Goal: Task Accomplishment & Management: Manage account settings

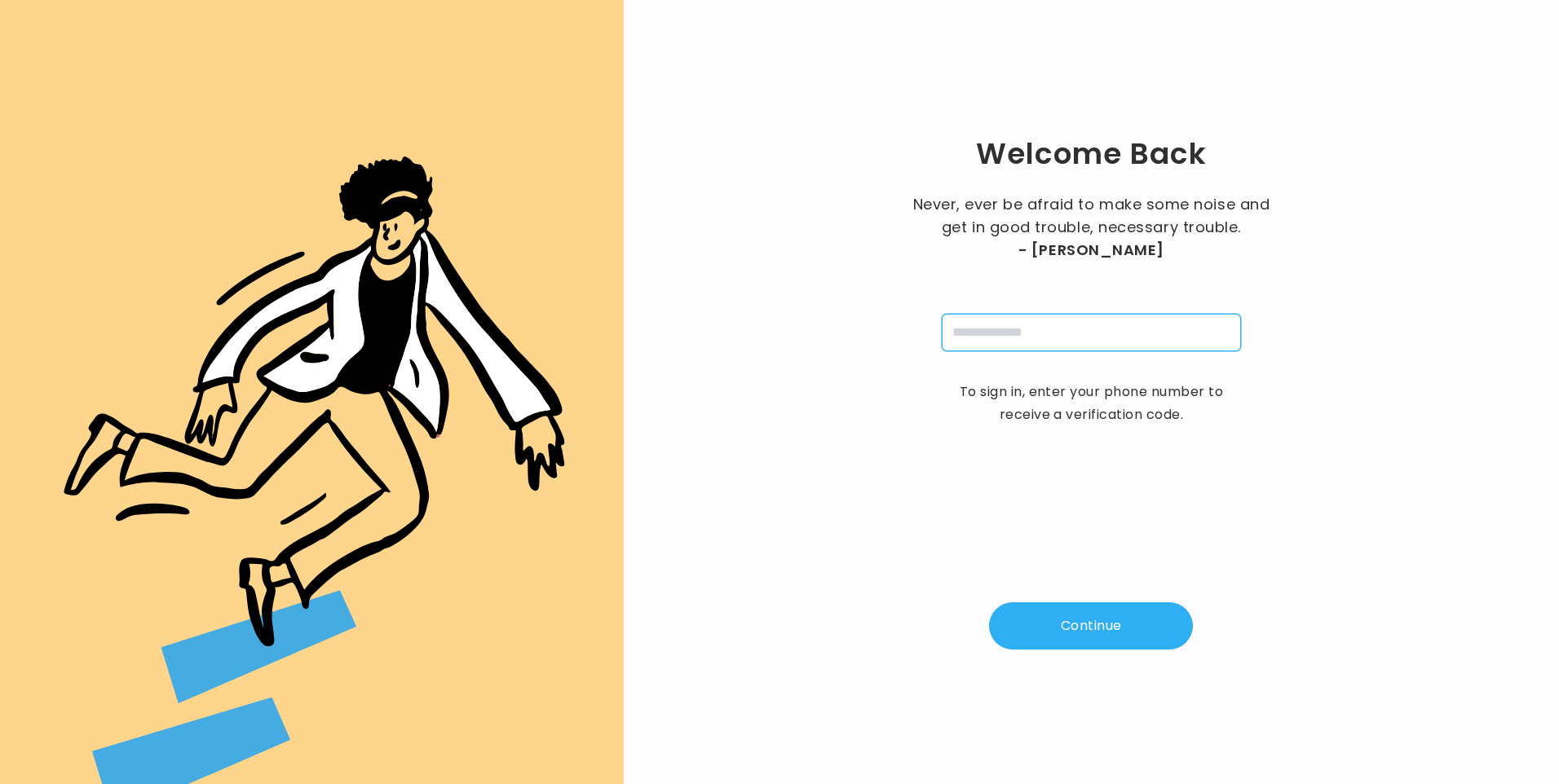
click at [1038, 342] on input "tel" at bounding box center [1091, 333] width 299 height 37
type input "**********"
click at [1098, 624] on button "Continue" at bounding box center [1091, 626] width 203 height 47
type input "*"
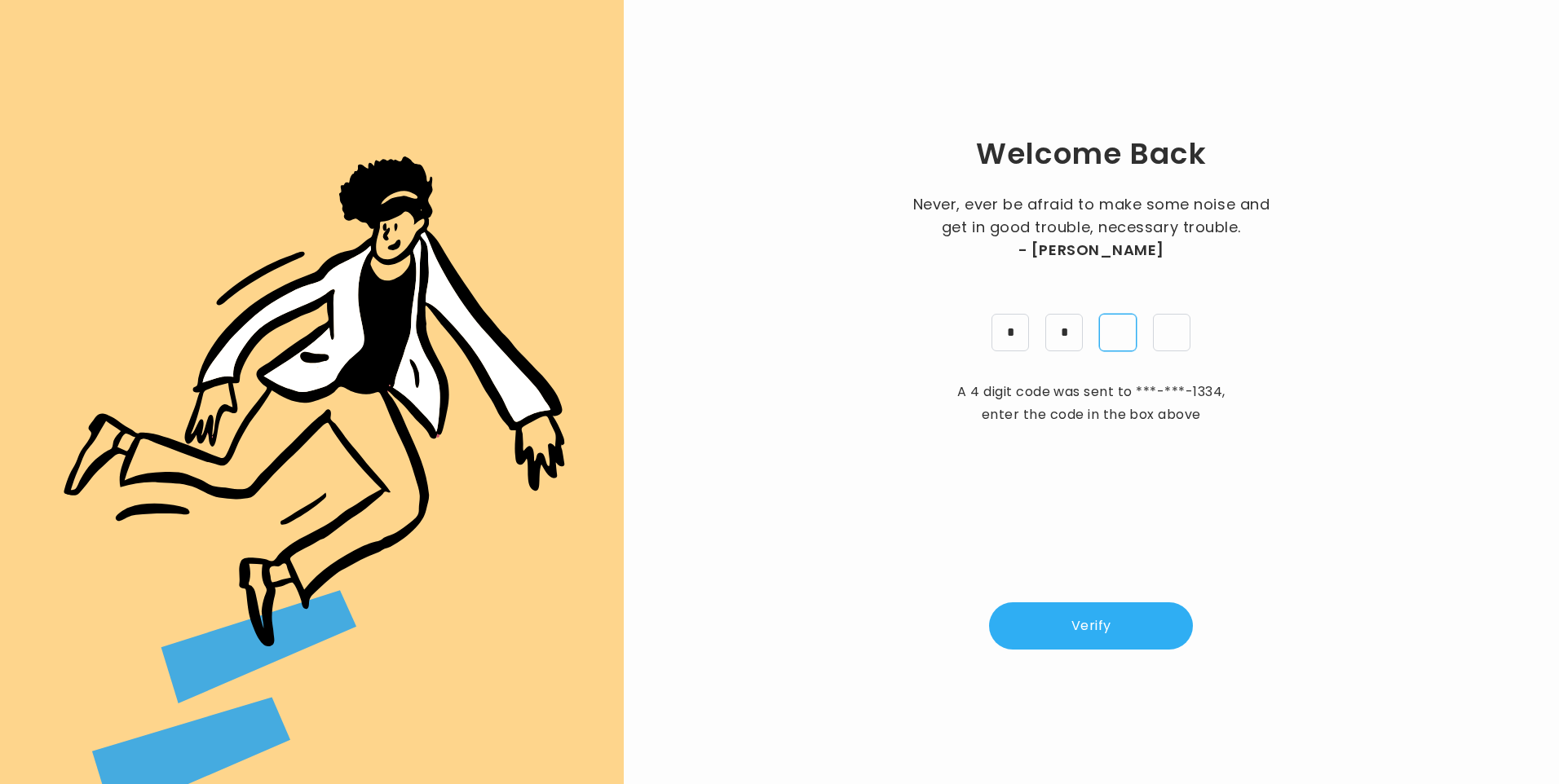
type input "*"
click at [1064, 632] on button "Verify" at bounding box center [1091, 626] width 203 height 47
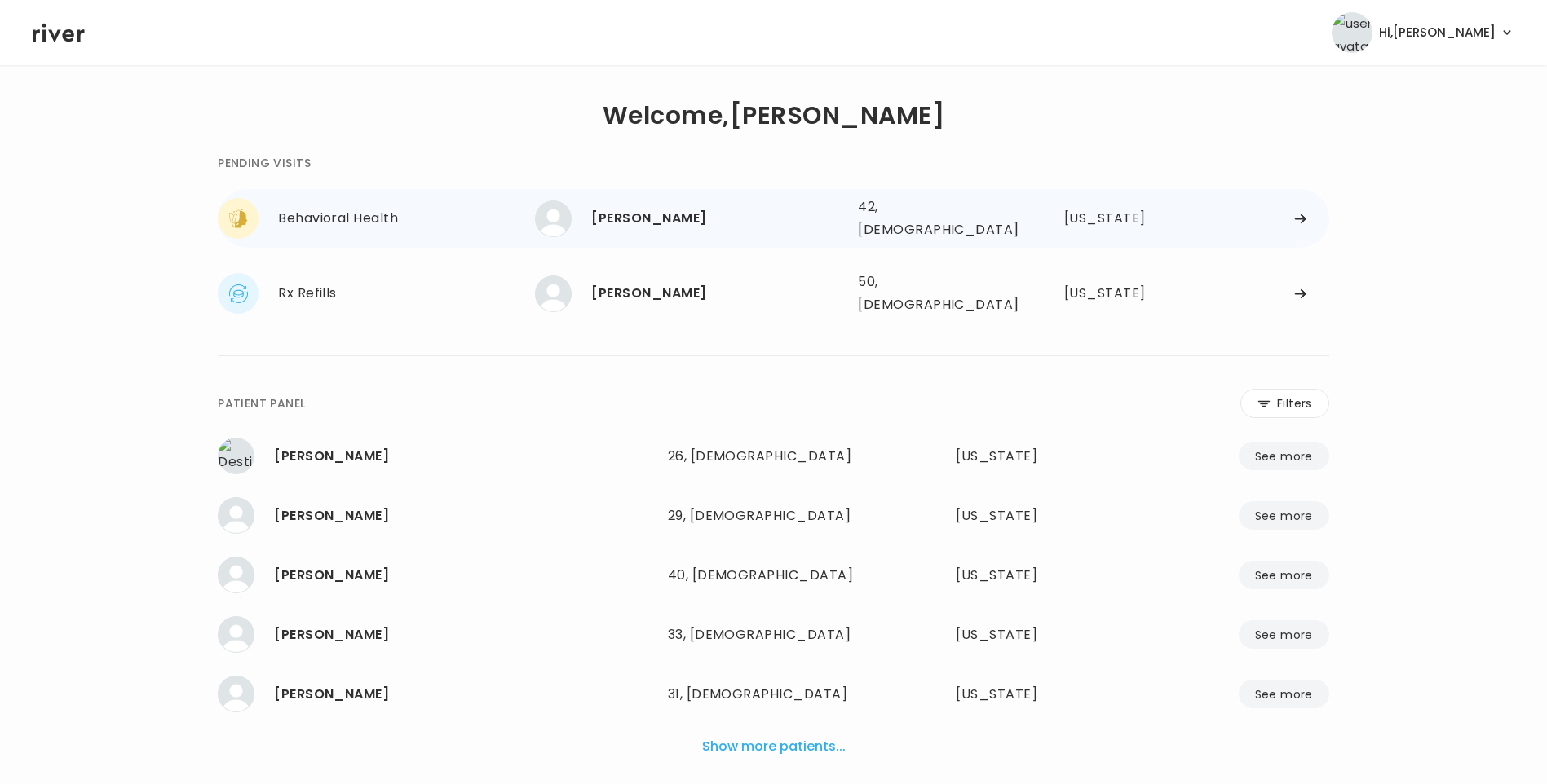
click at [840, 224] on div "[PERSON_NAME]" at bounding box center [718, 218] width 253 height 23
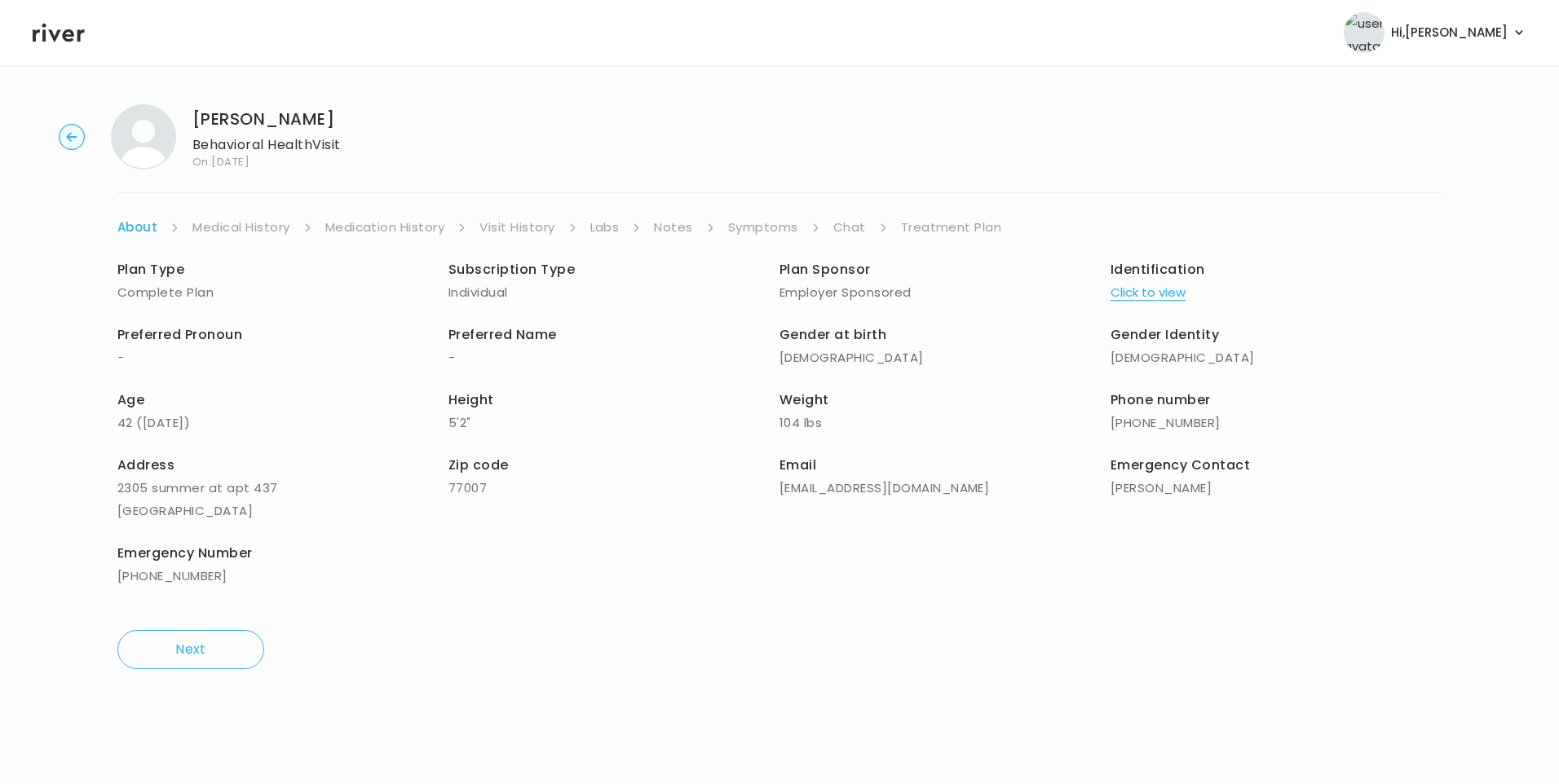
drag, startPoint x: 530, startPoint y: 182, endPoint x: 531, endPoint y: 202, distance: 20.0
click at [530, 187] on div "Isabel Robles Behavioral Health Visit On: 03 Oct 2025 About Medical History Med…" at bounding box center [779, 387] width 1559 height 591
click at [522, 220] on link "Visit History" at bounding box center [517, 227] width 75 height 23
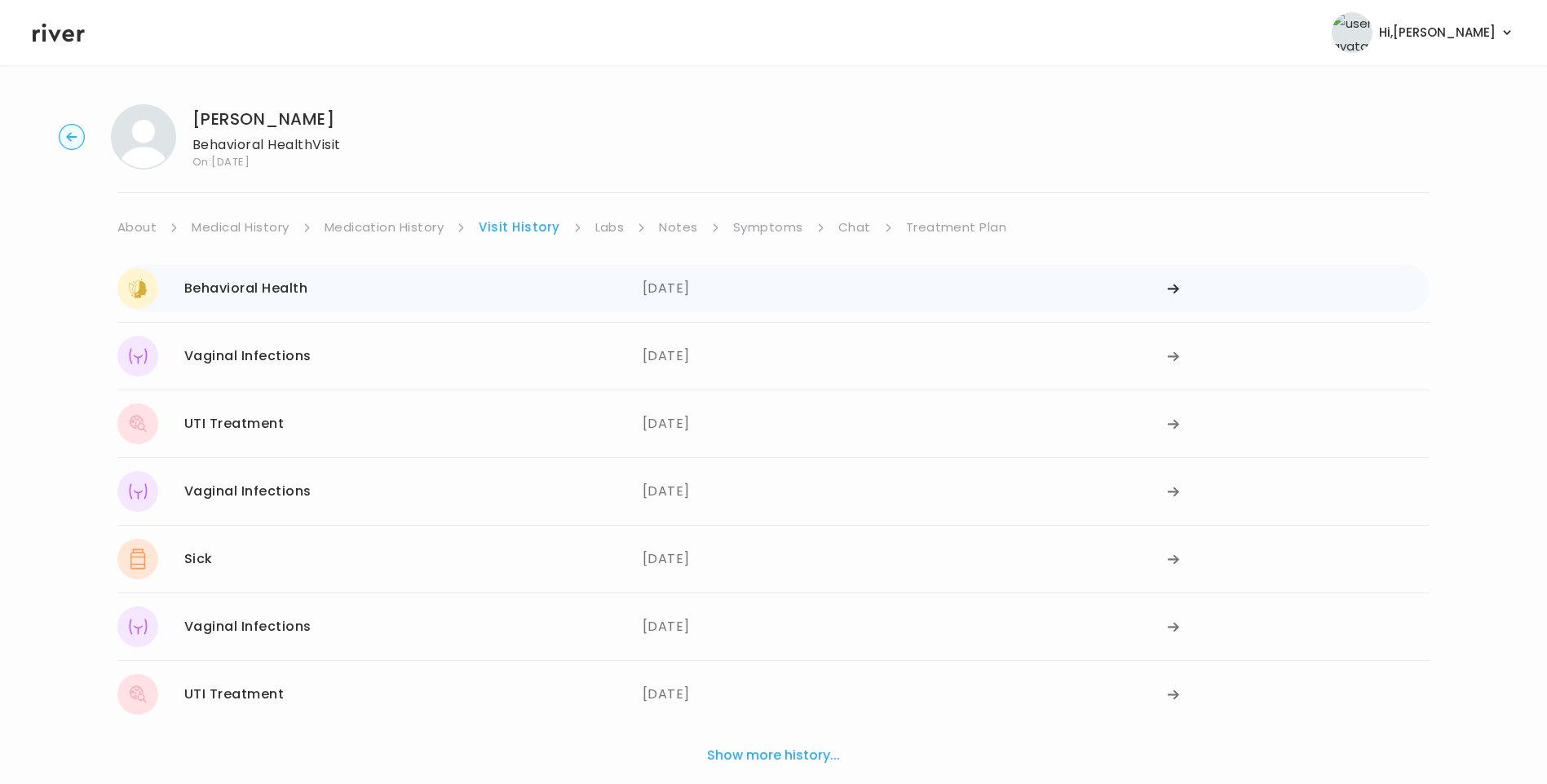
click at [706, 295] on div "03/28/2025" at bounding box center [905, 289] width 525 height 41
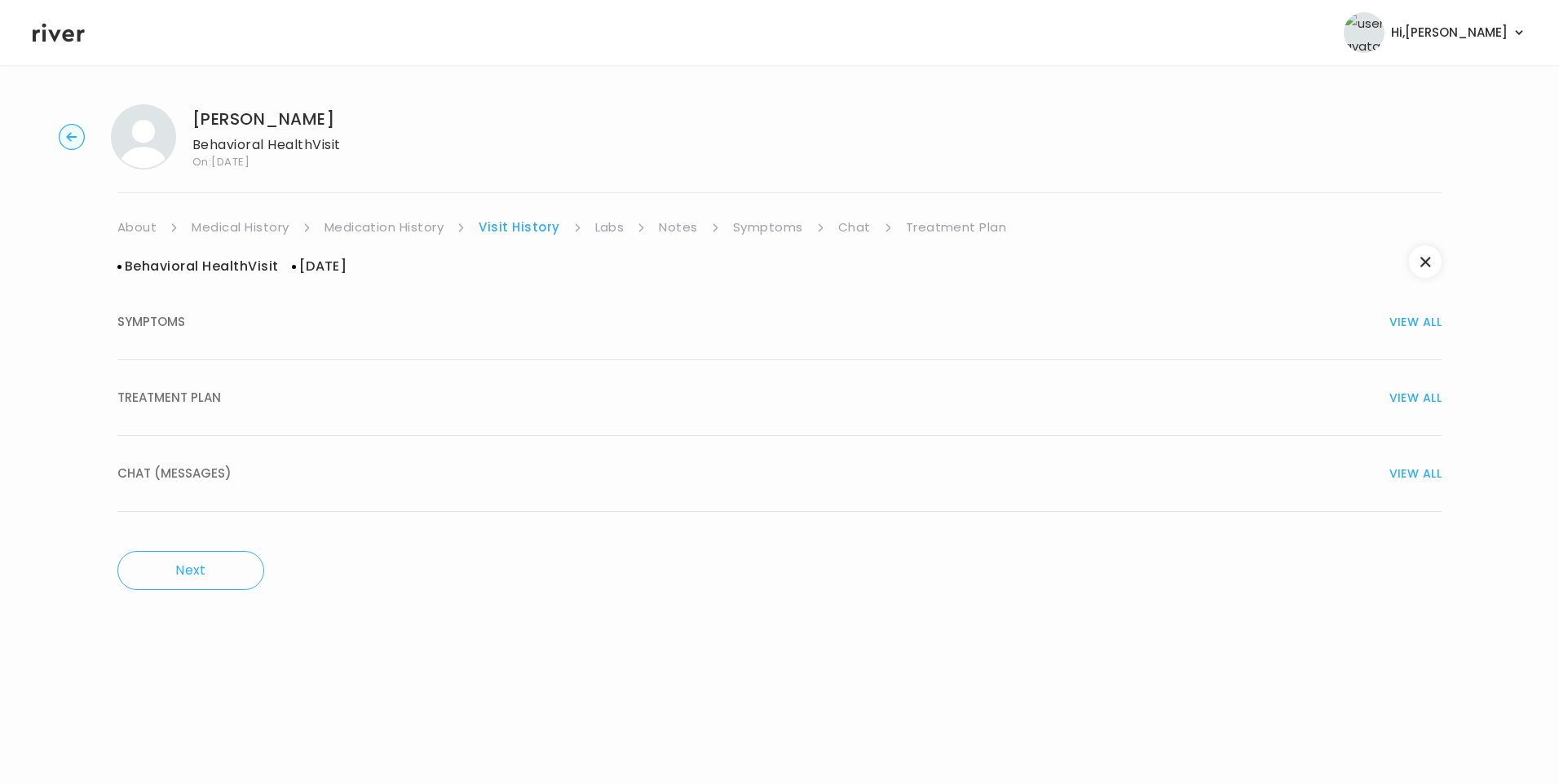
click at [229, 346] on button "SYMPTOMS VIEW ALL" at bounding box center [779, 322] width 1324 height 76
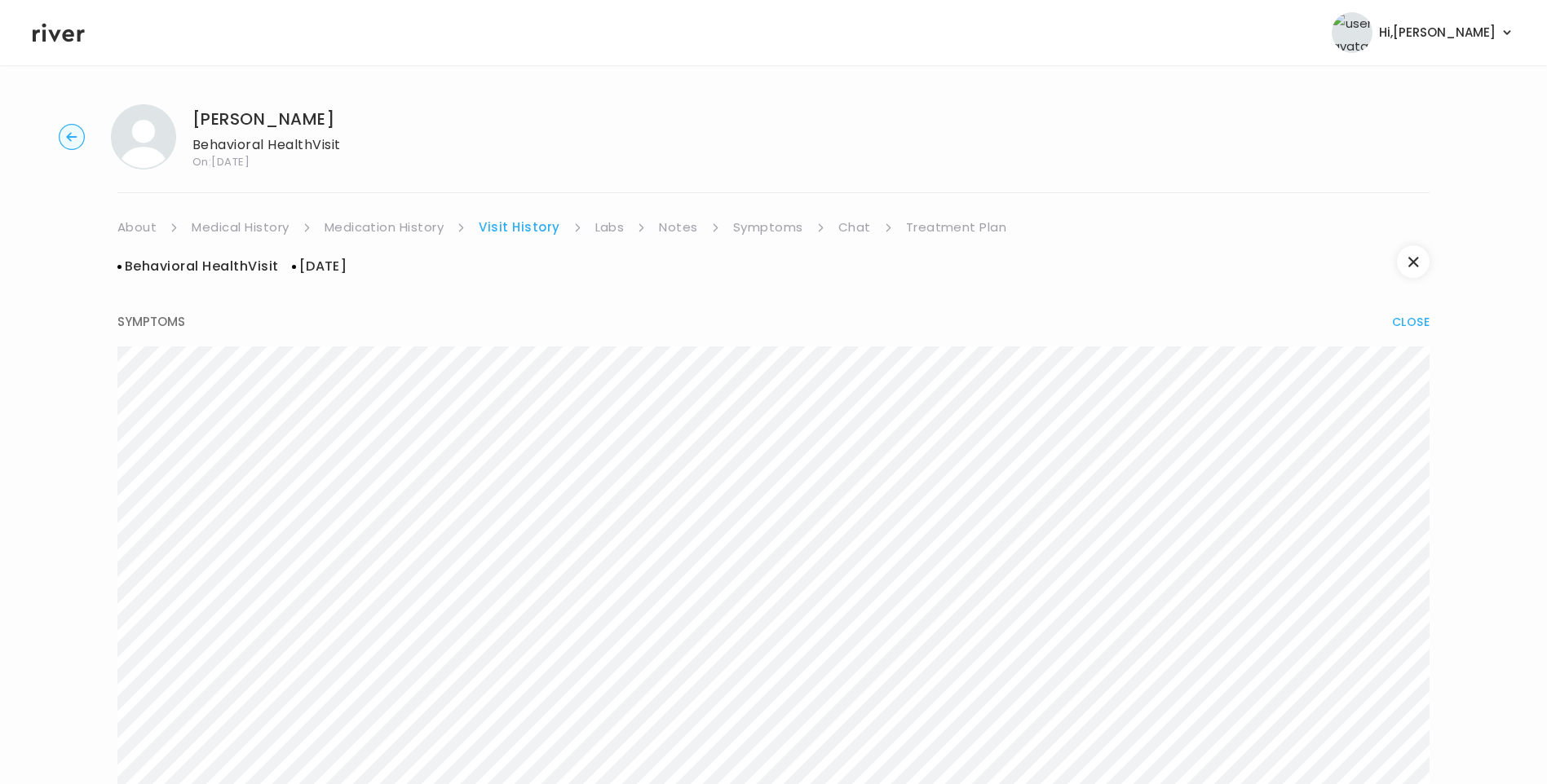
click at [540, 220] on link "Visit History" at bounding box center [519, 227] width 81 height 23
click at [612, 227] on link "Labs" at bounding box center [610, 227] width 30 height 23
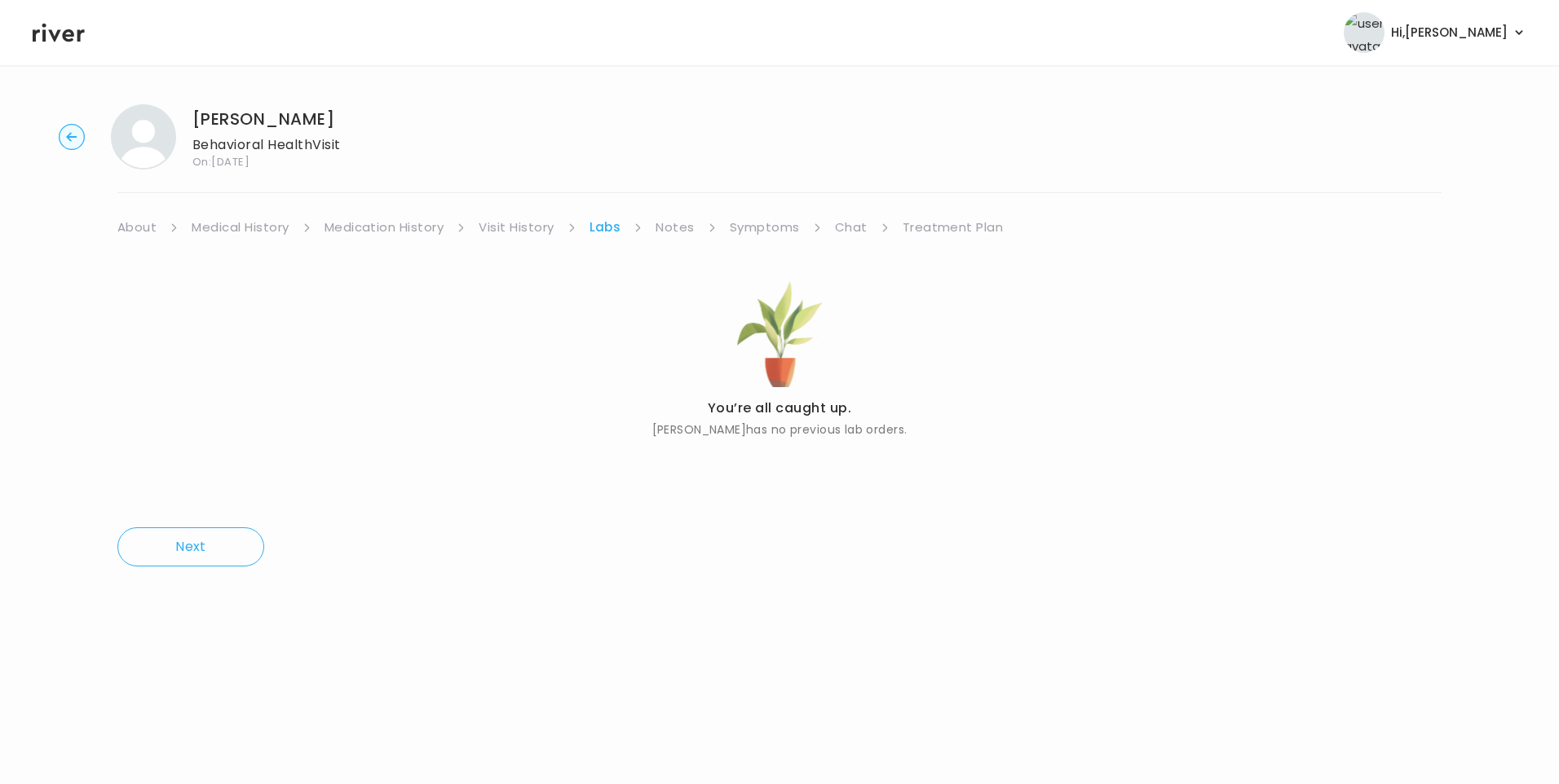
click at [682, 226] on link "Notes" at bounding box center [674, 227] width 38 height 23
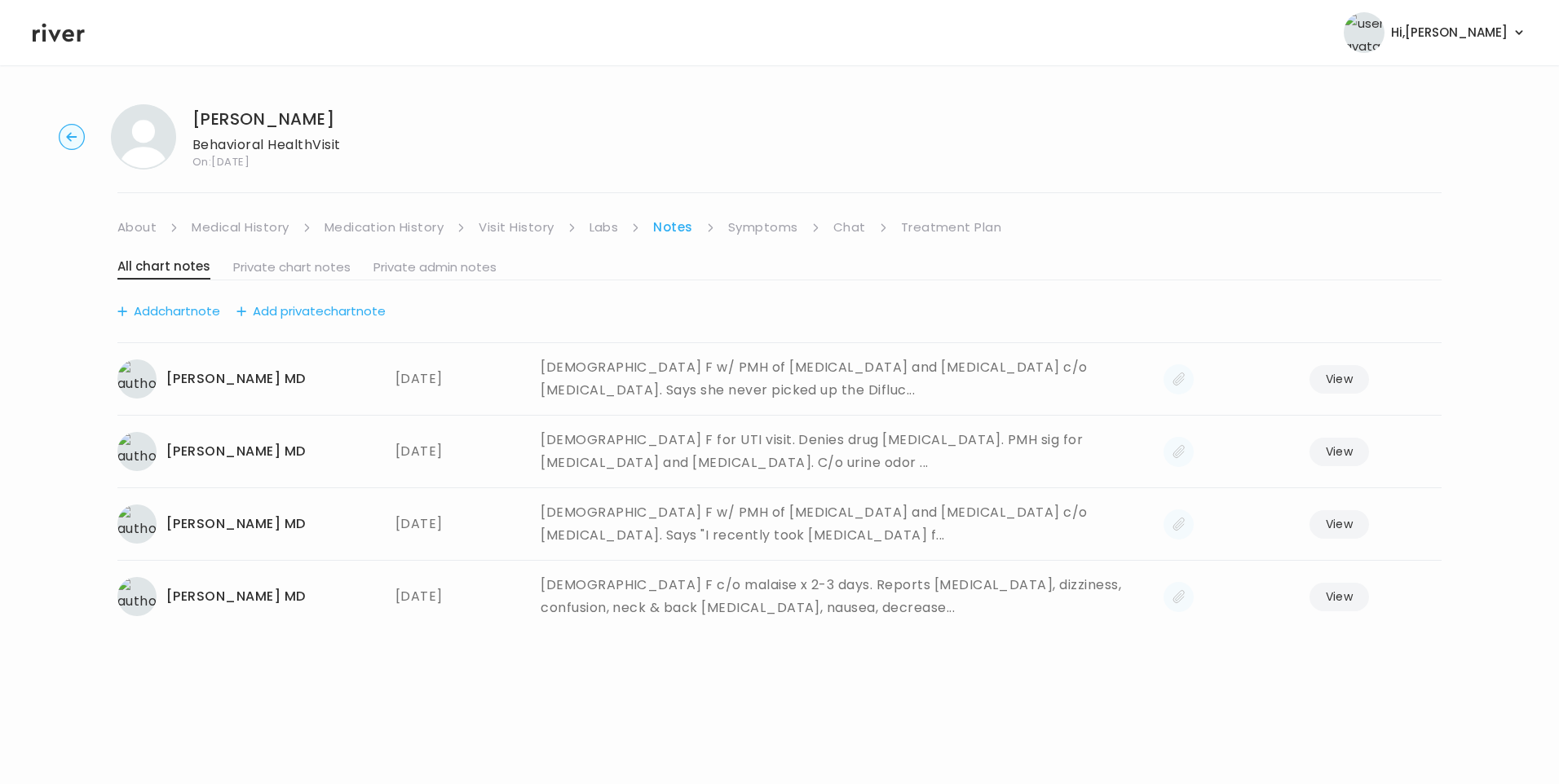
click at [382, 230] on link "Medication History" at bounding box center [384, 227] width 120 height 23
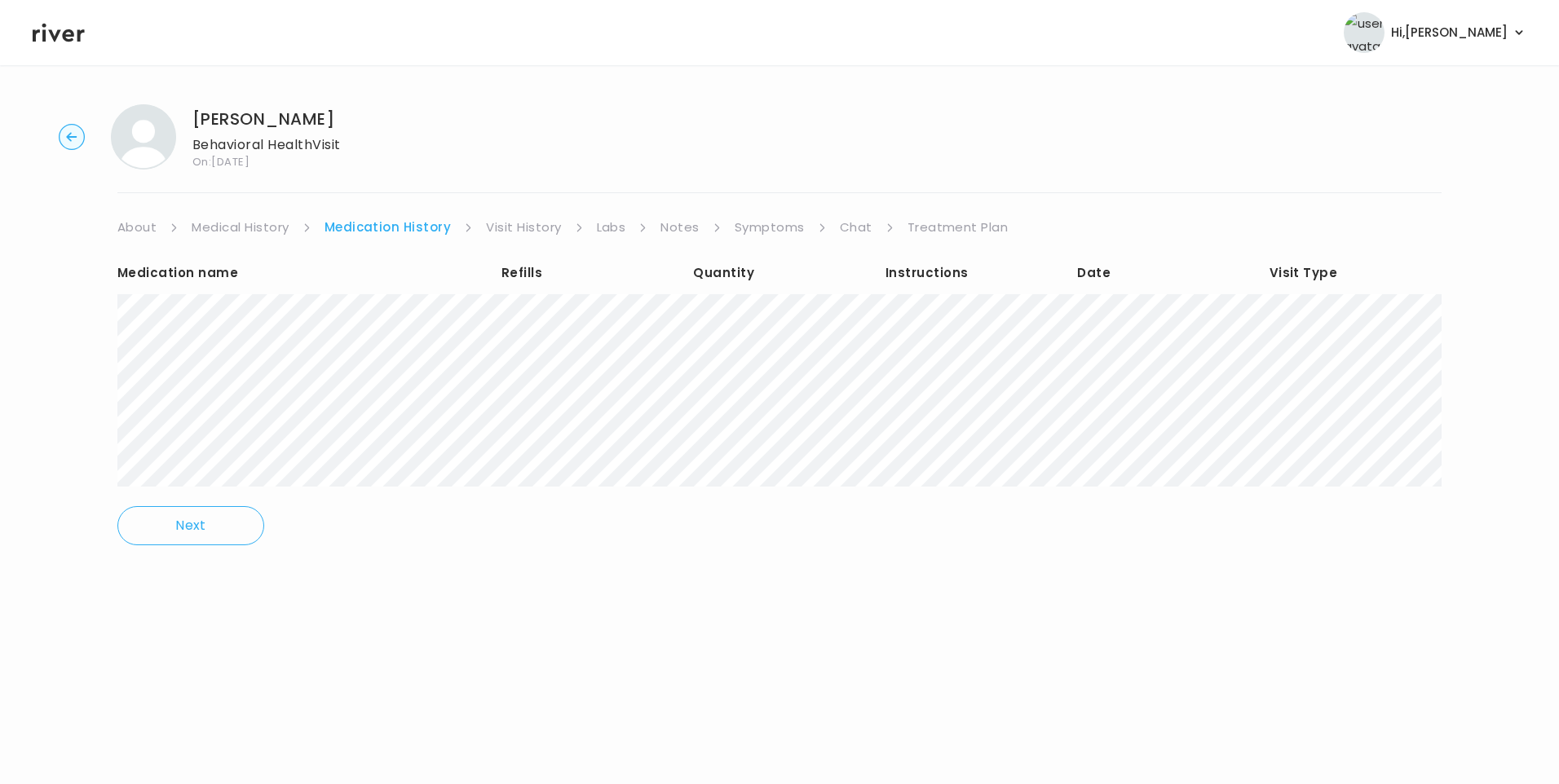
click at [529, 224] on link "Visit History" at bounding box center [523, 227] width 75 height 23
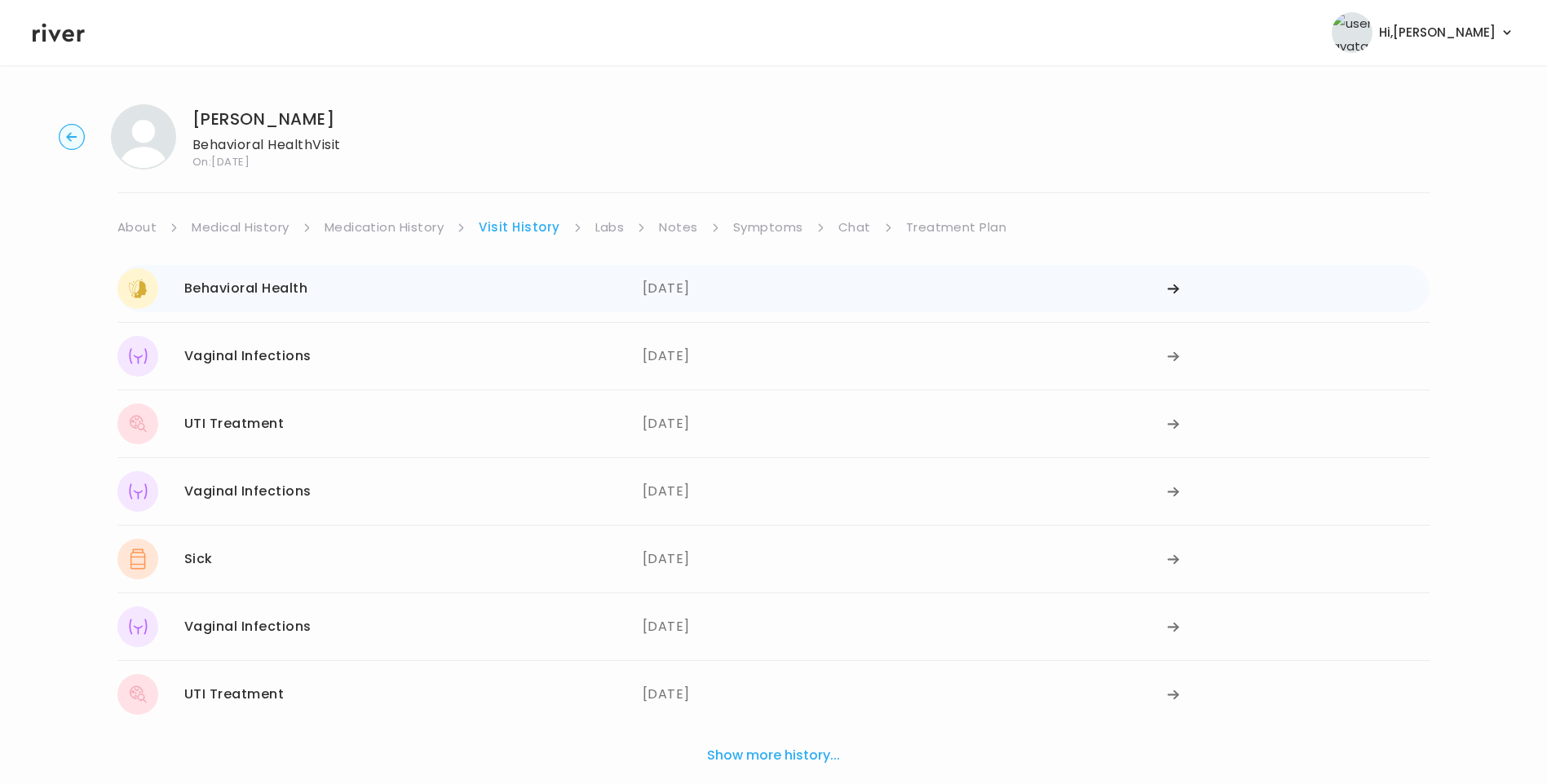
click at [639, 286] on div "Behavioral Health 03/28/2025" at bounding box center [380, 289] width 525 height 41
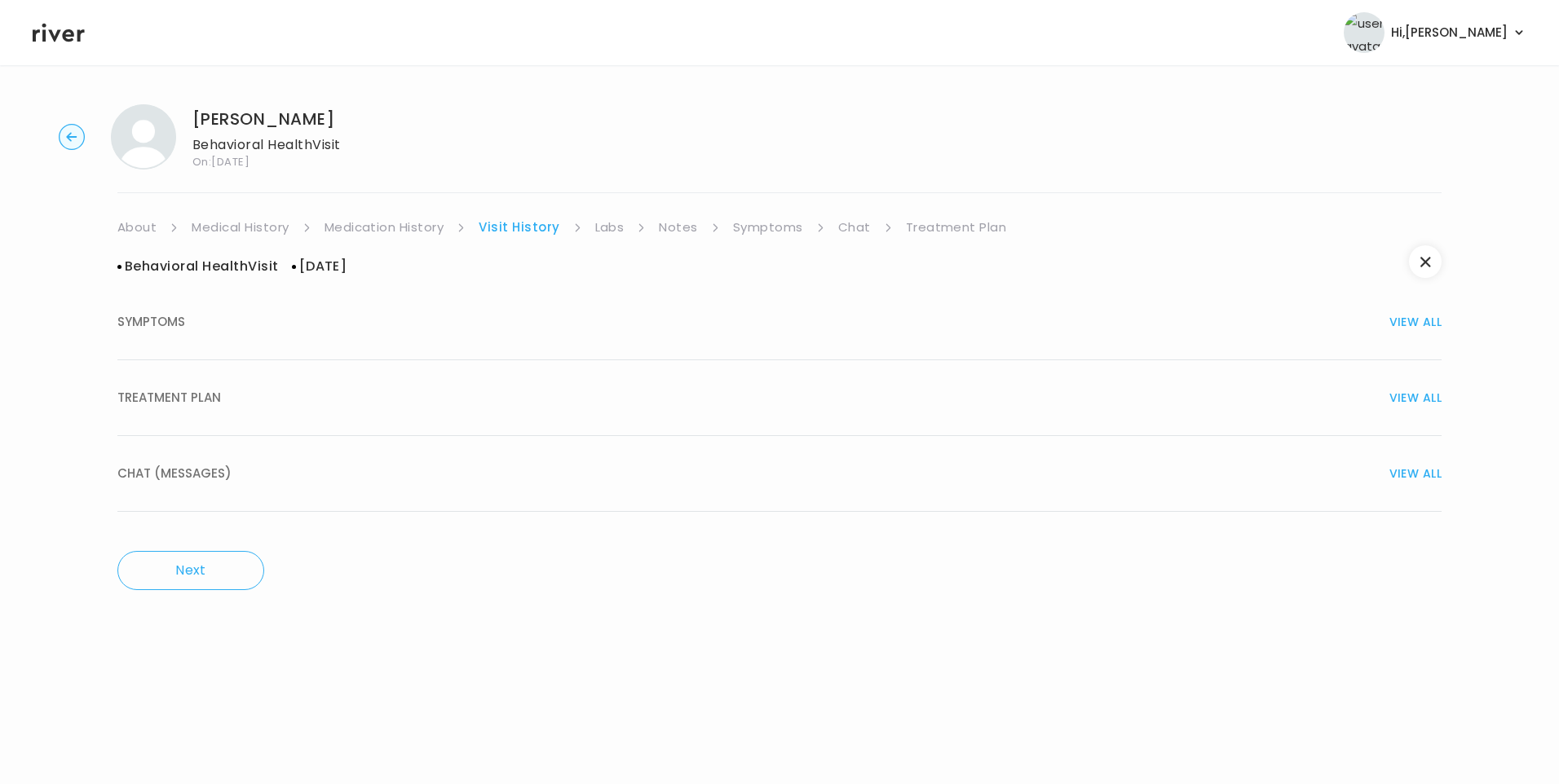
drag, startPoint x: 203, startPoint y: 406, endPoint x: 209, endPoint y: 419, distance: 14.3
click at [203, 405] on span "TREATMENT PLAN" at bounding box center [169, 397] width 104 height 23
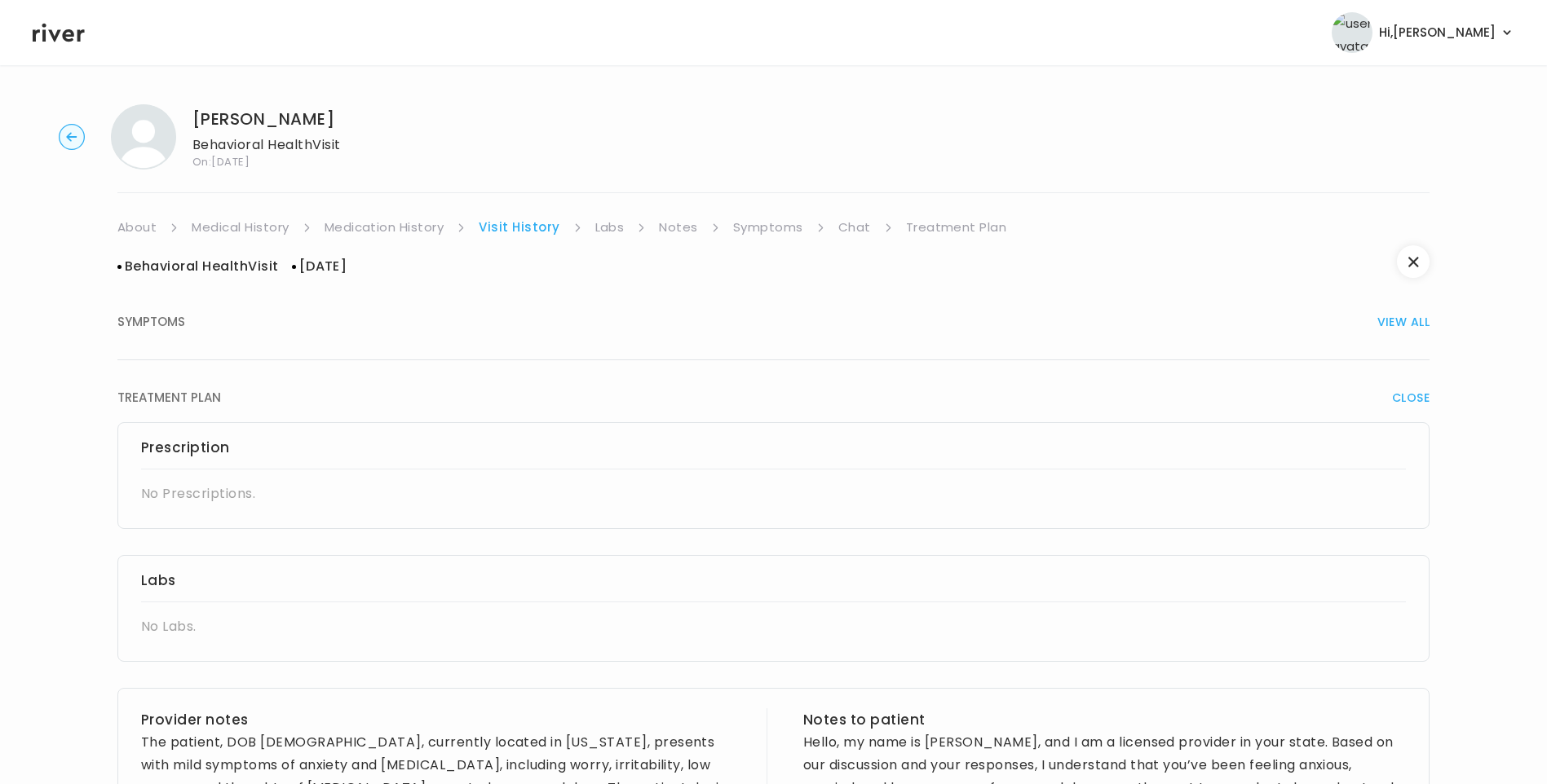
click at [419, 232] on link "Medication History" at bounding box center [384, 227] width 120 height 23
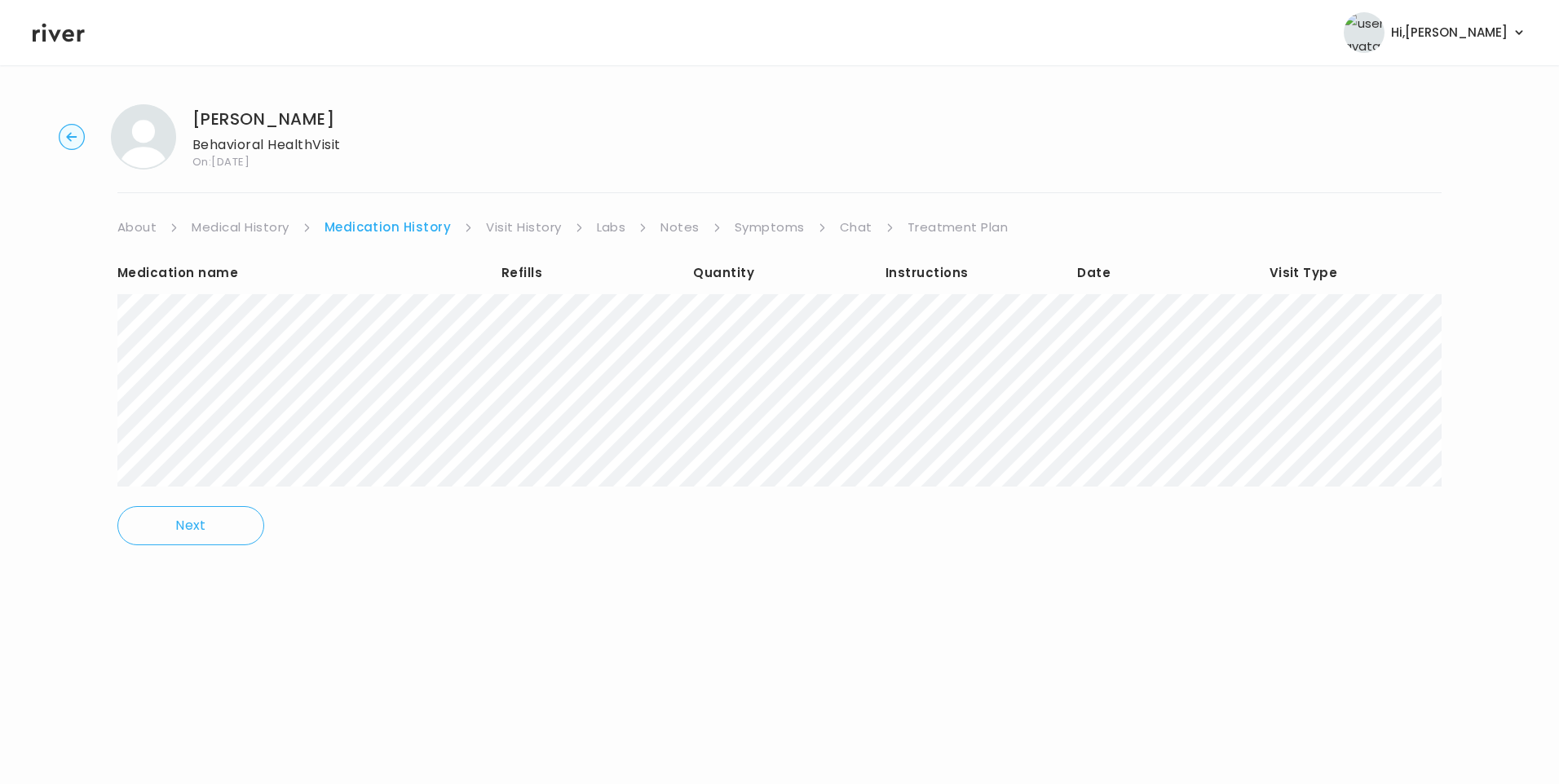
click at [514, 230] on link "Visit History" at bounding box center [523, 227] width 75 height 23
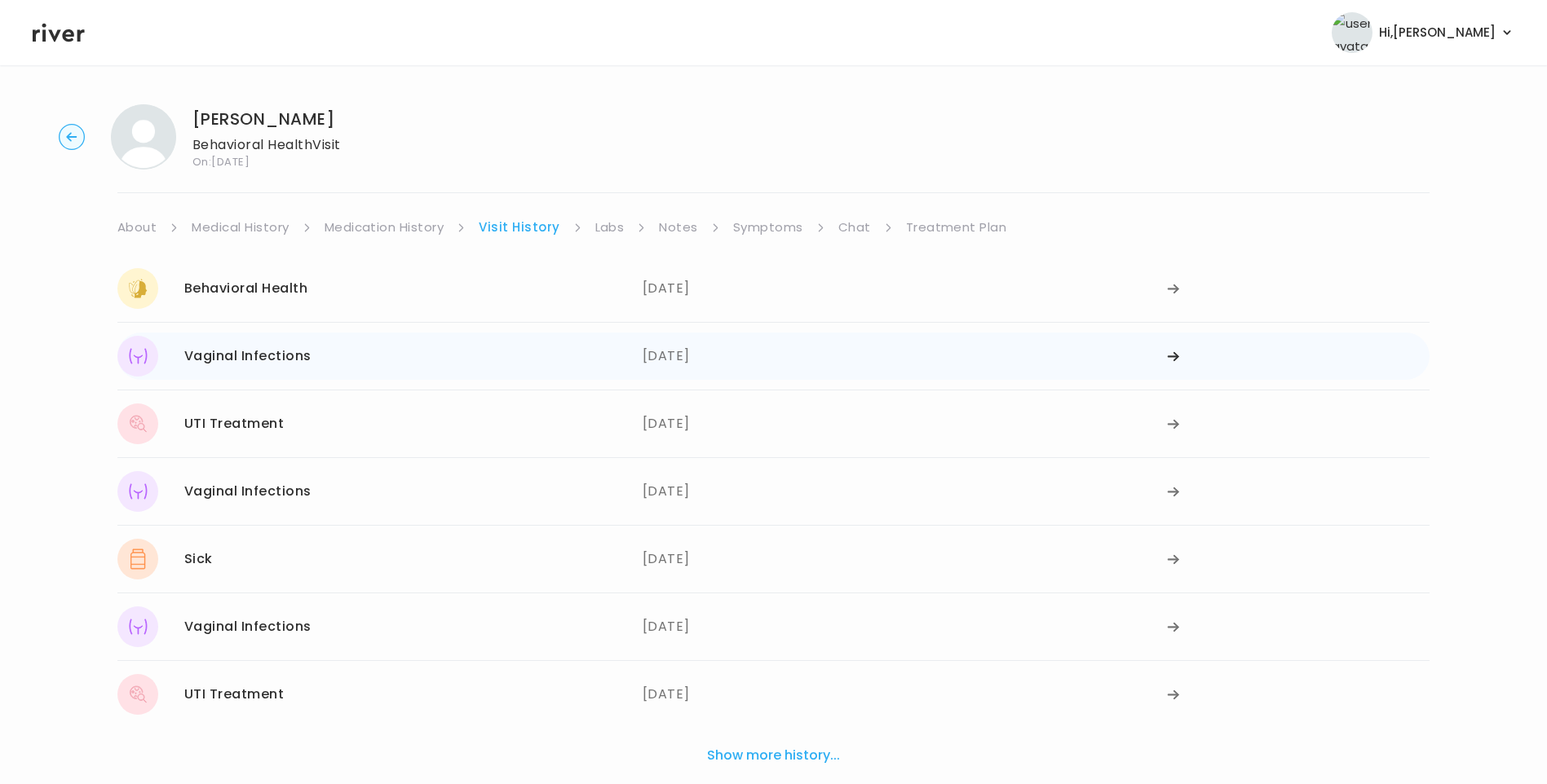
click at [330, 372] on div "Vaginal Infections 06/28/2024" at bounding box center [380, 356] width 525 height 41
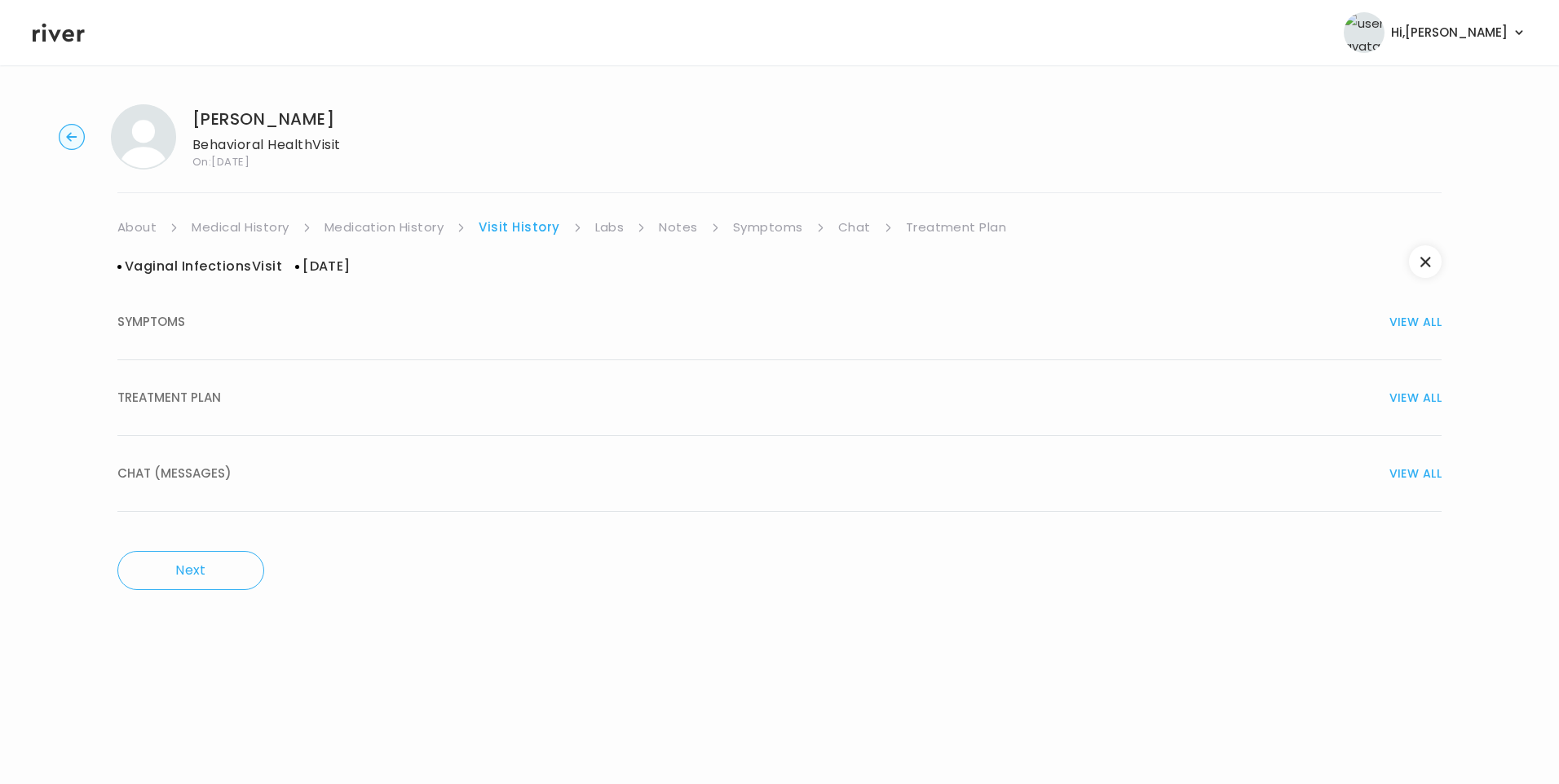
click at [200, 397] on span "TREATMENT PLAN" at bounding box center [169, 397] width 104 height 23
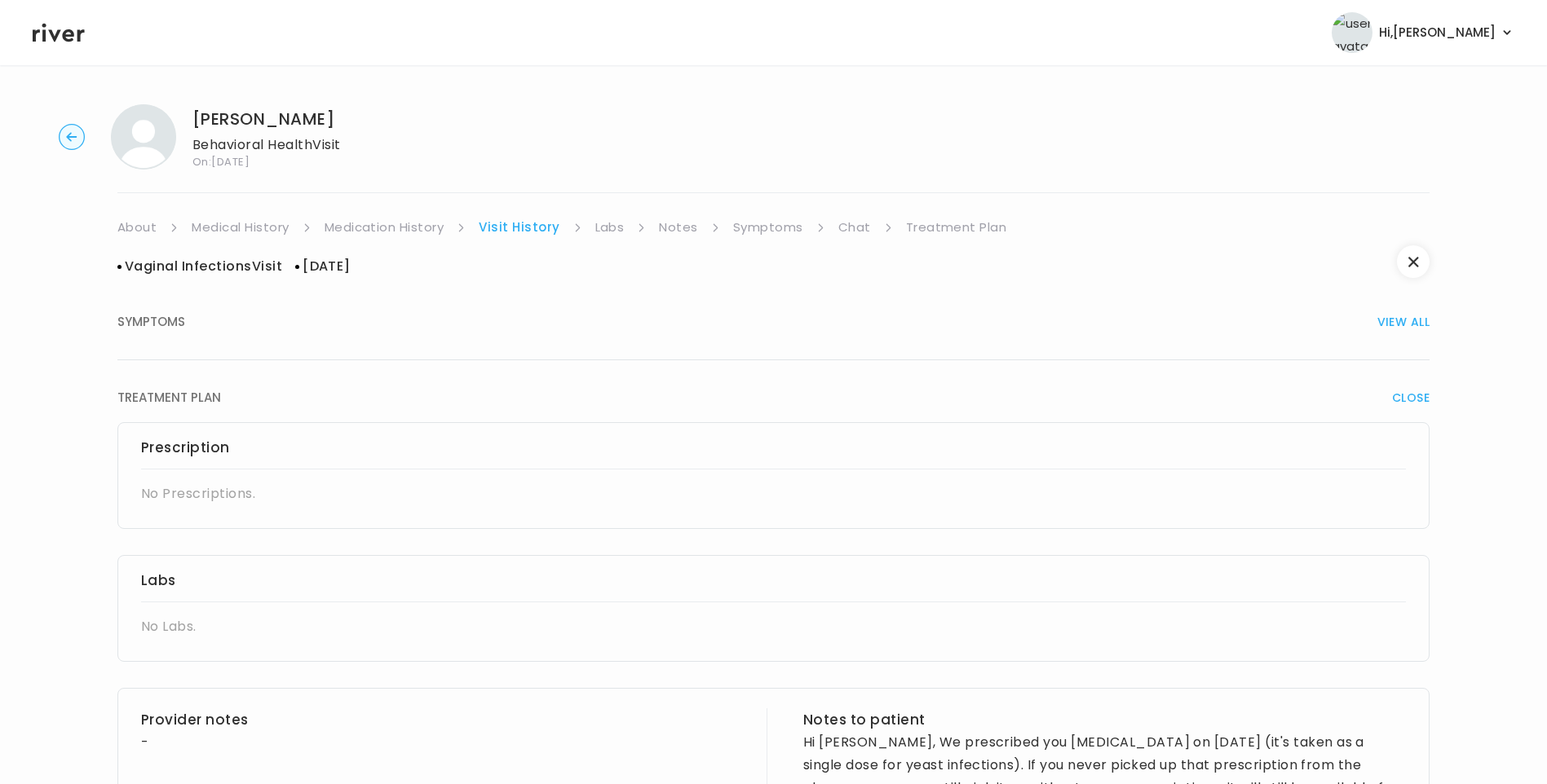
click at [415, 221] on link "Medication History" at bounding box center [384, 227] width 120 height 23
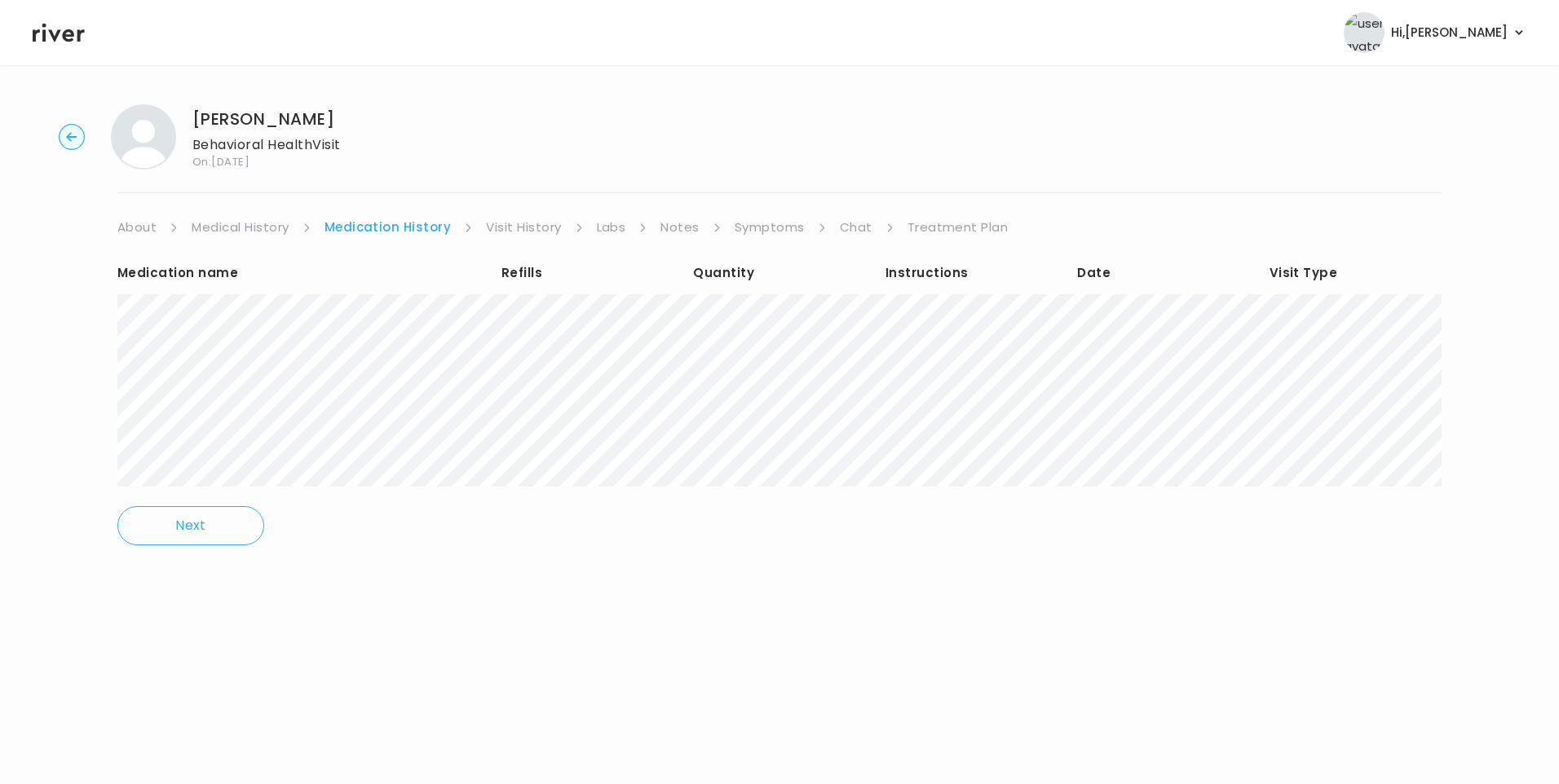
click at [518, 228] on link "Visit History" at bounding box center [523, 227] width 75 height 23
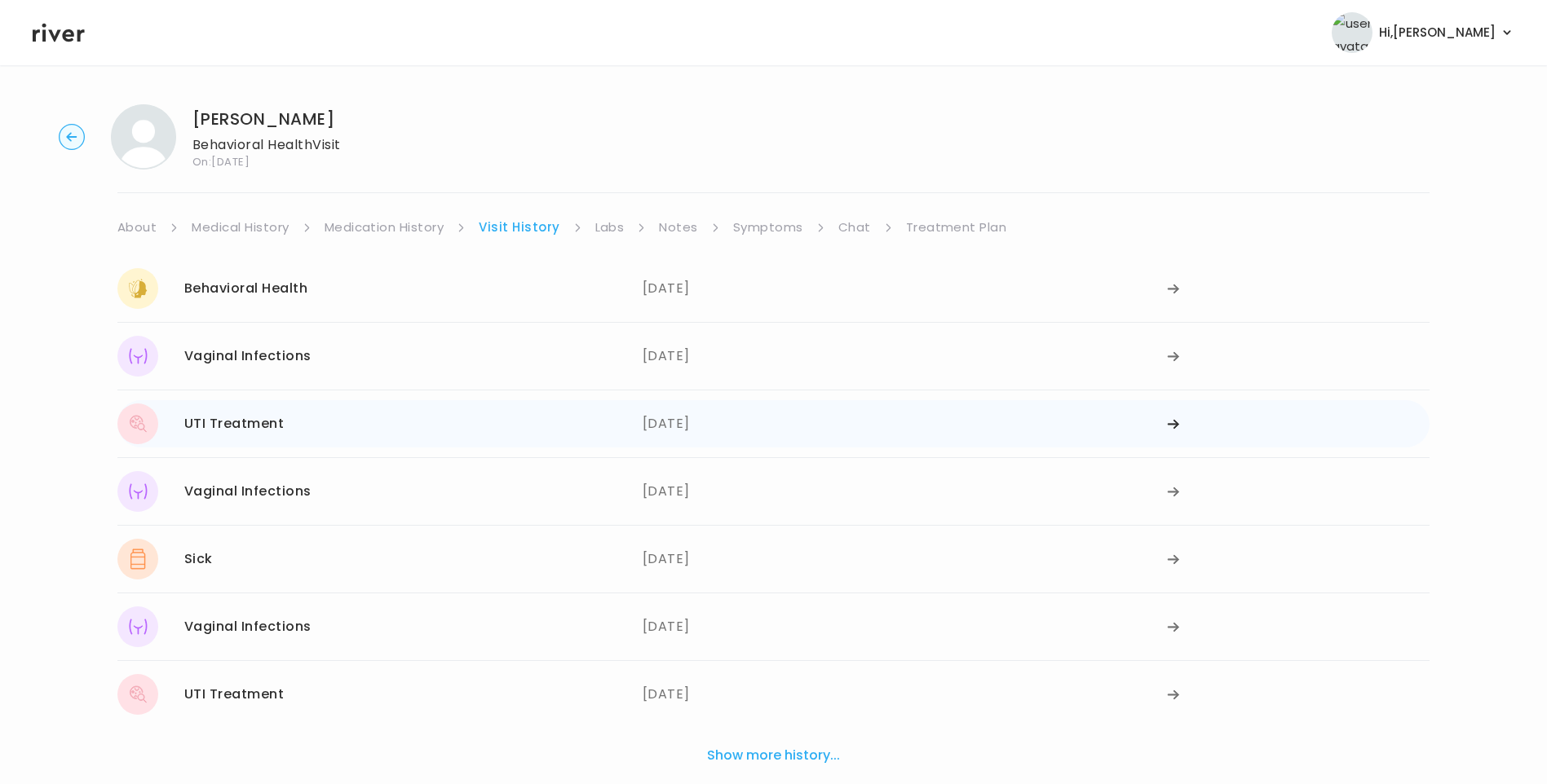
click at [361, 421] on div "UTI Treatment 06/25/2024" at bounding box center [380, 424] width 525 height 41
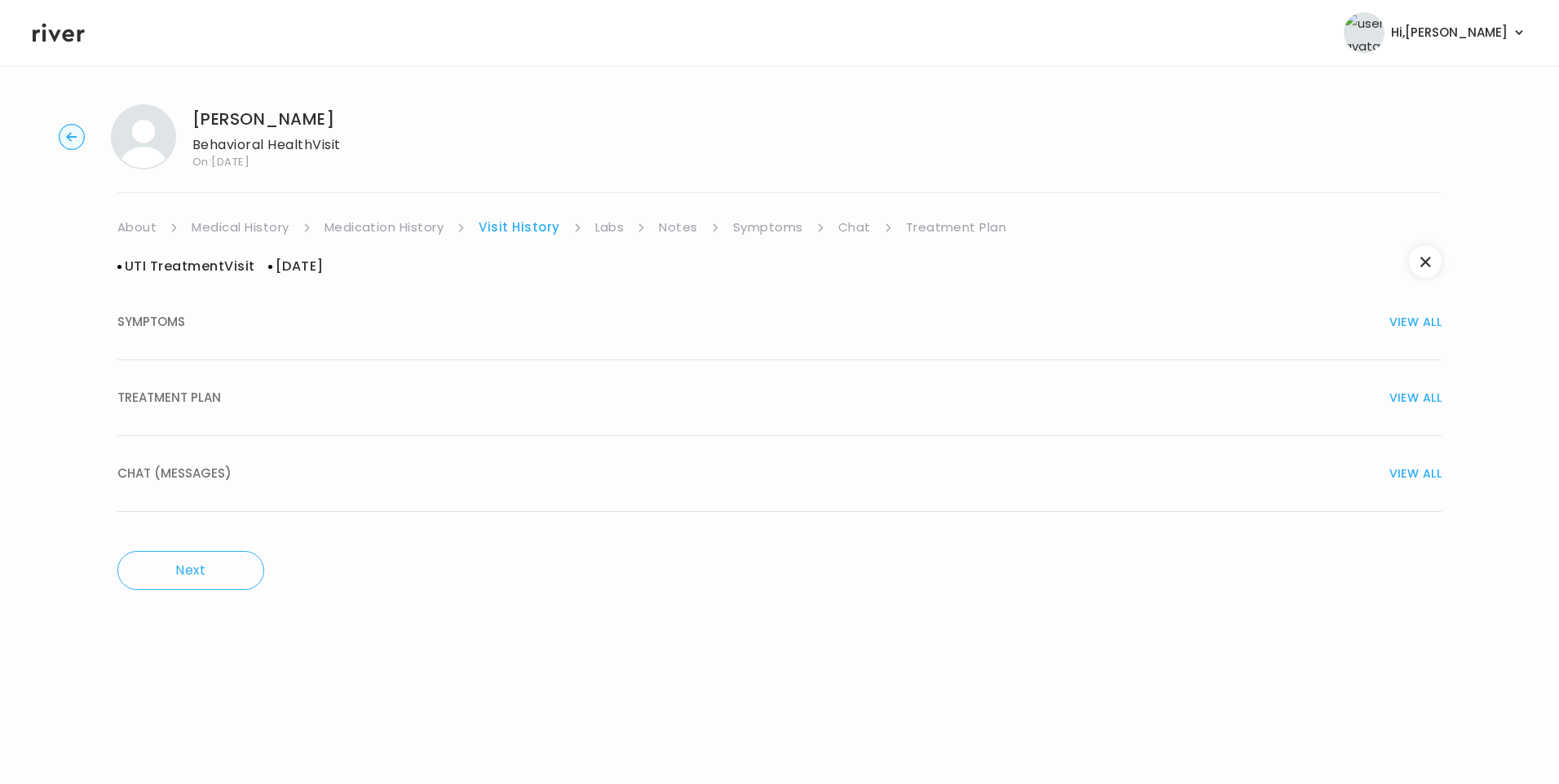
click at [174, 419] on button "TREATMENT PLAN VIEW ALL" at bounding box center [779, 398] width 1324 height 76
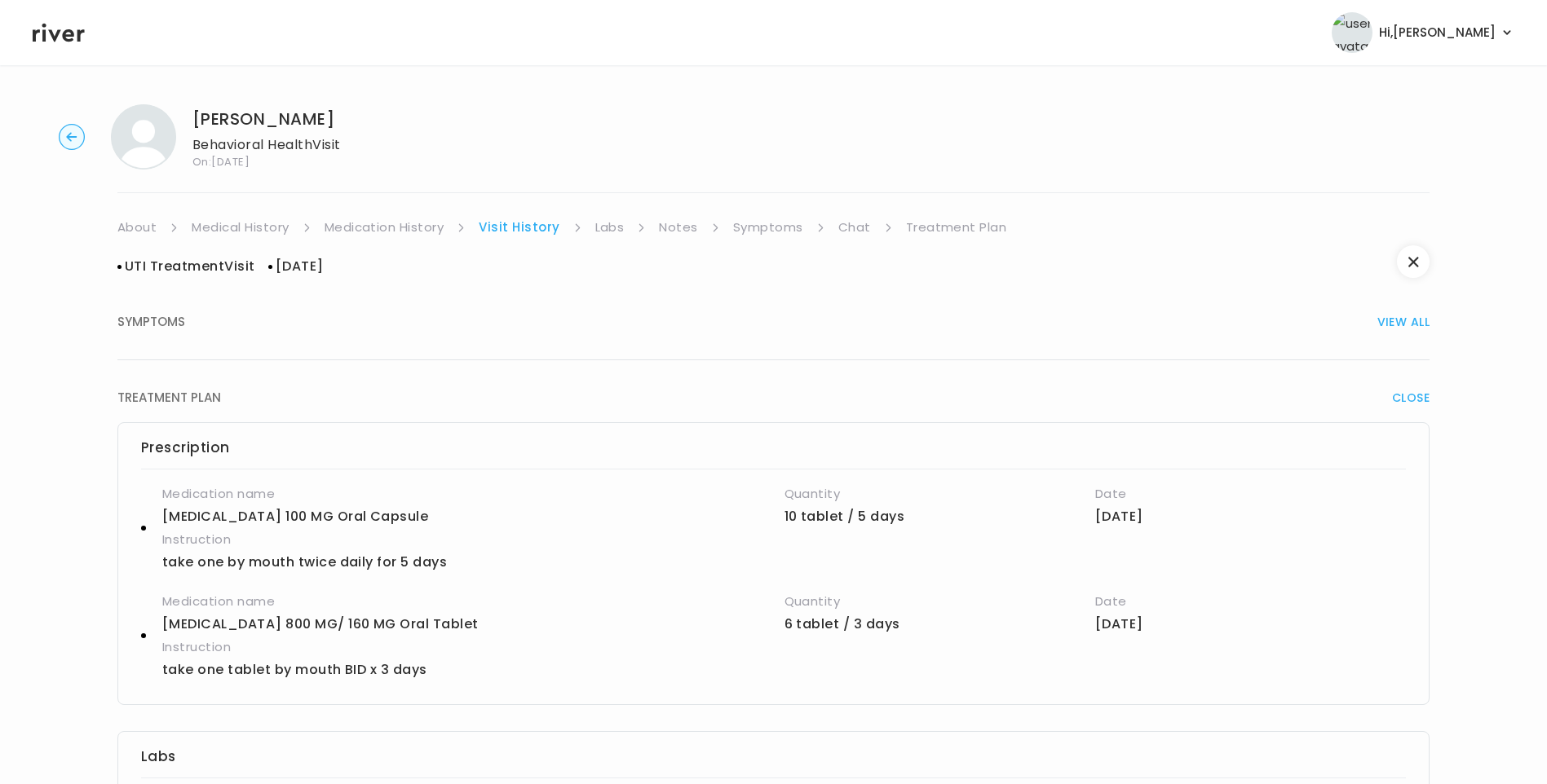
click at [669, 221] on link "Notes" at bounding box center [677, 227] width 38 height 23
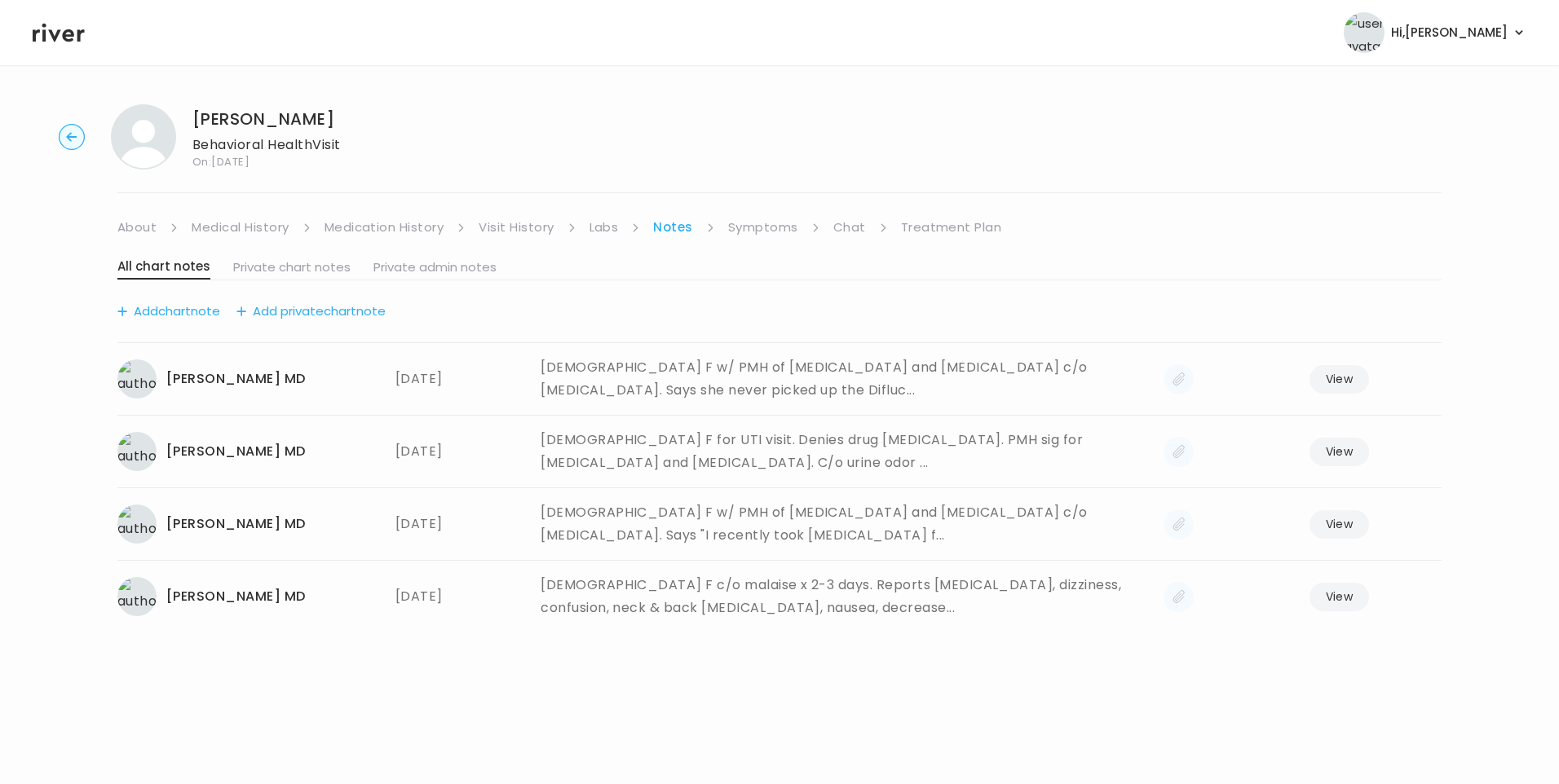
click at [532, 229] on link "Visit History" at bounding box center [516, 227] width 75 height 23
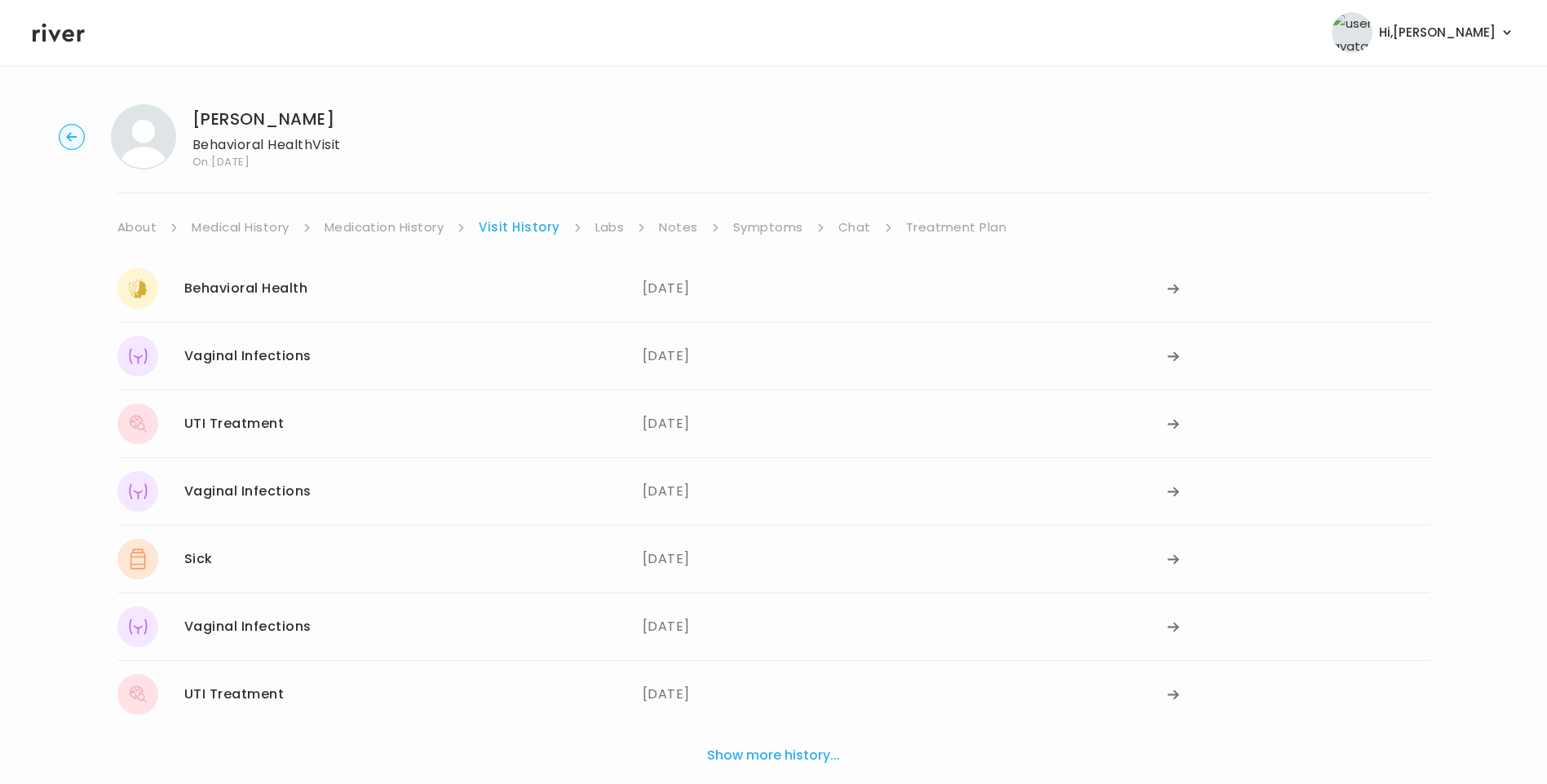
click at [678, 223] on link "Notes" at bounding box center [677, 227] width 38 height 23
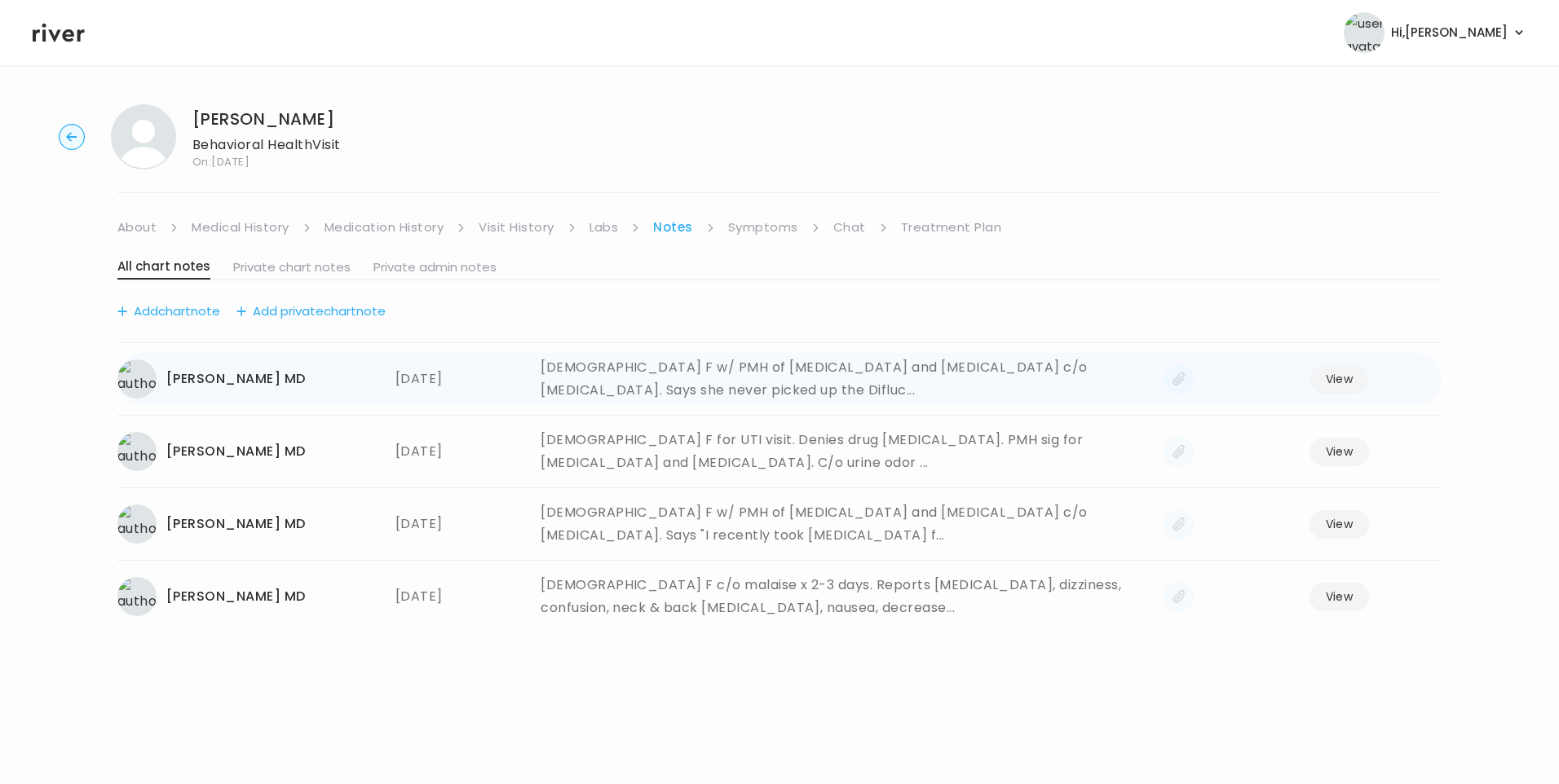
click at [1324, 377] on button "View" at bounding box center [1339, 380] width 60 height 29
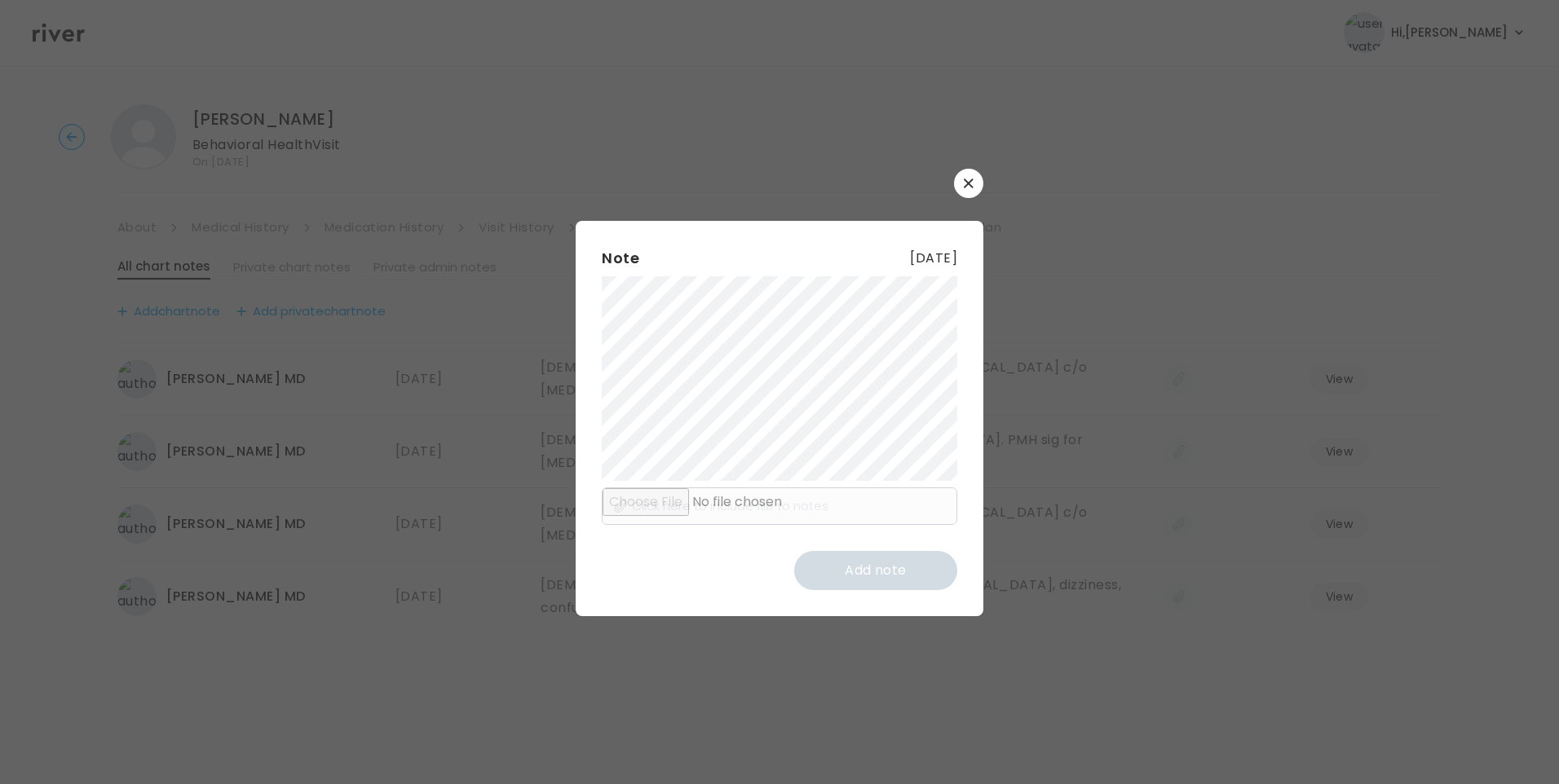
click at [1113, 490] on div "​ Note 28 June 2024 Click here to include file to notes Add note" at bounding box center [779, 392] width 1559 height 784
click at [970, 187] on icon "button" at bounding box center [969, 184] width 10 height 10
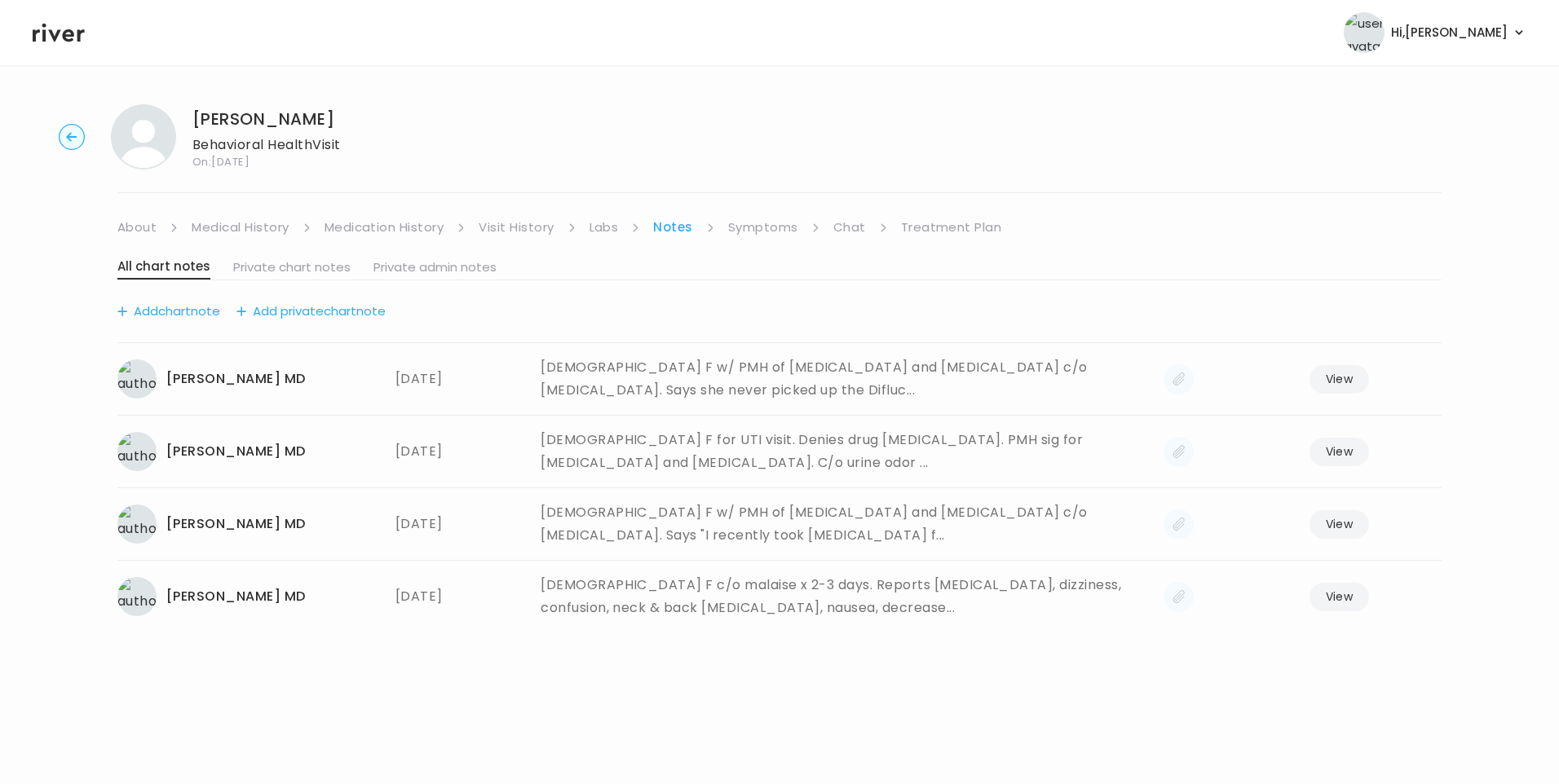
click at [137, 221] on link "About" at bounding box center [137, 227] width 39 height 23
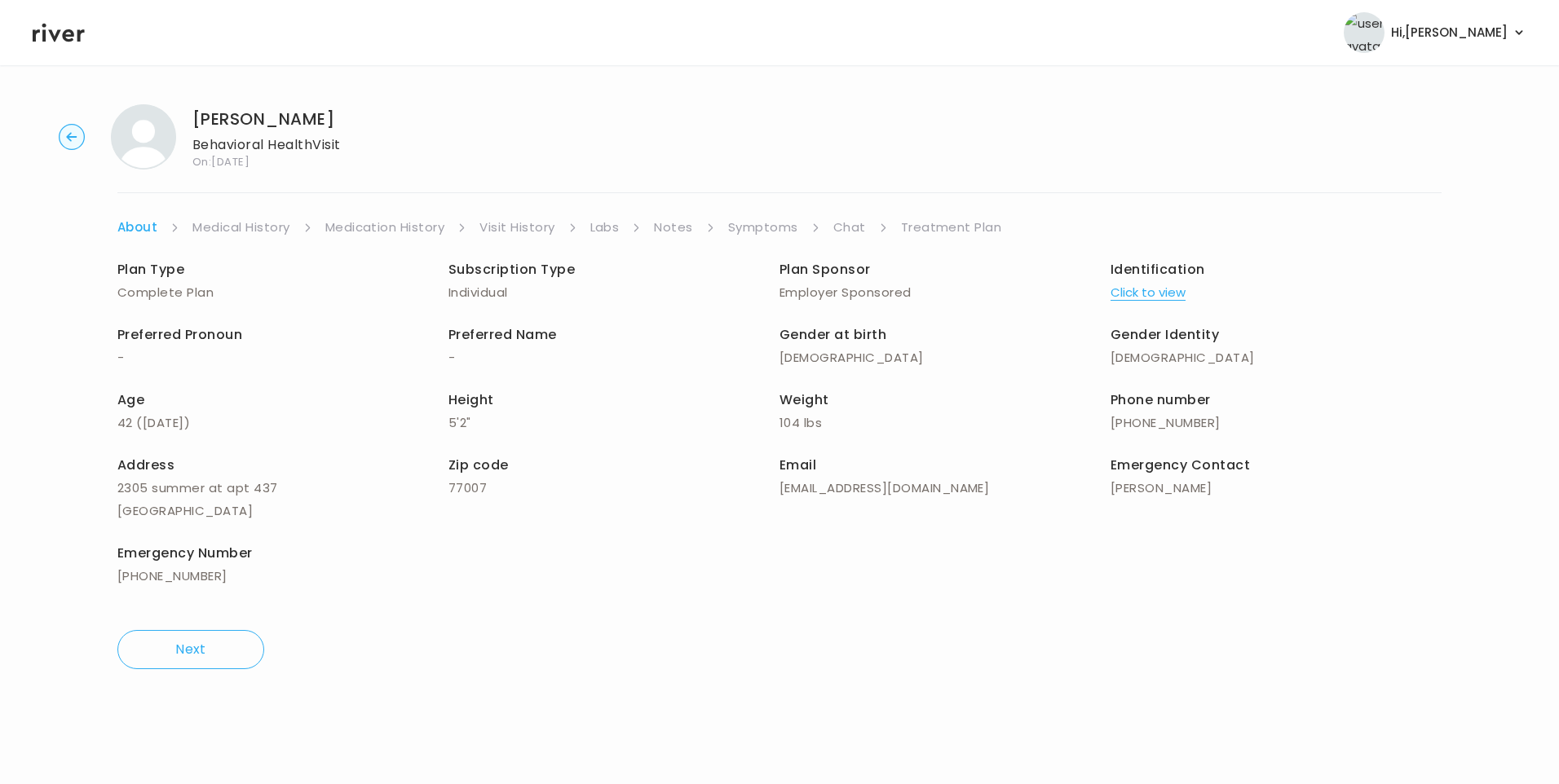
click at [534, 224] on link "Visit History" at bounding box center [517, 227] width 75 height 23
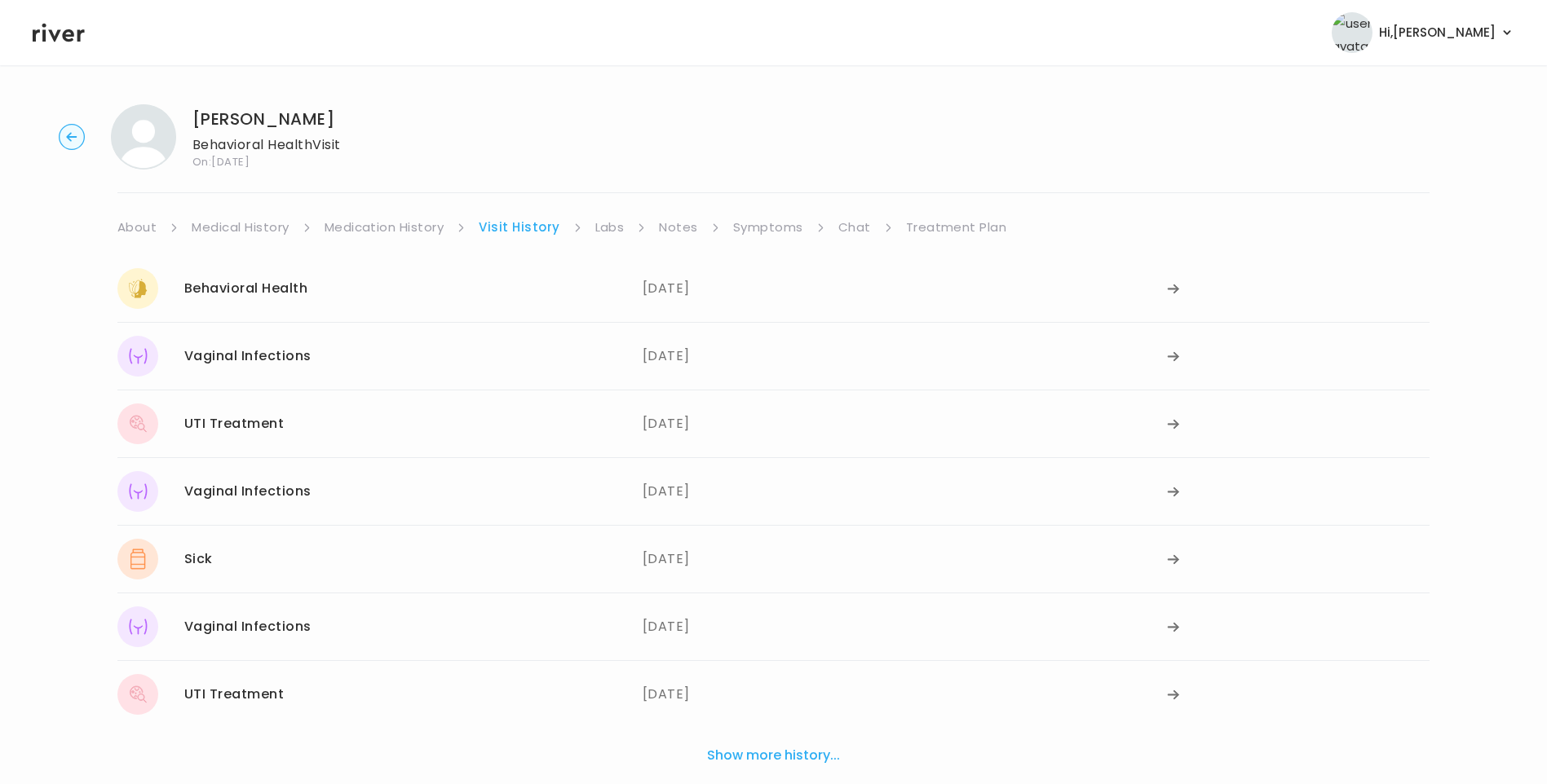
click at [133, 230] on link "About" at bounding box center [137, 227] width 39 height 23
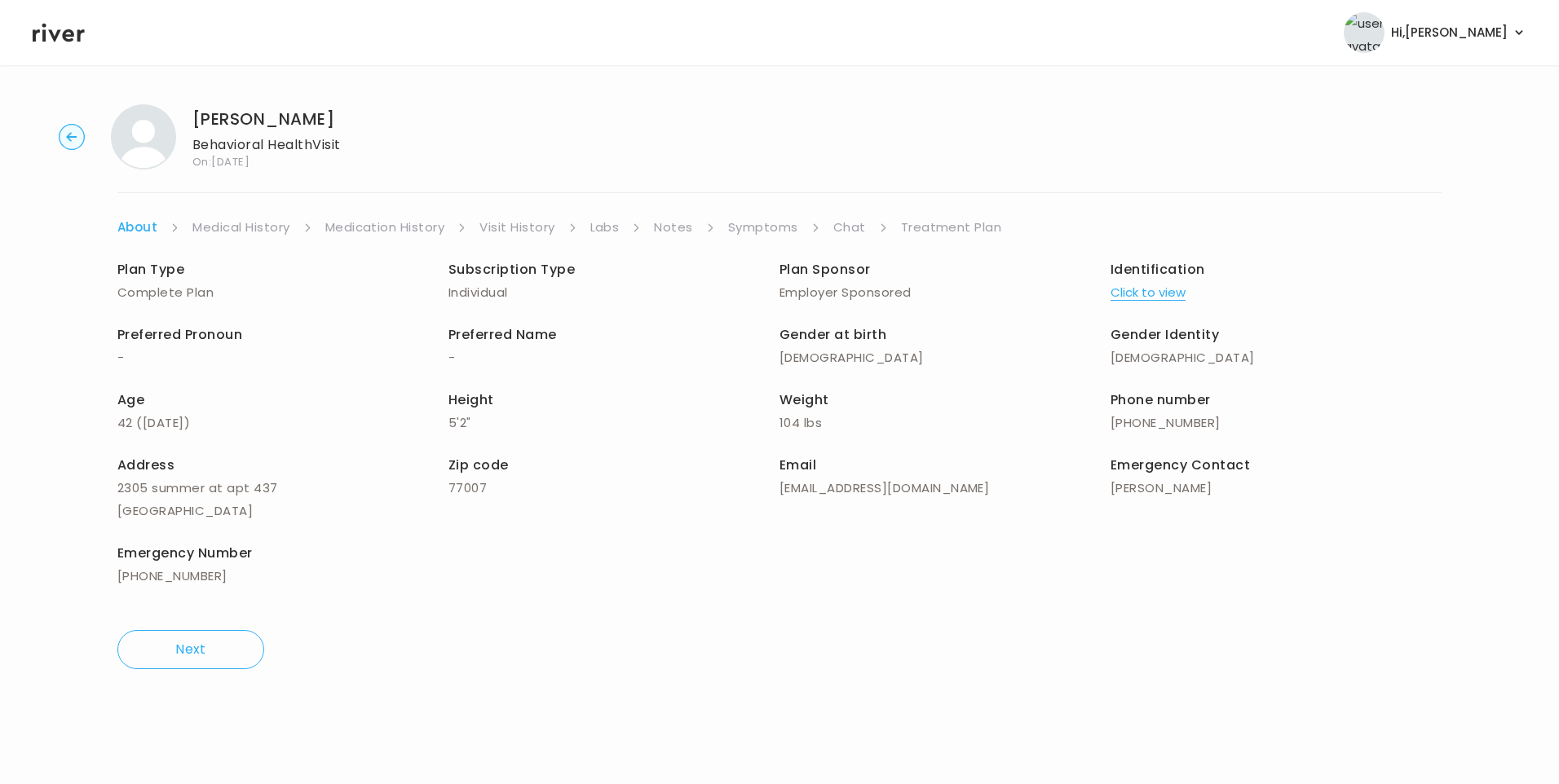
click at [211, 219] on link "Medical History" at bounding box center [241, 227] width 97 height 23
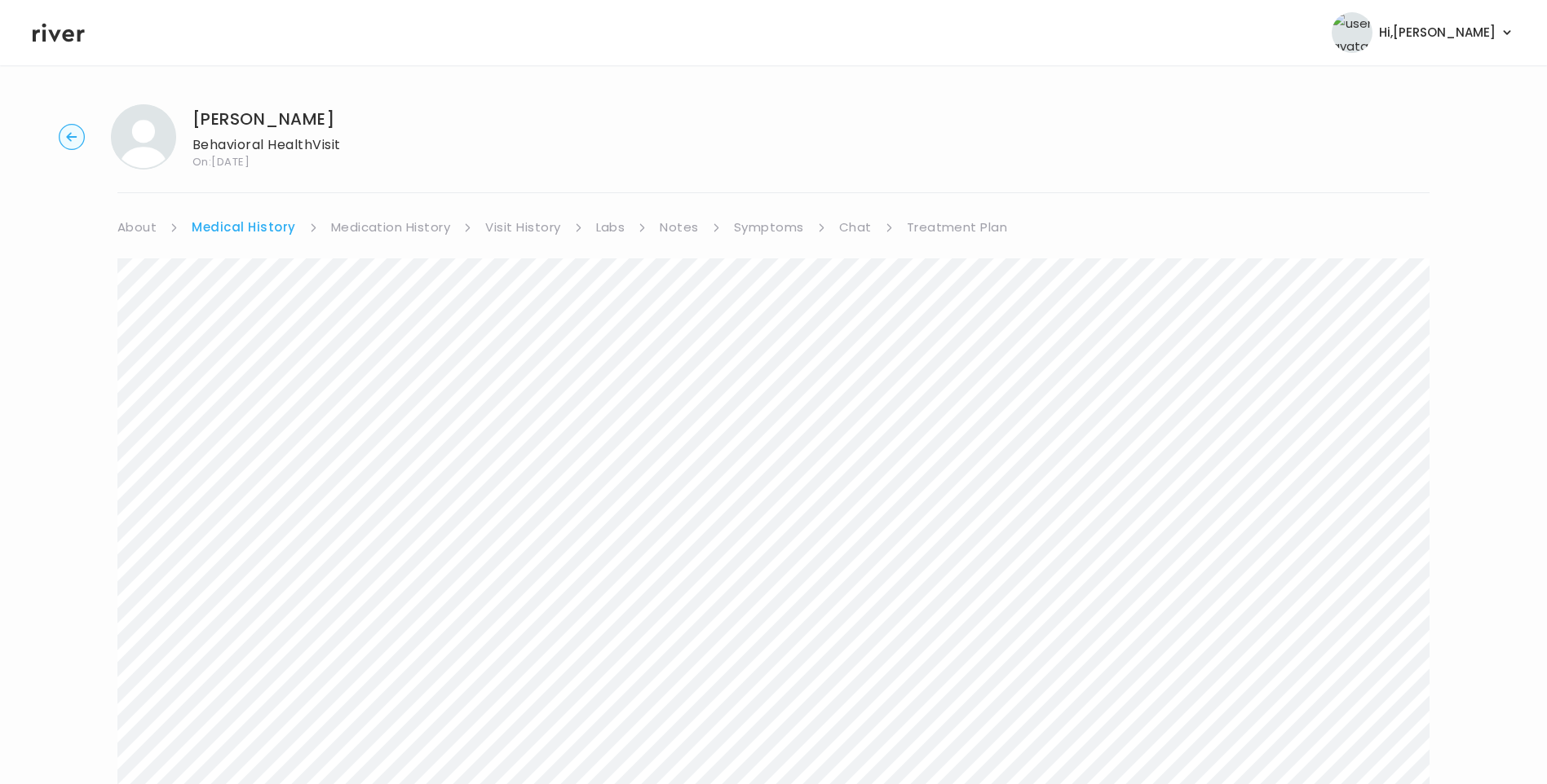
click at [413, 222] on link "Medication History" at bounding box center [391, 227] width 120 height 23
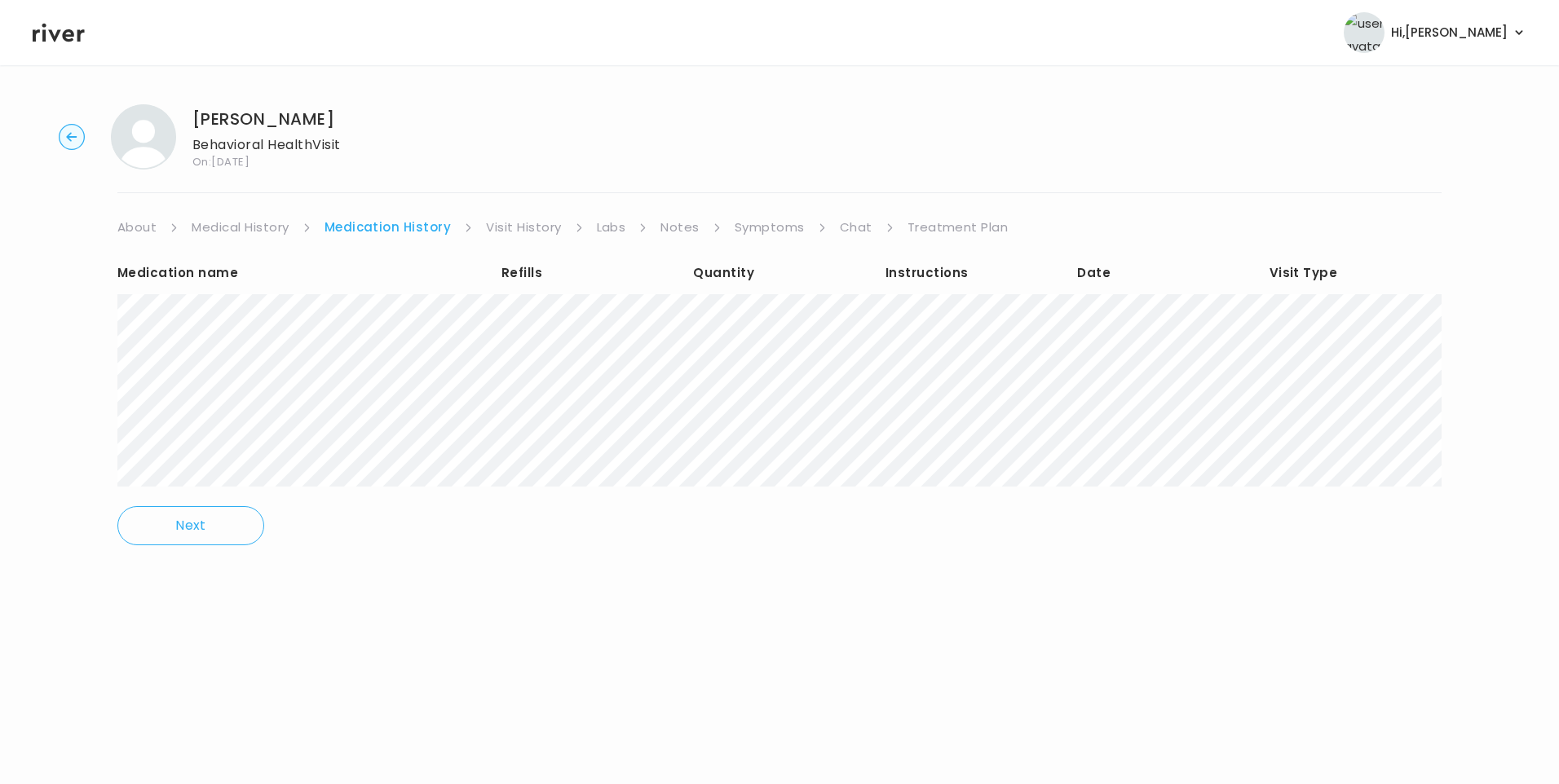
click at [749, 233] on link "Symptoms" at bounding box center [769, 227] width 70 height 23
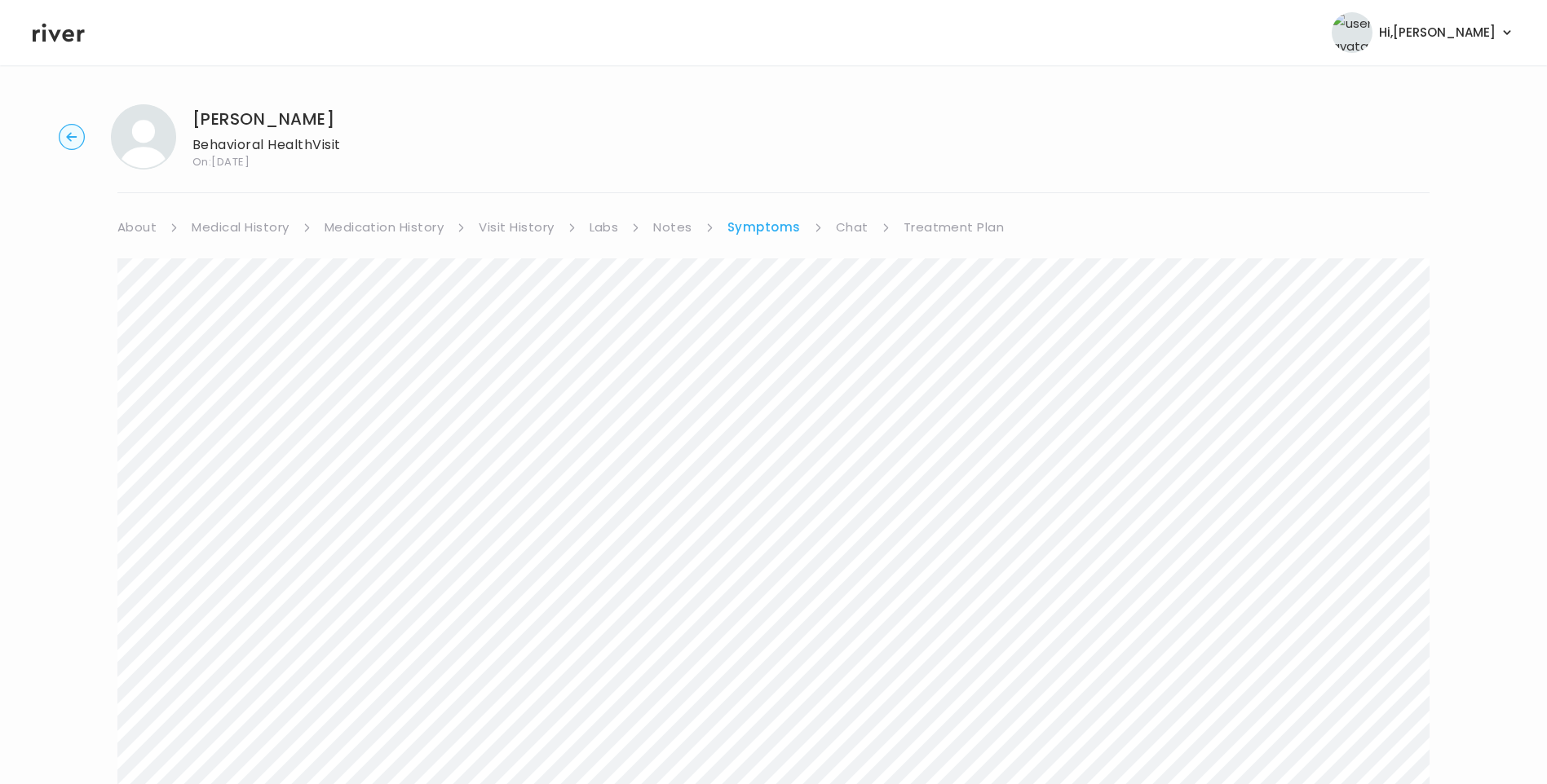
click at [843, 227] on link "Chat" at bounding box center [852, 227] width 33 height 23
click at [71, 39] on icon at bounding box center [59, 33] width 52 height 19
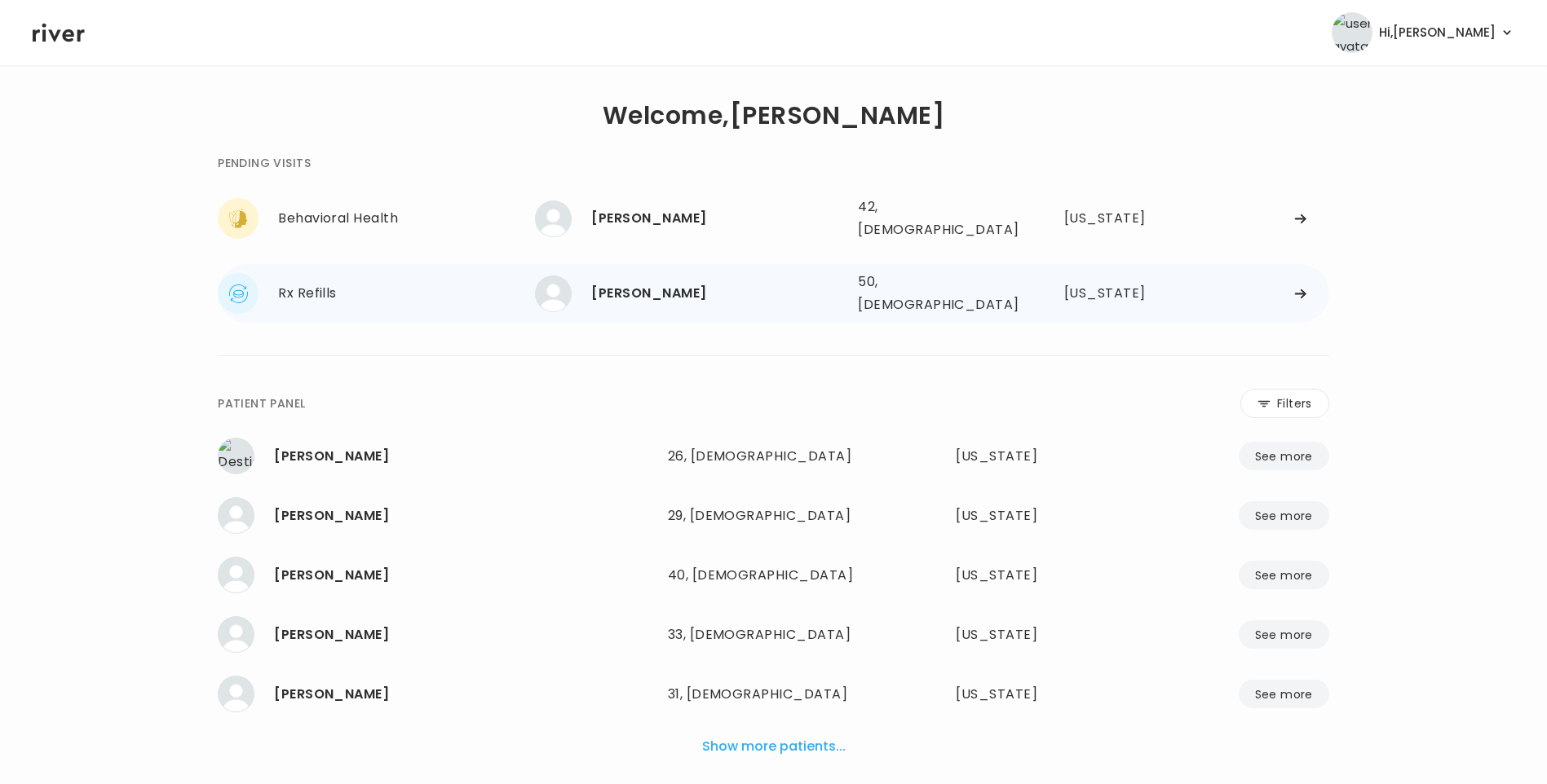
click at [667, 283] on div "Catherine Leake" at bounding box center [718, 293] width 253 height 23
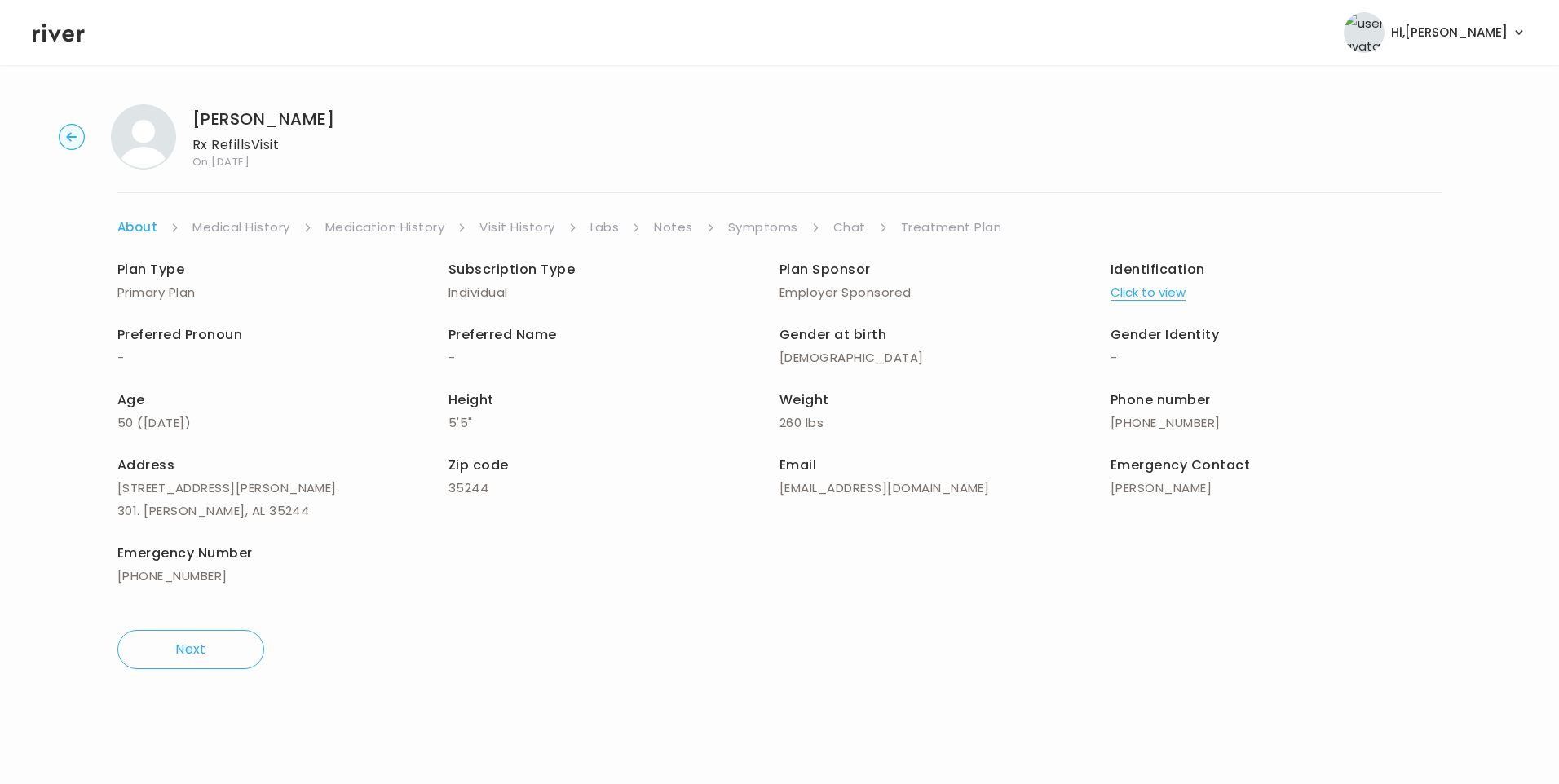
click at [533, 235] on link "Visit History" at bounding box center [517, 227] width 75 height 23
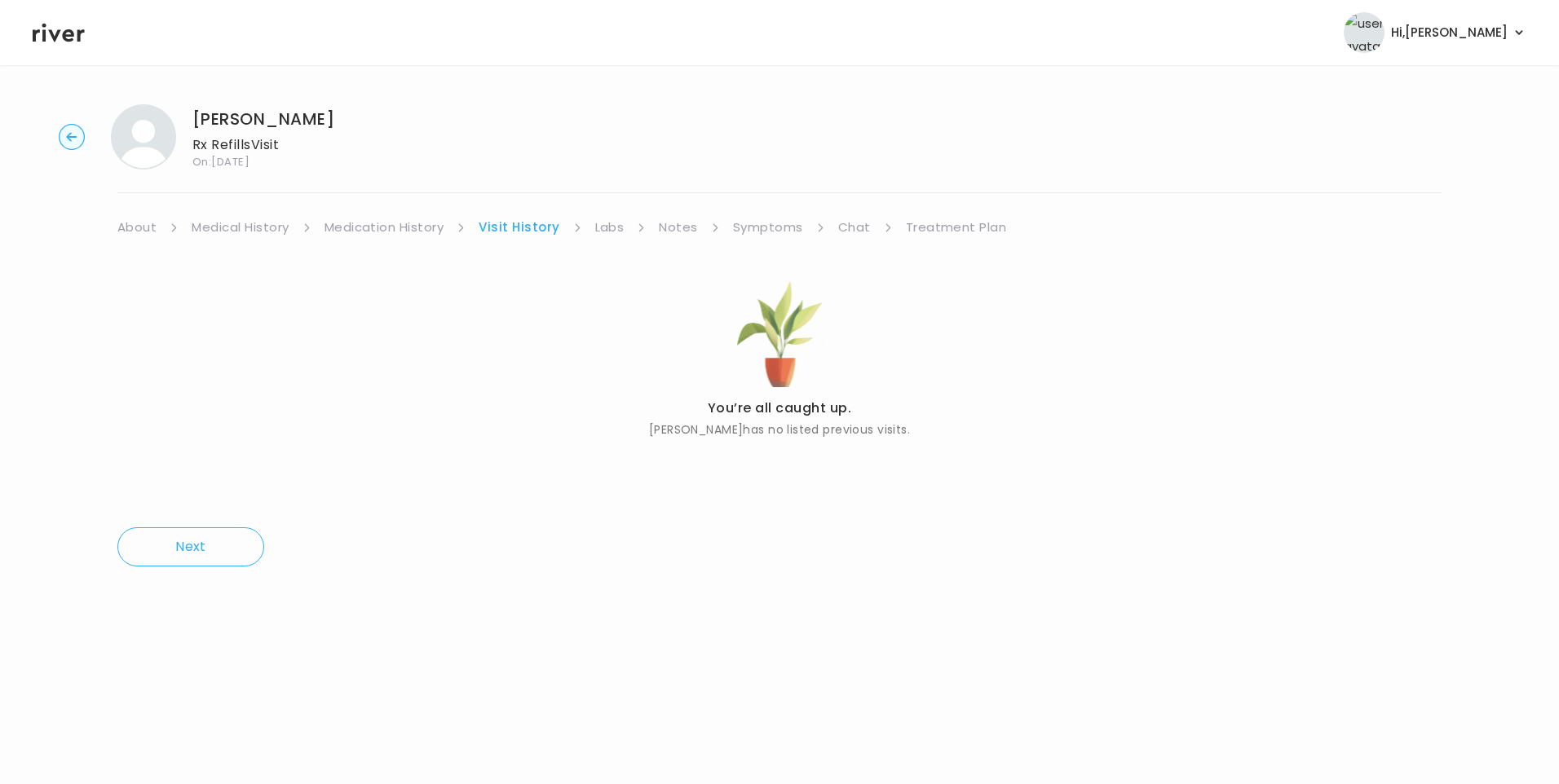
click at [141, 229] on link "About" at bounding box center [137, 227] width 39 height 23
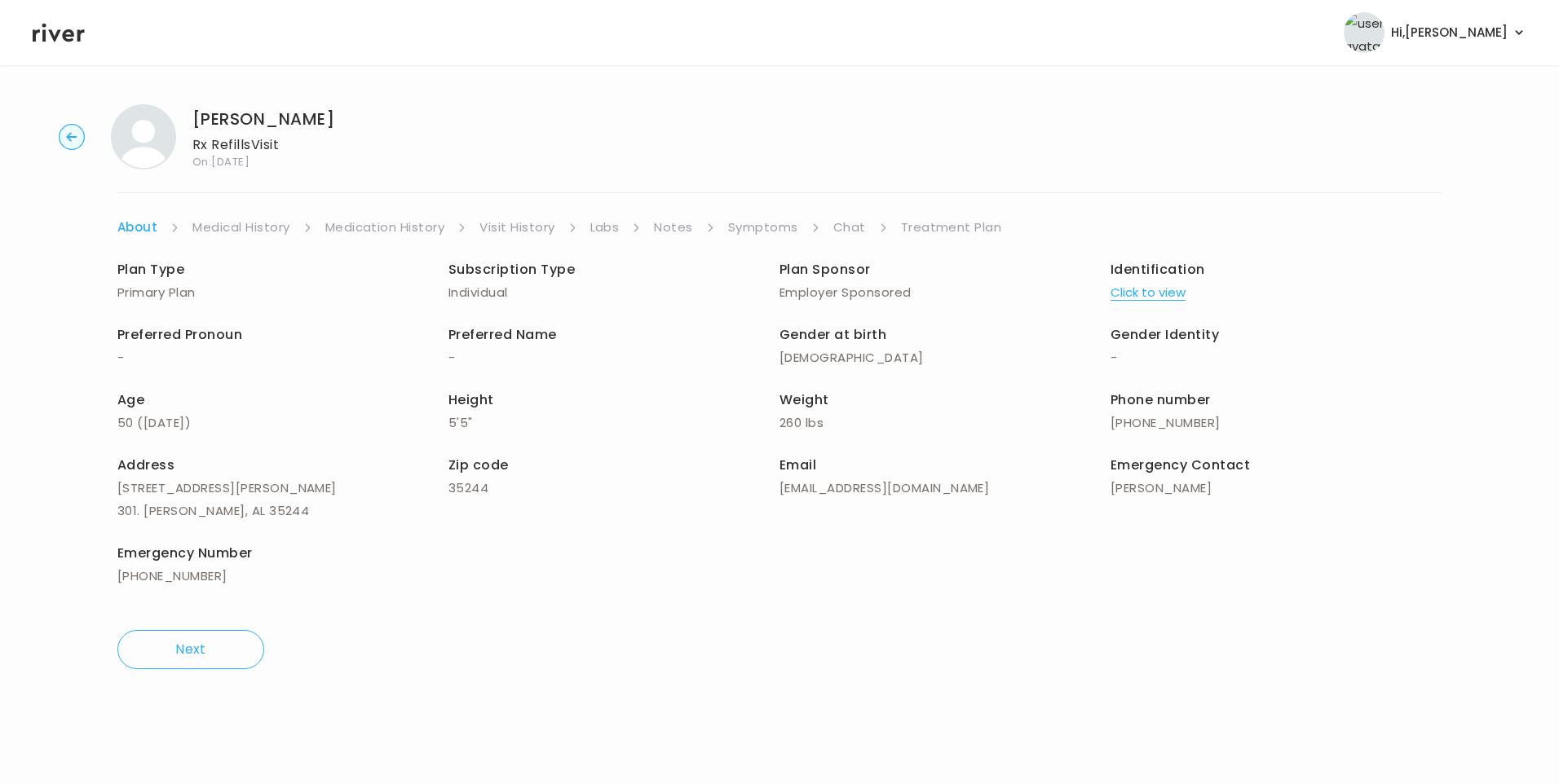
click at [1167, 288] on button "Click to view" at bounding box center [1148, 292] width 75 height 23
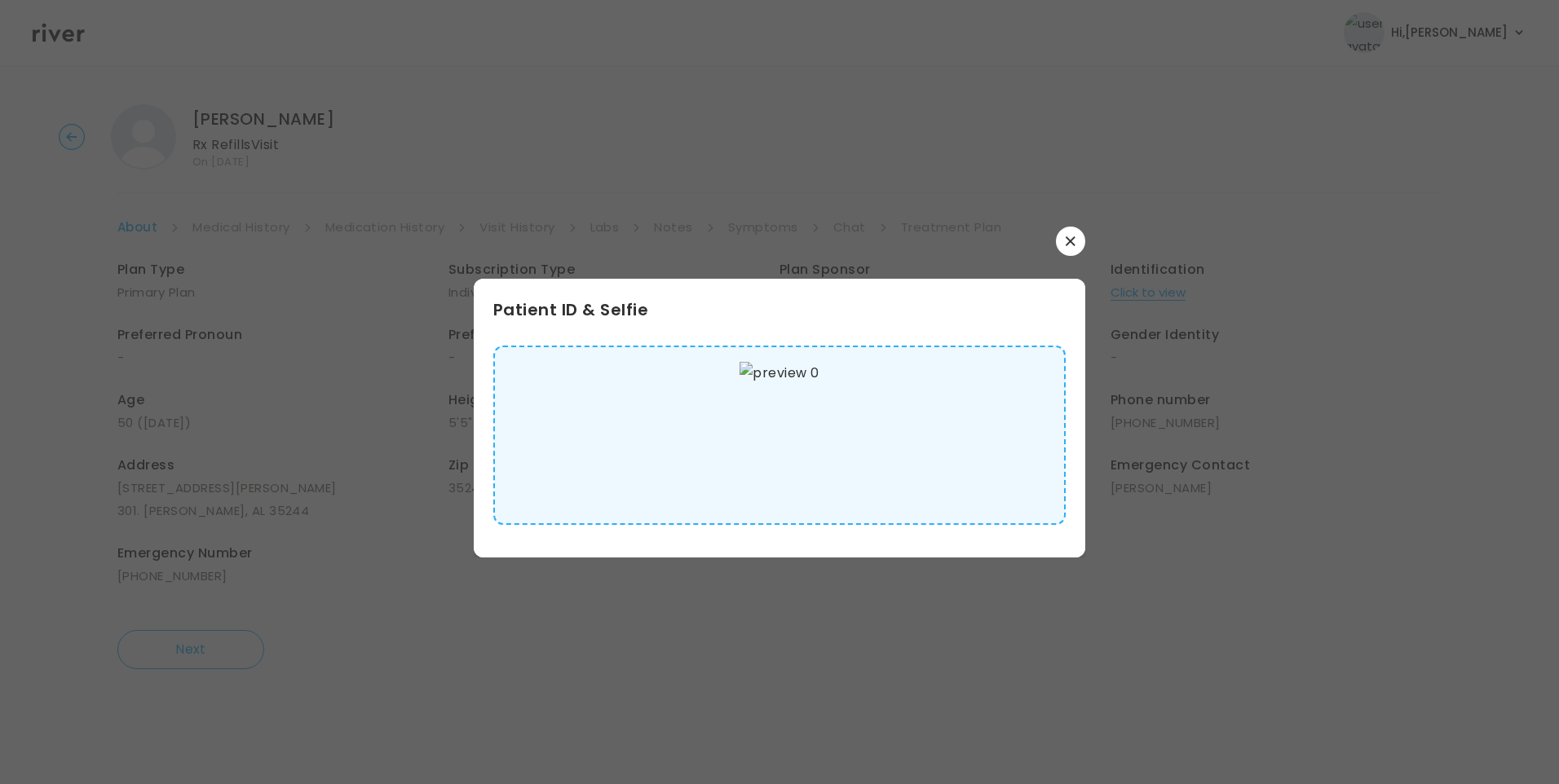
click at [769, 449] on img at bounding box center [779, 435] width 79 height 147
click at [1075, 256] on div "Patient ID & Selfie" at bounding box center [779, 392] width 611 height 331
drag, startPoint x: 1068, startPoint y: 246, endPoint x: 1049, endPoint y: 251, distance: 19.6
click at [1067, 245] on icon "button" at bounding box center [1070, 241] width 10 height 10
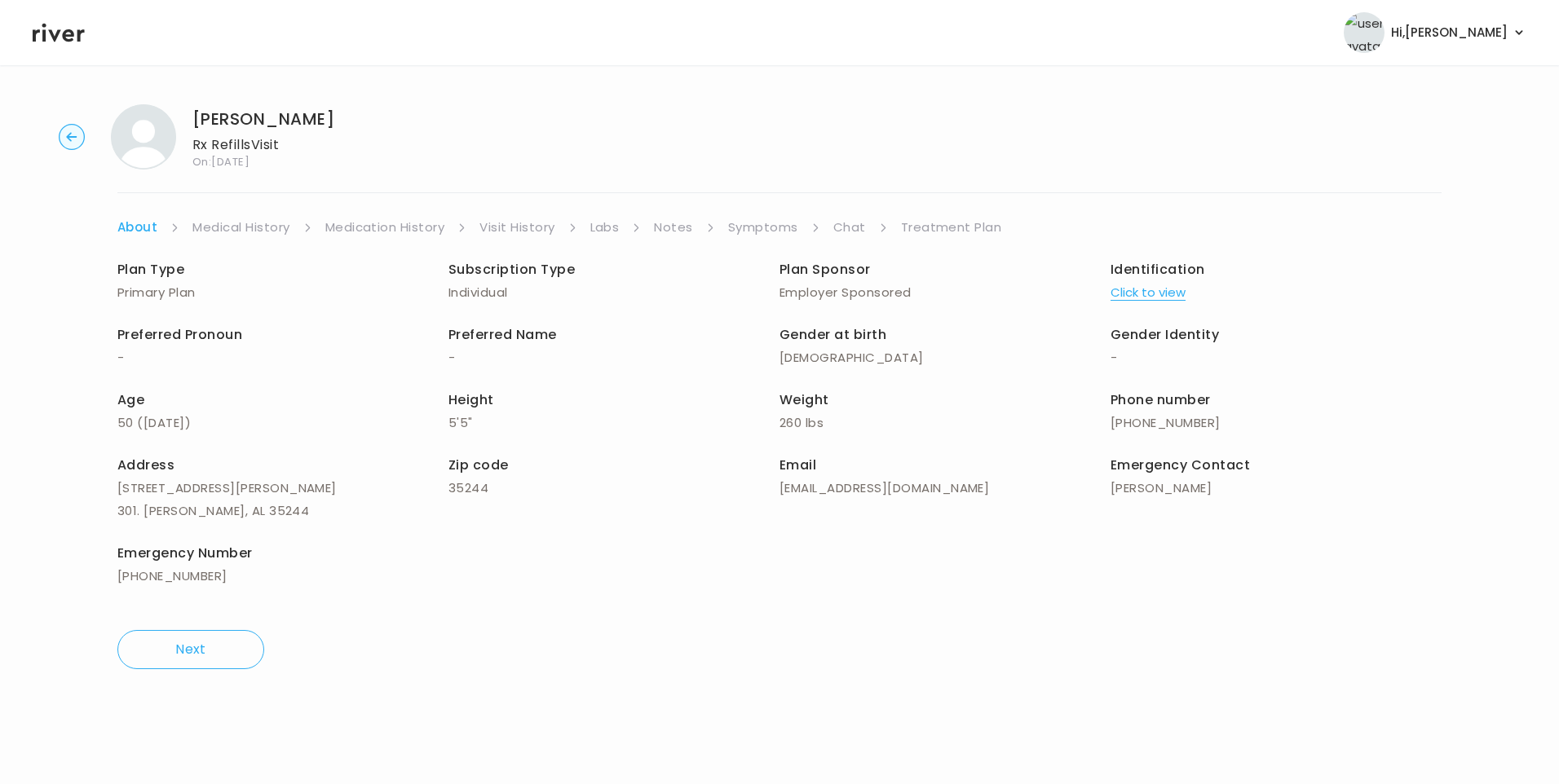
click at [222, 228] on link "Medical History" at bounding box center [241, 227] width 97 height 23
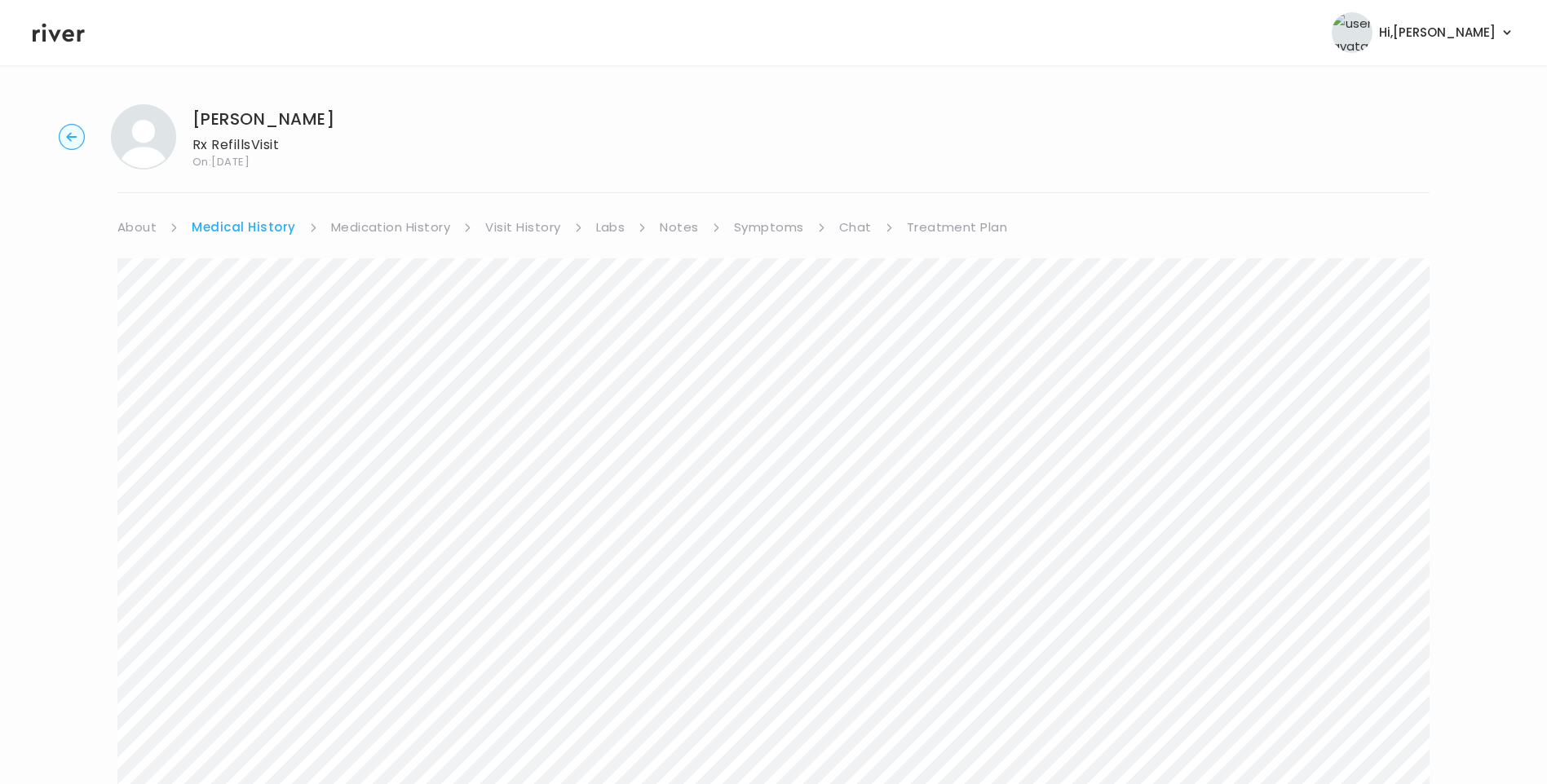
click at [775, 222] on link "Symptoms" at bounding box center [768, 227] width 70 height 23
click at [1370, 614] on button "View more" at bounding box center [1397, 614] width 66 height 19
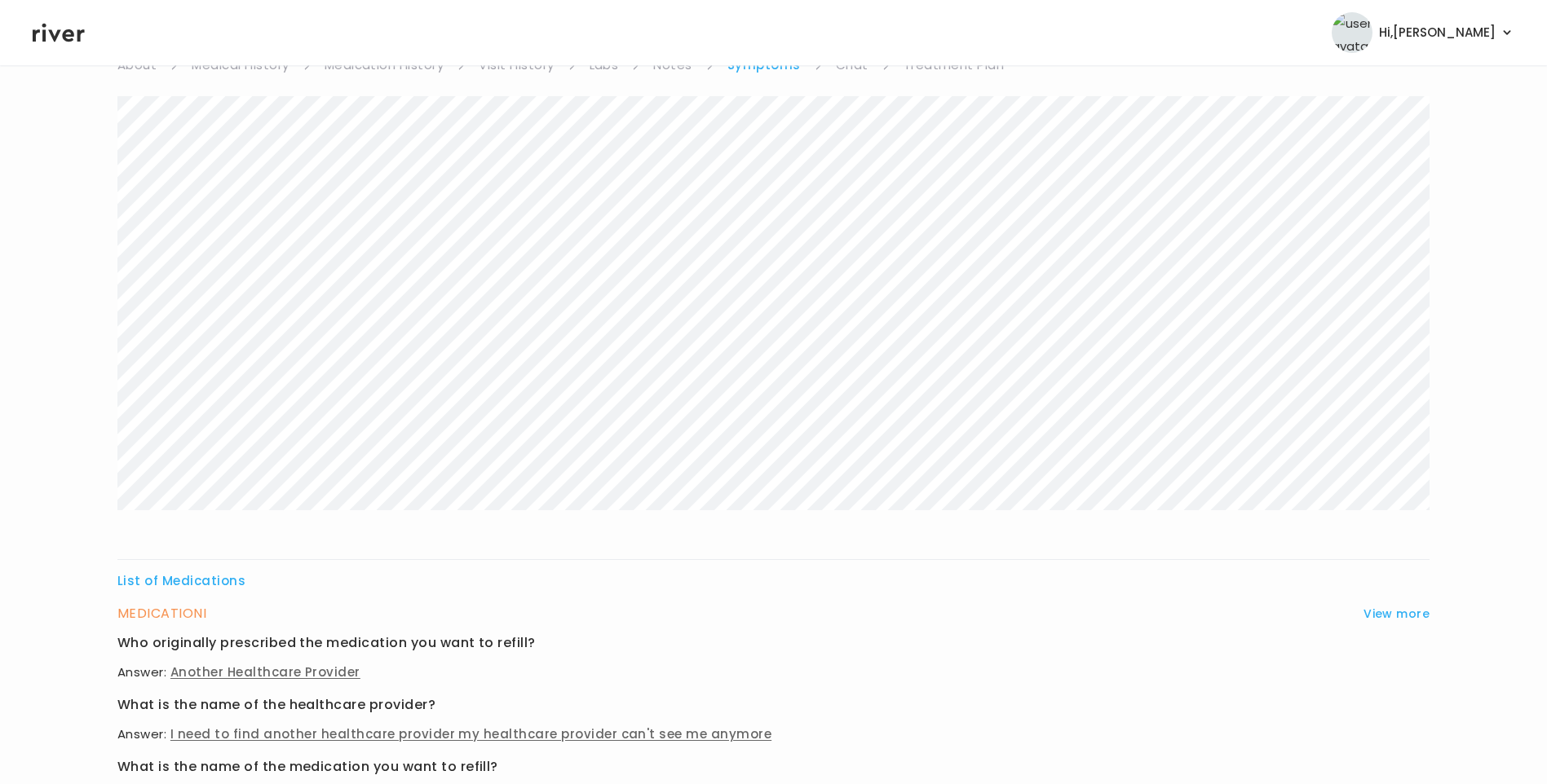
scroll to position [662, 0]
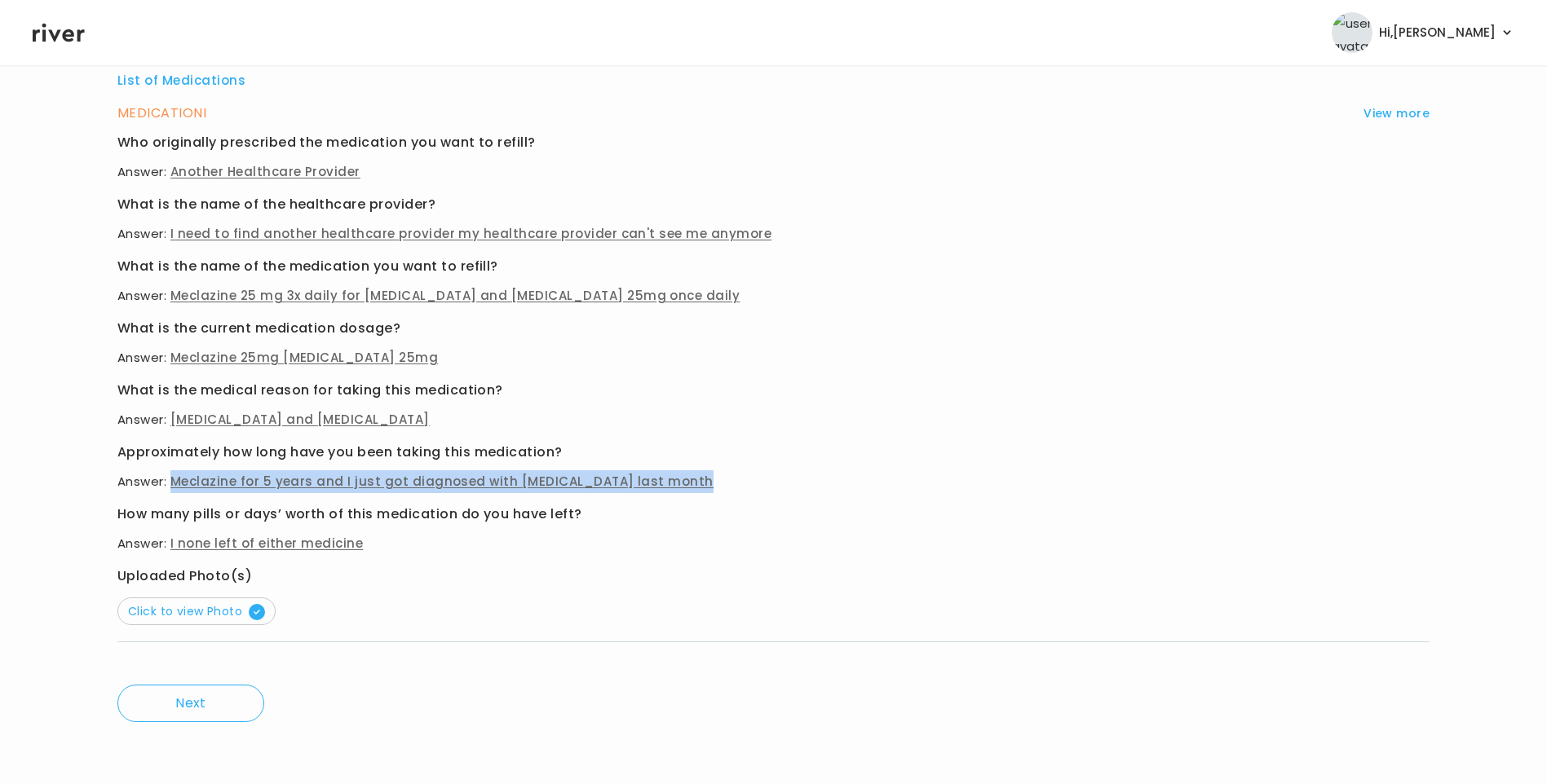
drag, startPoint x: 174, startPoint y: 477, endPoint x: 686, endPoint y: 484, distance: 512.0
click at [686, 484] on p "Answer: Meclazine for 5 years and I just got diagnosed with hypothyroidism last…" at bounding box center [774, 481] width 1312 height 23
copy span "Meclazine for 5 years and I just got diagnosed with hypothyroidism last month"
click at [217, 610] on span "Click to view Photo" at bounding box center [197, 611] width 137 height 16
click at [730, 428] on p "Answer: Vertigo and hypothyroidism" at bounding box center [774, 419] width 1312 height 23
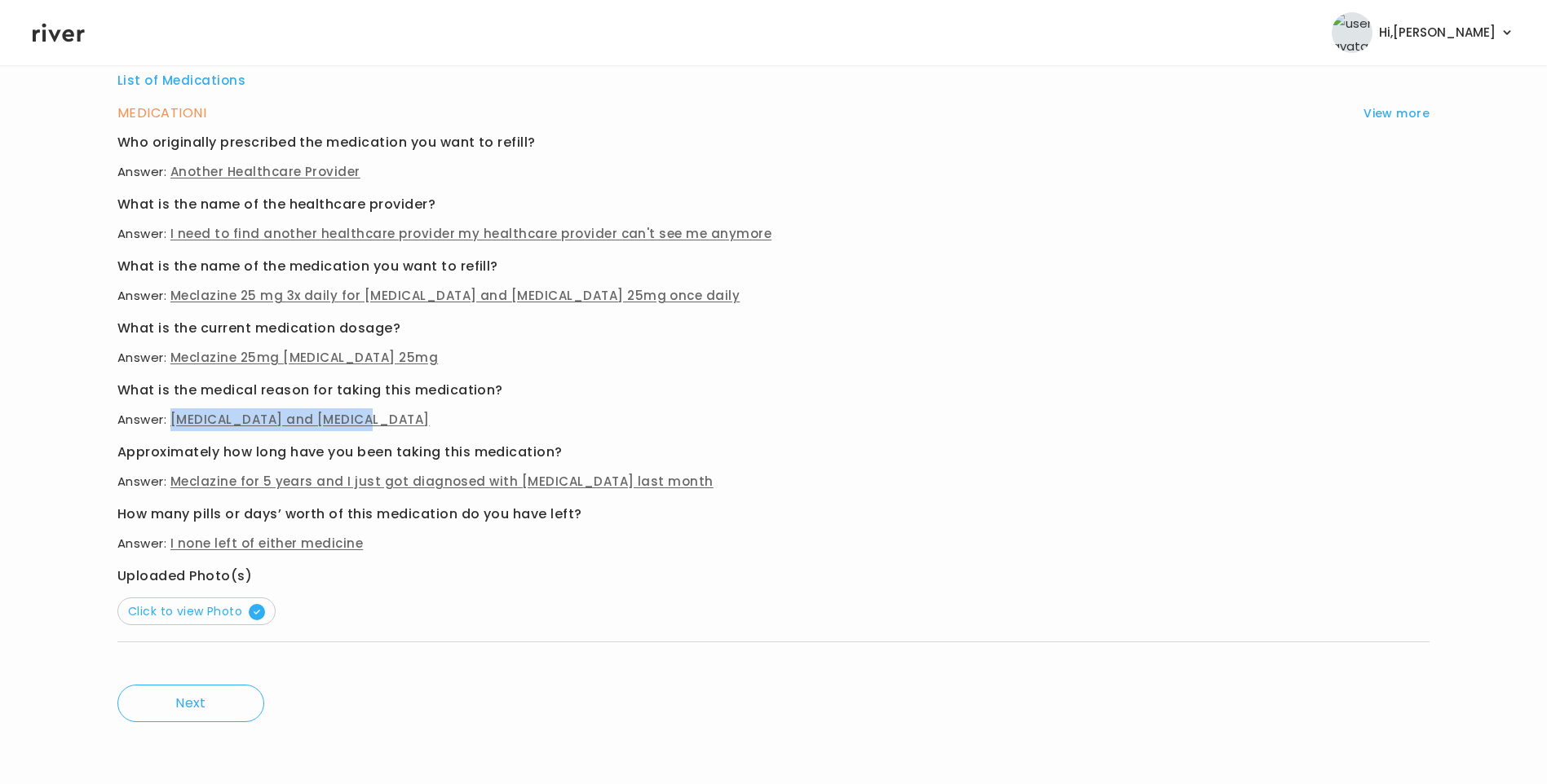
drag, startPoint x: 173, startPoint y: 415, endPoint x: 351, endPoint y: 425, distance: 178.3
click at [351, 425] on span "Vertigo and hypothyroidism" at bounding box center [300, 419] width 259 height 17
copy span "Vertigo and hypothyroidism"
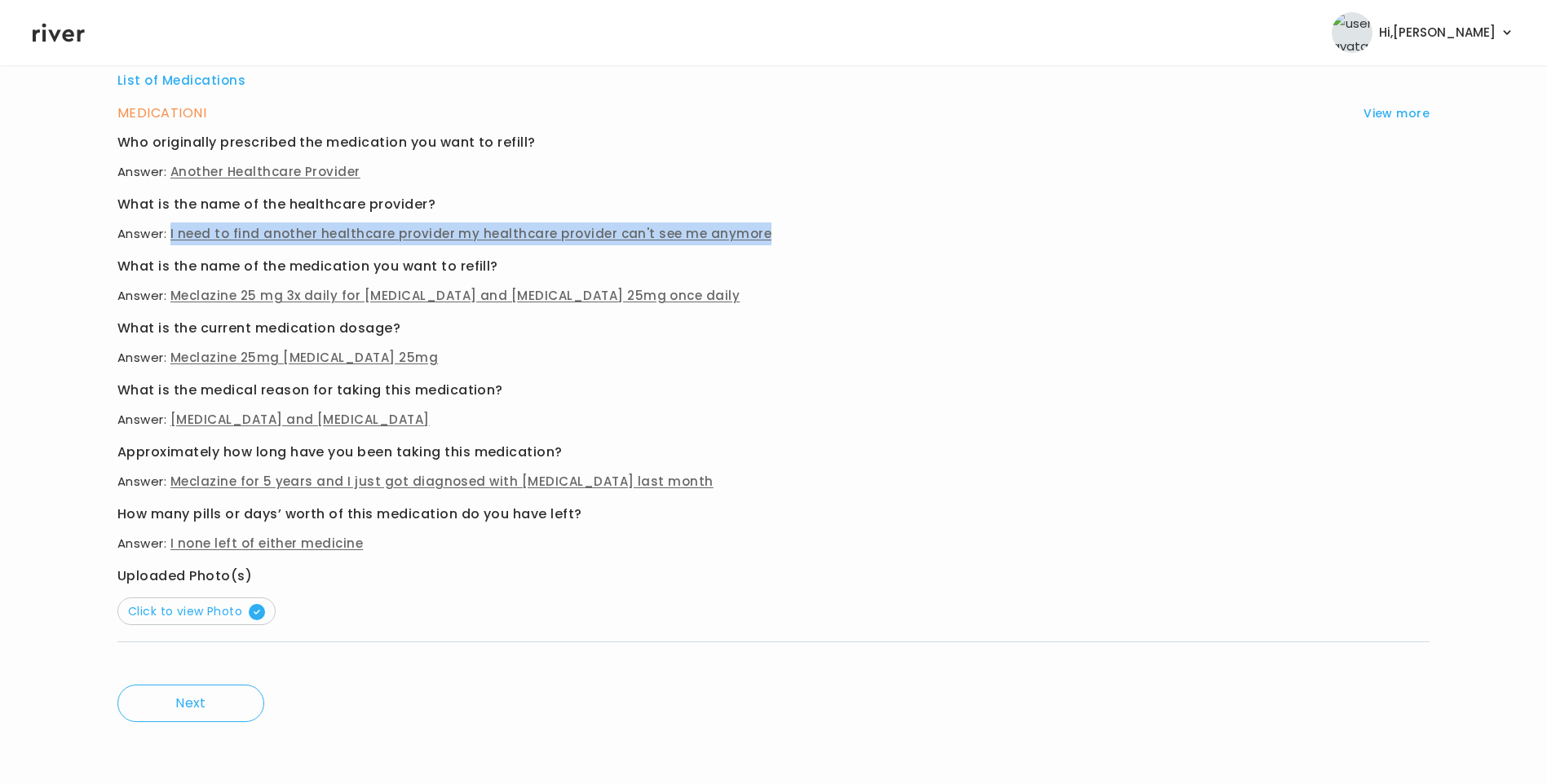
drag, startPoint x: 171, startPoint y: 230, endPoint x: 769, endPoint y: 234, distance: 598.0
click at [769, 234] on p "Answer: I need to find another healthcare provider my healthcare provider can't…" at bounding box center [774, 234] width 1312 height 23
copy span "I need to find another healthcare provider my healthcare provider can't see me …"
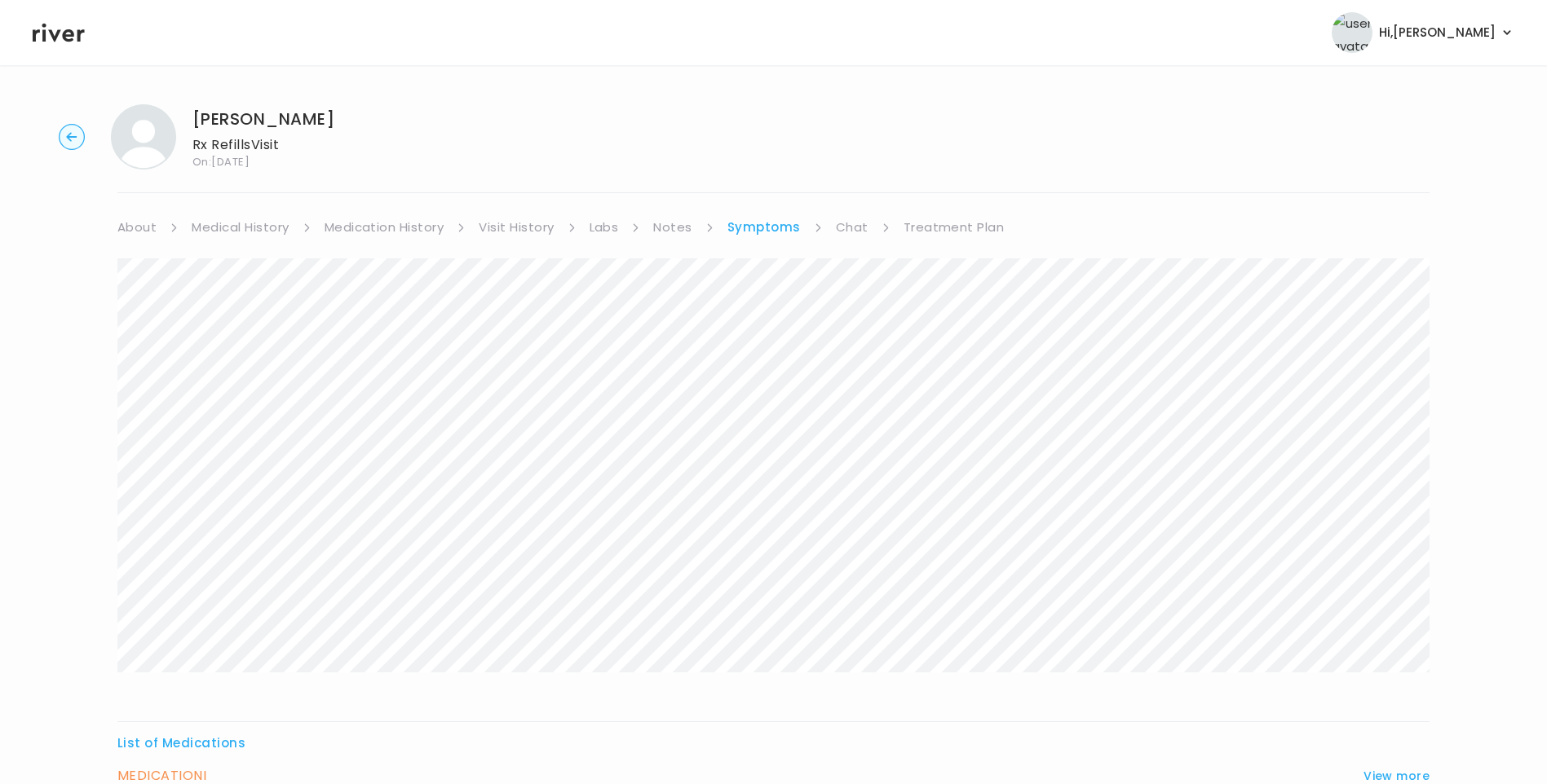
click at [966, 223] on link "Treatment Plan" at bounding box center [954, 227] width 101 height 23
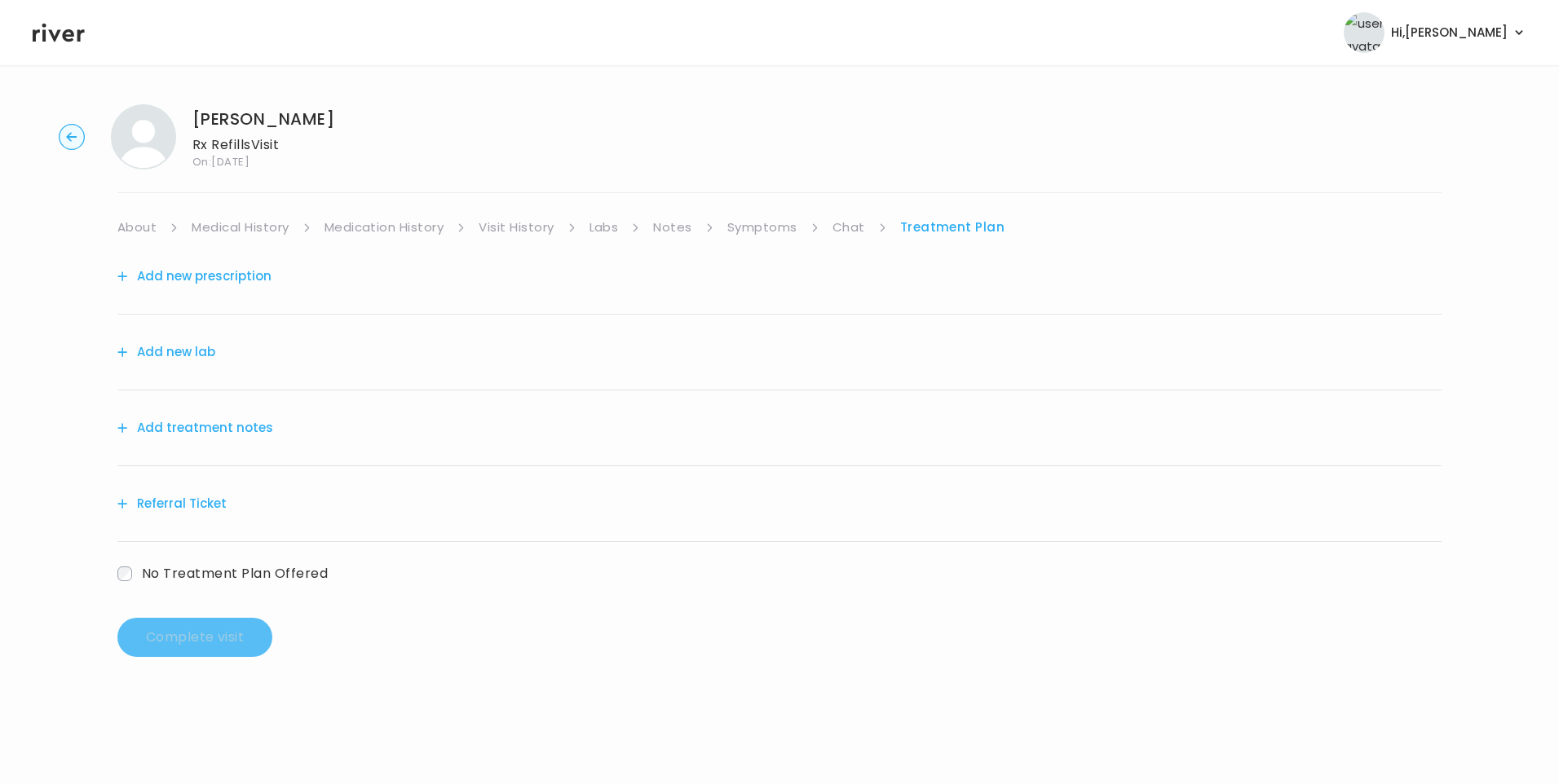
click at [247, 438] on button "Add treatment notes" at bounding box center [195, 428] width 155 height 23
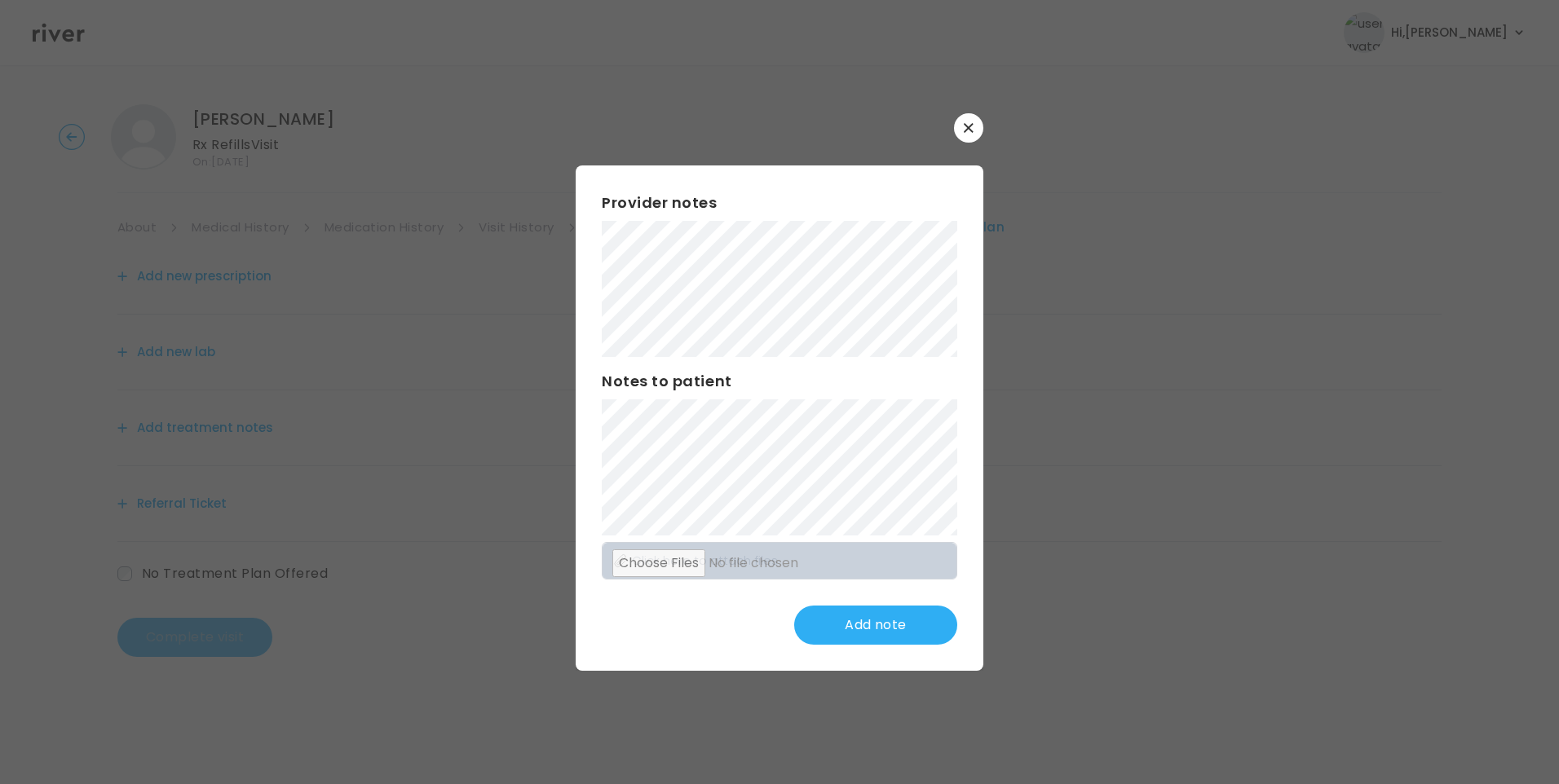
click at [966, 132] on icon "button" at bounding box center [968, 127] width 9 height 9
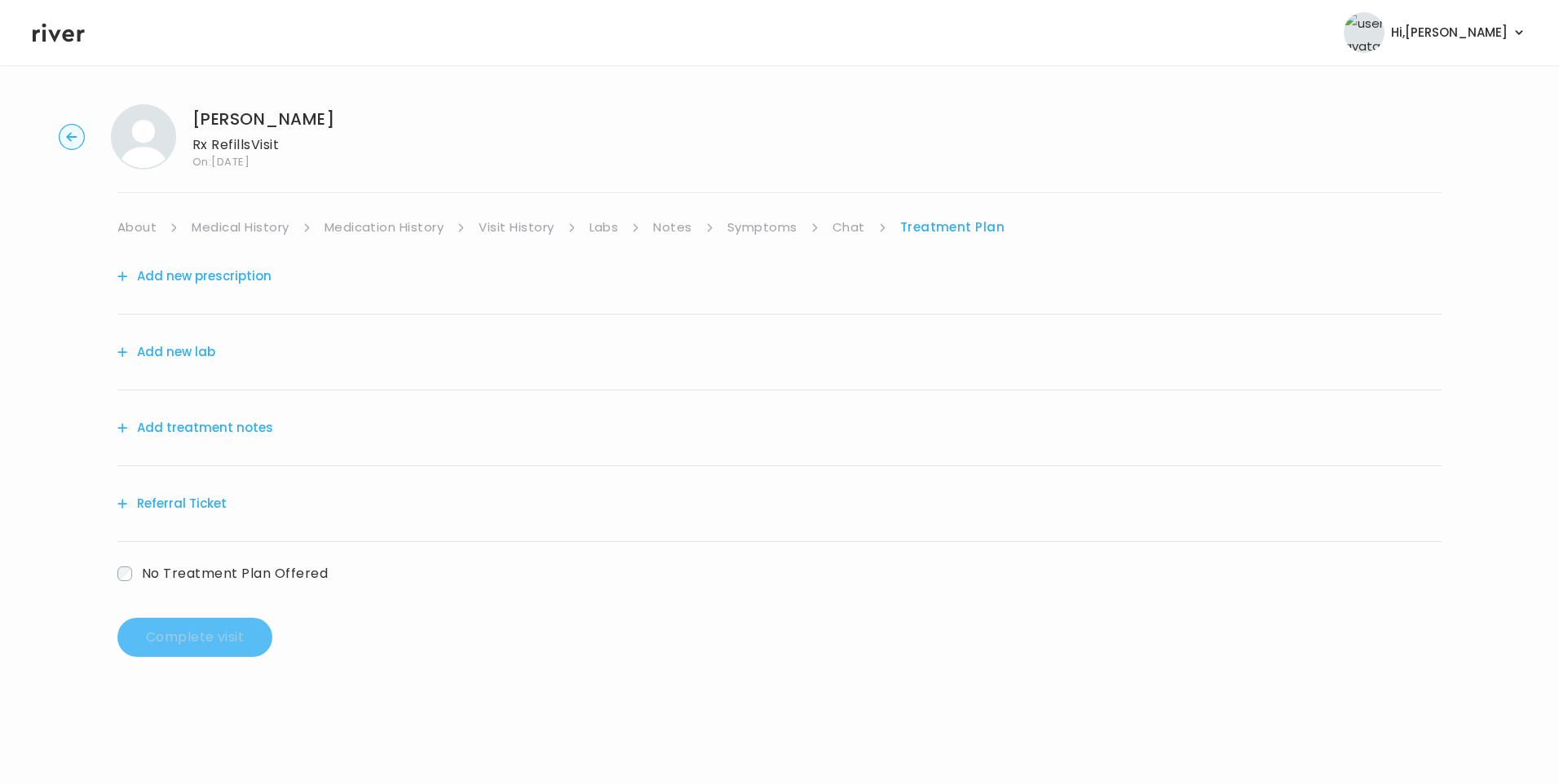
click at [664, 227] on link "Notes" at bounding box center [672, 227] width 38 height 23
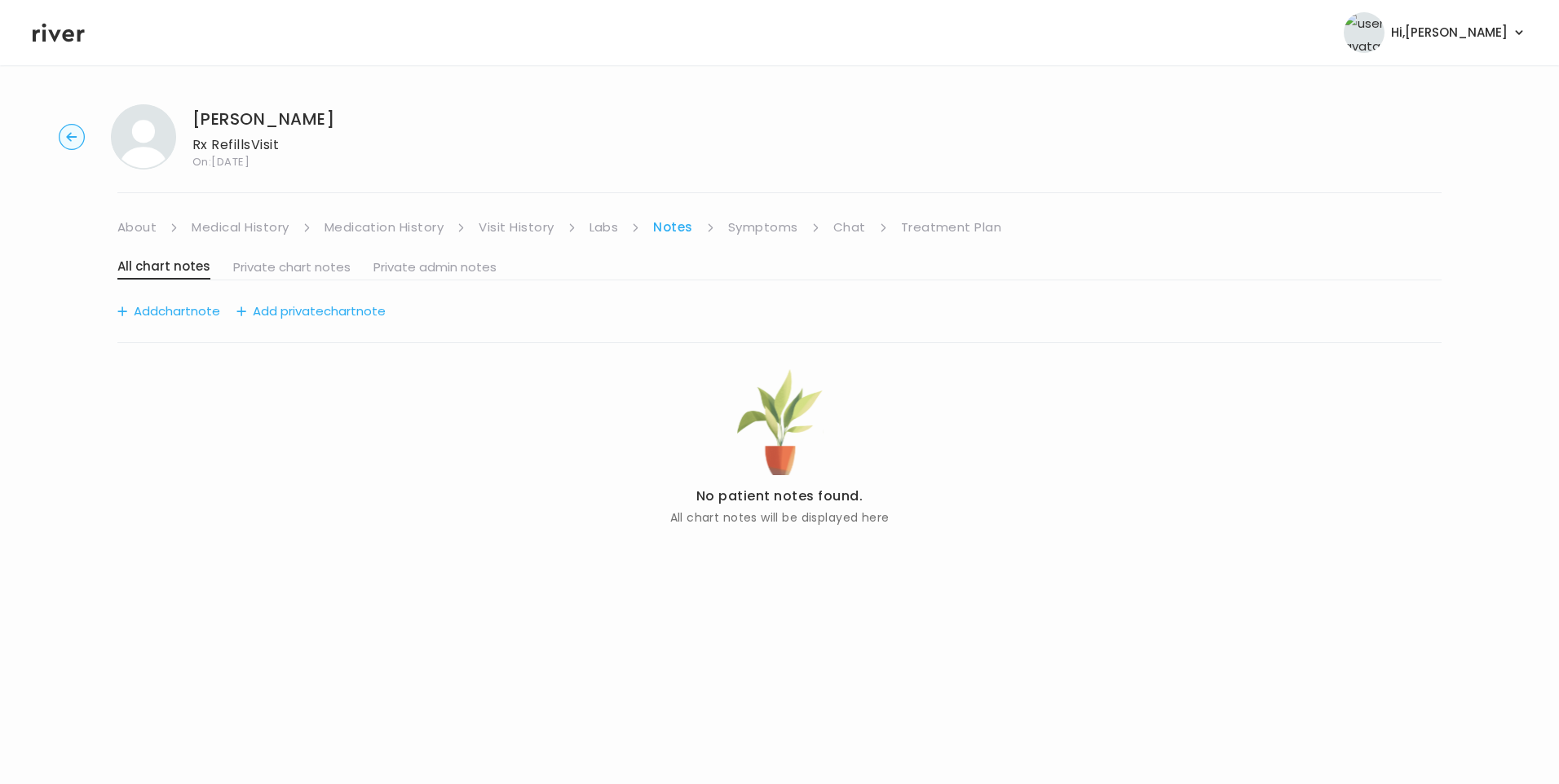
click at [138, 223] on link "About" at bounding box center [137, 227] width 39 height 23
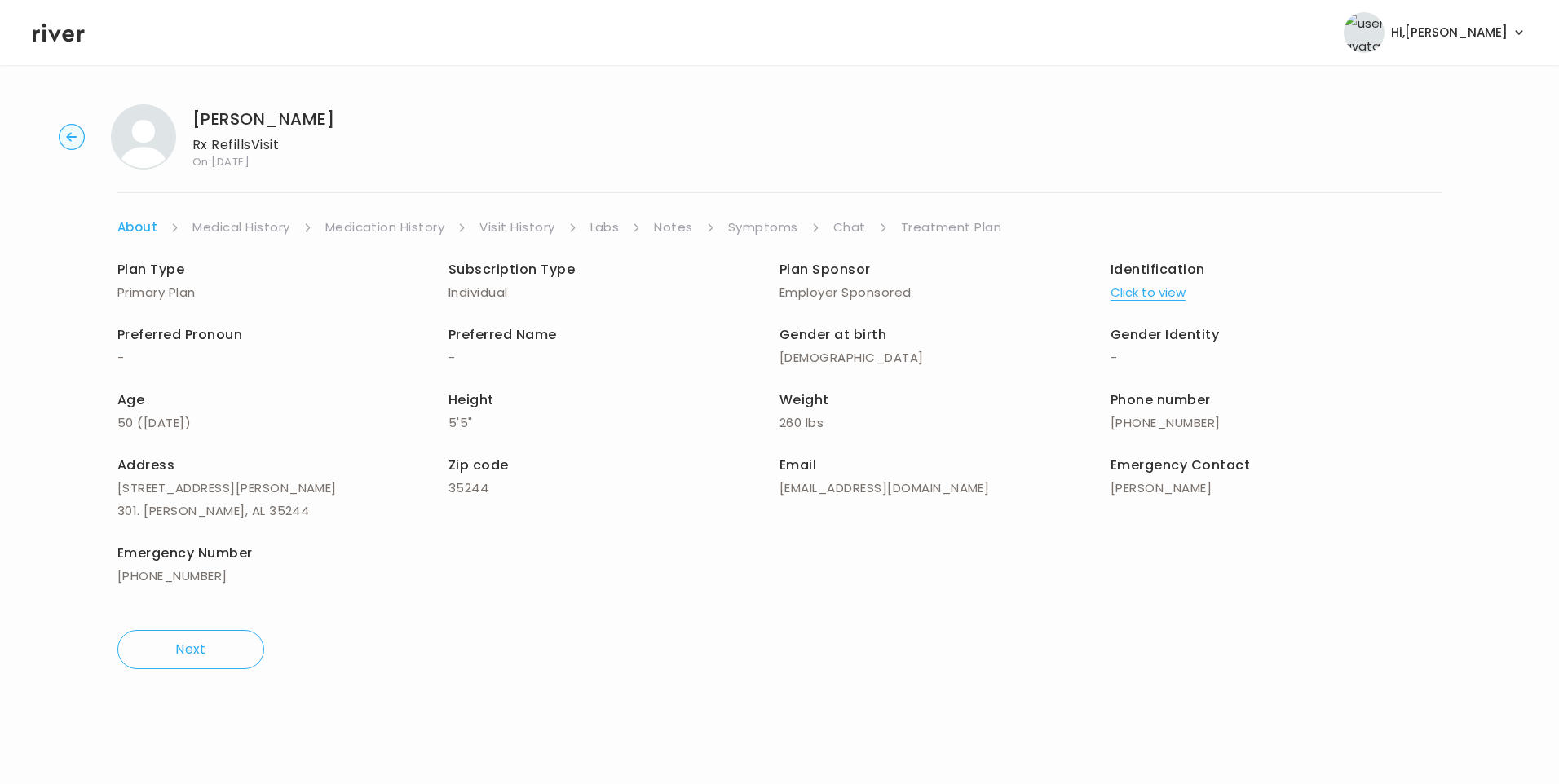
drag, startPoint x: 985, startPoint y: 220, endPoint x: 992, endPoint y: 228, distance: 10.6
click at [986, 221] on link "Treatment Plan" at bounding box center [951, 227] width 101 height 23
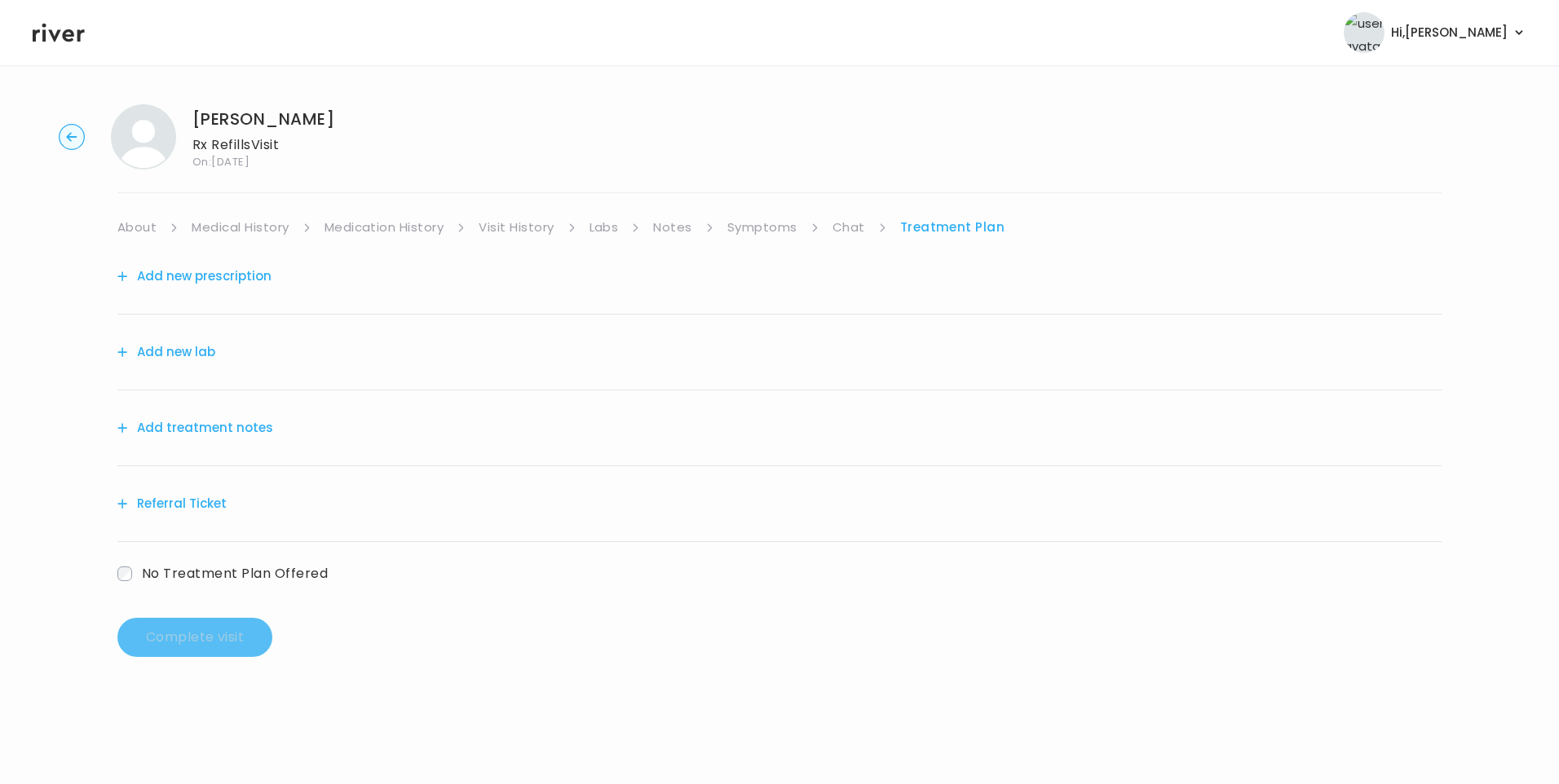
click at [253, 432] on button "Add treatment notes" at bounding box center [195, 428] width 155 height 23
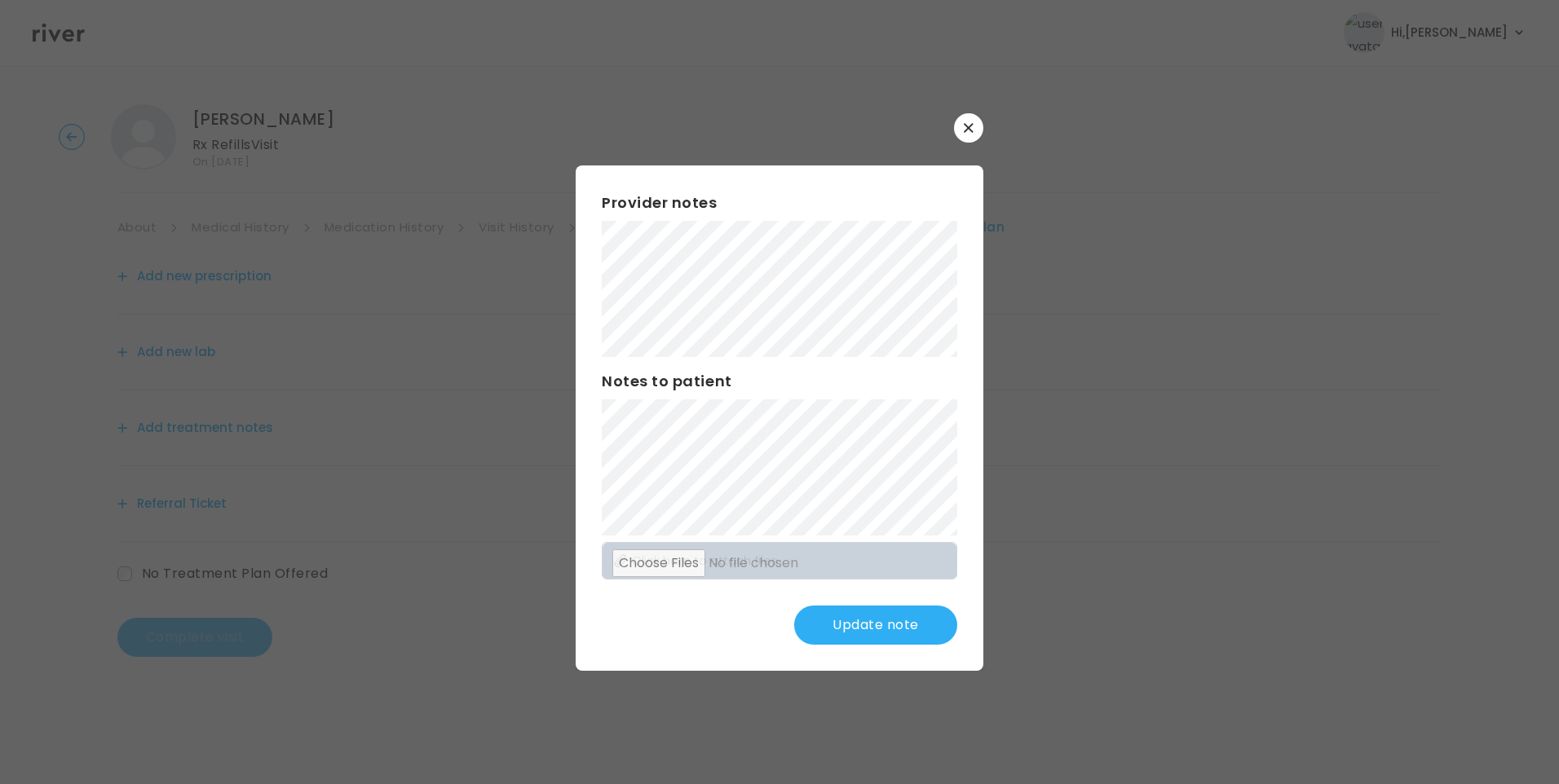
click at [877, 621] on button "Update note" at bounding box center [875, 625] width 163 height 39
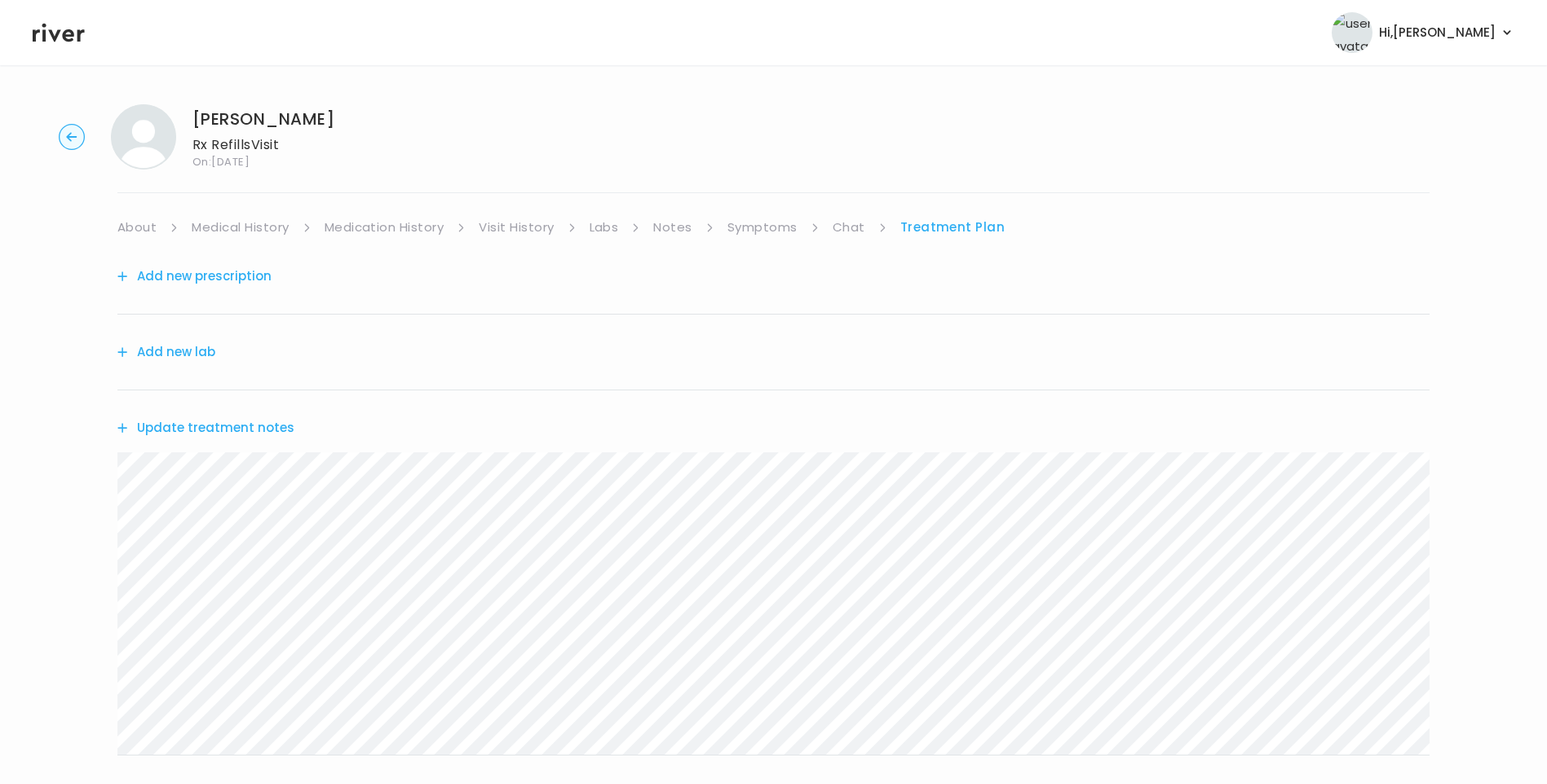
click at [252, 430] on button "Update treatment notes" at bounding box center [206, 428] width 177 height 23
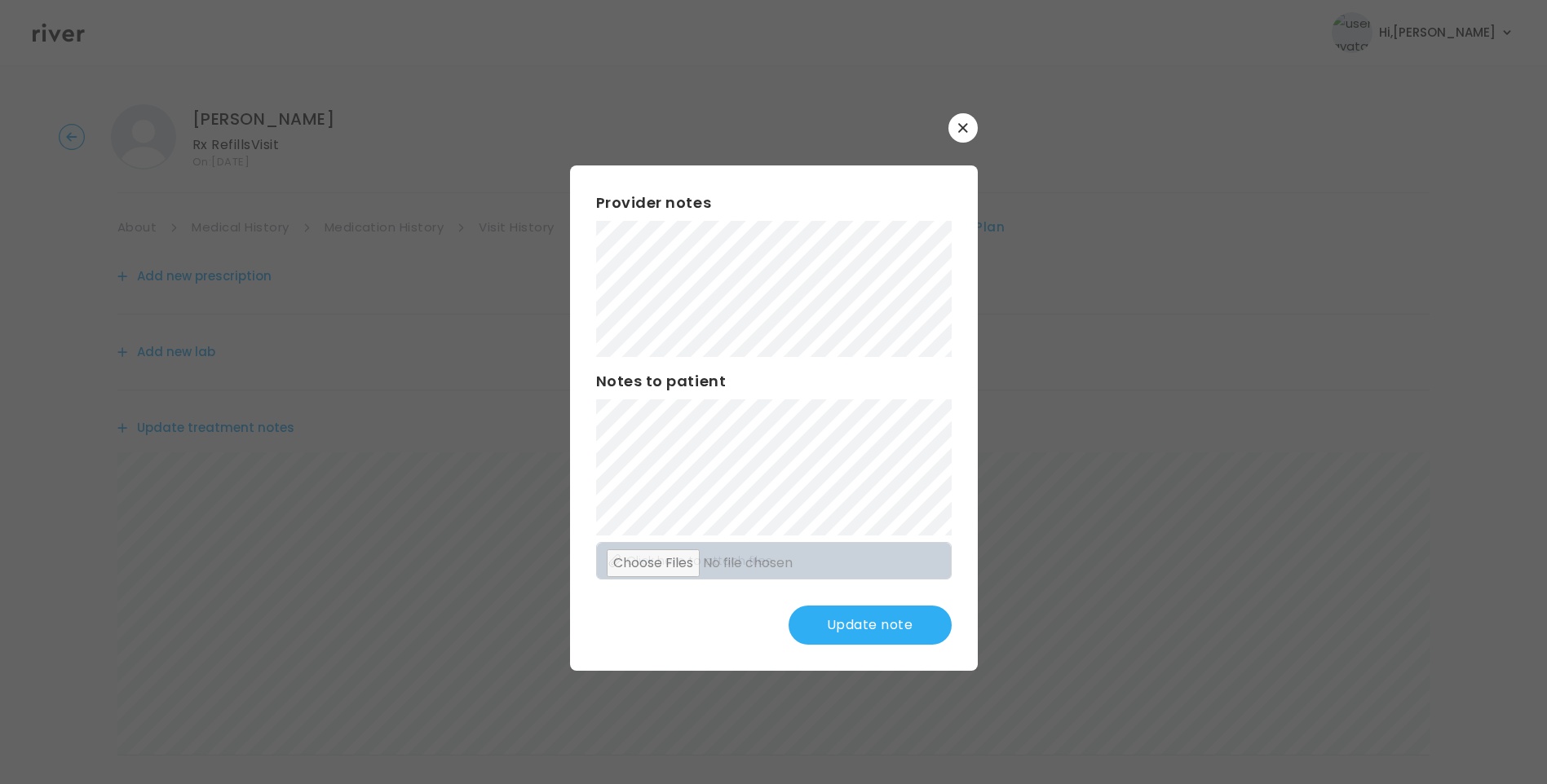
click at [863, 633] on button "Update note" at bounding box center [870, 625] width 163 height 39
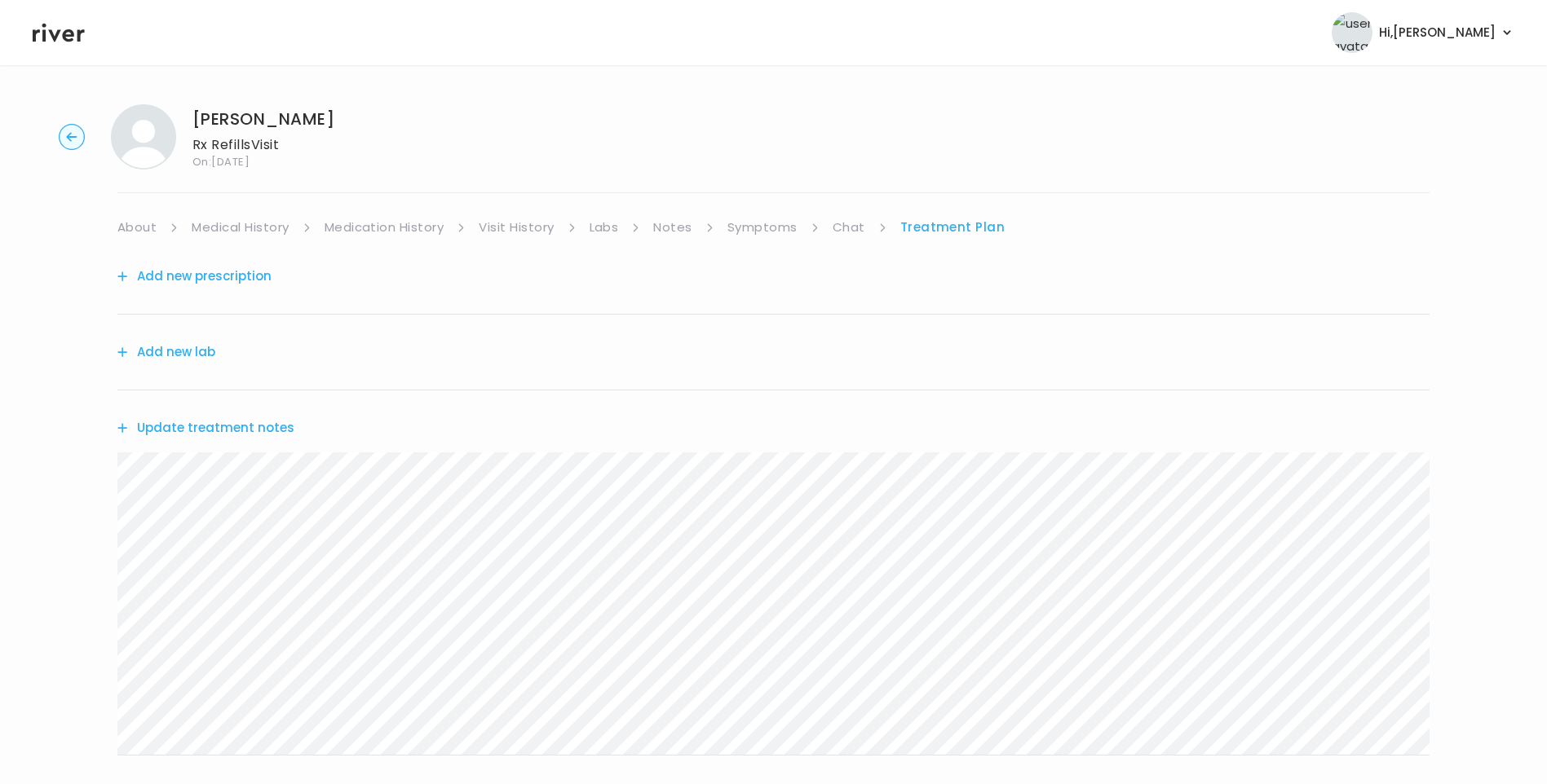
click at [251, 229] on link "Medical History" at bounding box center [240, 227] width 97 height 23
click at [788, 226] on link "Symptoms" at bounding box center [768, 227] width 70 height 23
click at [945, 224] on link "Treatment Plan" at bounding box center [954, 227] width 101 height 23
click at [263, 432] on button "Update treatment notes" at bounding box center [206, 428] width 177 height 23
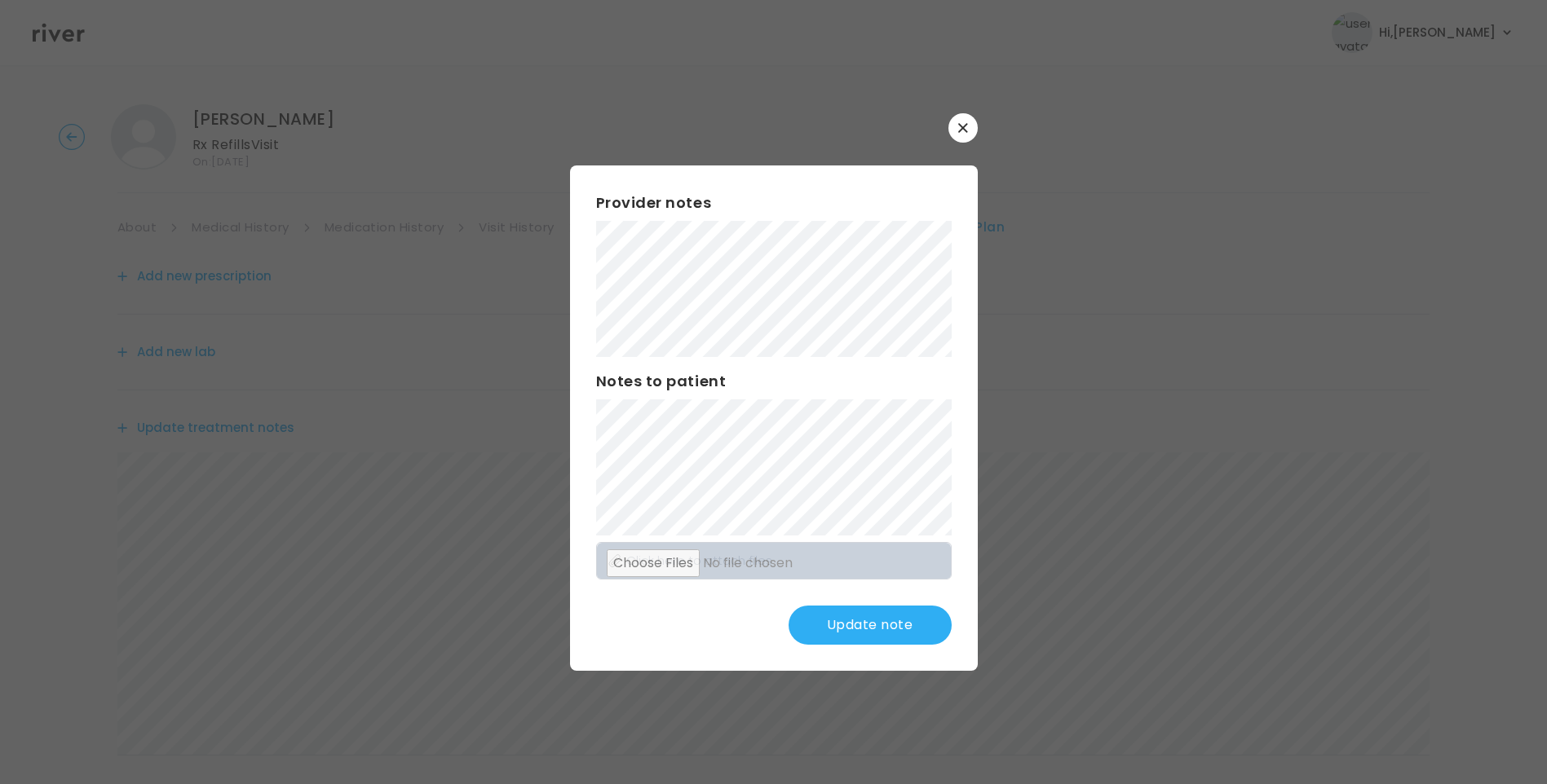
click at [869, 619] on button "Update note" at bounding box center [870, 625] width 163 height 39
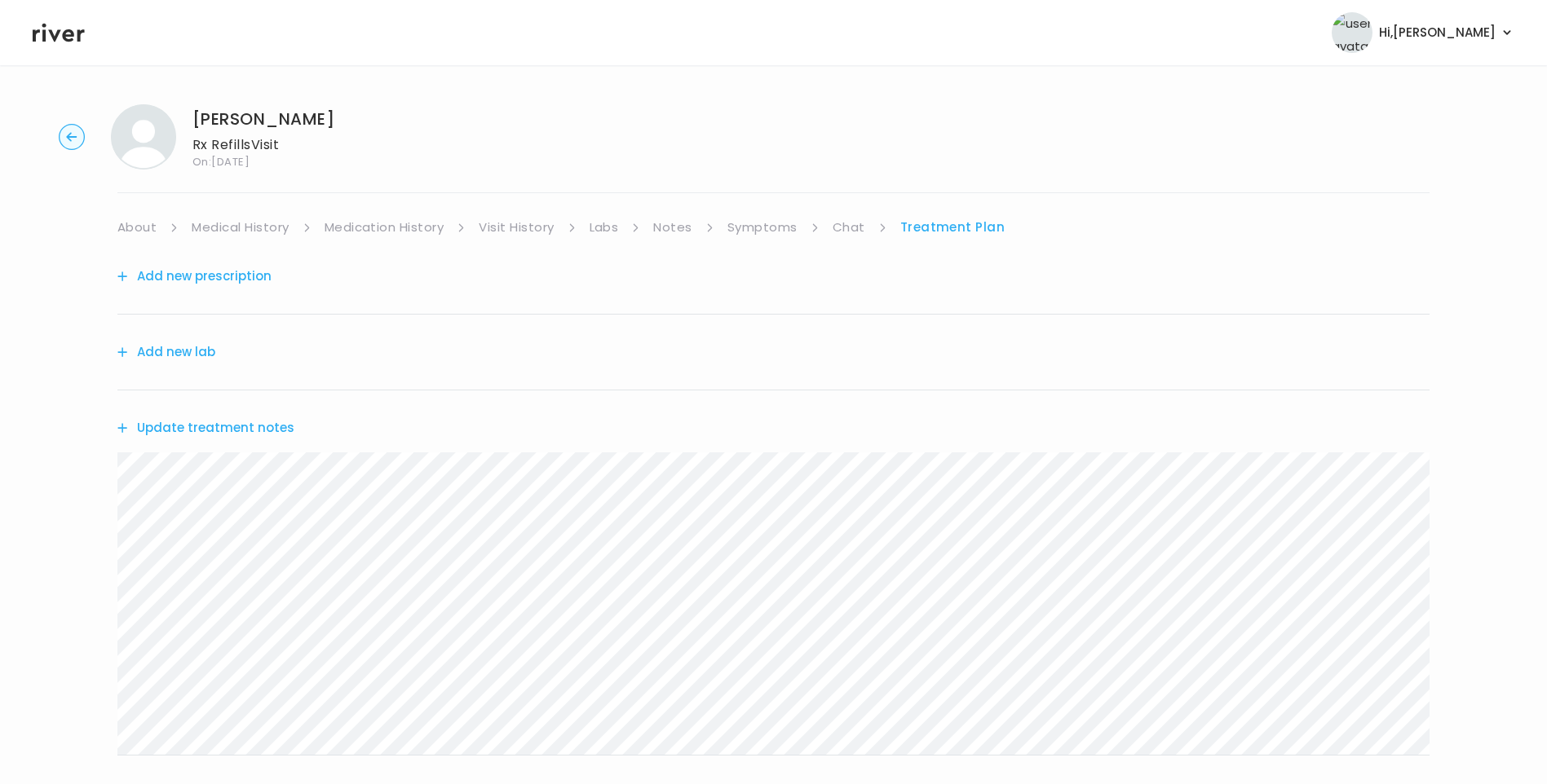
click at [258, 416] on div "Update treatment notes" at bounding box center [774, 428] width 1312 height 75
click at [258, 425] on button "Update treatment notes" at bounding box center [206, 428] width 177 height 23
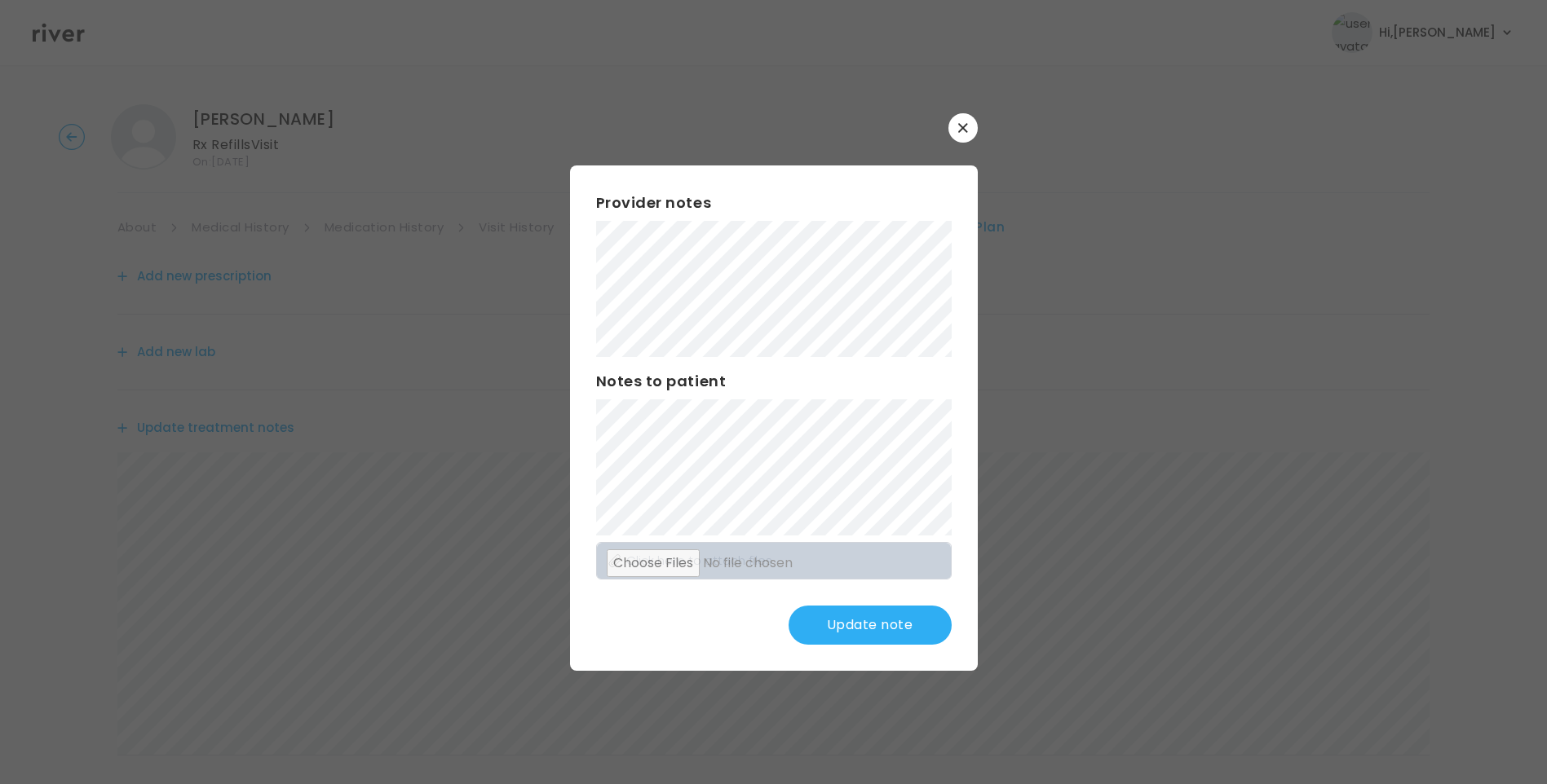
click at [849, 619] on button "Update note" at bounding box center [870, 625] width 163 height 39
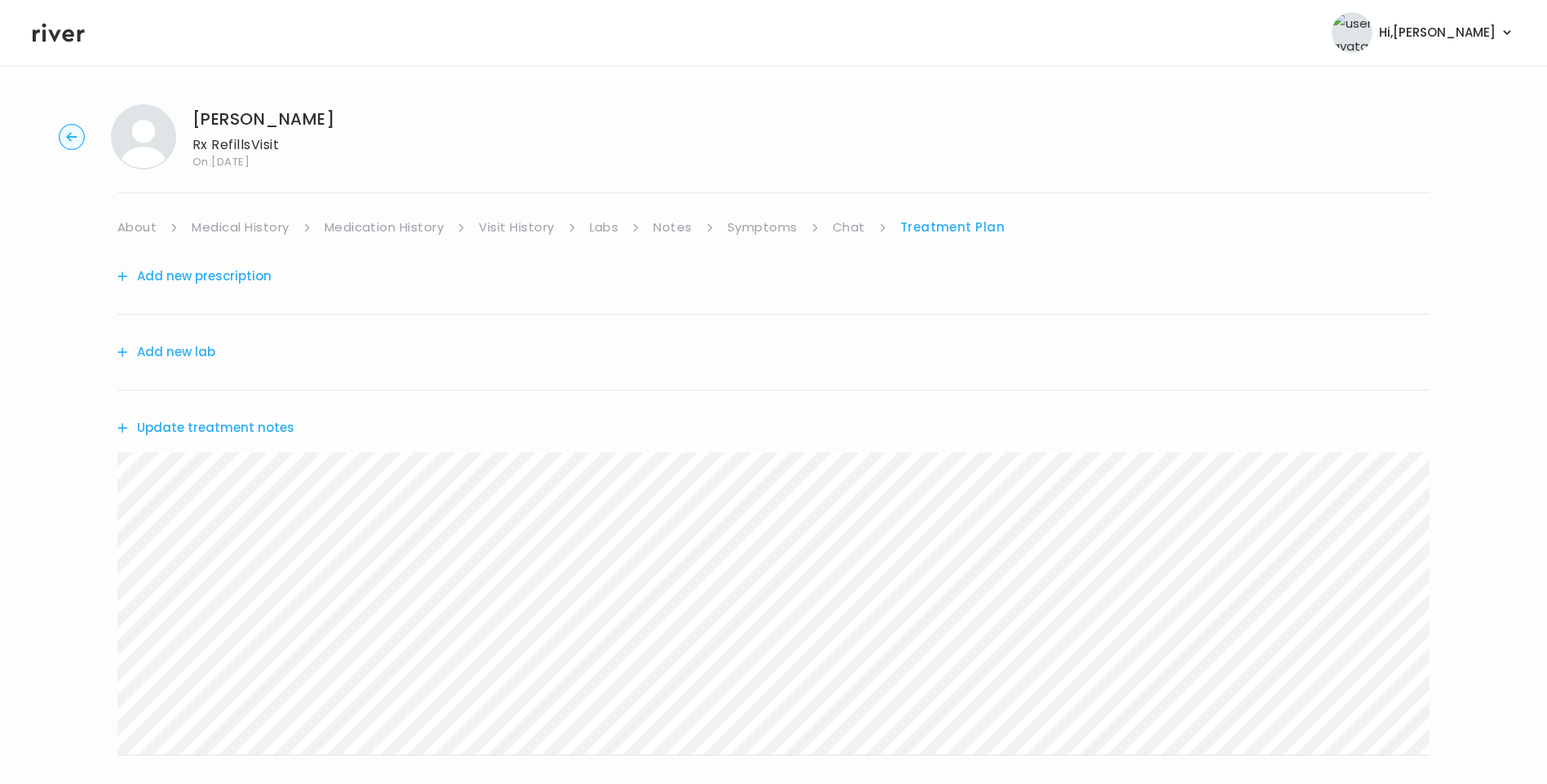
click at [780, 229] on link "Symptoms" at bounding box center [763, 227] width 70 height 23
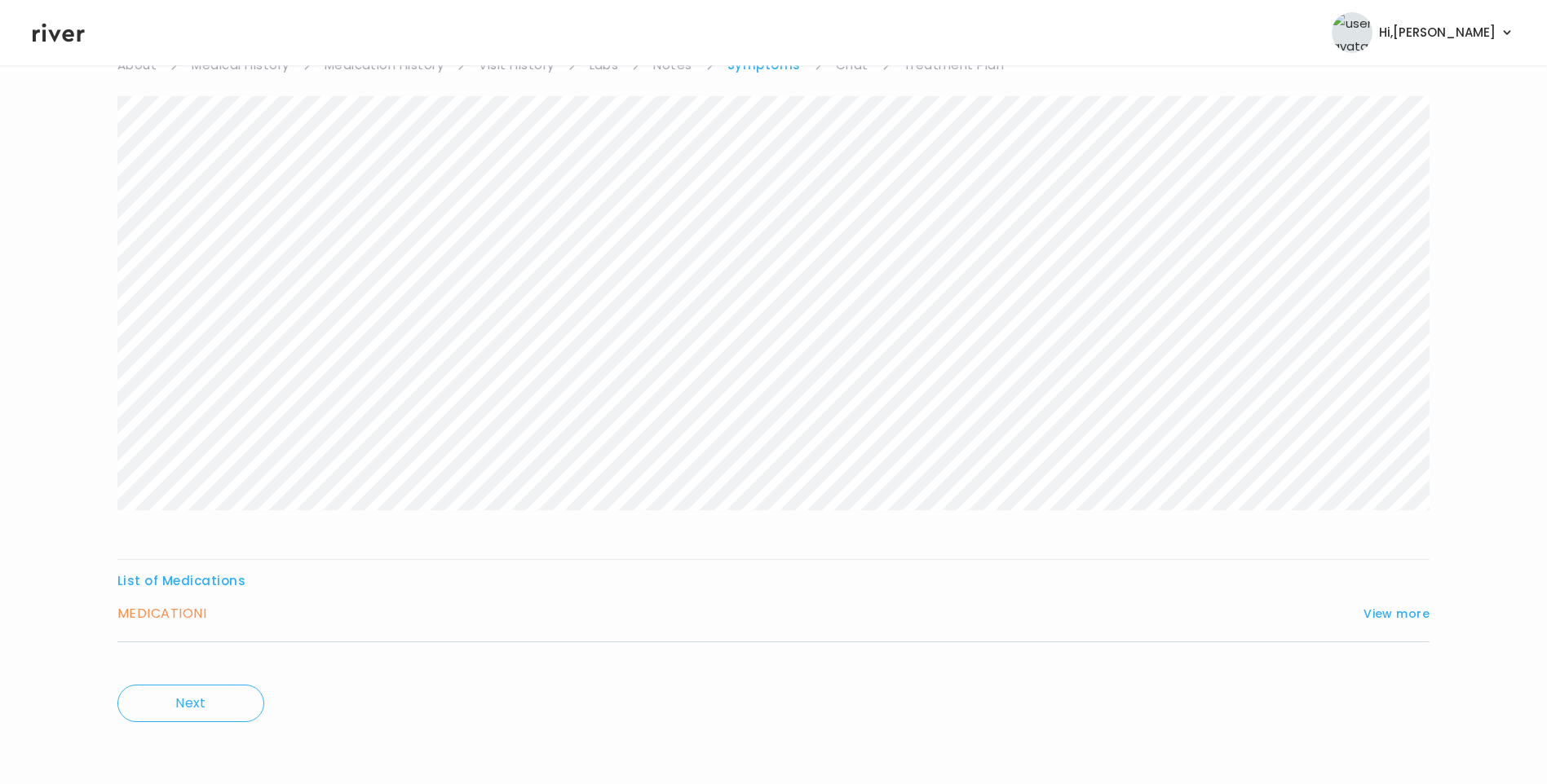
click at [204, 621] on h3 "MEDICATION I" at bounding box center [161, 614] width 89 height 23
drag, startPoint x: 196, startPoint y: 606, endPoint x: 208, endPoint y: 617, distance: 16.3
click at [196, 607] on h3 "MEDICATION I" at bounding box center [161, 614] width 89 height 23
click at [187, 617] on h3 "MEDICATION I" at bounding box center [161, 614] width 89 height 23
click at [1373, 622] on button "View more" at bounding box center [1397, 614] width 66 height 19
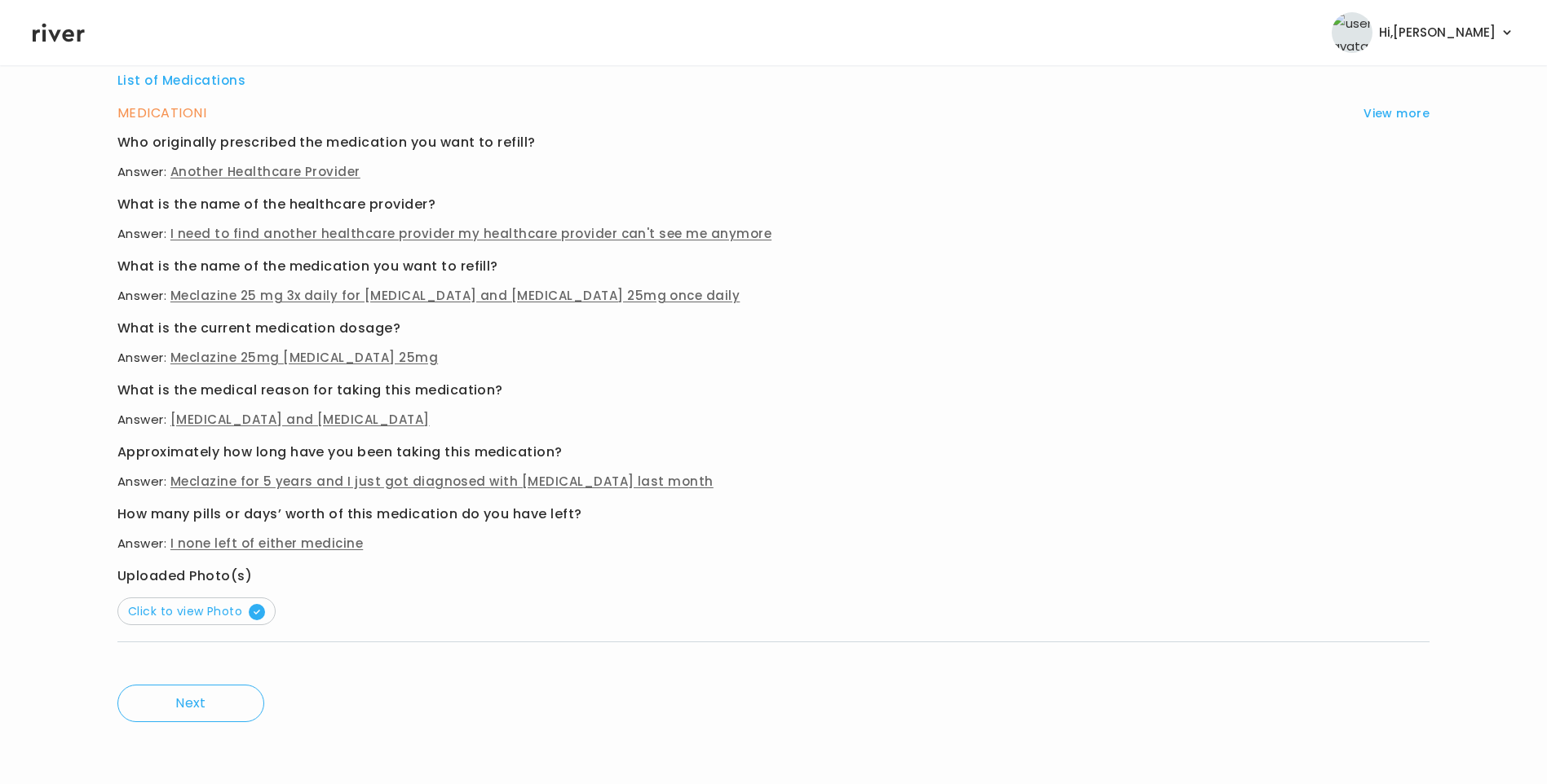
scroll to position [0, 0]
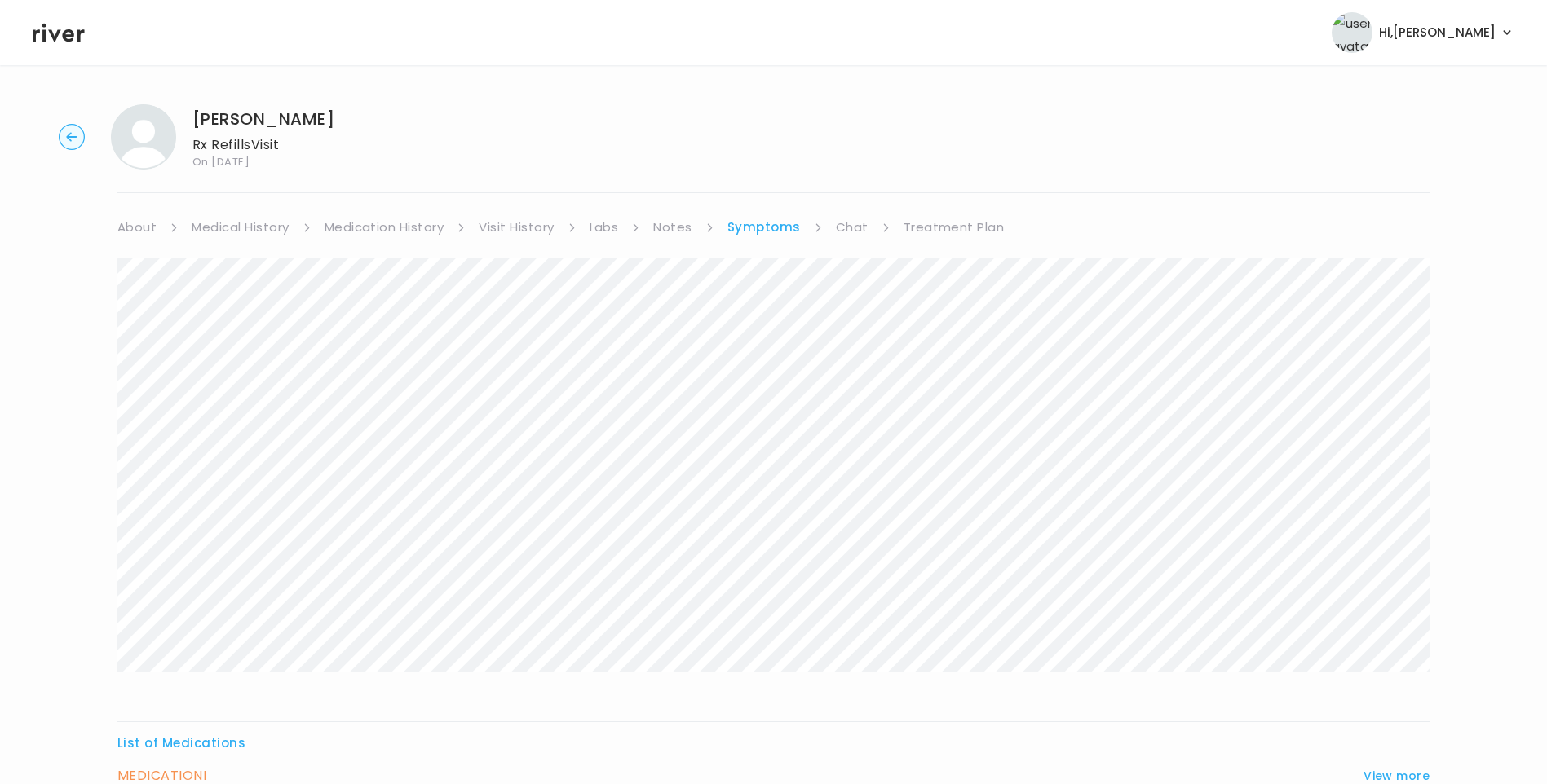
click at [931, 227] on link "Treatment Plan" at bounding box center [954, 227] width 101 height 23
click at [239, 433] on button "Update treatment notes" at bounding box center [206, 428] width 177 height 23
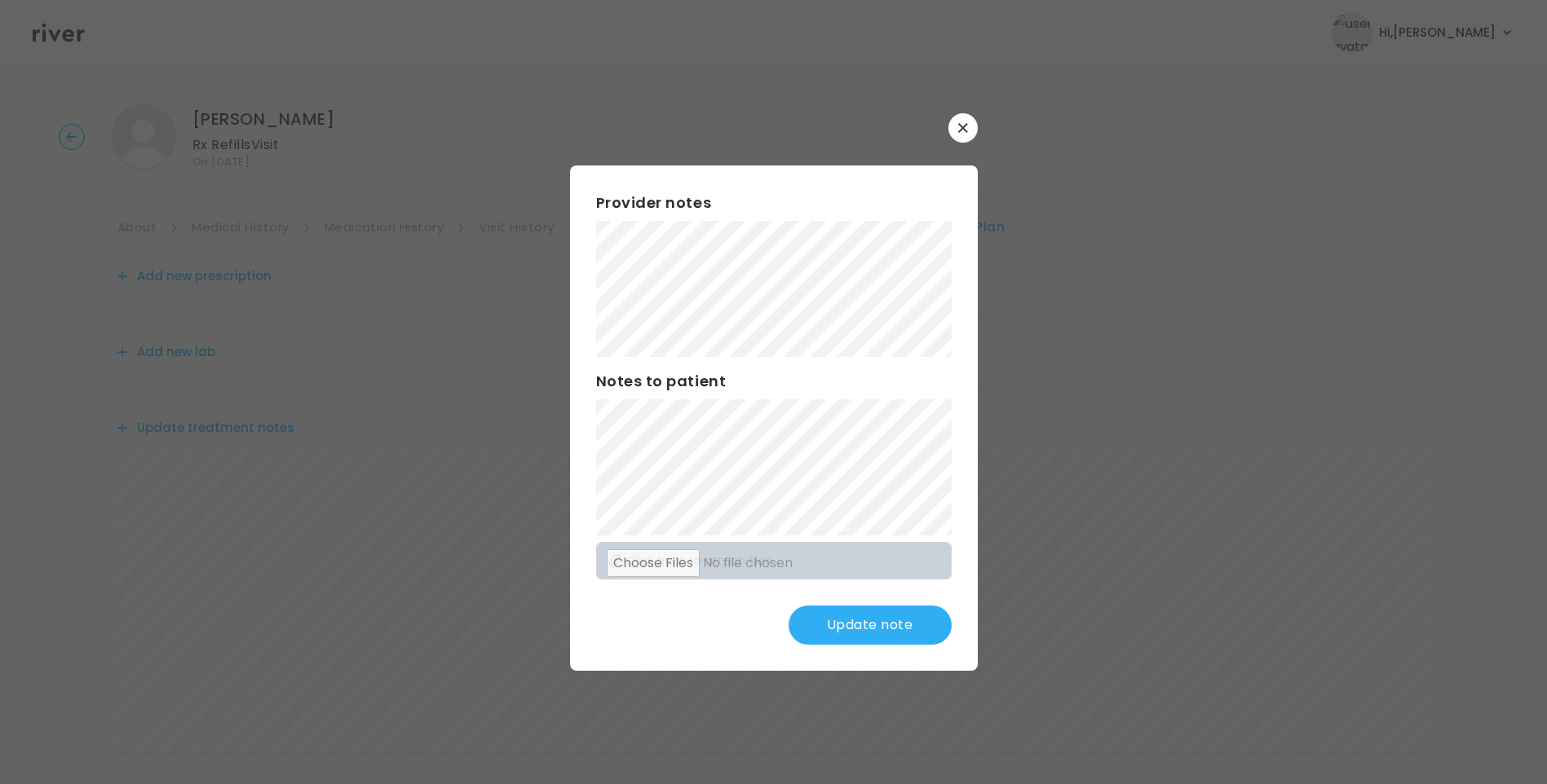
click at [874, 621] on button "Update note" at bounding box center [870, 625] width 163 height 39
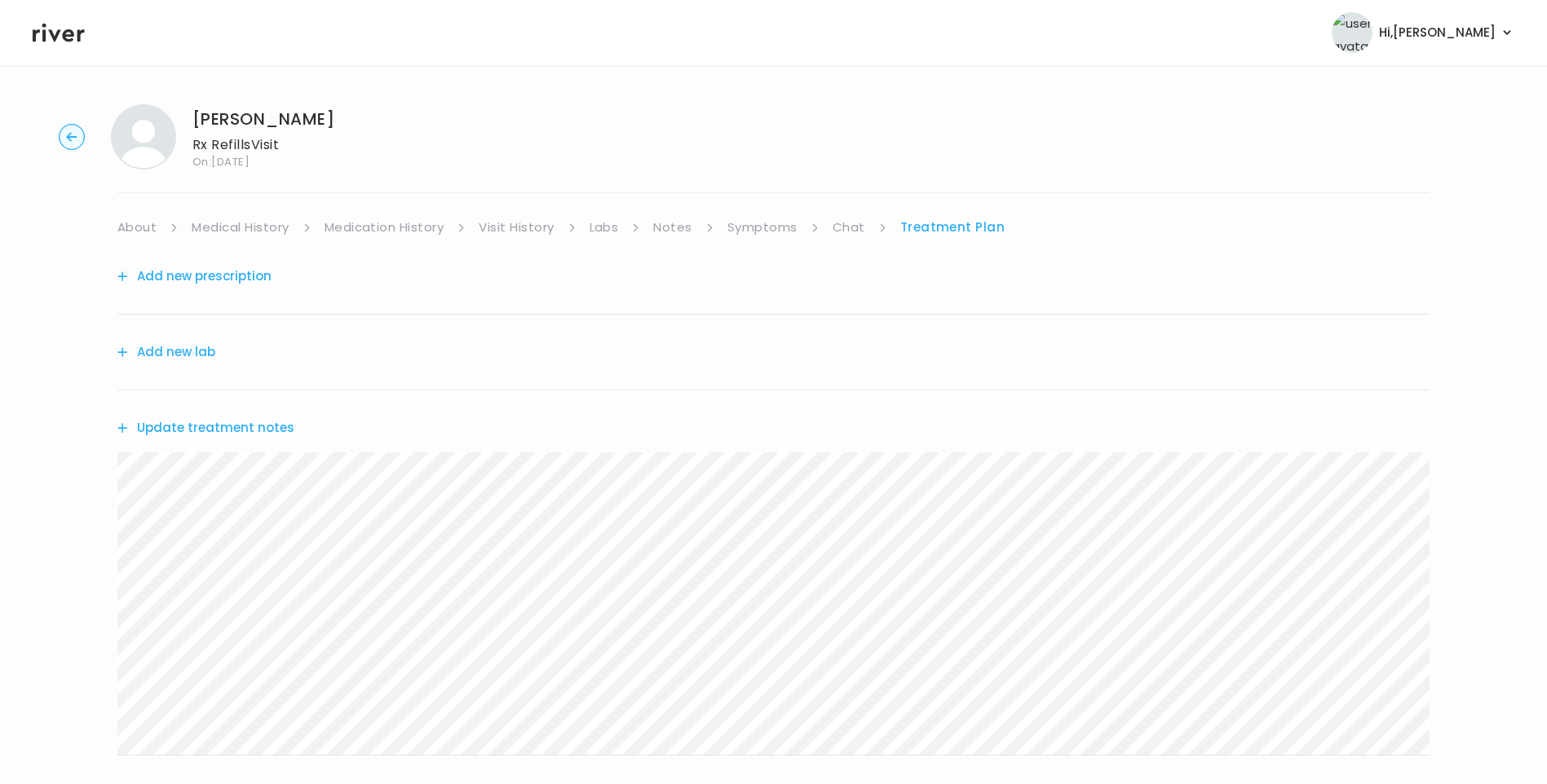
click at [274, 442] on div "Update treatment notes" at bounding box center [774, 428] width 1312 height 75
click at [268, 430] on button "Update treatment notes" at bounding box center [206, 428] width 177 height 23
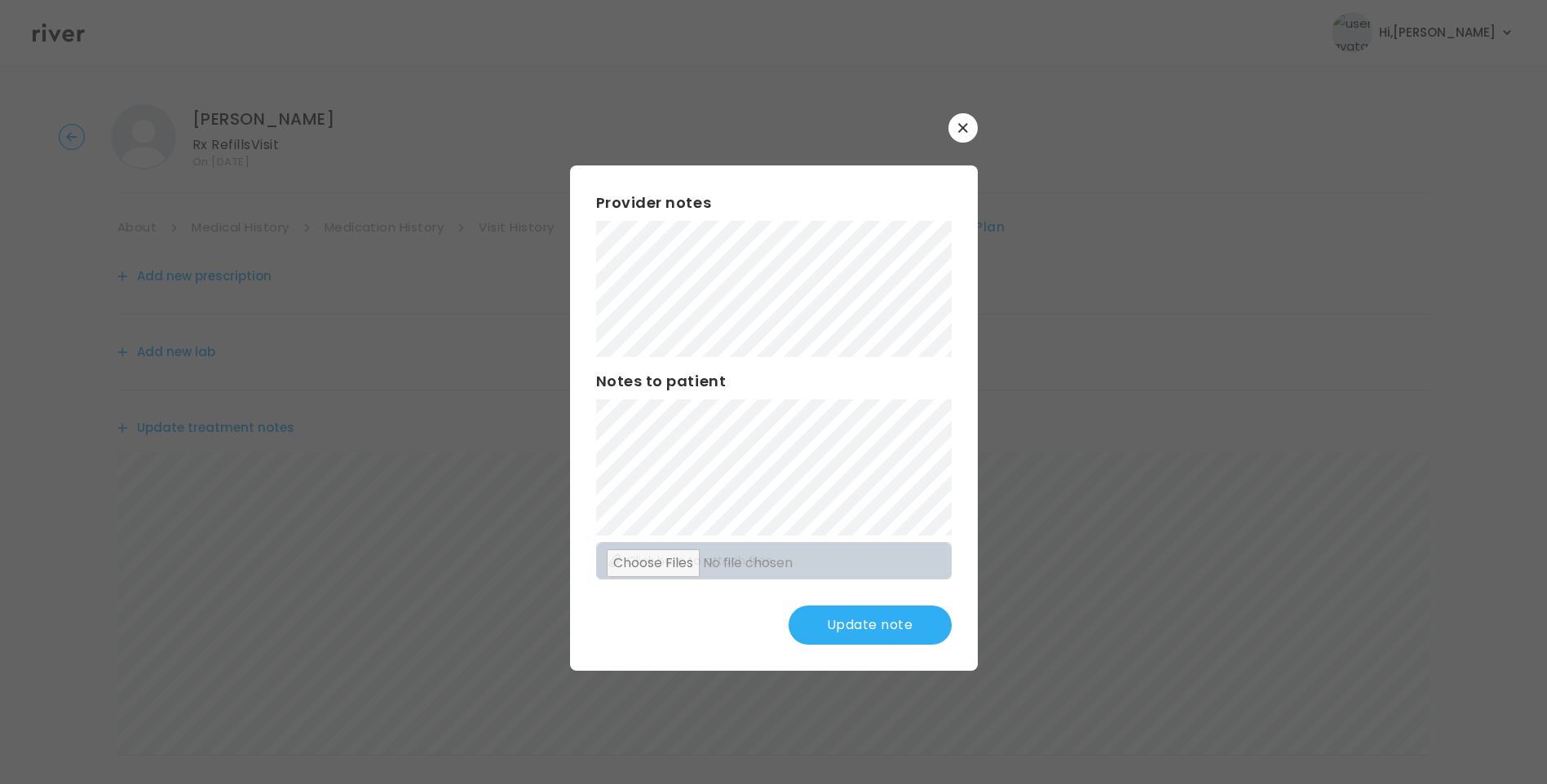
click at [884, 623] on button "Update note" at bounding box center [870, 625] width 163 height 39
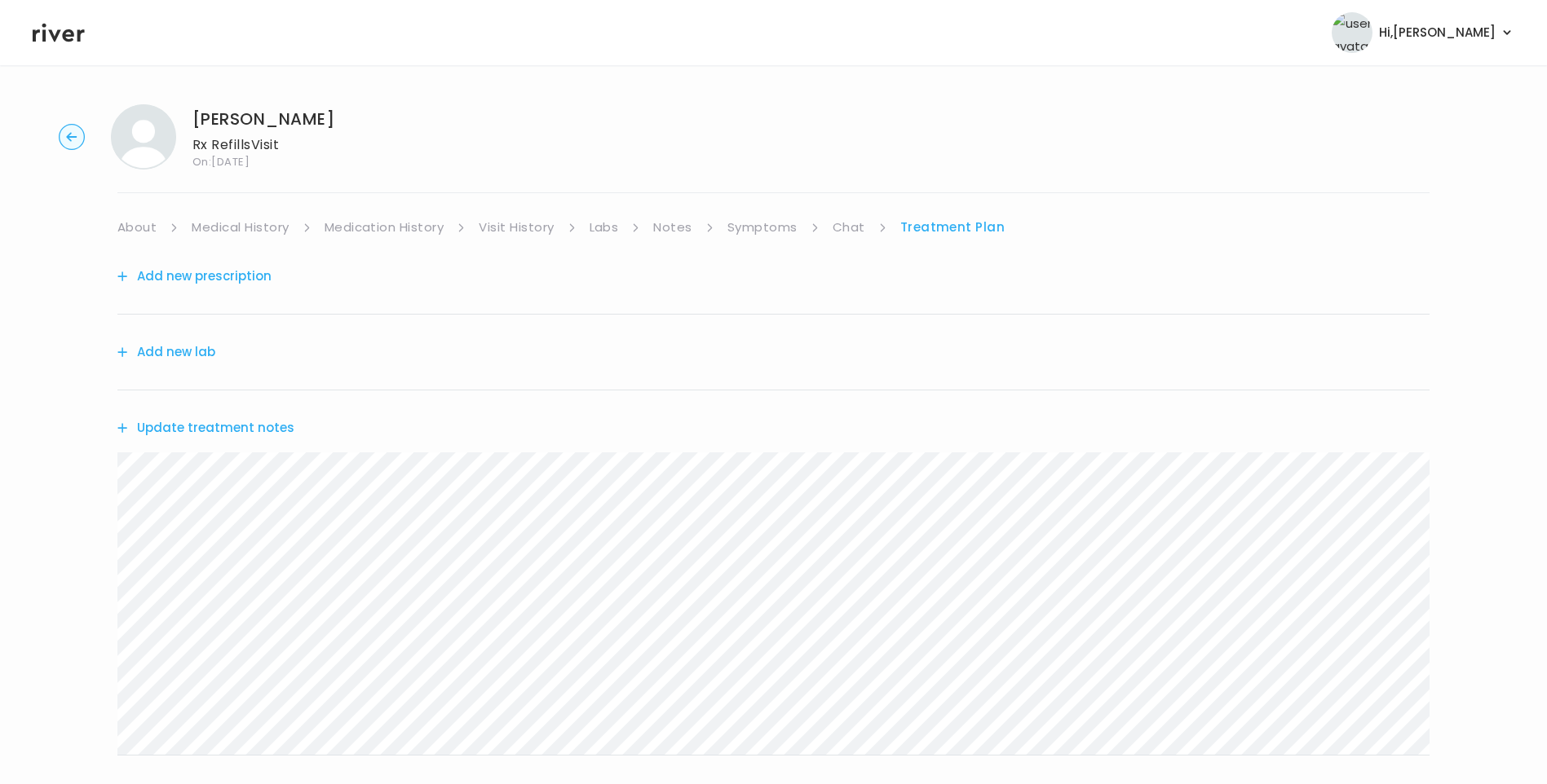
click at [765, 224] on link "Symptoms" at bounding box center [763, 227] width 70 height 23
drag, startPoint x: 932, startPoint y: 224, endPoint x: 931, endPoint y: 236, distance: 12.0
click at [931, 223] on link "Treatment Plan" at bounding box center [954, 227] width 101 height 23
click at [238, 429] on button "Update treatment notes" at bounding box center [206, 428] width 177 height 23
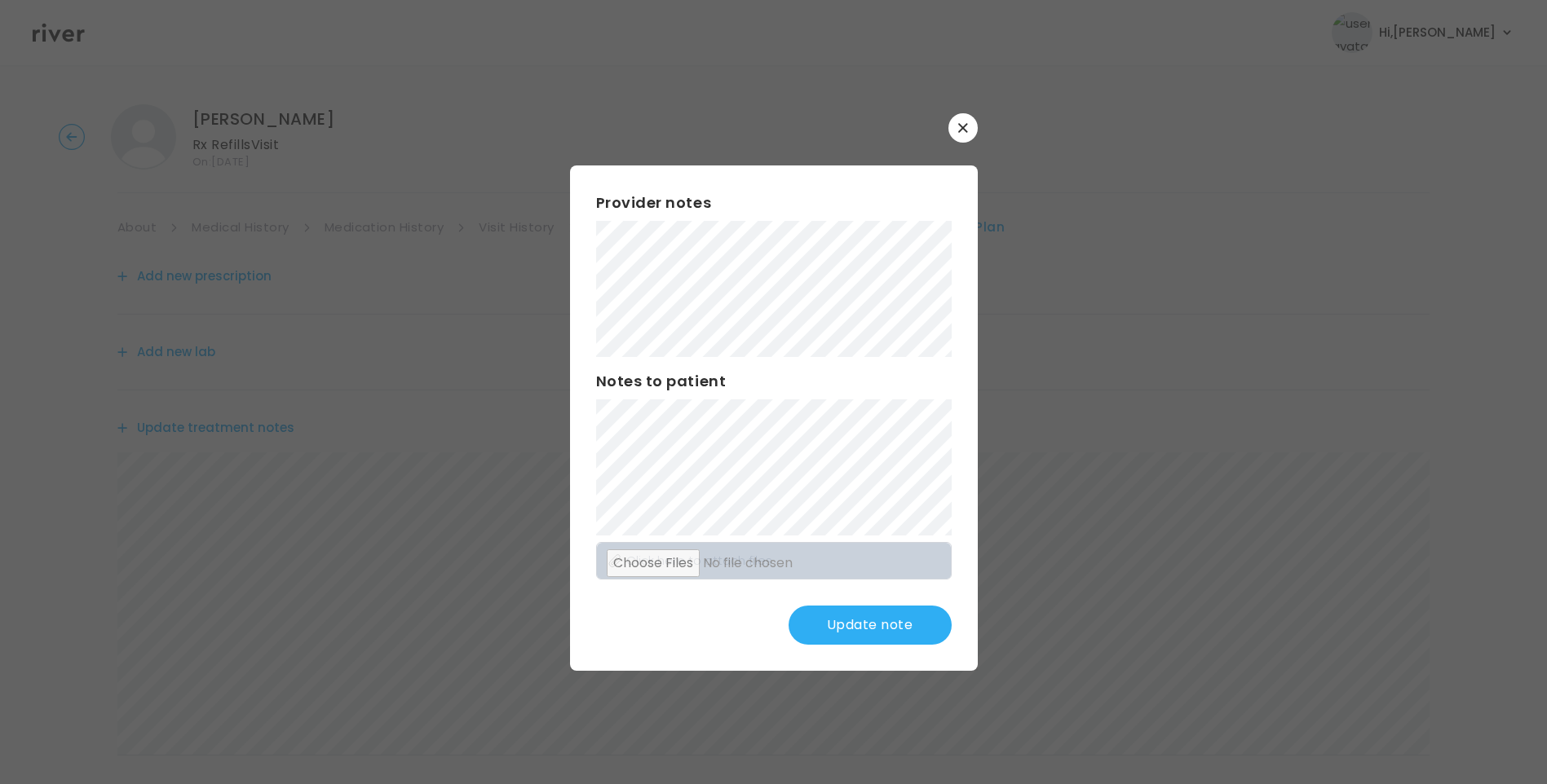
click at [893, 623] on button "Update note" at bounding box center [870, 625] width 163 height 39
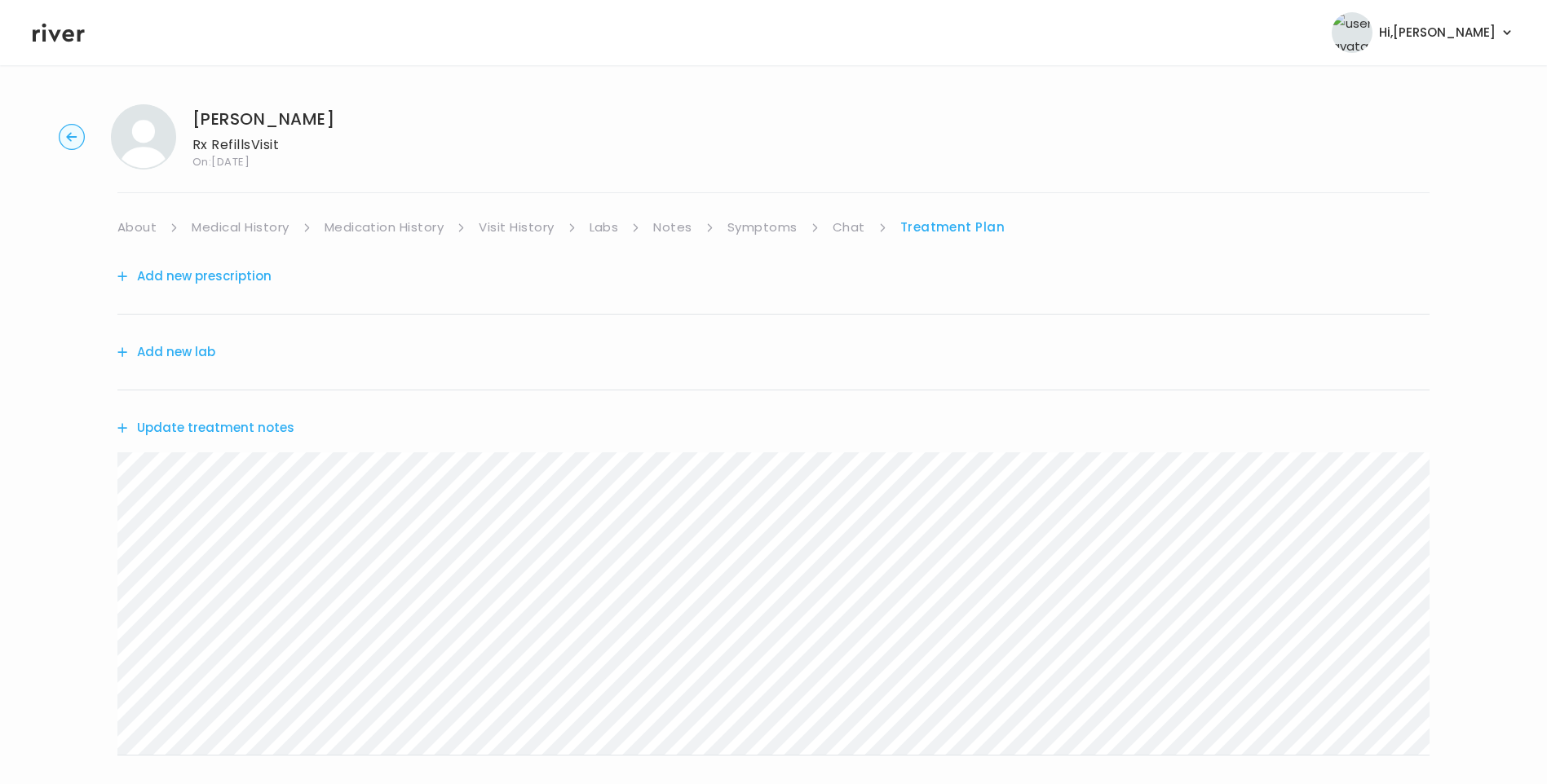
click at [779, 232] on link "Symptoms" at bounding box center [763, 227] width 70 height 23
click at [973, 217] on link "Treatment Plan" at bounding box center [954, 227] width 101 height 23
click at [855, 213] on div "Catherine Leake Rx Refills Visit On: 03 Oct 2025 About Medical History Medicati…" at bounding box center [774, 525] width 1547 height 868
click at [855, 227] on link "Chat" at bounding box center [849, 227] width 33 height 23
click at [969, 224] on link "Treatment Plan" at bounding box center [953, 227] width 101 height 23
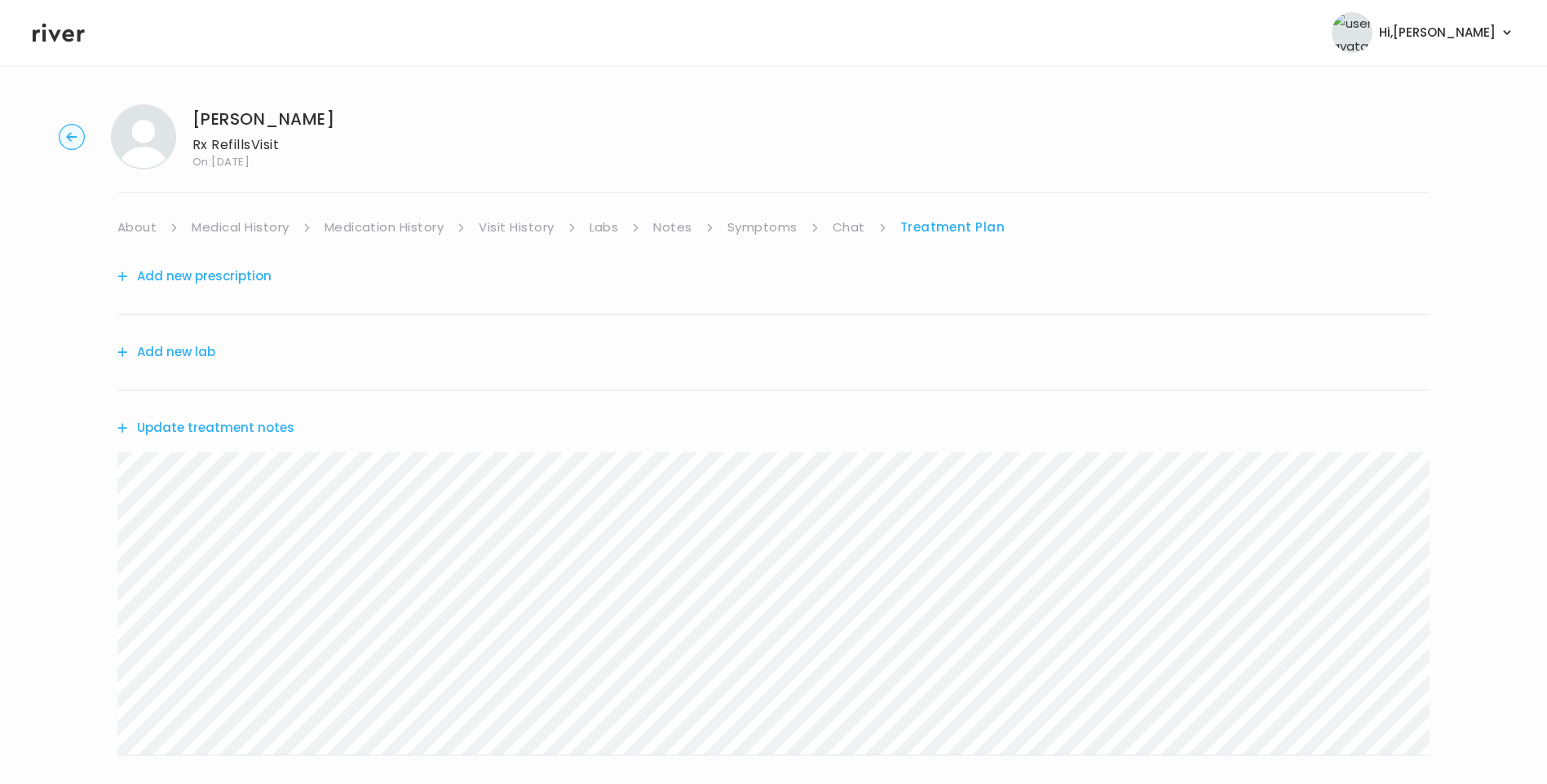
click at [731, 231] on link "Symptoms" at bounding box center [763, 227] width 70 height 23
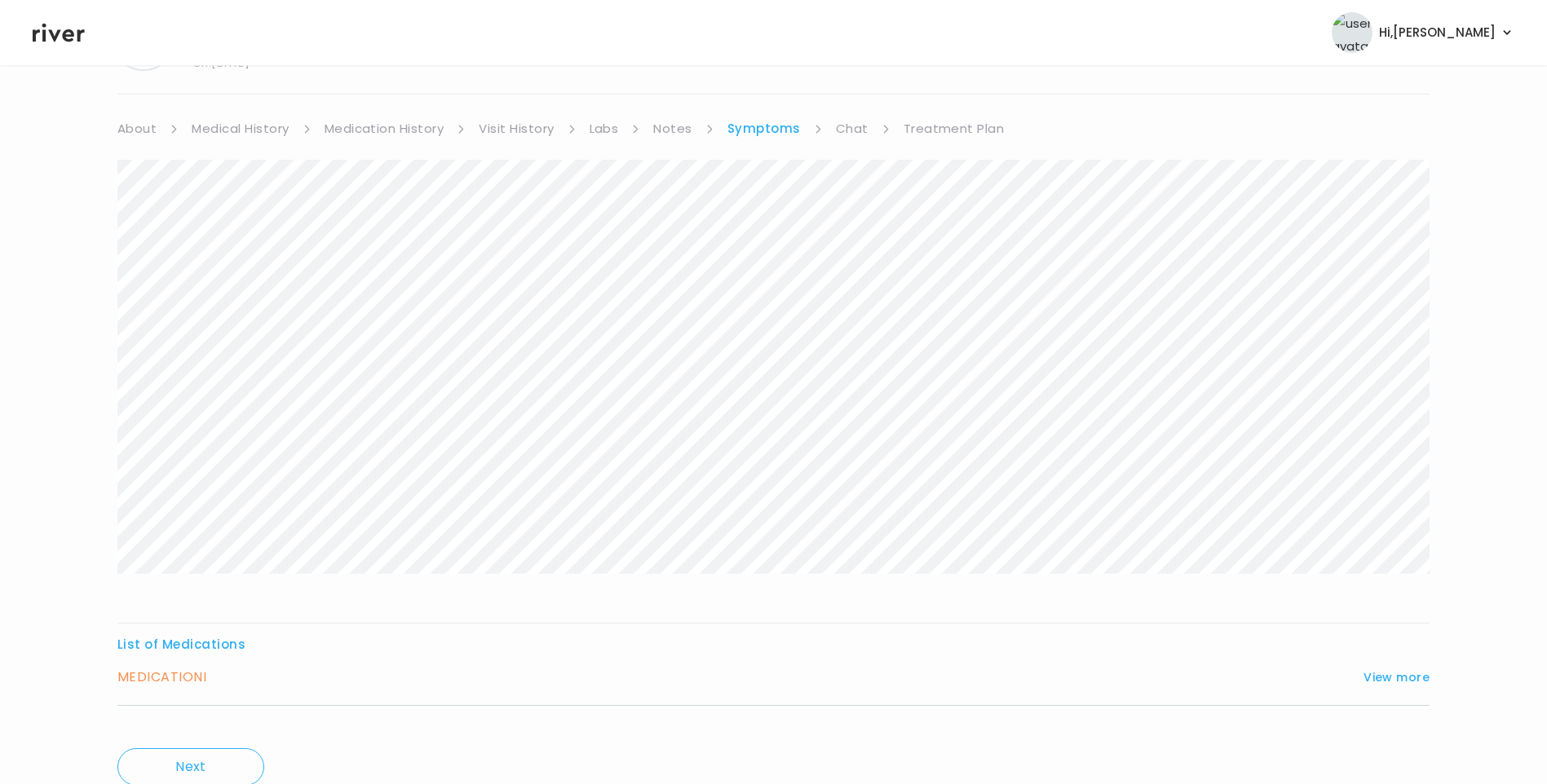
scroll to position [162, 0]
click at [1409, 617] on button "View more" at bounding box center [1397, 614] width 66 height 19
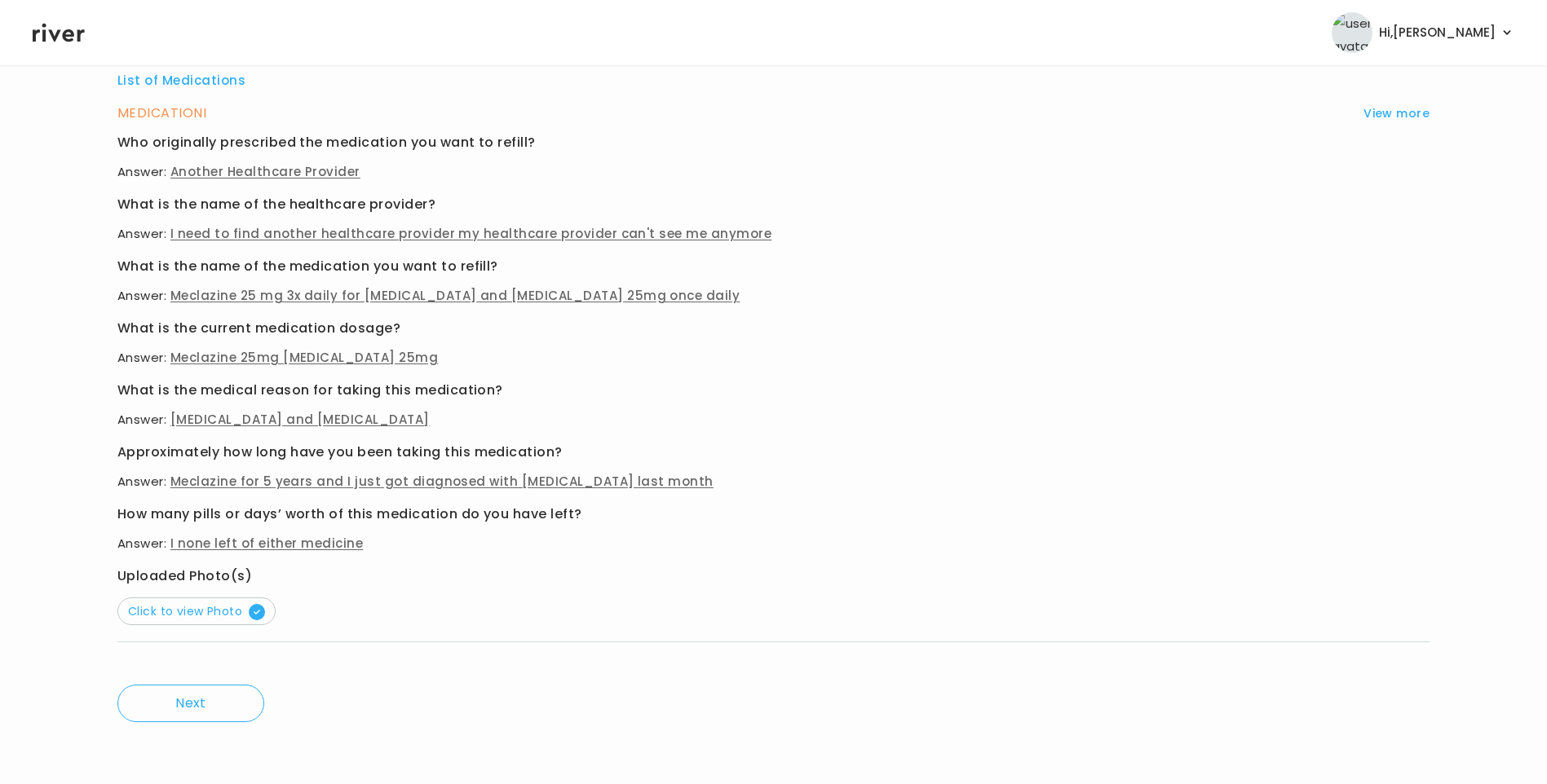
scroll to position [0, 0]
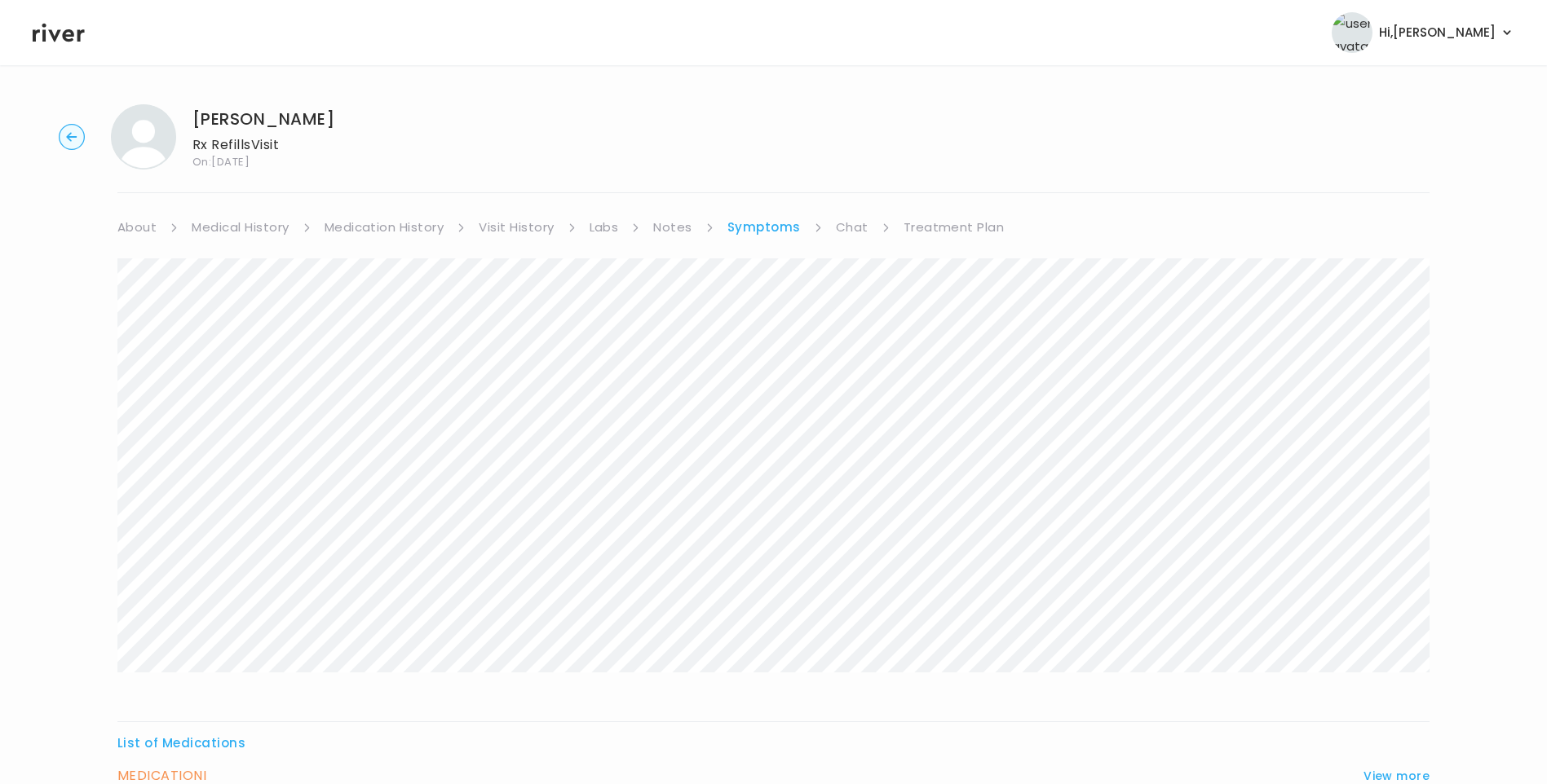
click at [953, 236] on link "Treatment Plan" at bounding box center [954, 227] width 101 height 23
click at [229, 428] on button "Update treatment notes" at bounding box center [206, 428] width 177 height 23
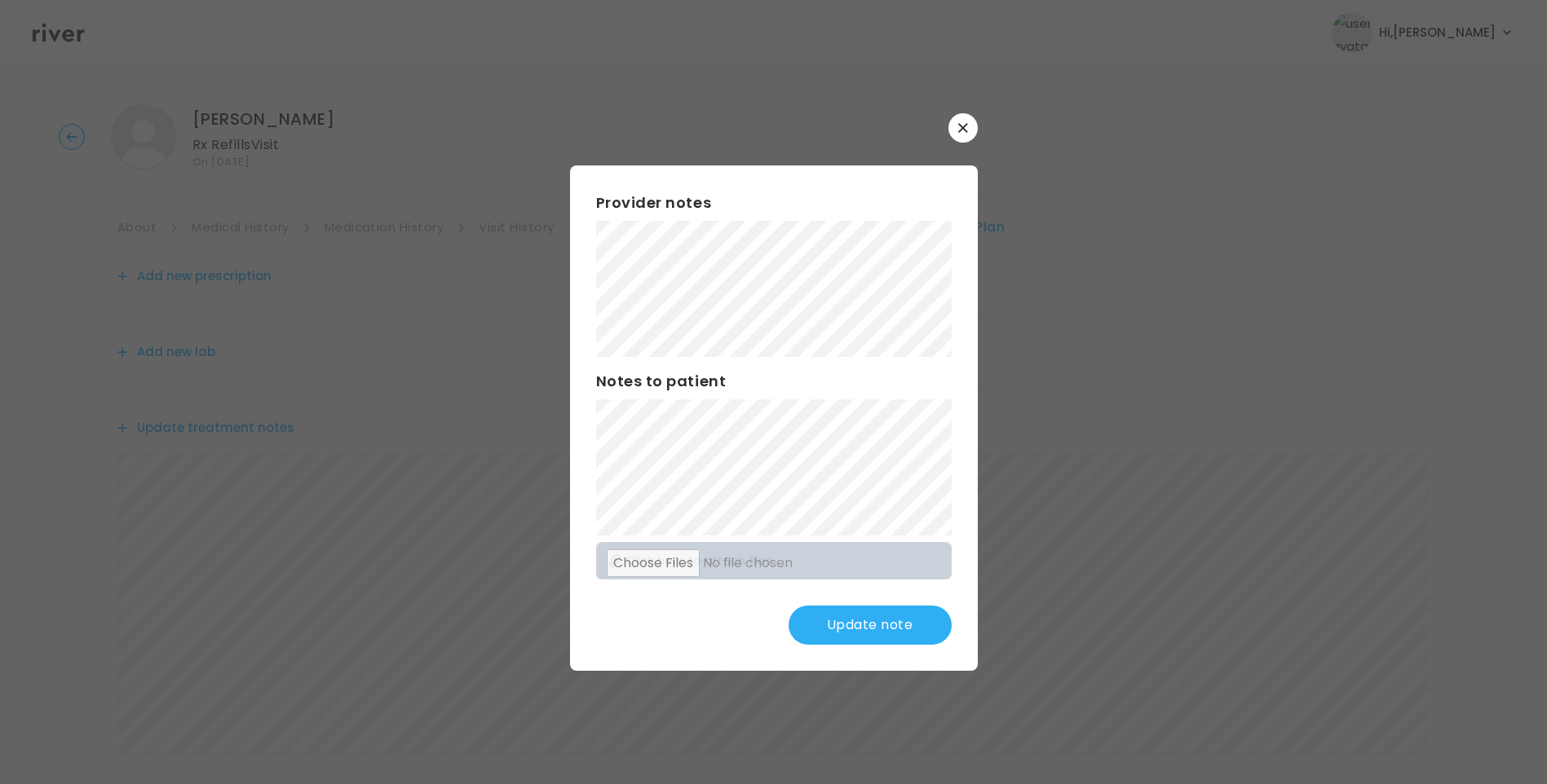
scroll to position [202, 0]
click at [885, 620] on button "Update note" at bounding box center [870, 625] width 163 height 39
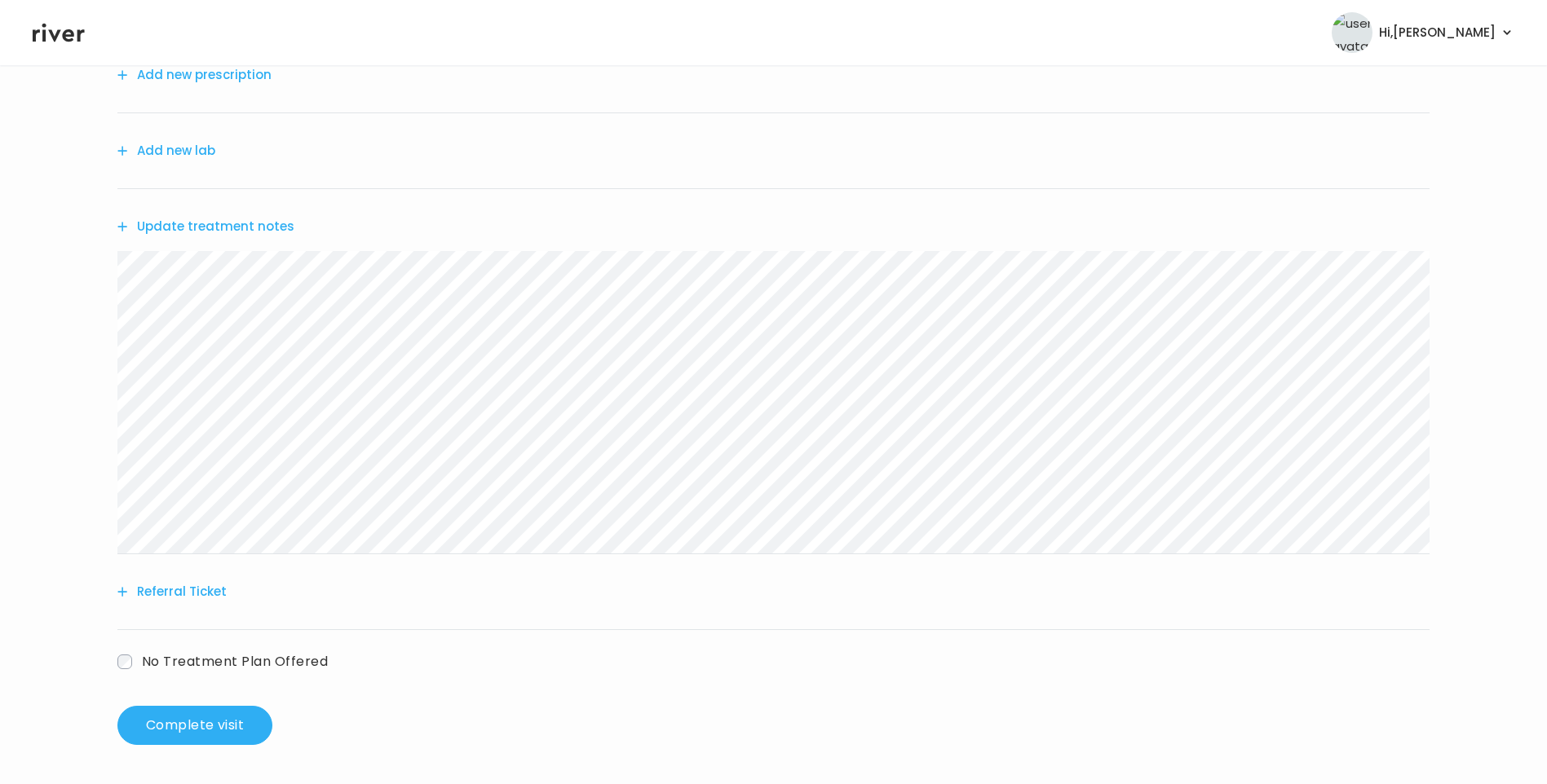
click at [2, 291] on div "Catherine Leake Rx Refills Visit On: 03 Oct 2025 About Medical History Medicati…" at bounding box center [774, 324] width 1547 height 868
click at [212, 587] on button "Referral Ticket" at bounding box center [171, 592] width 109 height 23
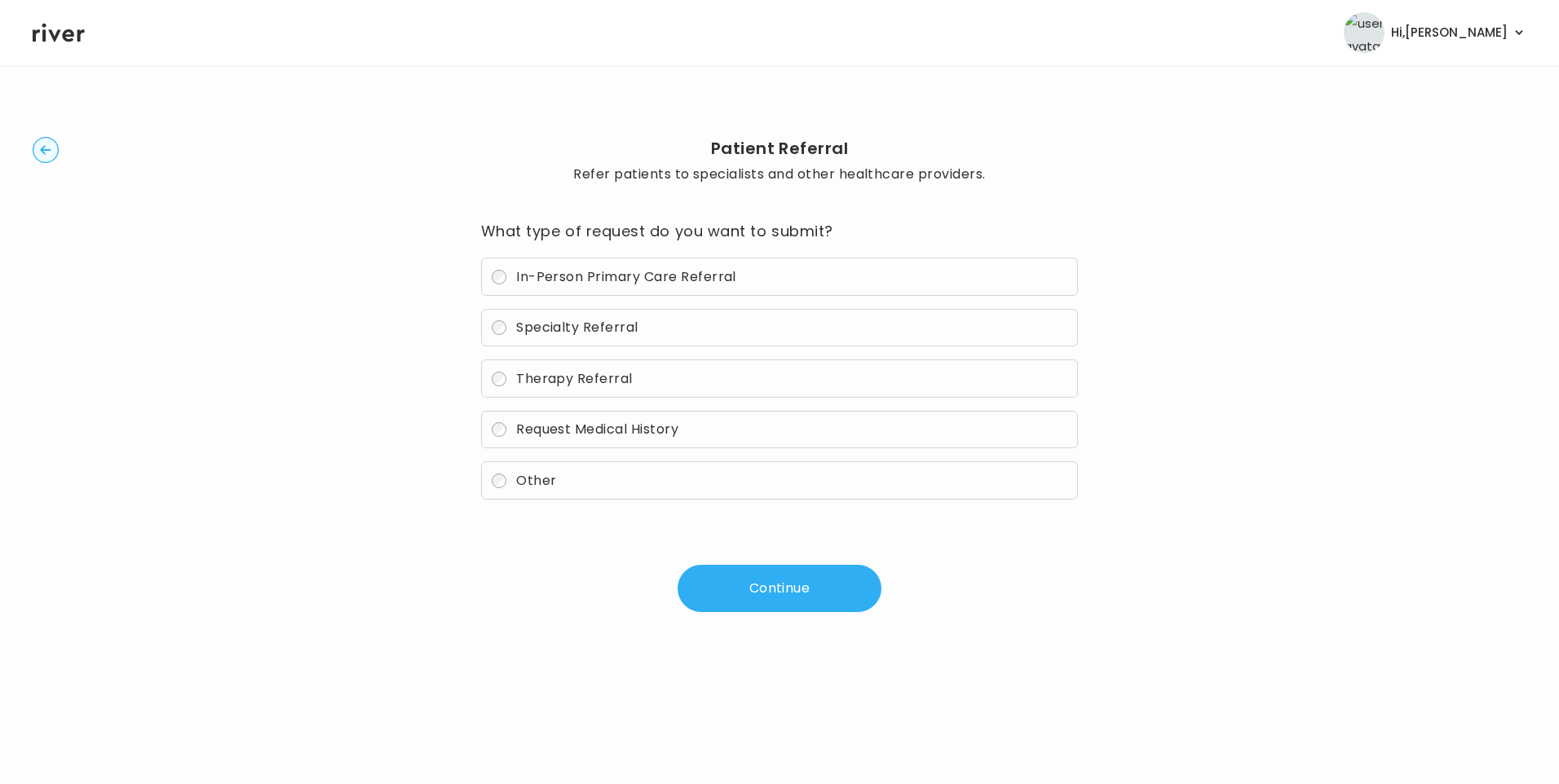
click at [604, 275] on span "In-Person Primary Care Referral" at bounding box center [625, 277] width 220 height 19
click at [767, 606] on button "Continue" at bounding box center [779, 588] width 203 height 47
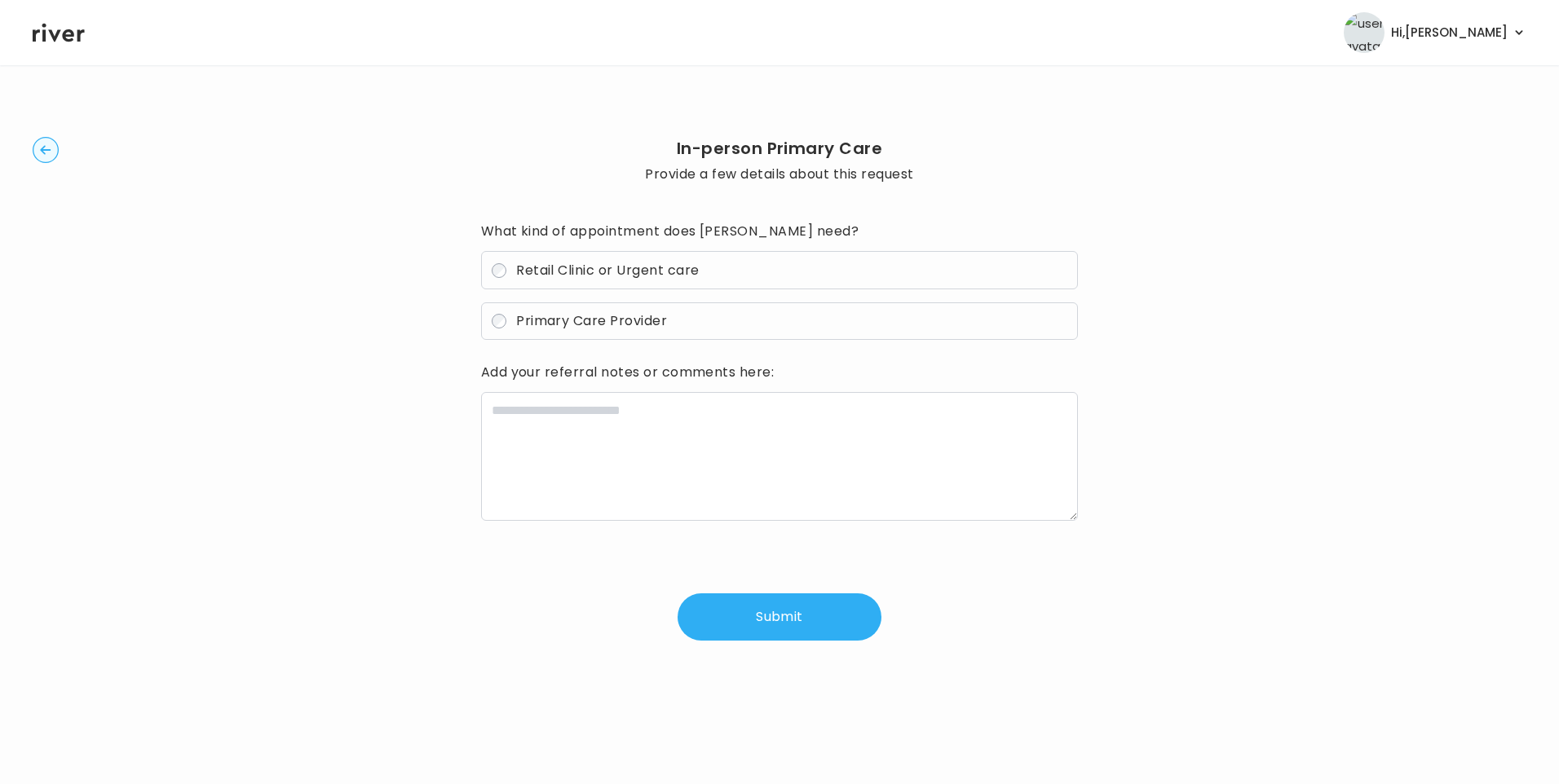
click at [610, 326] on span "Primary Care Provider" at bounding box center [591, 321] width 151 height 19
click at [589, 386] on h3 "Add your referral notes or comments here:" at bounding box center [780, 372] width 598 height 26
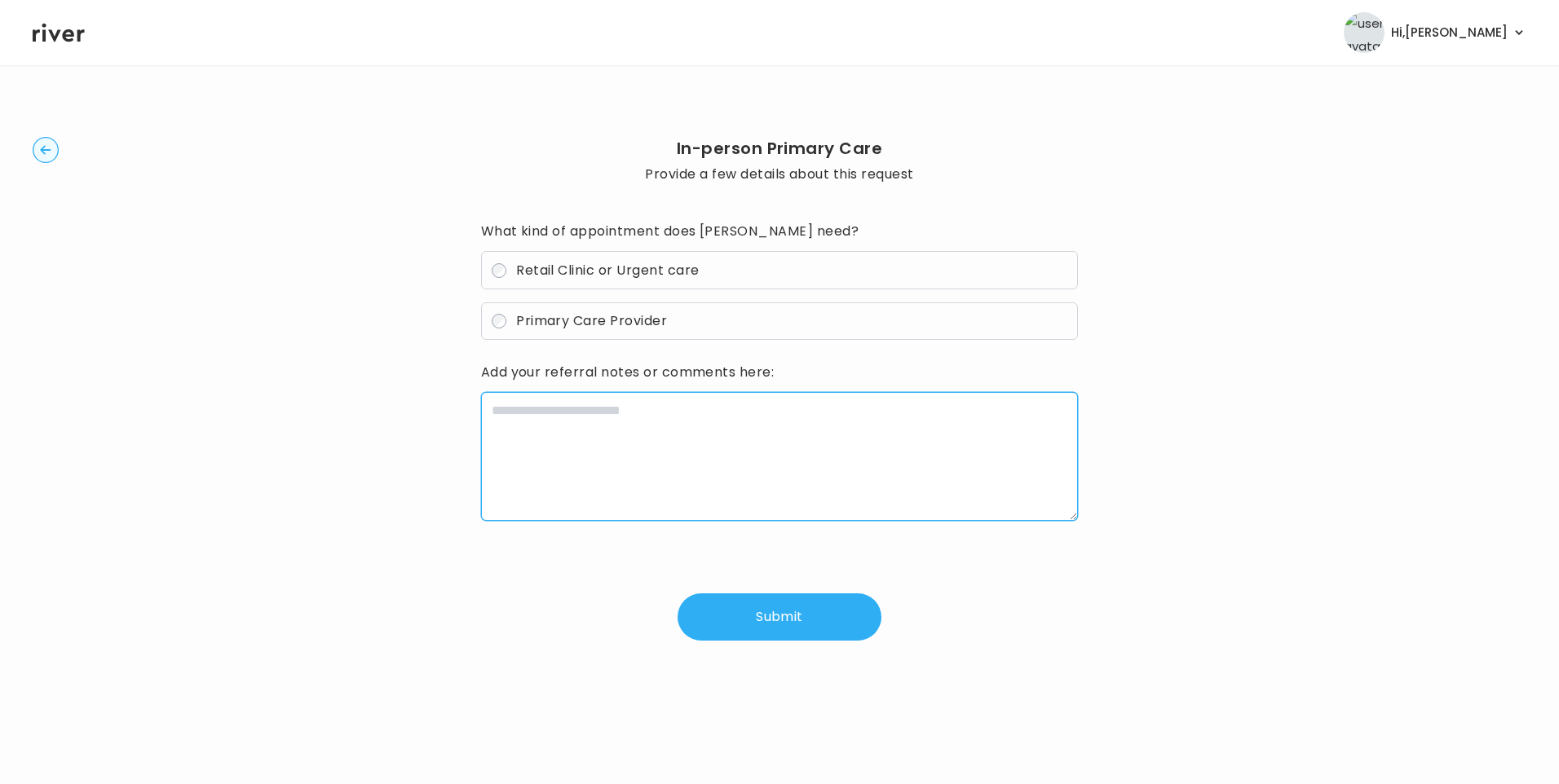
click at [593, 419] on textarea at bounding box center [780, 457] width 598 height 129
paste textarea "**********"
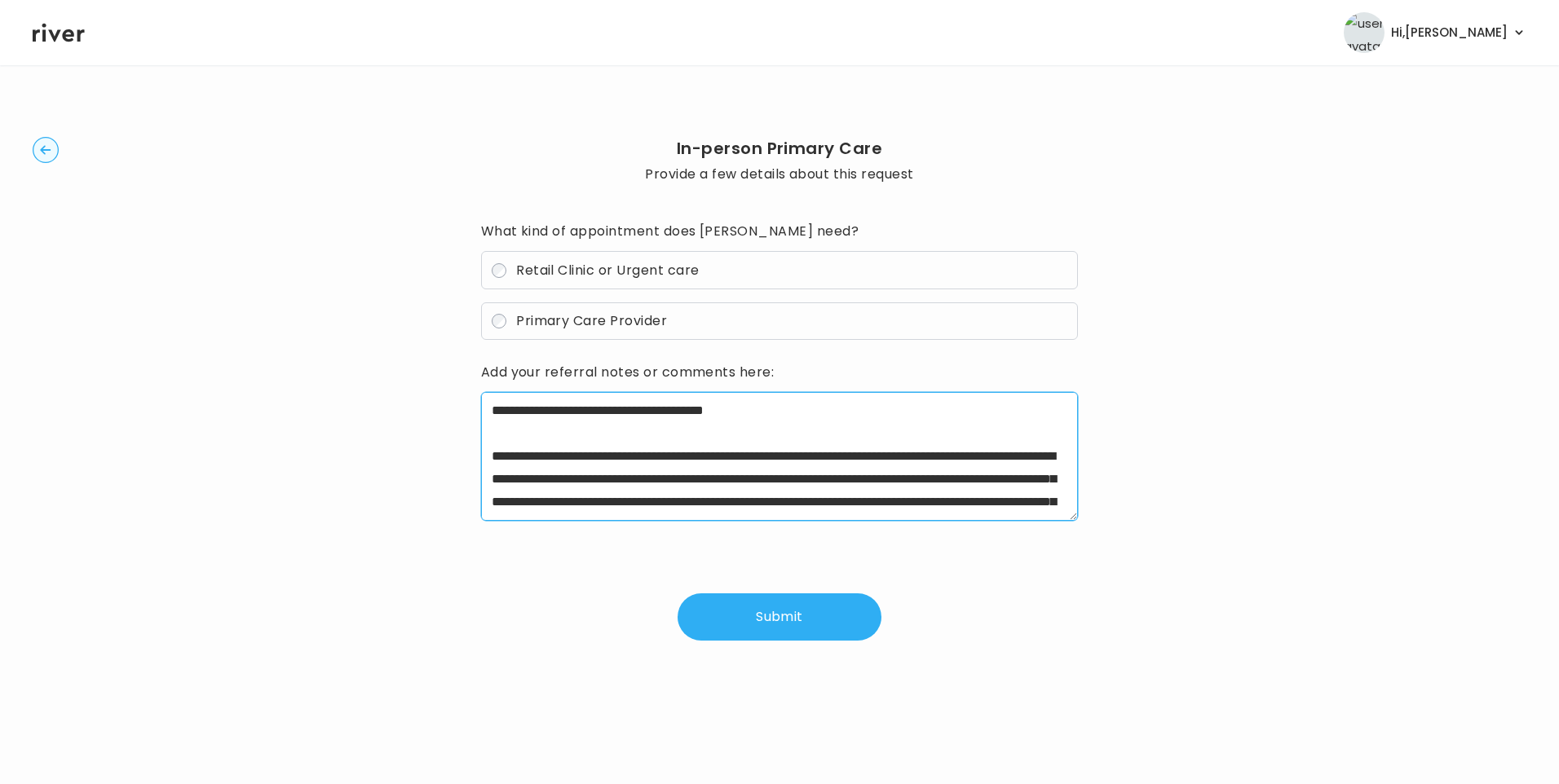
drag, startPoint x: 542, startPoint y: 458, endPoint x: 796, endPoint y: 456, distance: 254.0
click at [796, 456] on textarea "**********" at bounding box center [780, 457] width 598 height 129
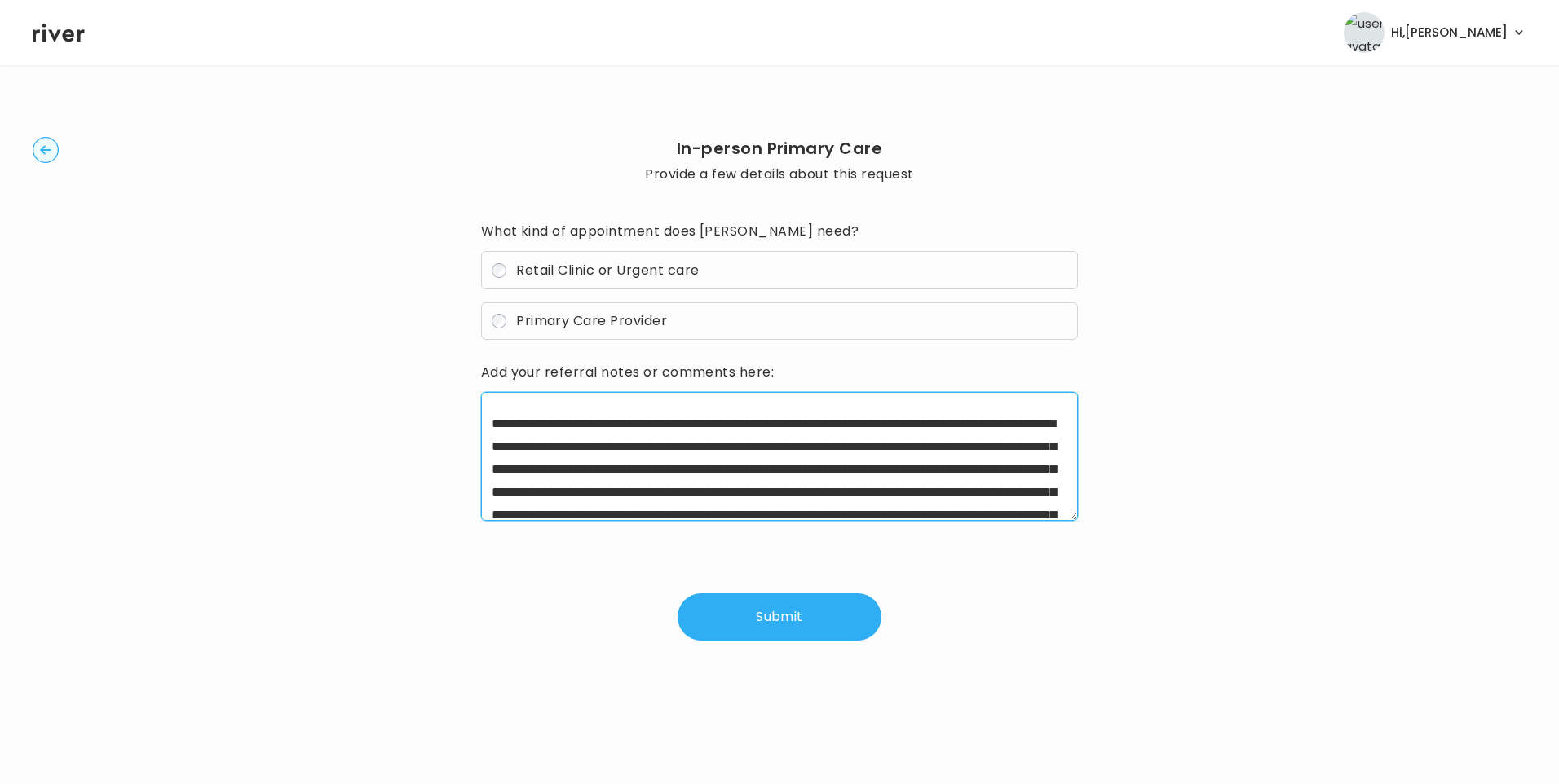
scroll to position [65, 0]
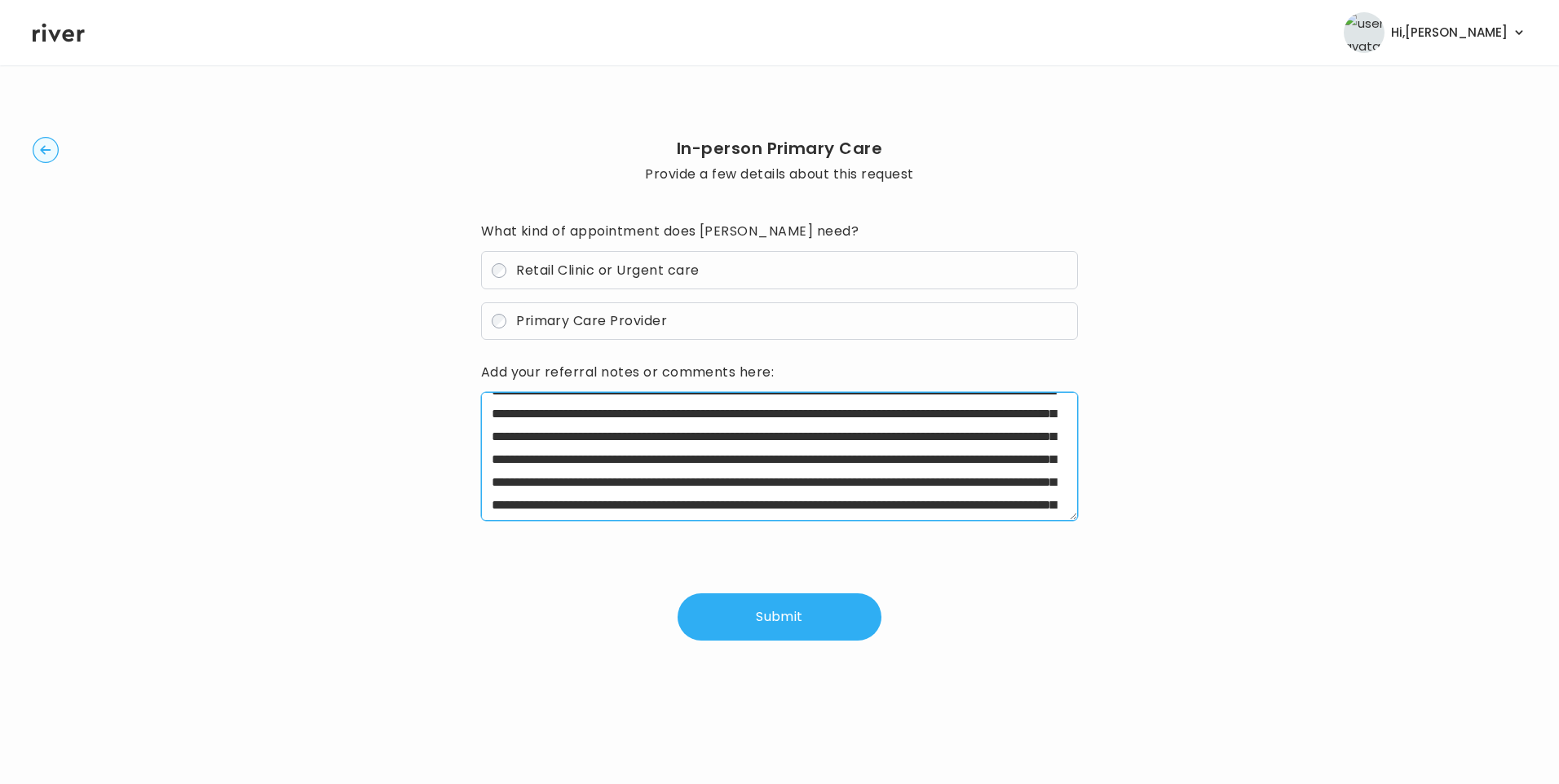
drag, startPoint x: 1009, startPoint y: 441, endPoint x: 1029, endPoint y: 486, distance: 49.2
click at [1029, 486] on textarea "**********" at bounding box center [780, 457] width 598 height 129
drag, startPoint x: 490, startPoint y: 463, endPoint x: 962, endPoint y: 479, distance: 472.3
click at [962, 479] on textarea "**********" at bounding box center [780, 457] width 598 height 129
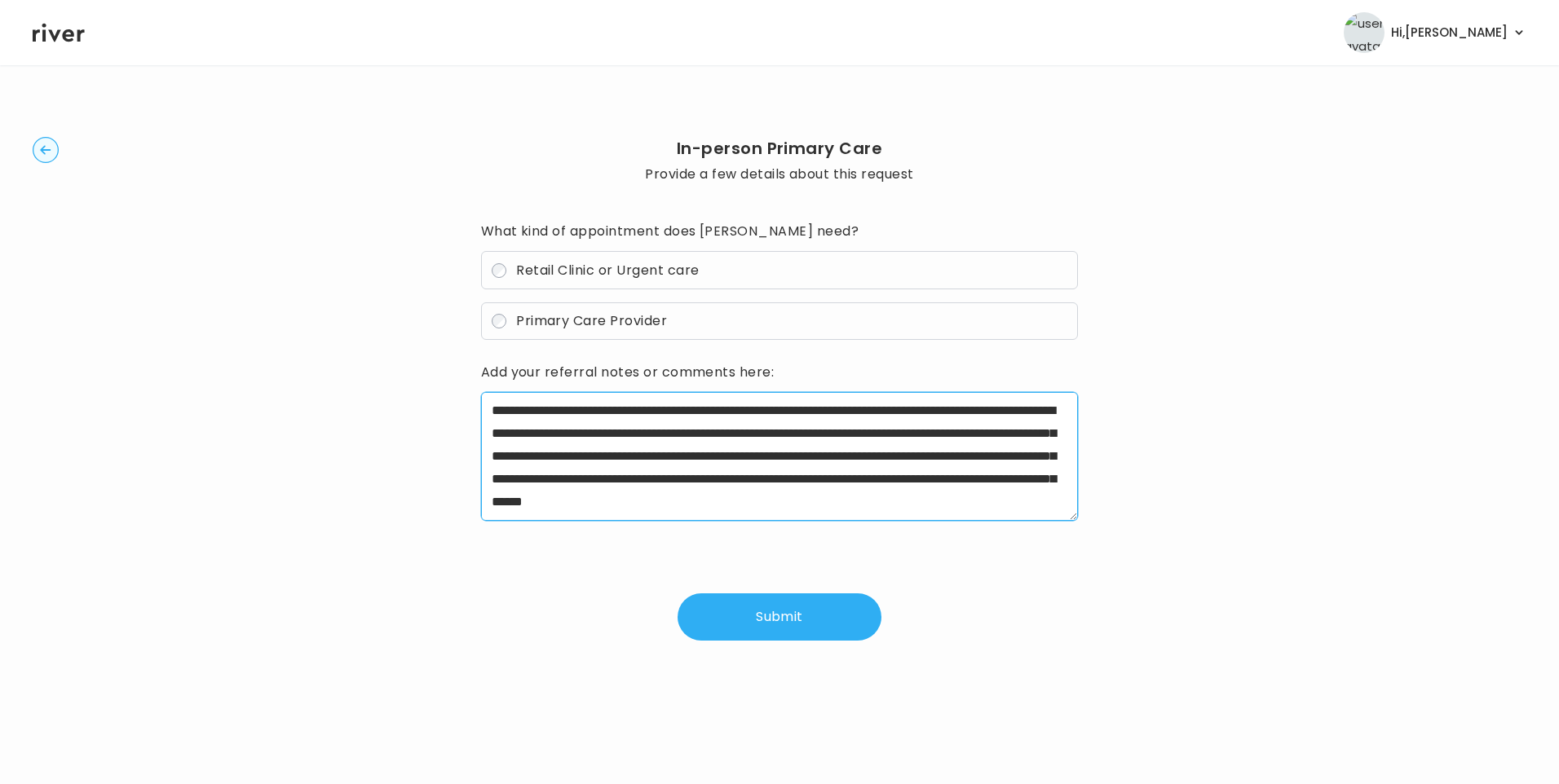
scroll to position [68, 0]
drag, startPoint x: 538, startPoint y: 463, endPoint x: 1035, endPoint y: 528, distance: 501.2
click at [1035, 528] on div "**********" at bounding box center [780, 460] width 598 height 136
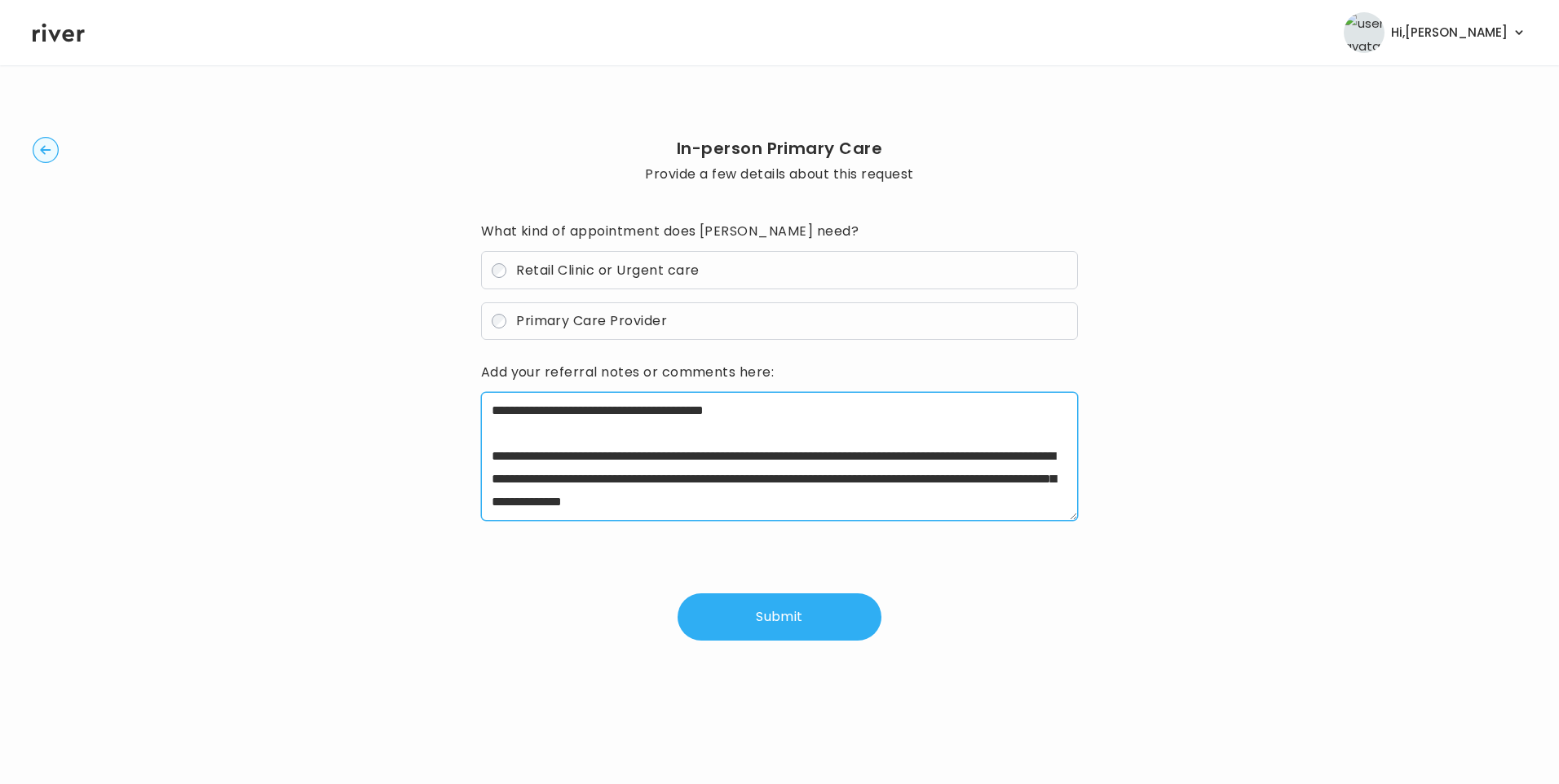
scroll to position [0, 0]
click at [853, 458] on textarea "**********" at bounding box center [780, 457] width 598 height 129
click at [810, 395] on textarea "**********" at bounding box center [780, 457] width 598 height 129
click at [815, 409] on textarea "**********" at bounding box center [780, 457] width 598 height 129
type textarea "**********"
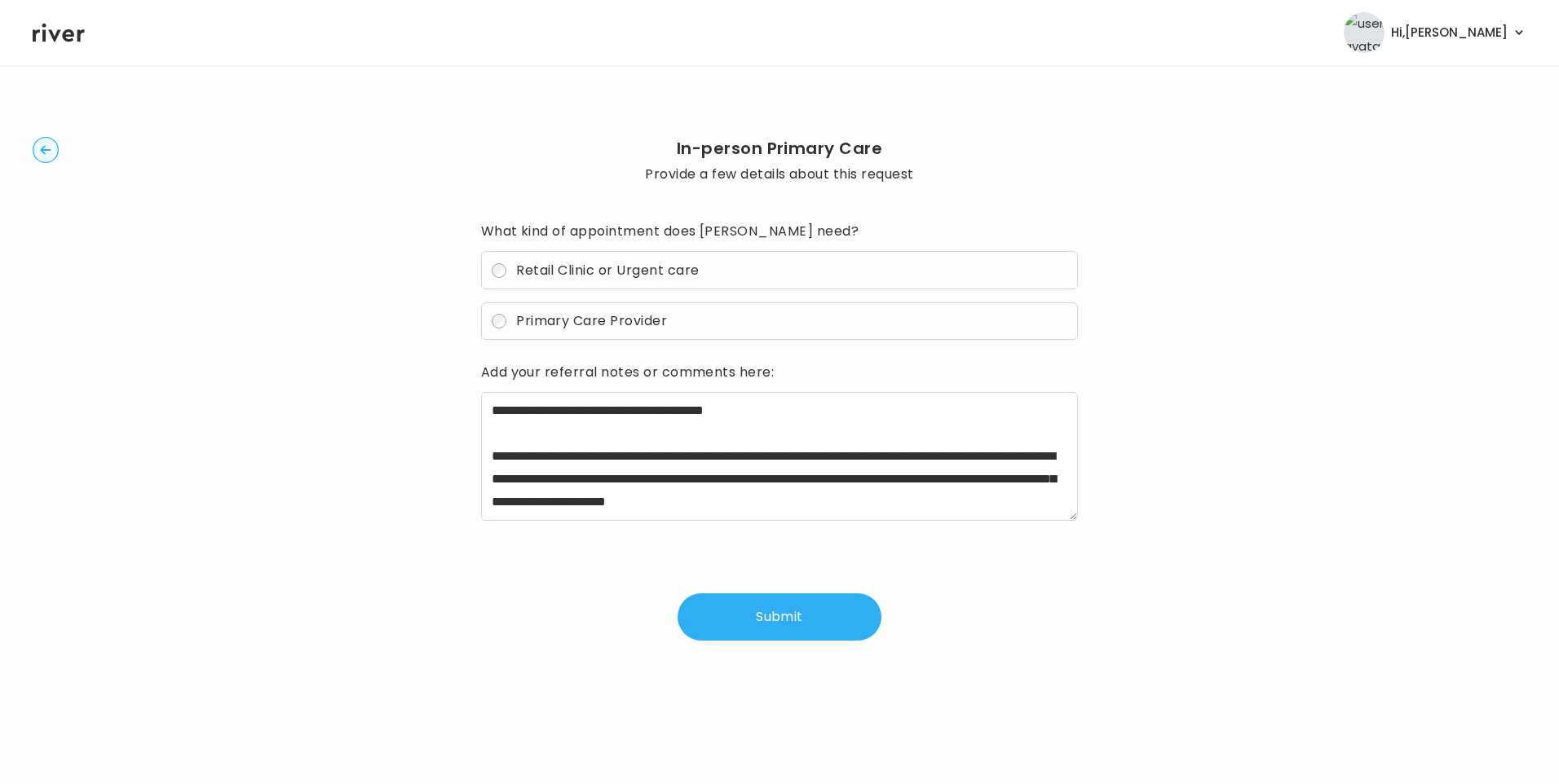
click at [800, 615] on button "Submit" at bounding box center [779, 617] width 203 height 47
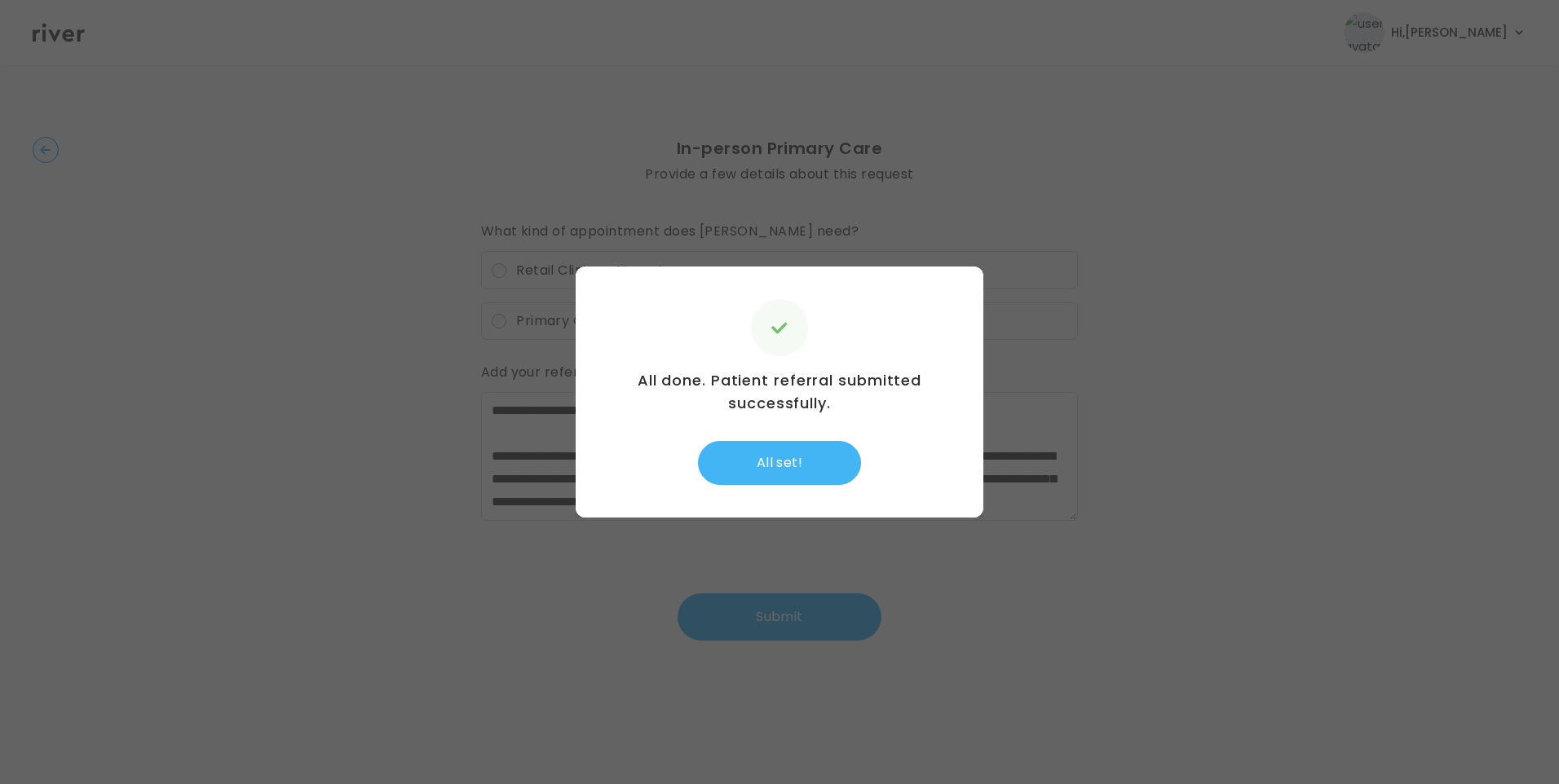
click at [750, 477] on button "All set!" at bounding box center [779, 463] width 163 height 44
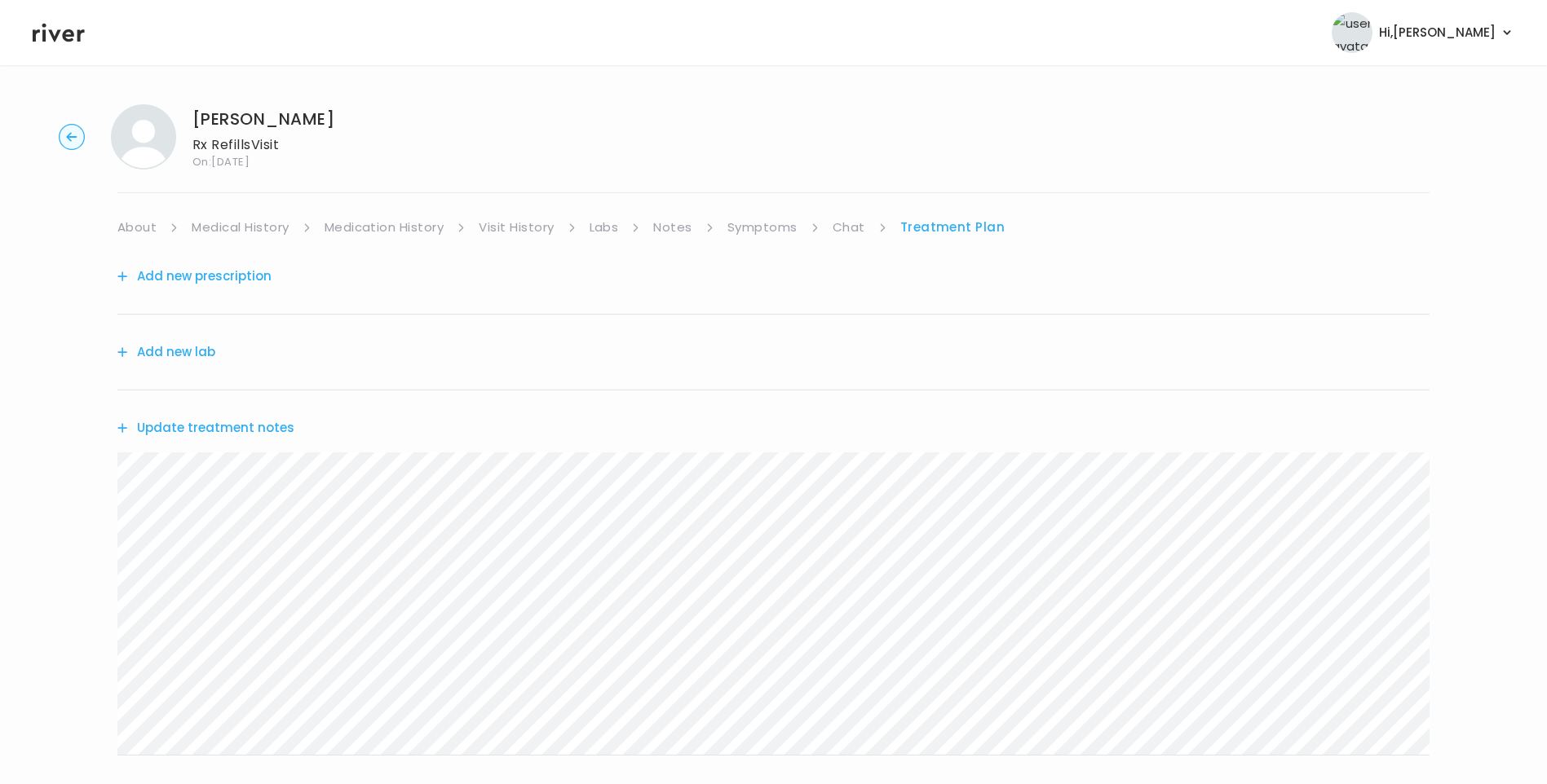
click at [238, 284] on button "Add new prescription" at bounding box center [194, 276] width 155 height 23
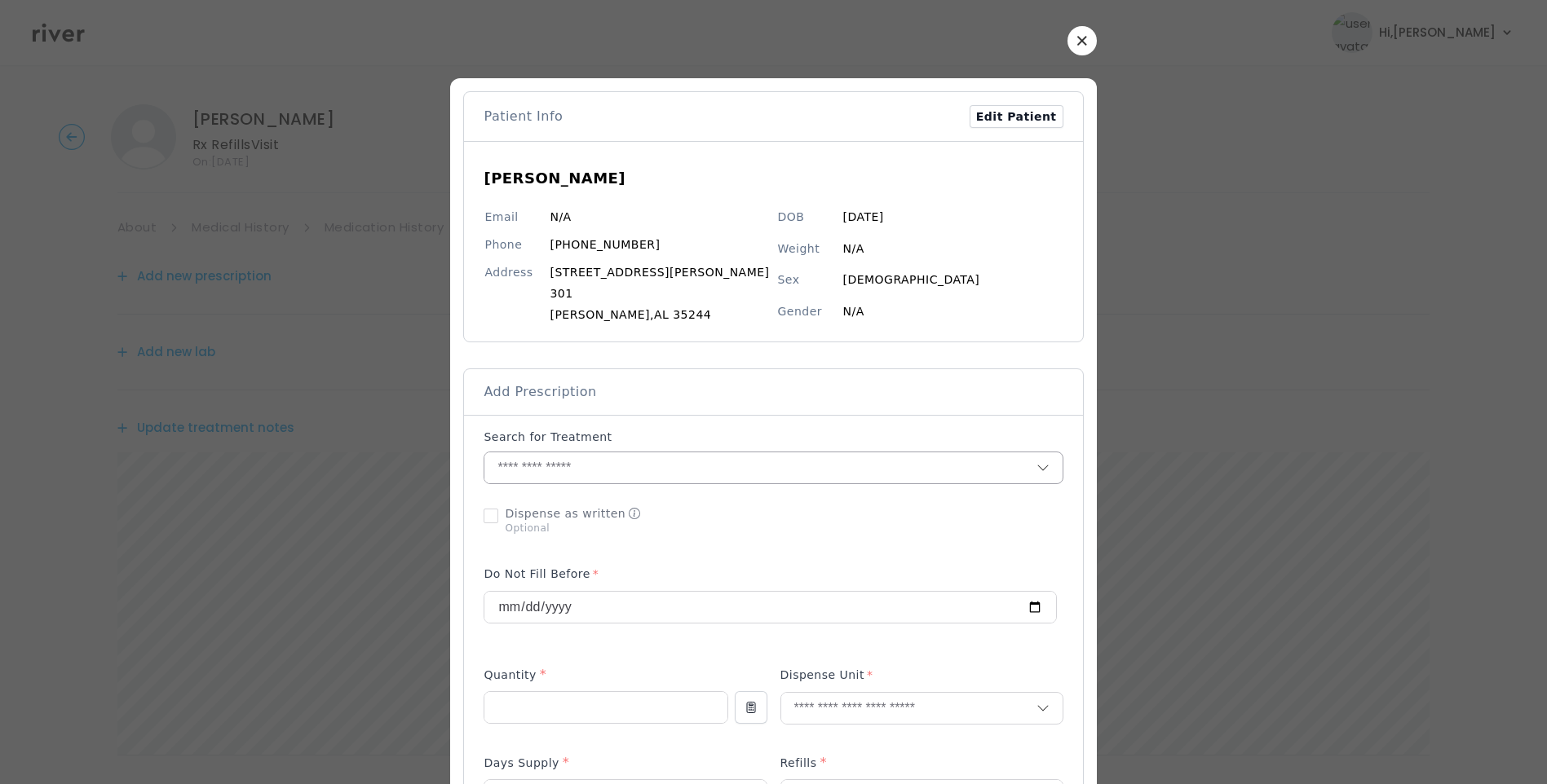
click at [562, 476] on input "text" at bounding box center [760, 468] width 551 height 31
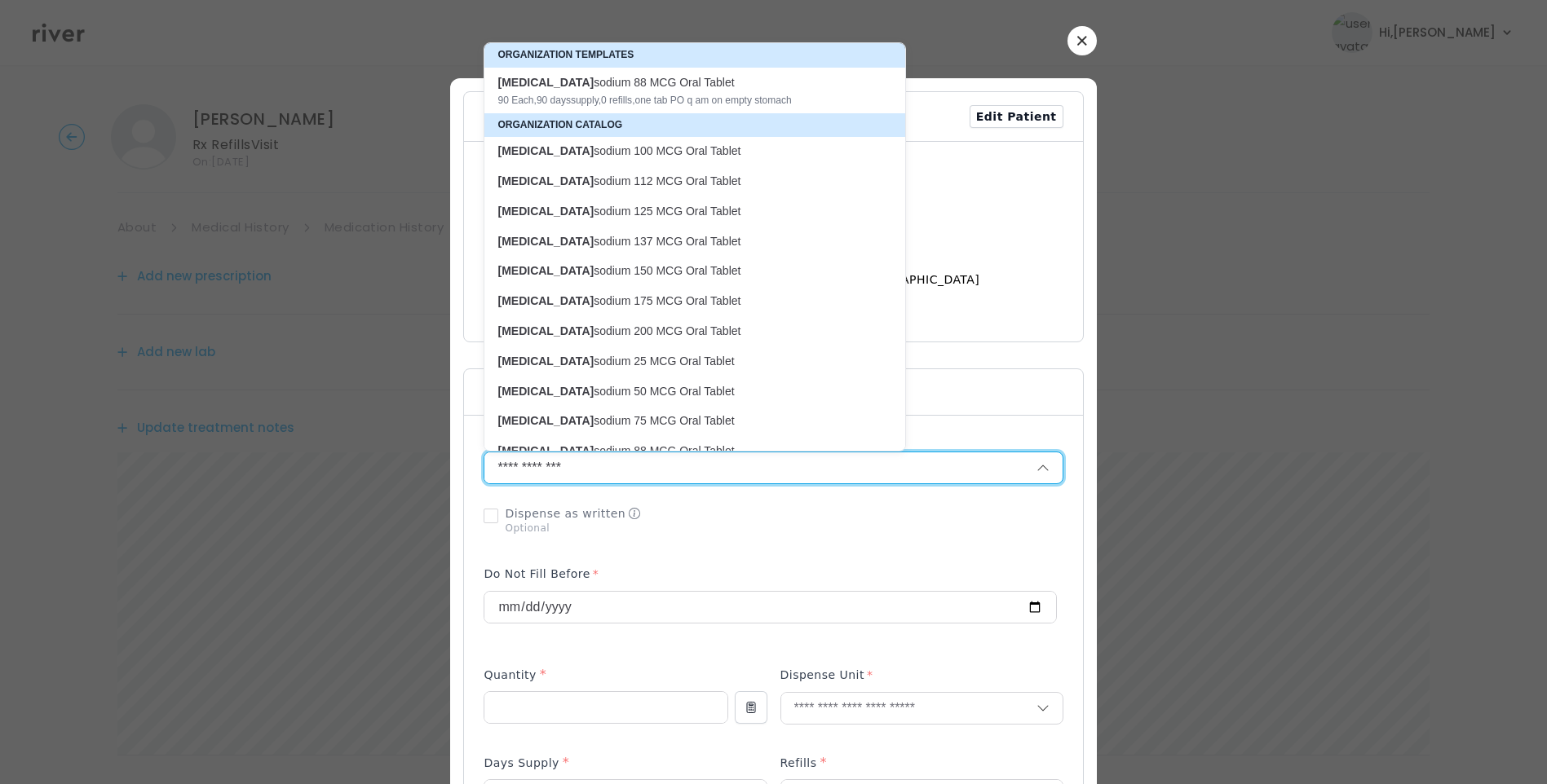
click at [669, 370] on p "levothyroxine sodium 25 MCG Oral Tablet" at bounding box center [686, 361] width 395 height 22
type input "**********"
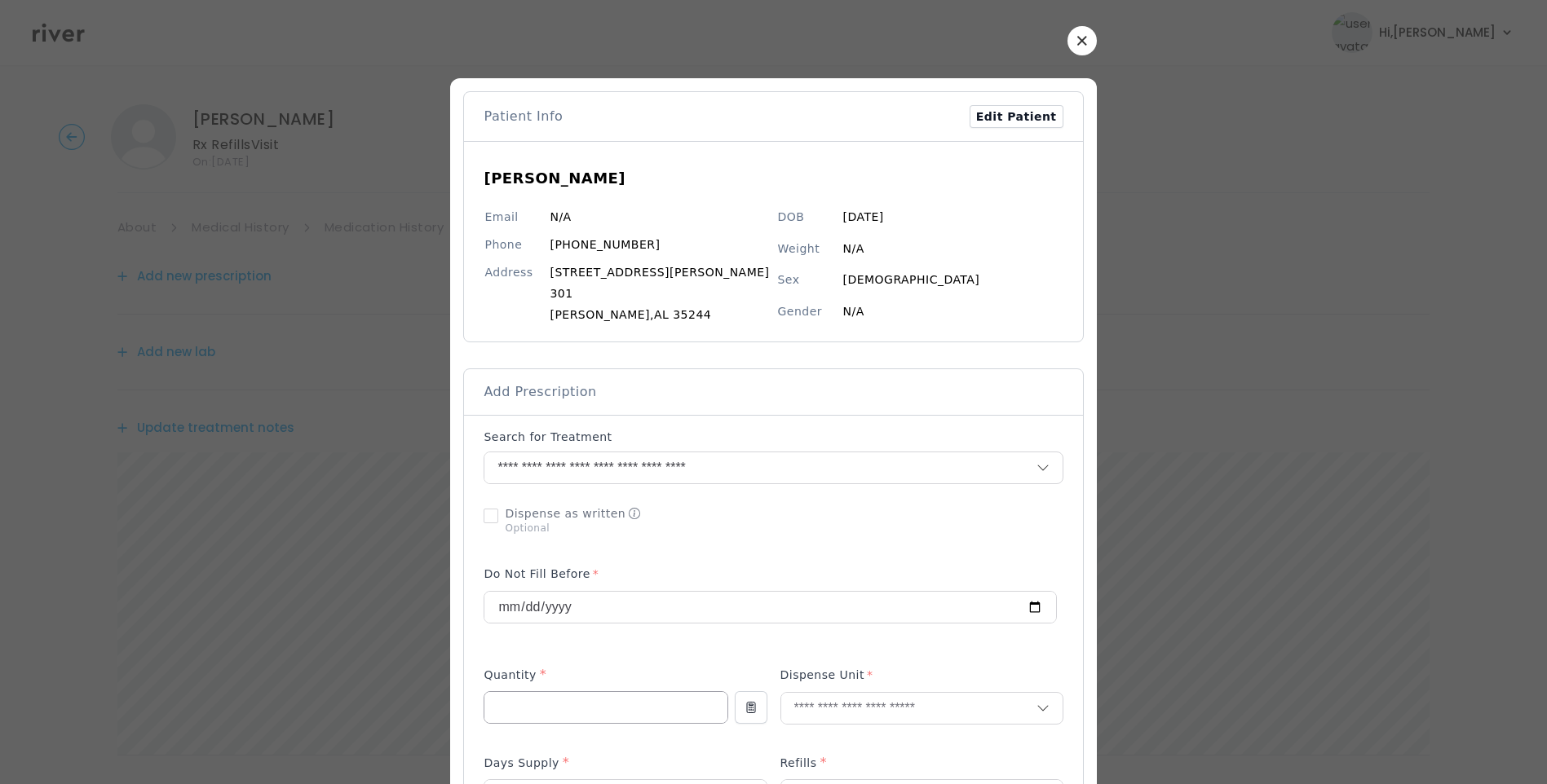
click at [551, 701] on input "number" at bounding box center [605, 707] width 242 height 31
type input "**"
type input "****"
click at [822, 741] on p "Tablet" at bounding box center [889, 743] width 214 height 24
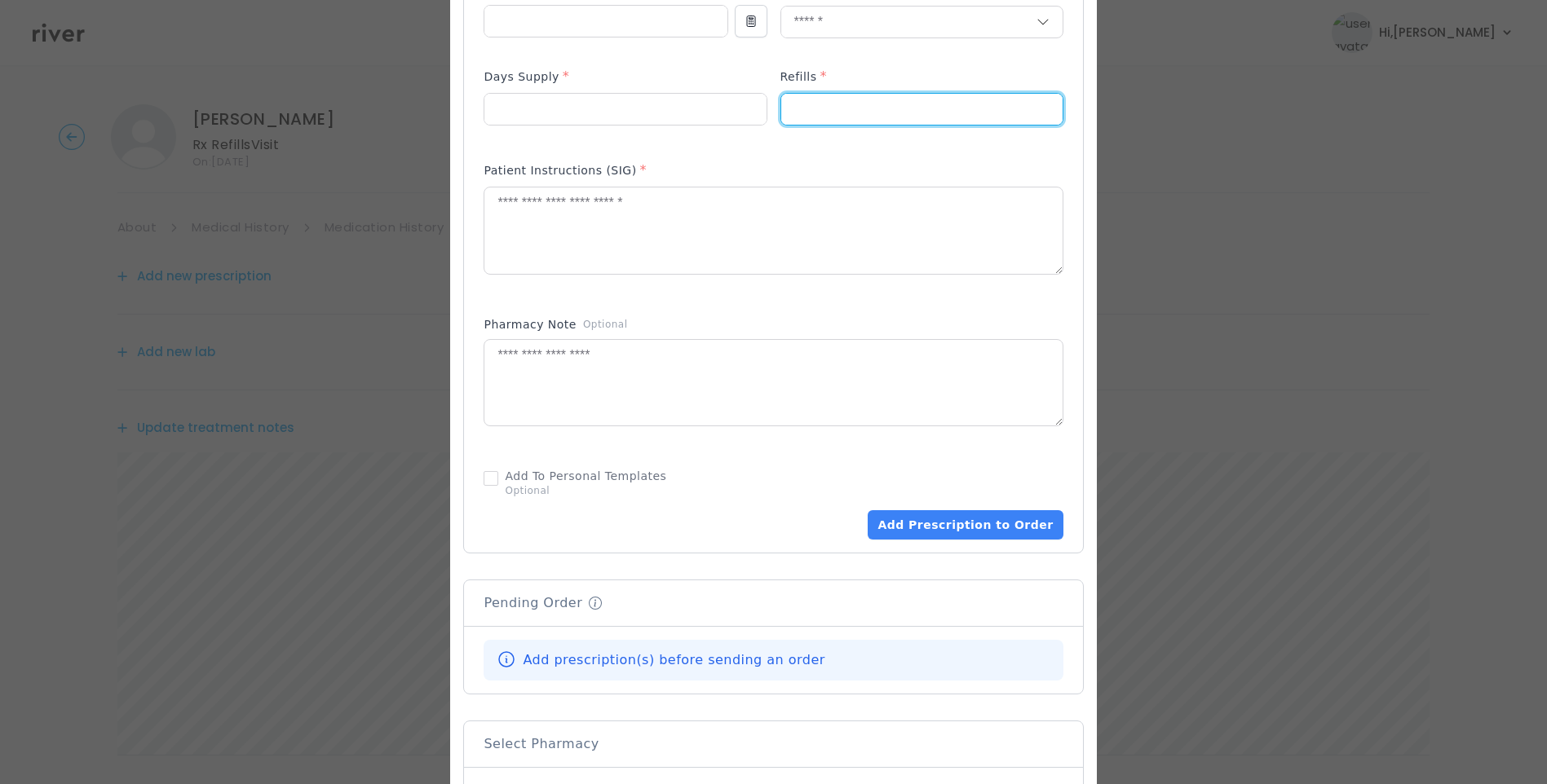
click at [830, 100] on input "number" at bounding box center [921, 109] width 281 height 31
type input "*"
click at [666, 111] on input "number" at bounding box center [625, 109] width 281 height 31
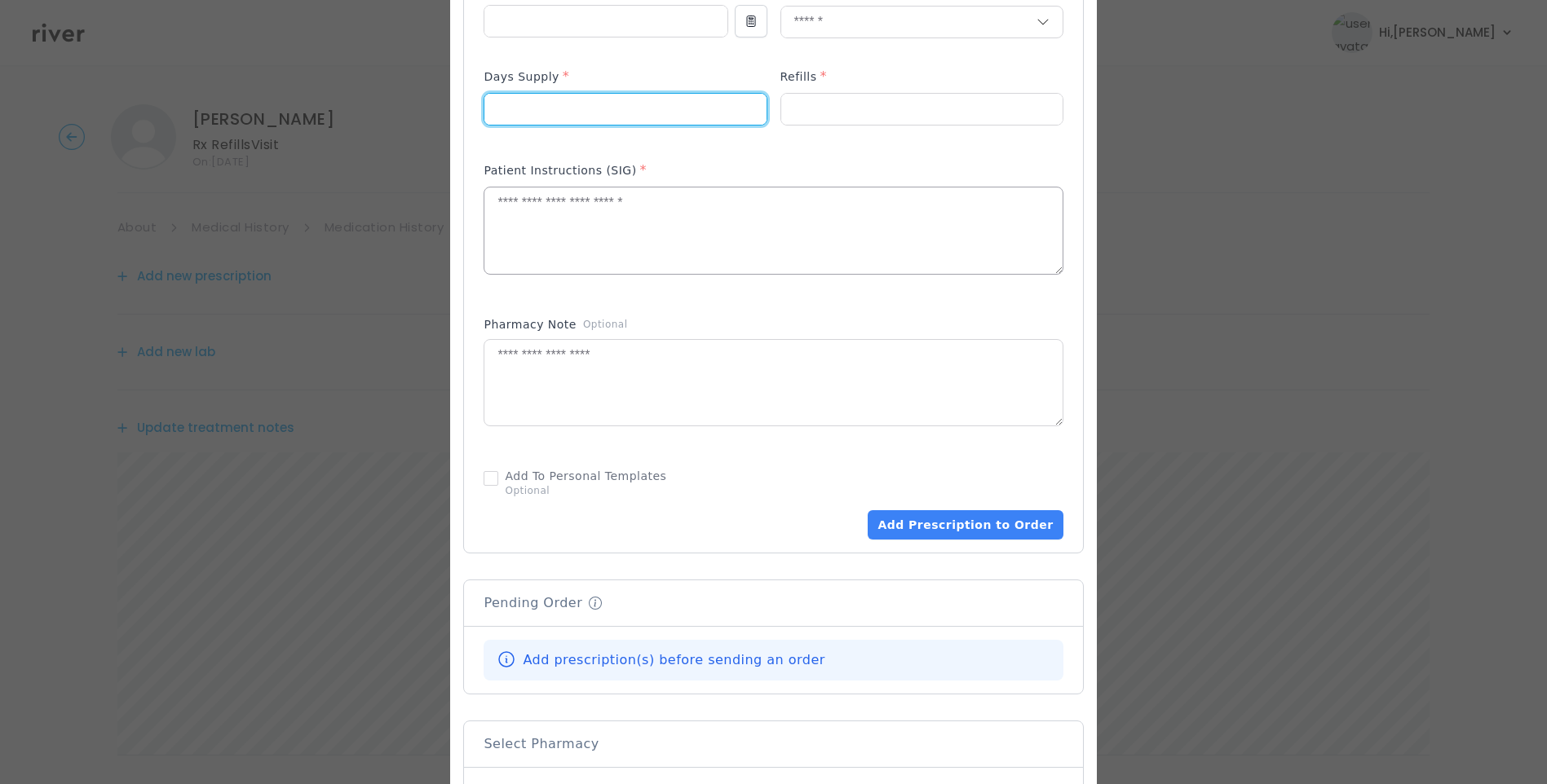
type input "**"
click at [682, 221] on textarea at bounding box center [774, 230] width 578 height 86
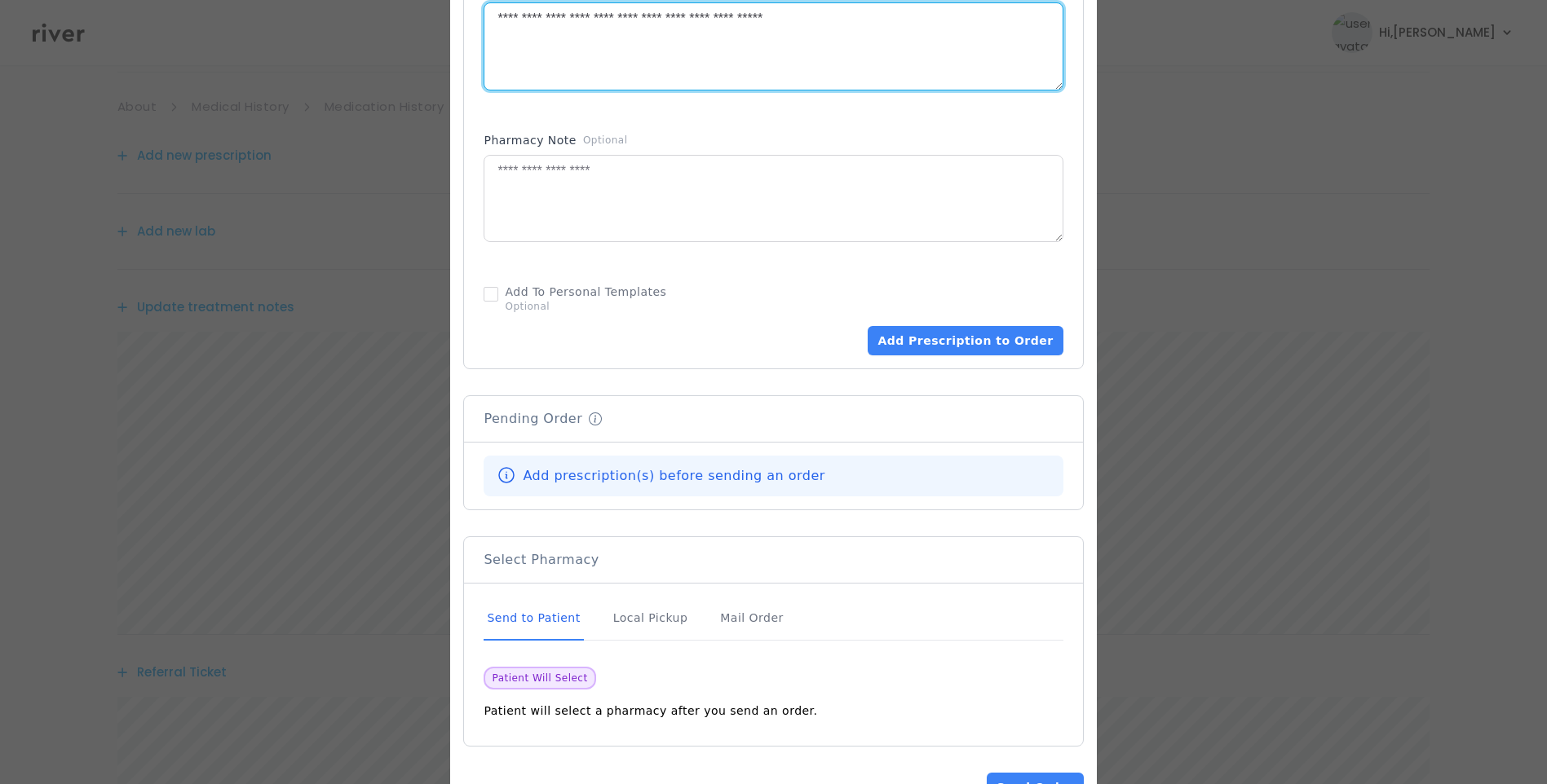
scroll to position [927, 0]
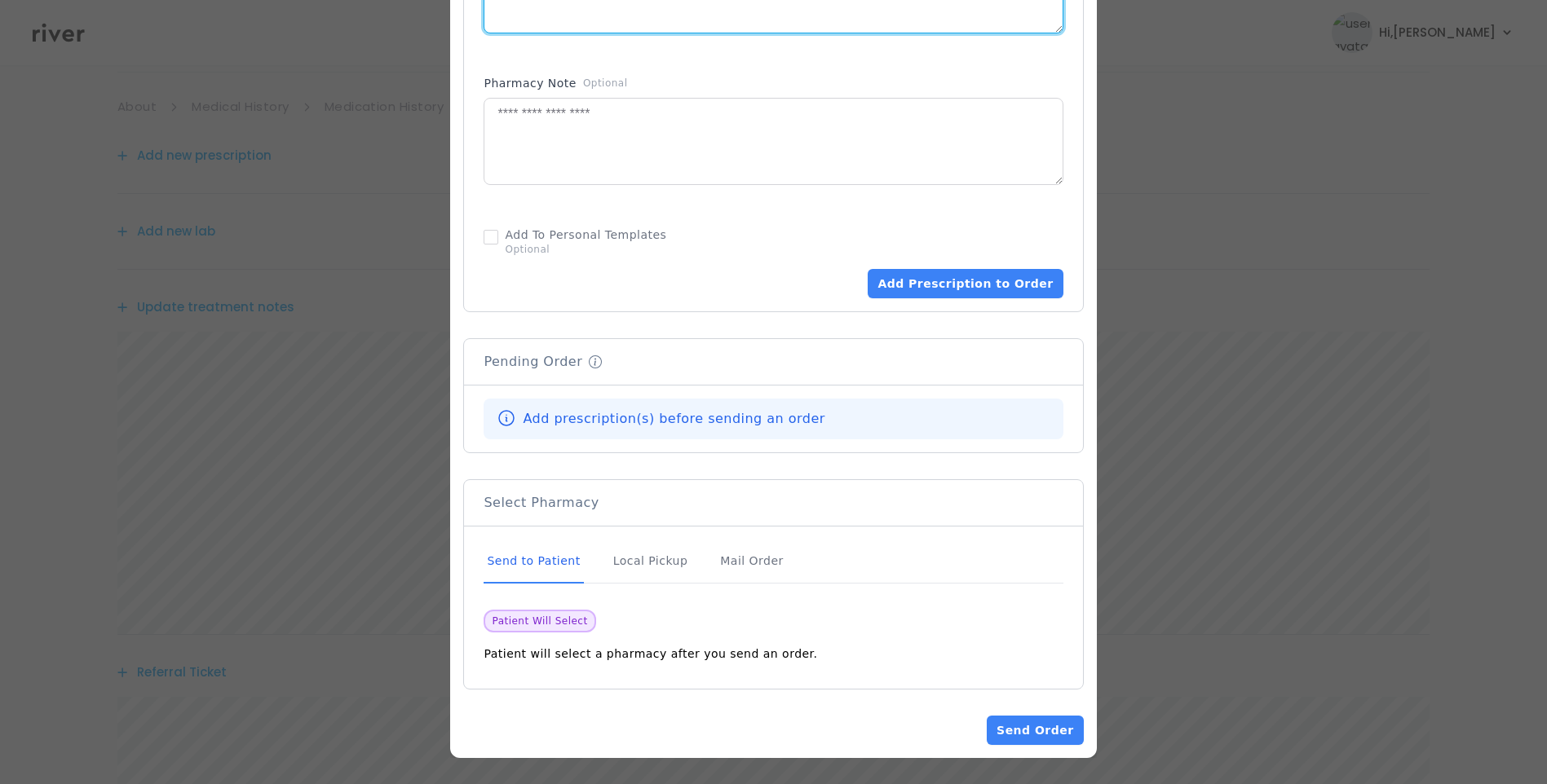
type textarea "**********"
click at [563, 562] on div "Send to Patient" at bounding box center [534, 561] width 100 height 44
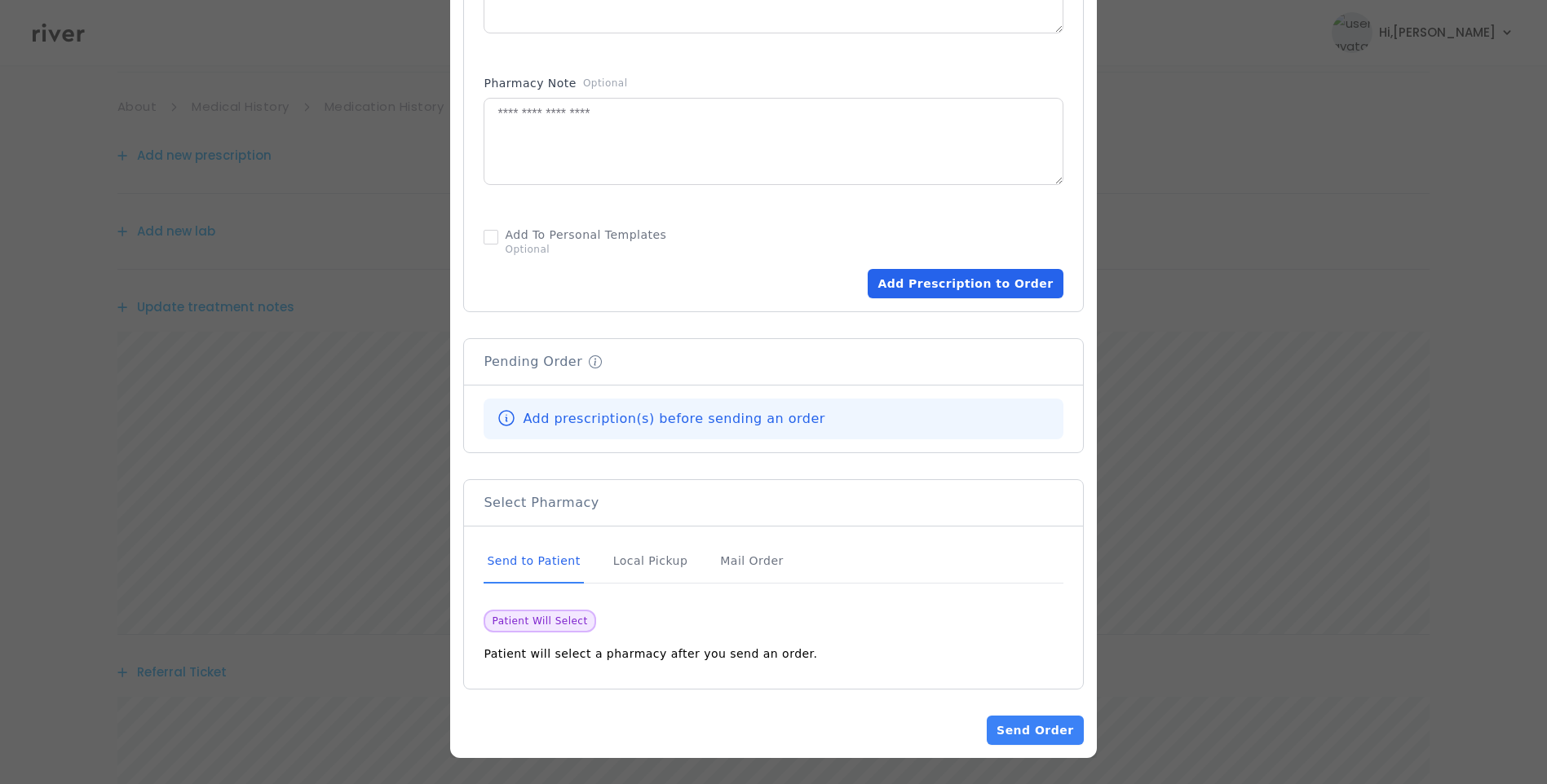
click at [955, 278] on button "Add Prescription to Order" at bounding box center [965, 284] width 195 height 30
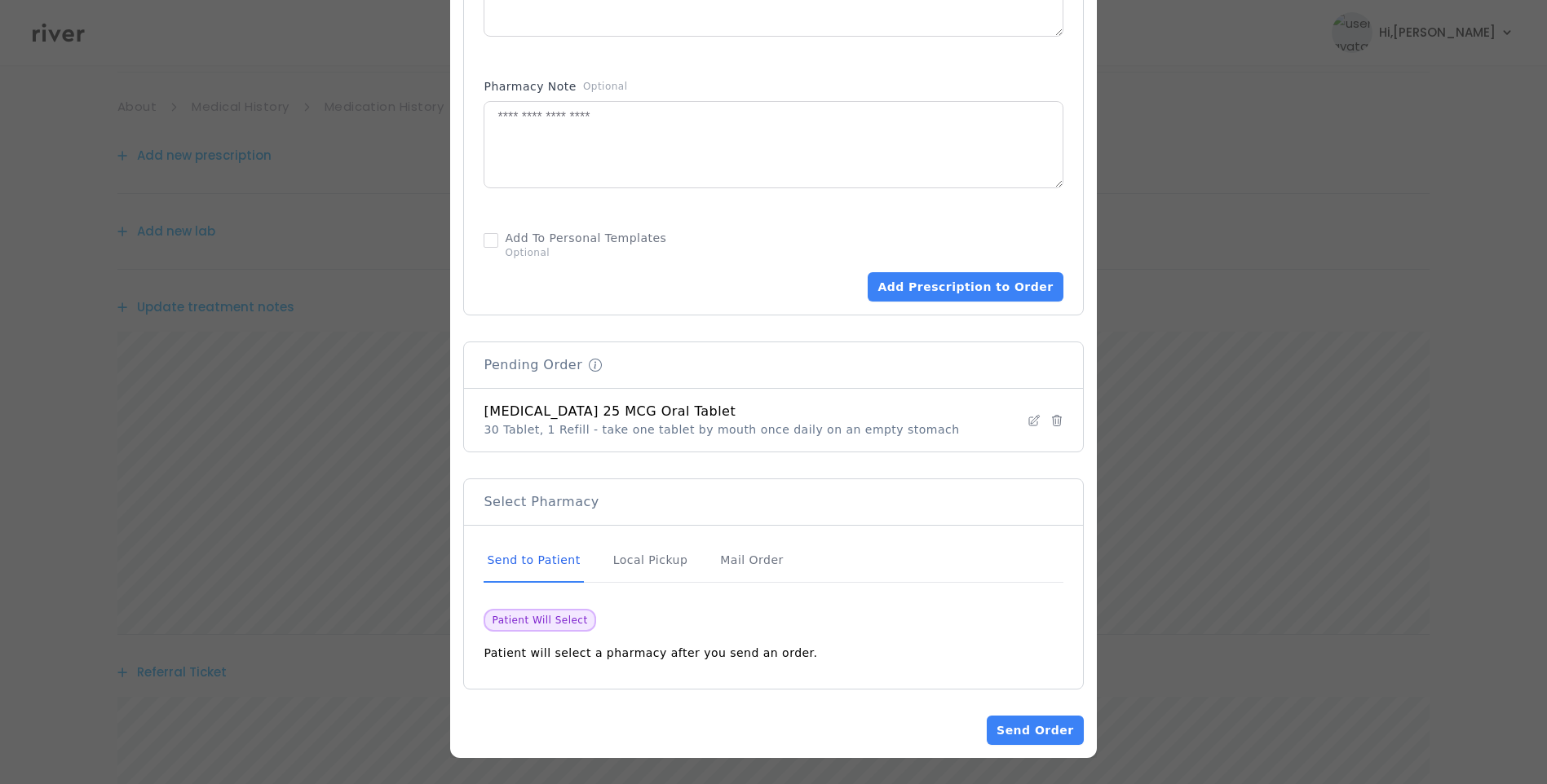
scroll to position [238, 0]
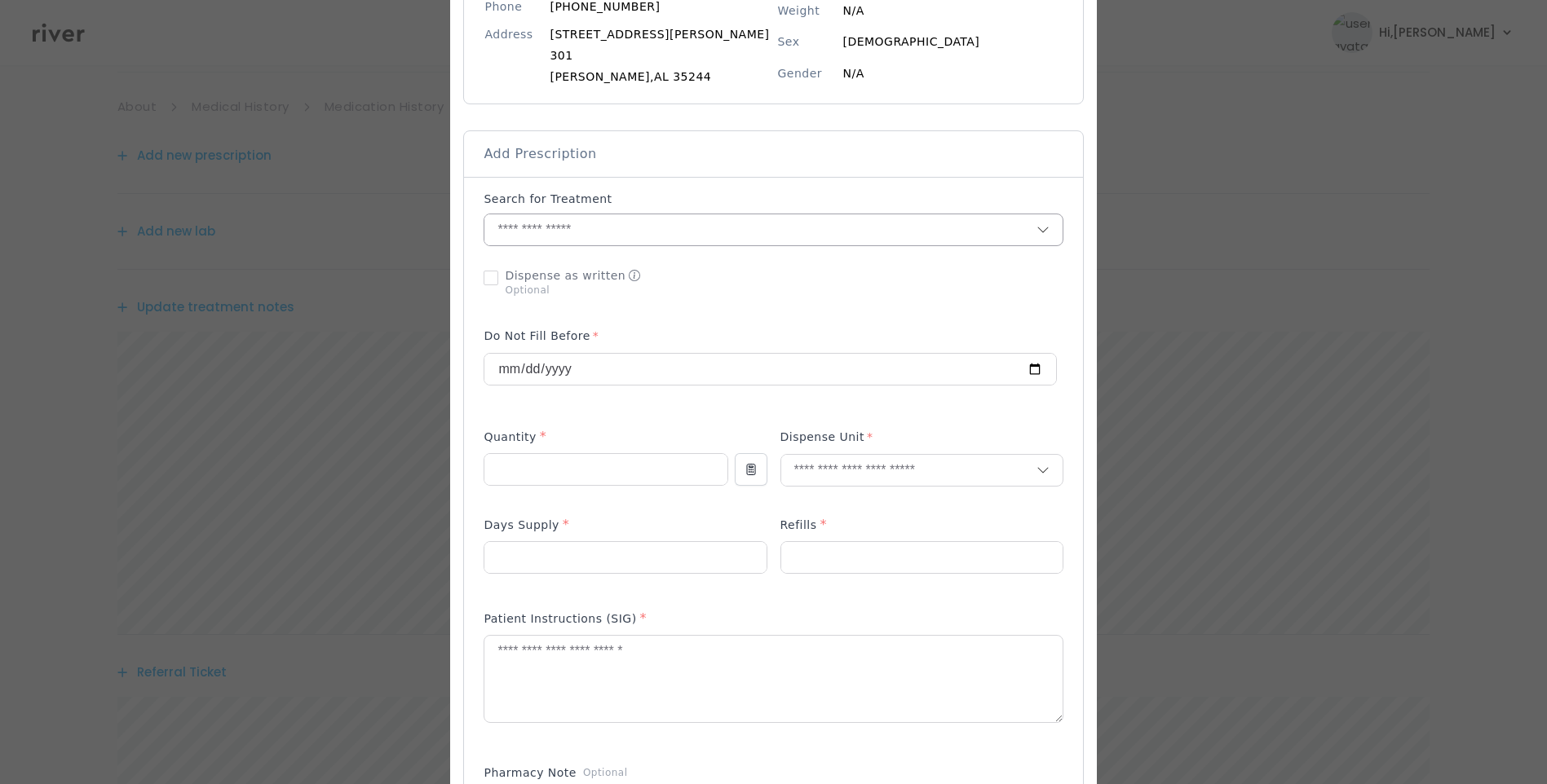
click at [594, 232] on input "text" at bounding box center [760, 230] width 551 height 31
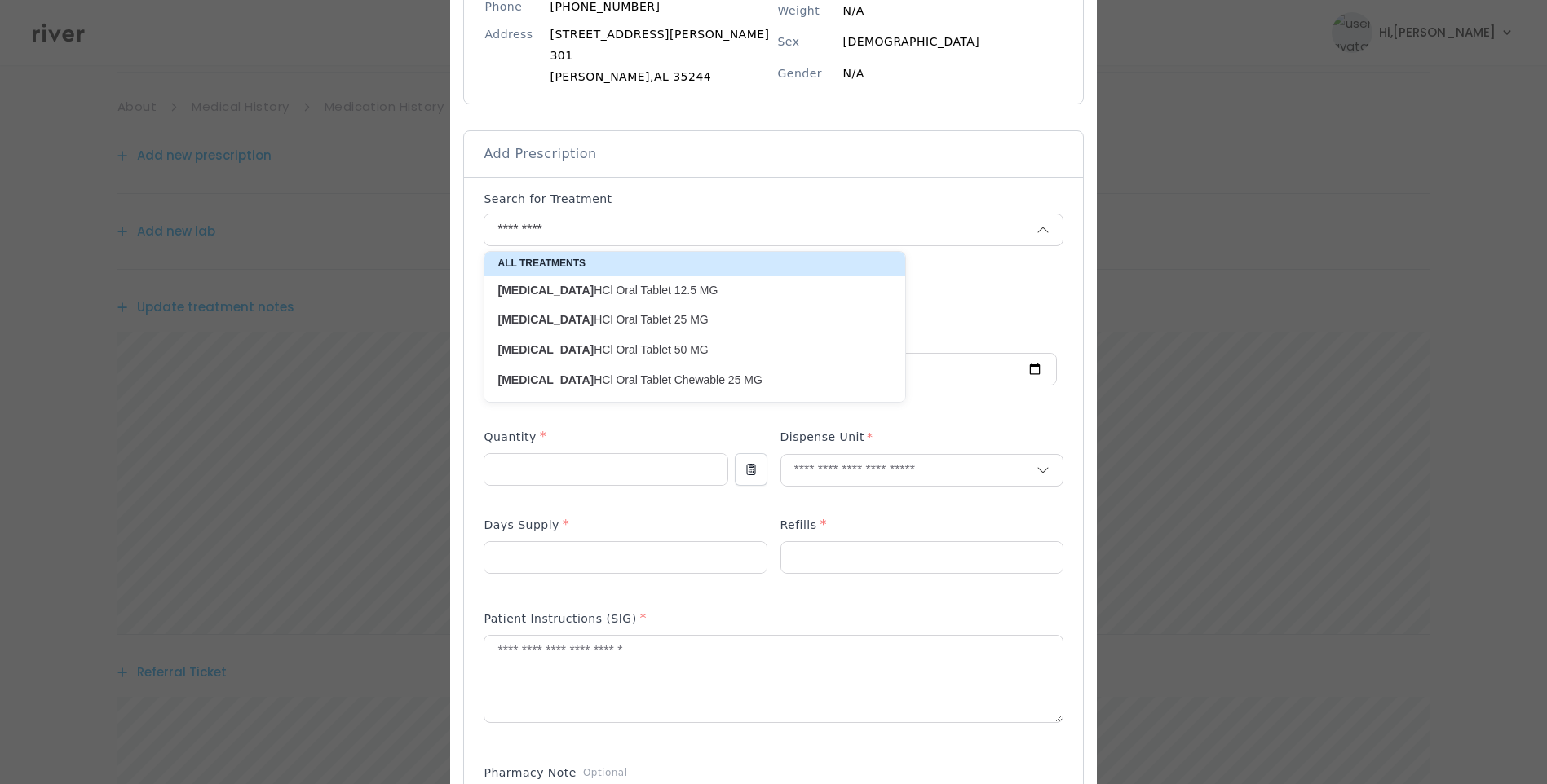
click at [702, 313] on p "Meclizine HCl Oral Tablet 25 MG" at bounding box center [685, 320] width 375 height 15
type input "**********"
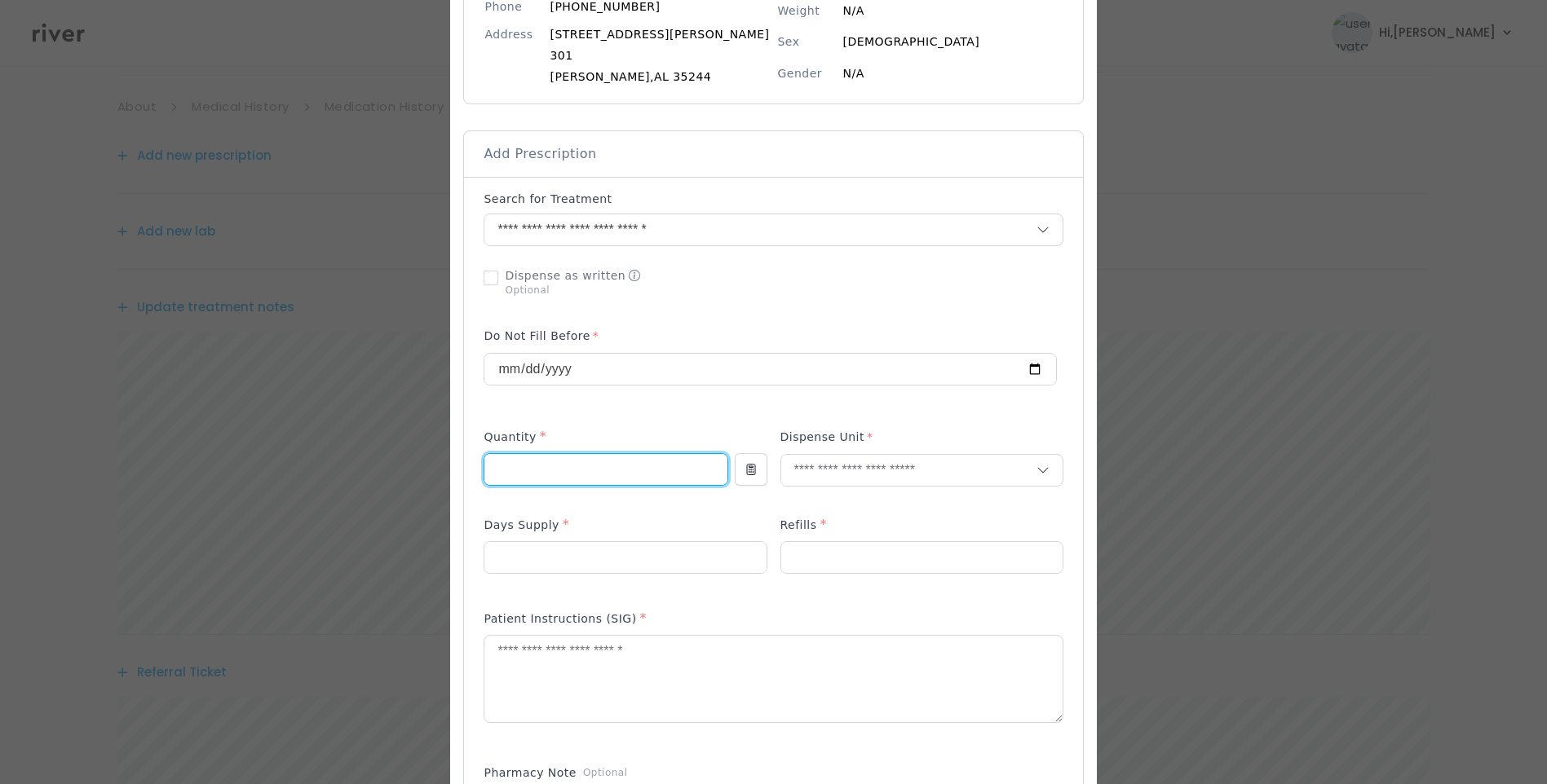
click at [576, 477] on input "number" at bounding box center [605, 469] width 242 height 31
type input "**"
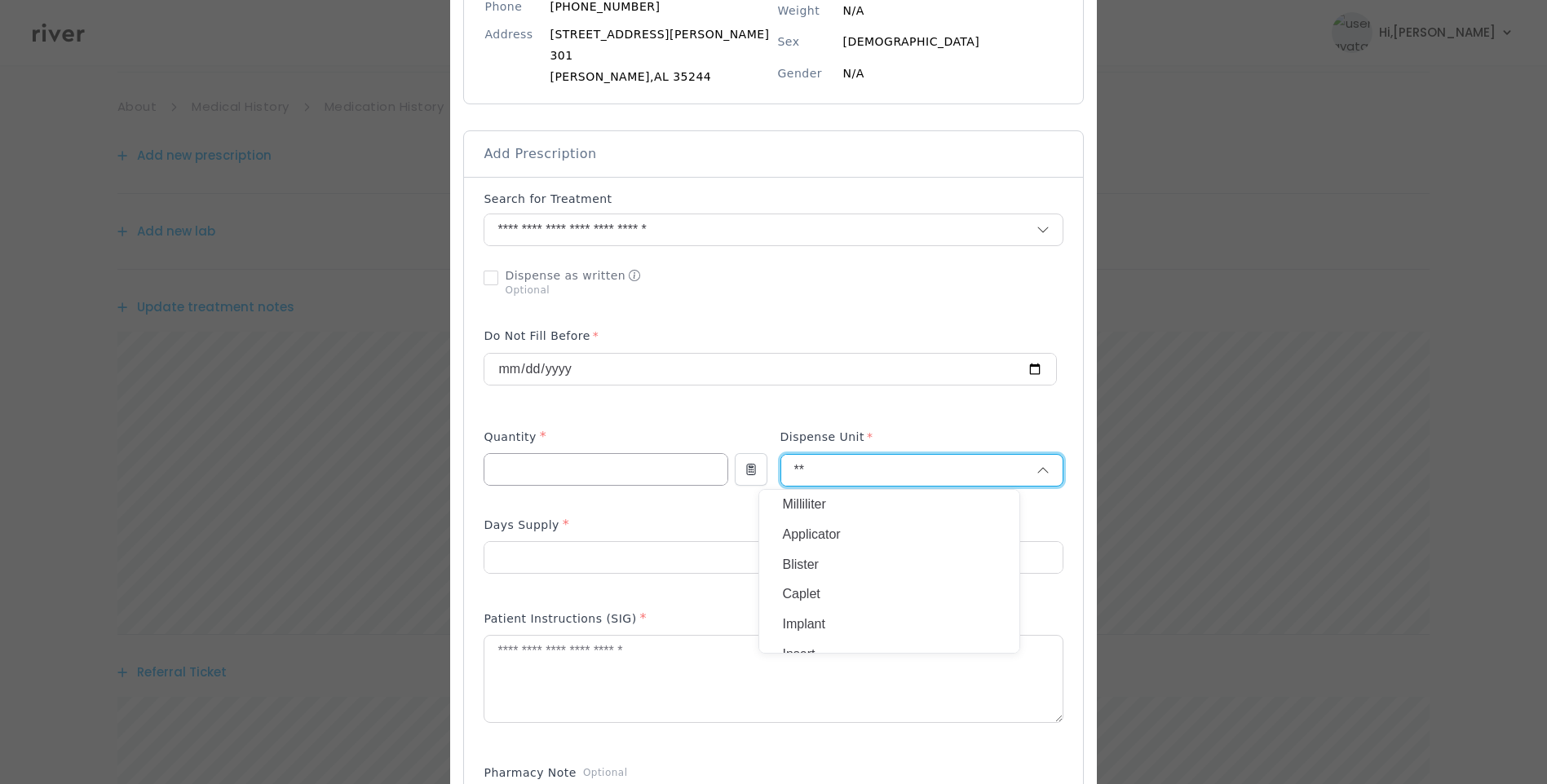
type input "***"
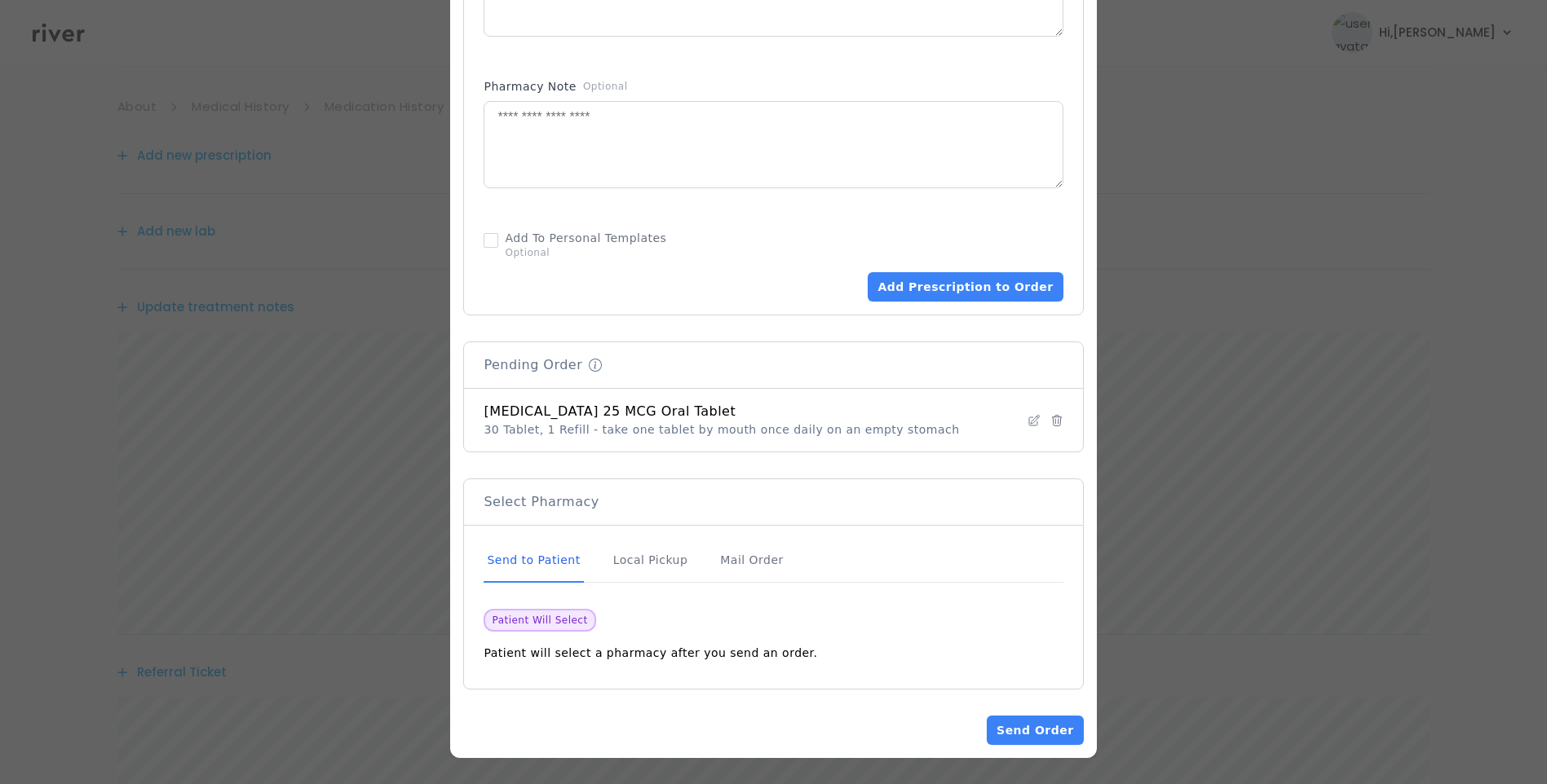
click at [904, 493] on div "Select Pharmacy" at bounding box center [774, 501] width 579 height 19
click at [1017, 733] on button "Send Order" at bounding box center [1035, 730] width 96 height 30
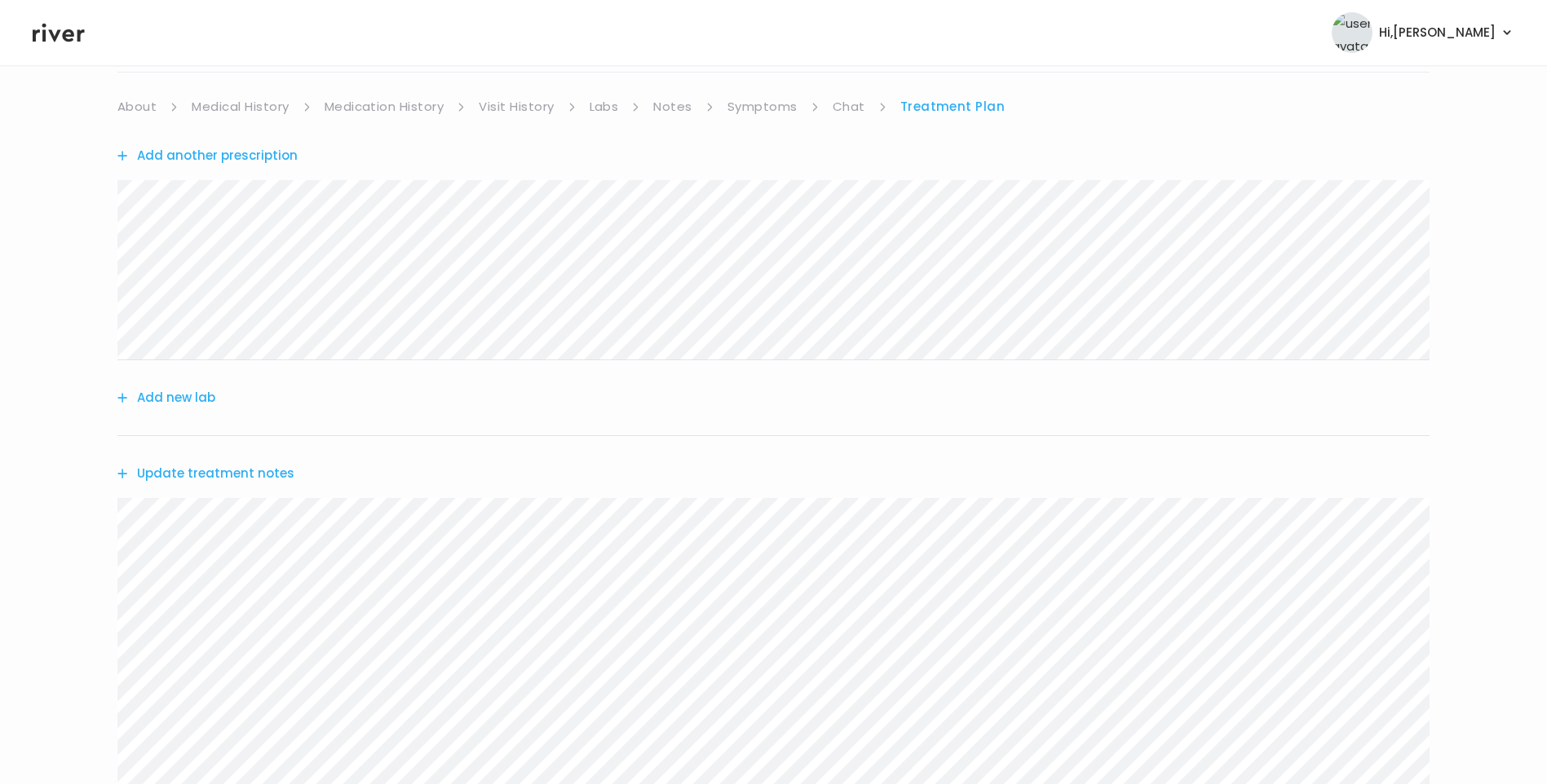
click at [761, 115] on link "Symptoms" at bounding box center [763, 106] width 70 height 23
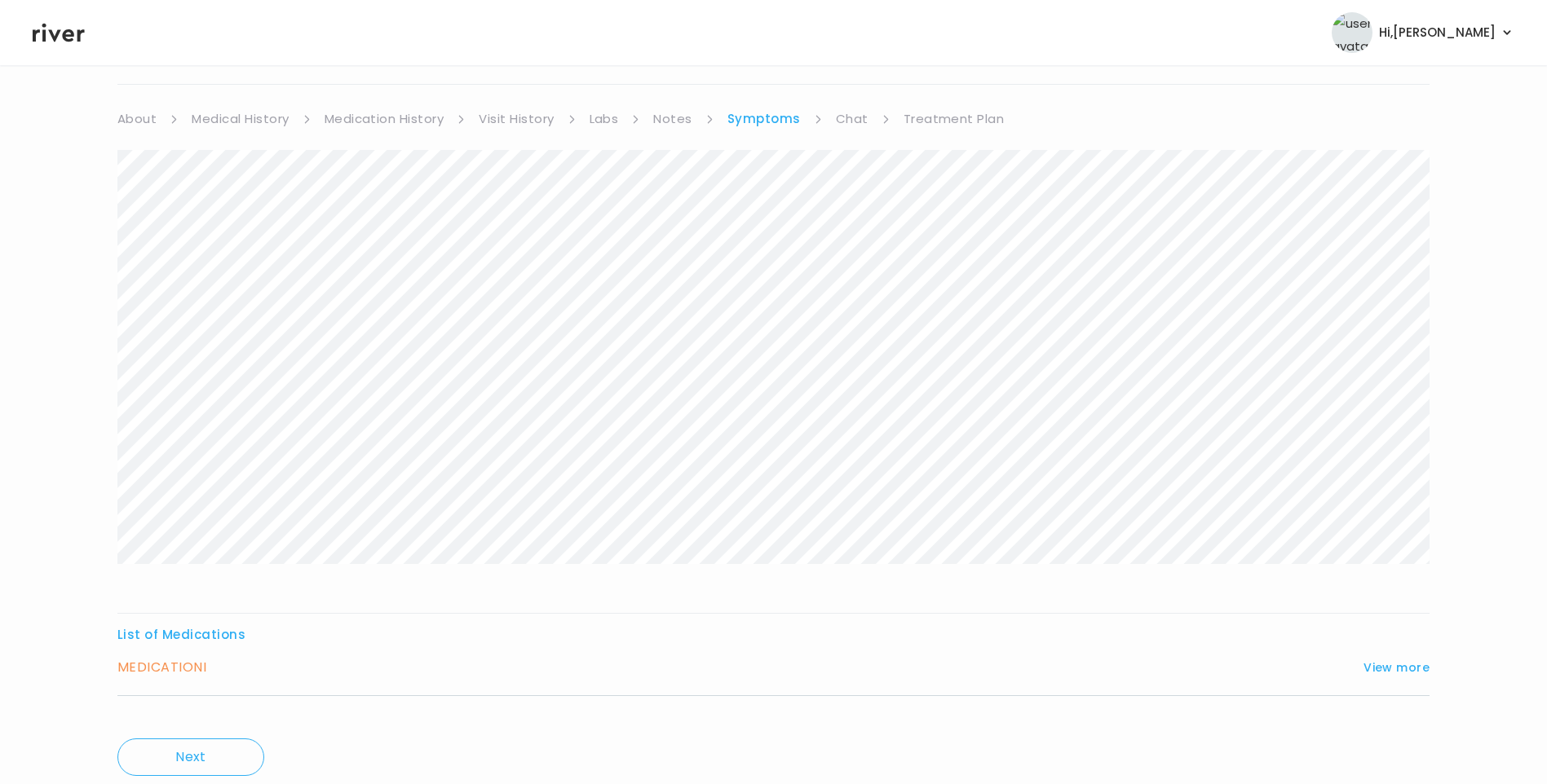
scroll to position [162, 0]
click at [1376, 613] on button "View more" at bounding box center [1397, 614] width 66 height 19
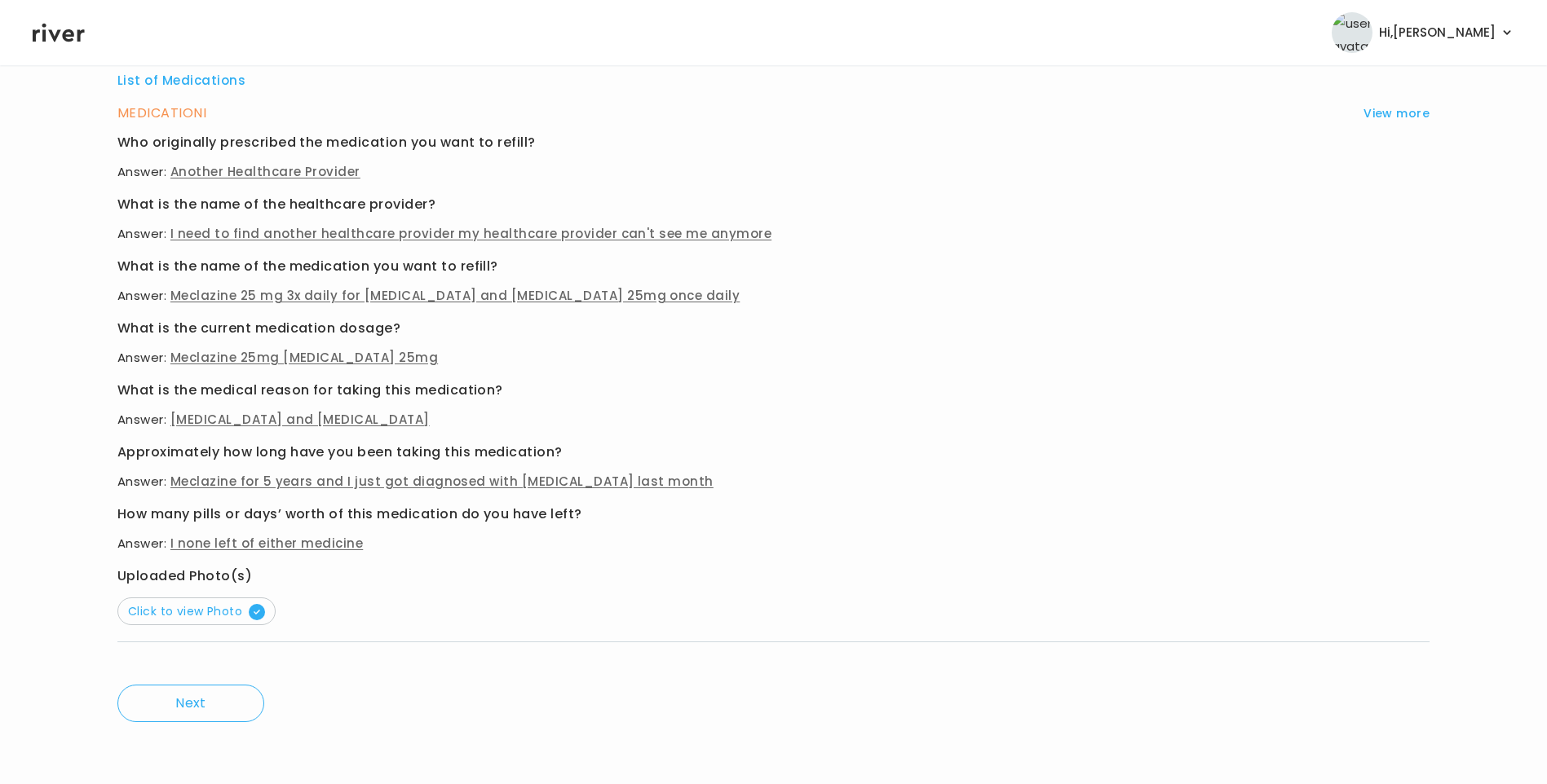
scroll to position [0, 0]
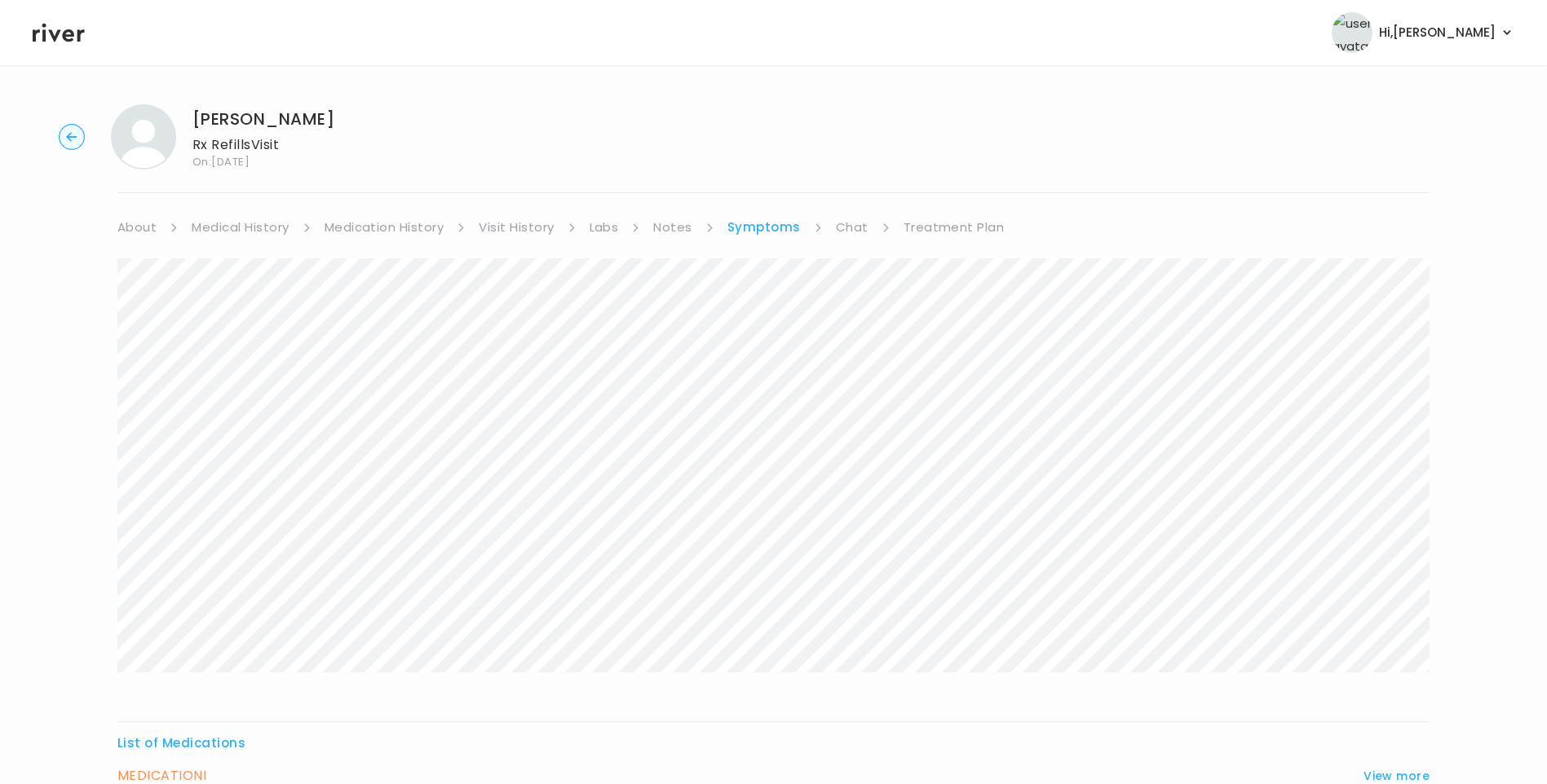
click at [958, 233] on link "Treatment Plan" at bounding box center [954, 227] width 101 height 23
click at [242, 277] on button "Add another prescription" at bounding box center [207, 276] width 180 height 23
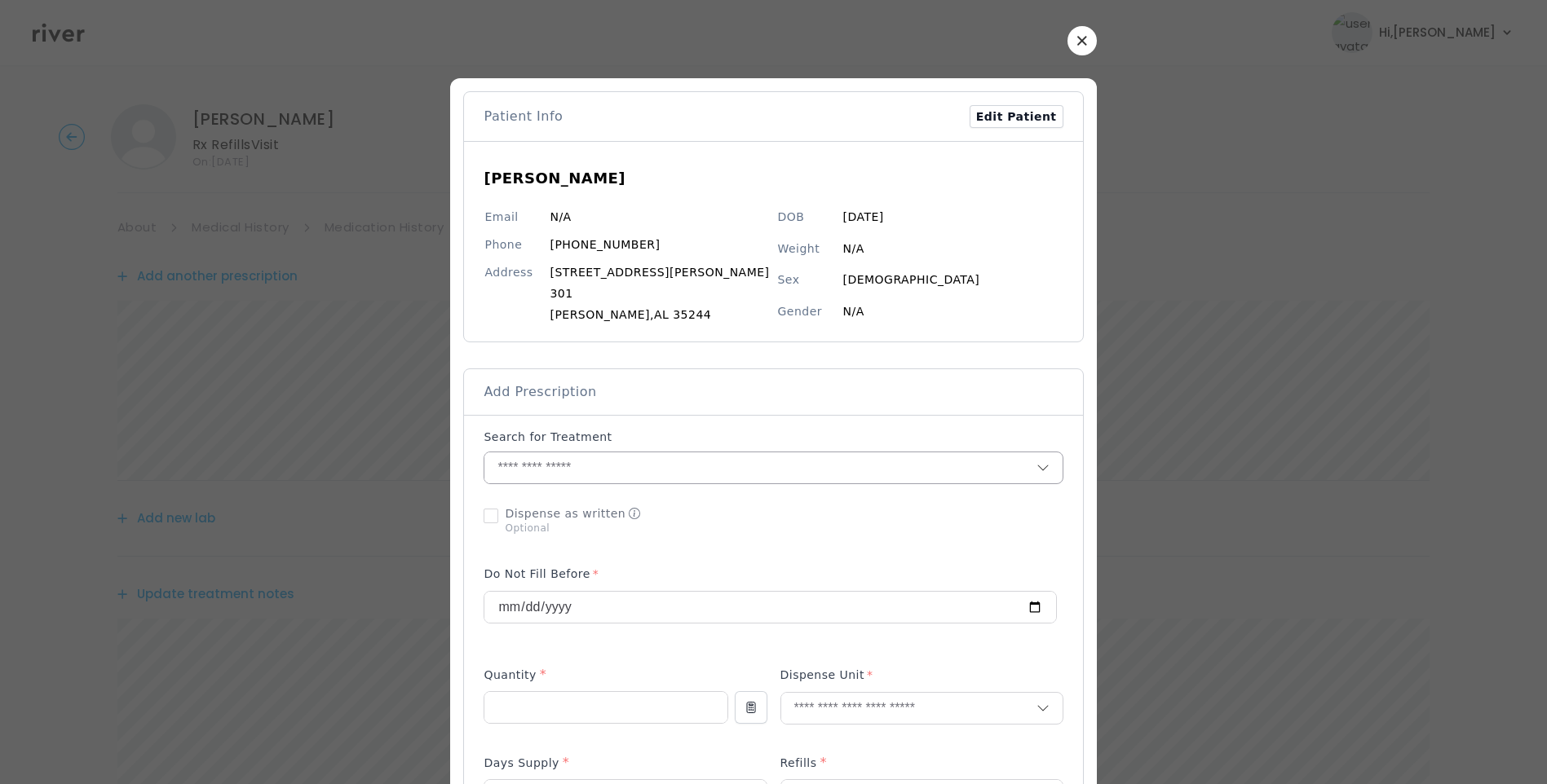
click at [622, 467] on input "text" at bounding box center [760, 468] width 551 height 31
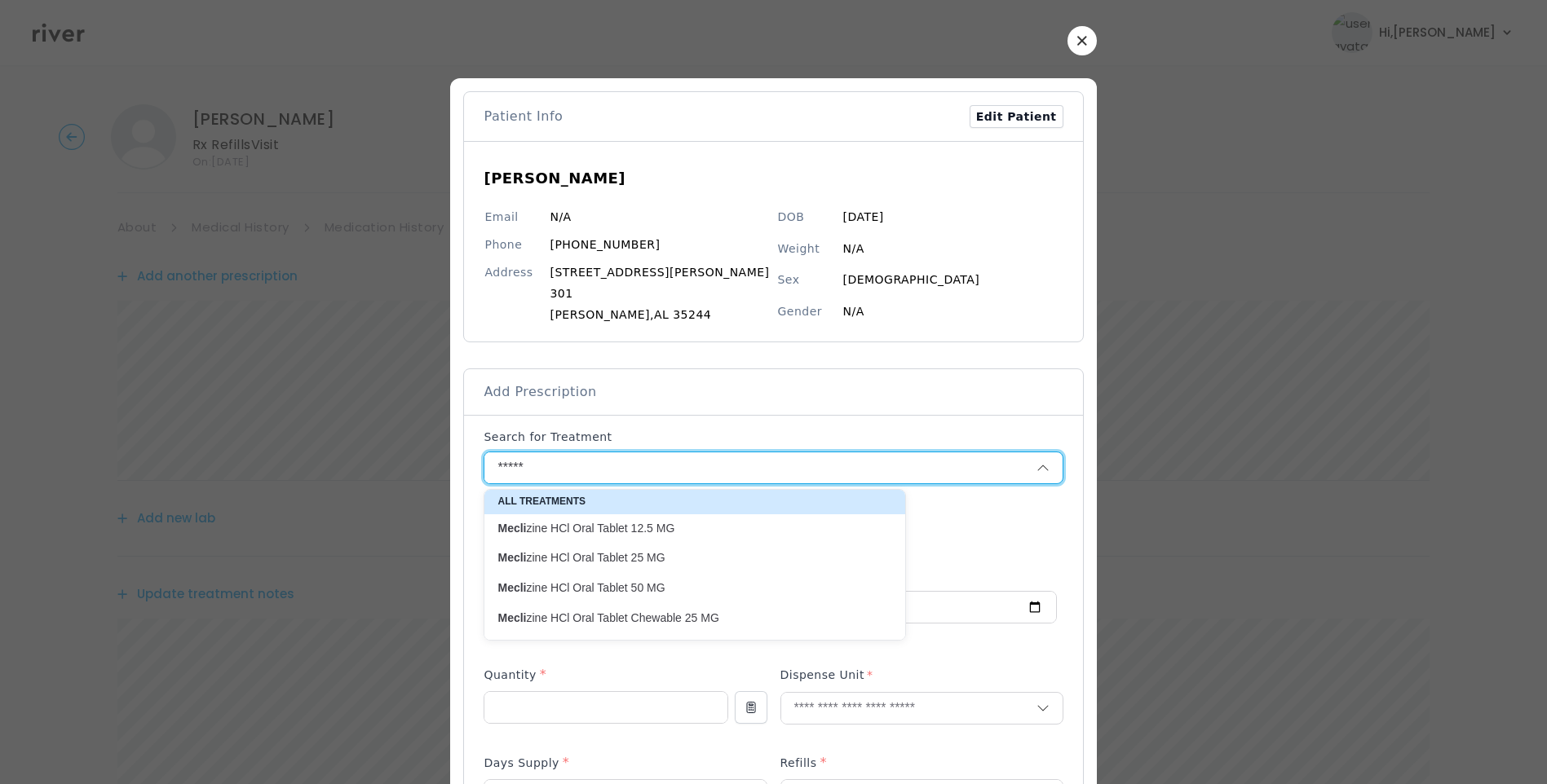
click at [685, 549] on p "Mecli zine HCl Oral Tablet 25 MG" at bounding box center [686, 558] width 395 height 22
type input "**********"
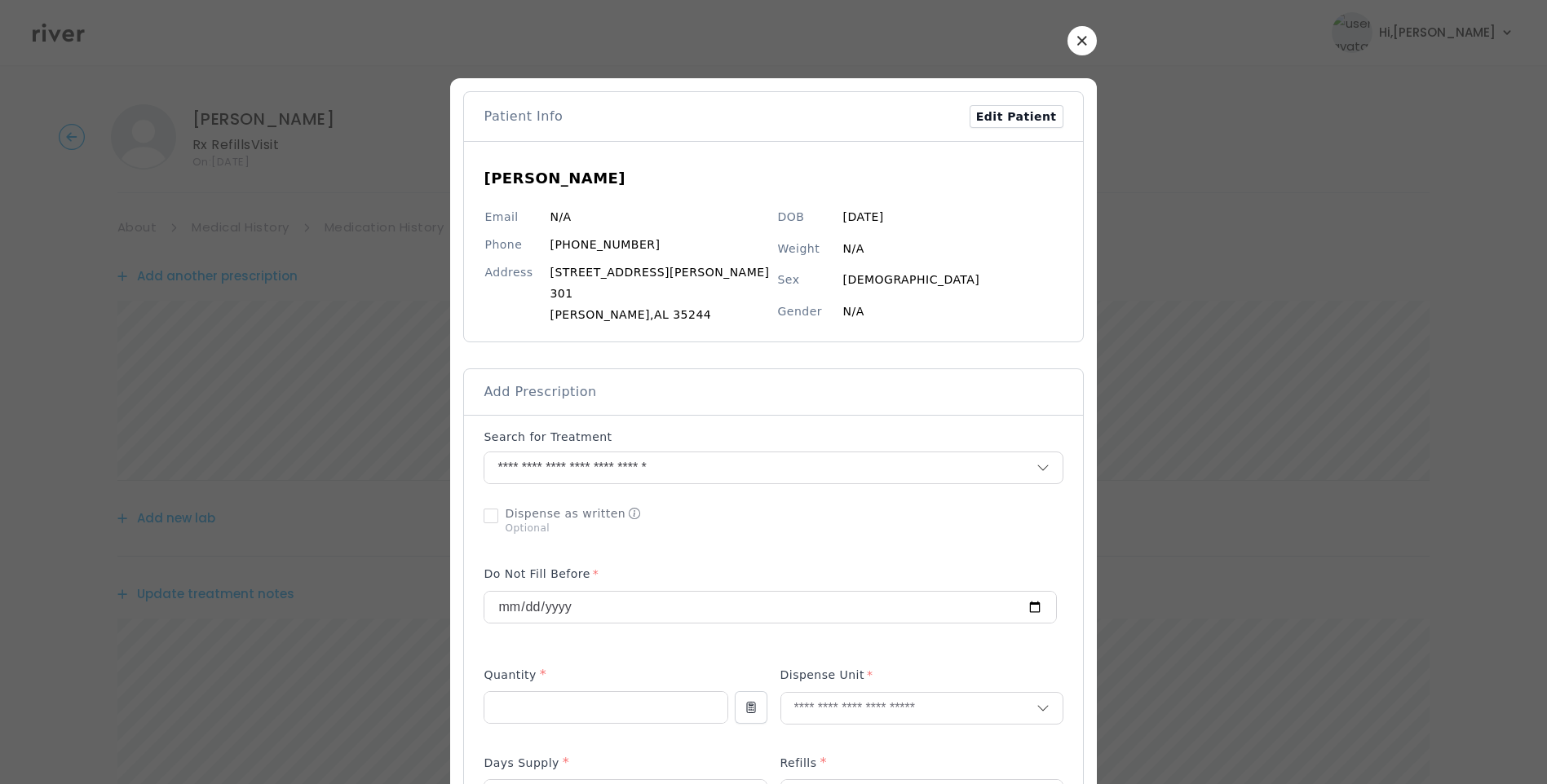
scroll to position [686, 0]
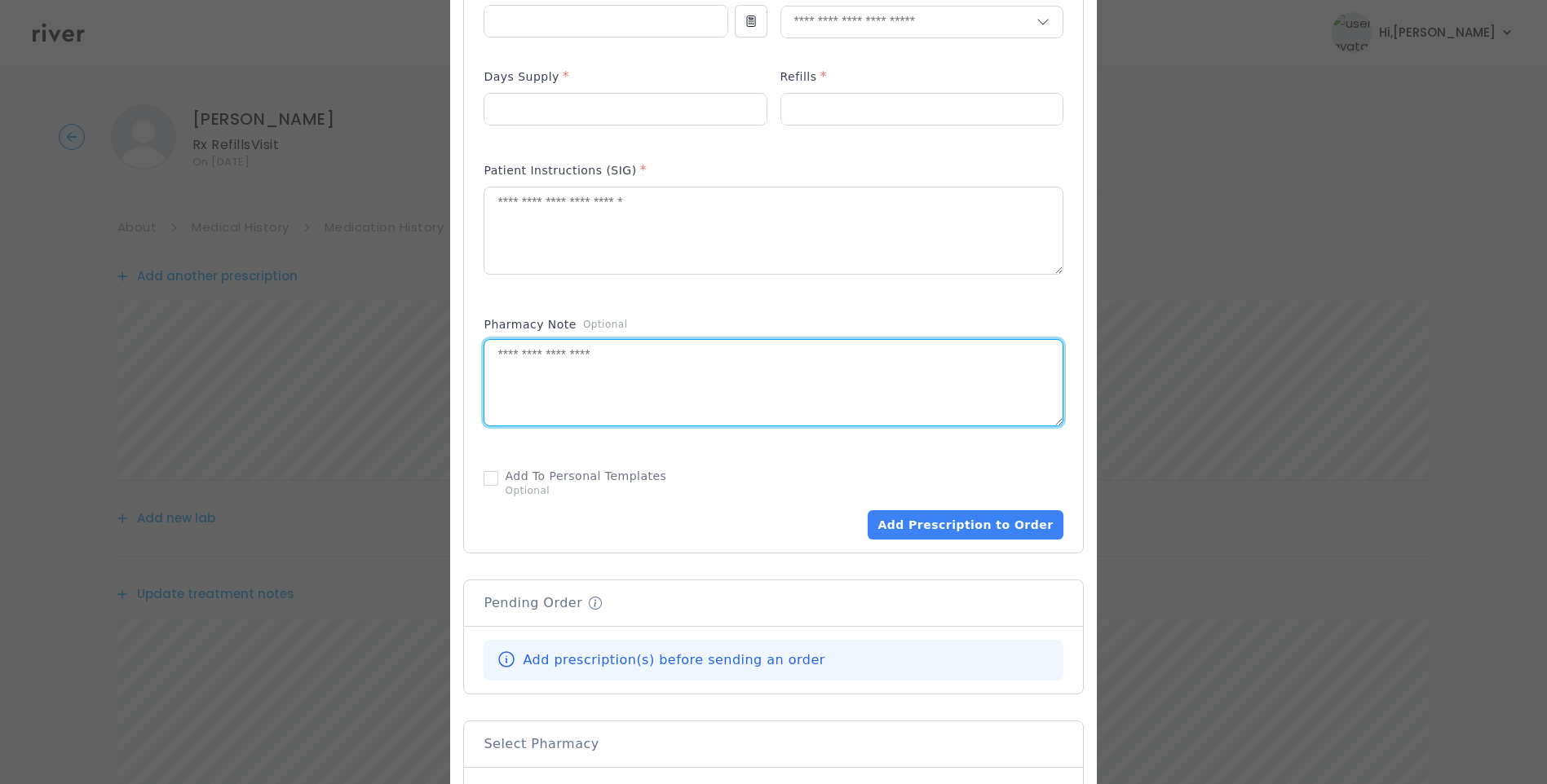
click at [671, 384] on textarea at bounding box center [774, 383] width 578 height 86
click at [629, 240] on textarea at bounding box center [774, 230] width 578 height 86
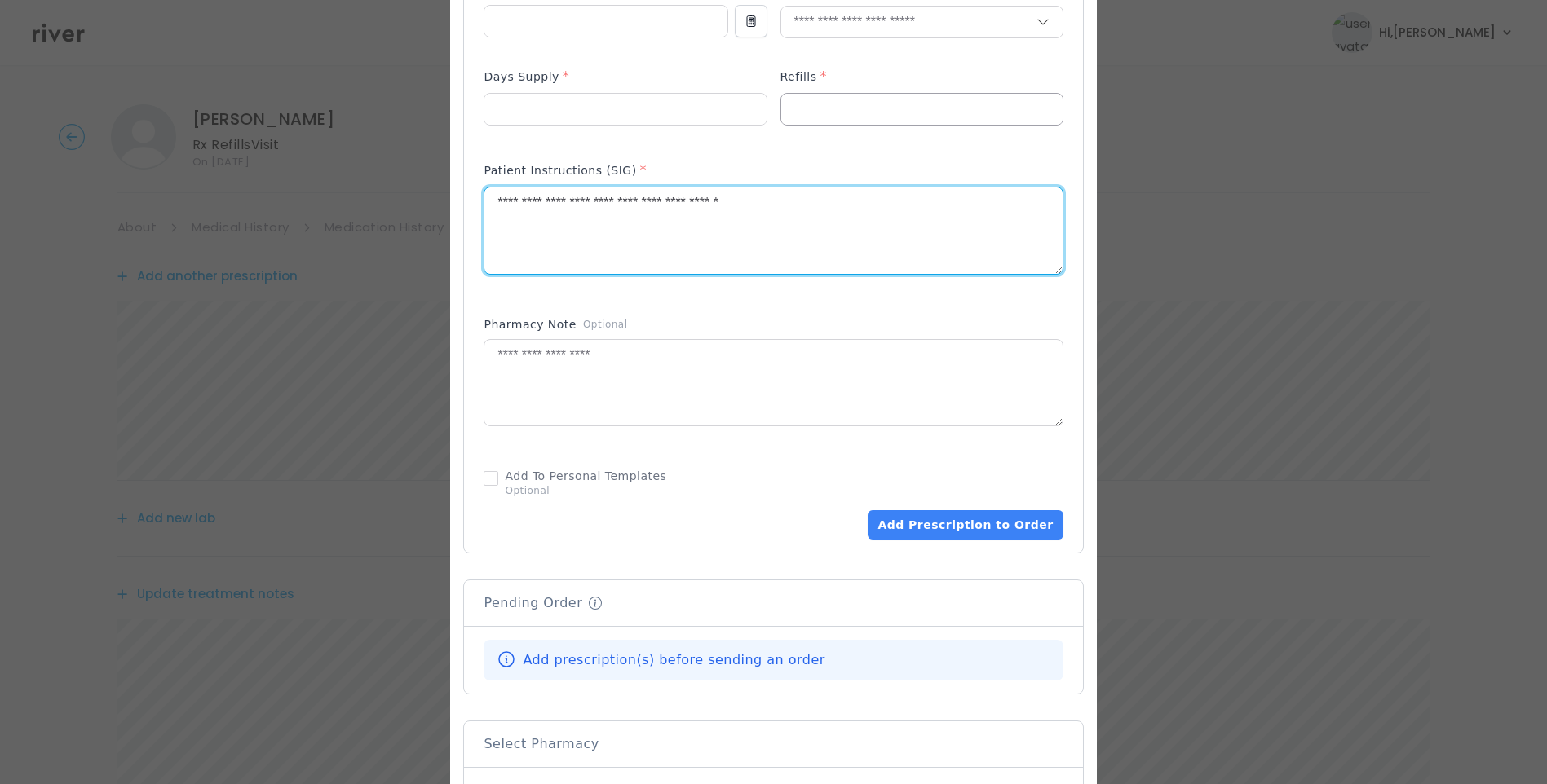
type textarea "**********"
click at [810, 98] on input "number" at bounding box center [921, 109] width 281 height 31
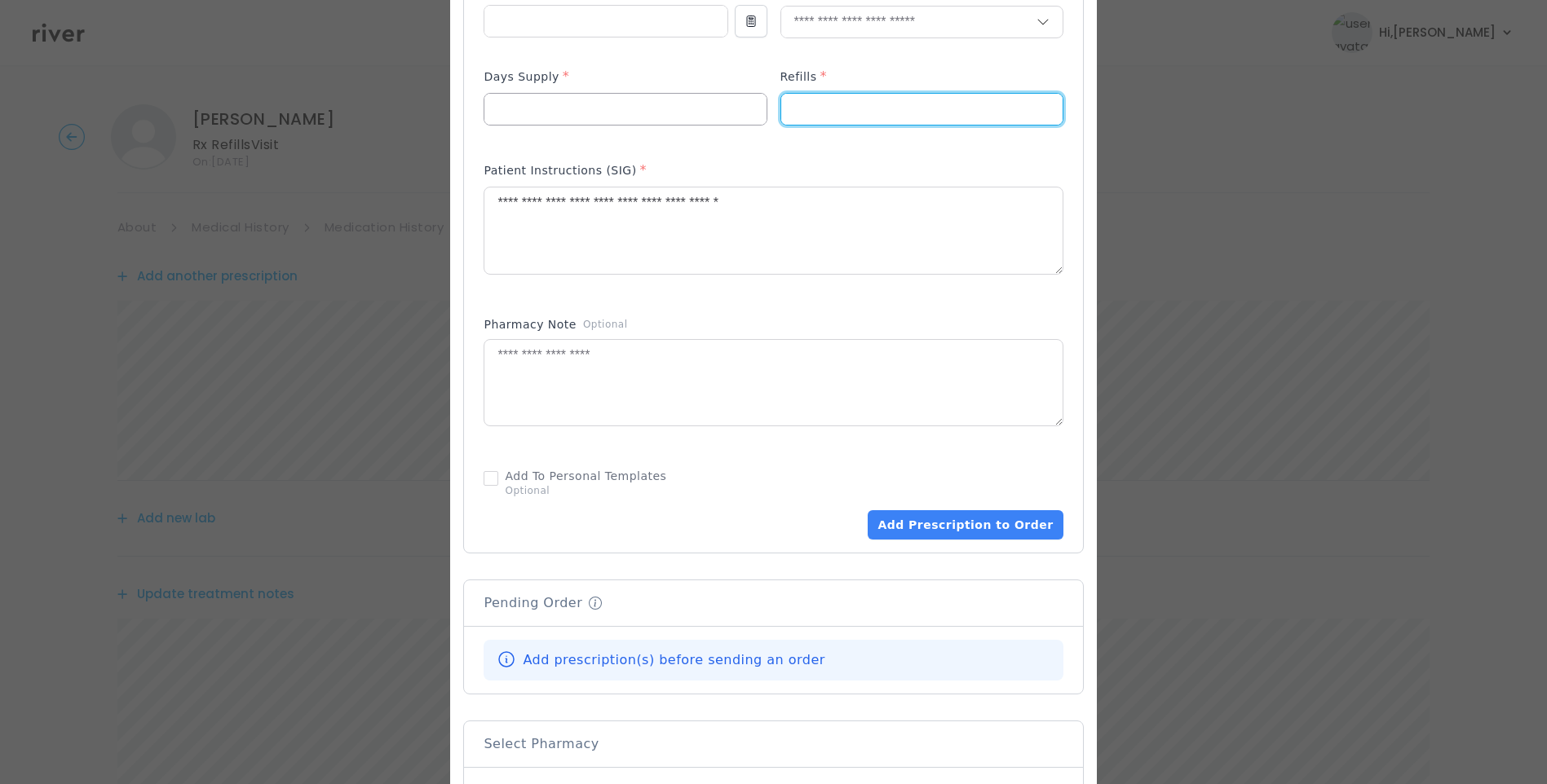
type input "*"
click at [607, 115] on input "number" at bounding box center [625, 109] width 281 height 31
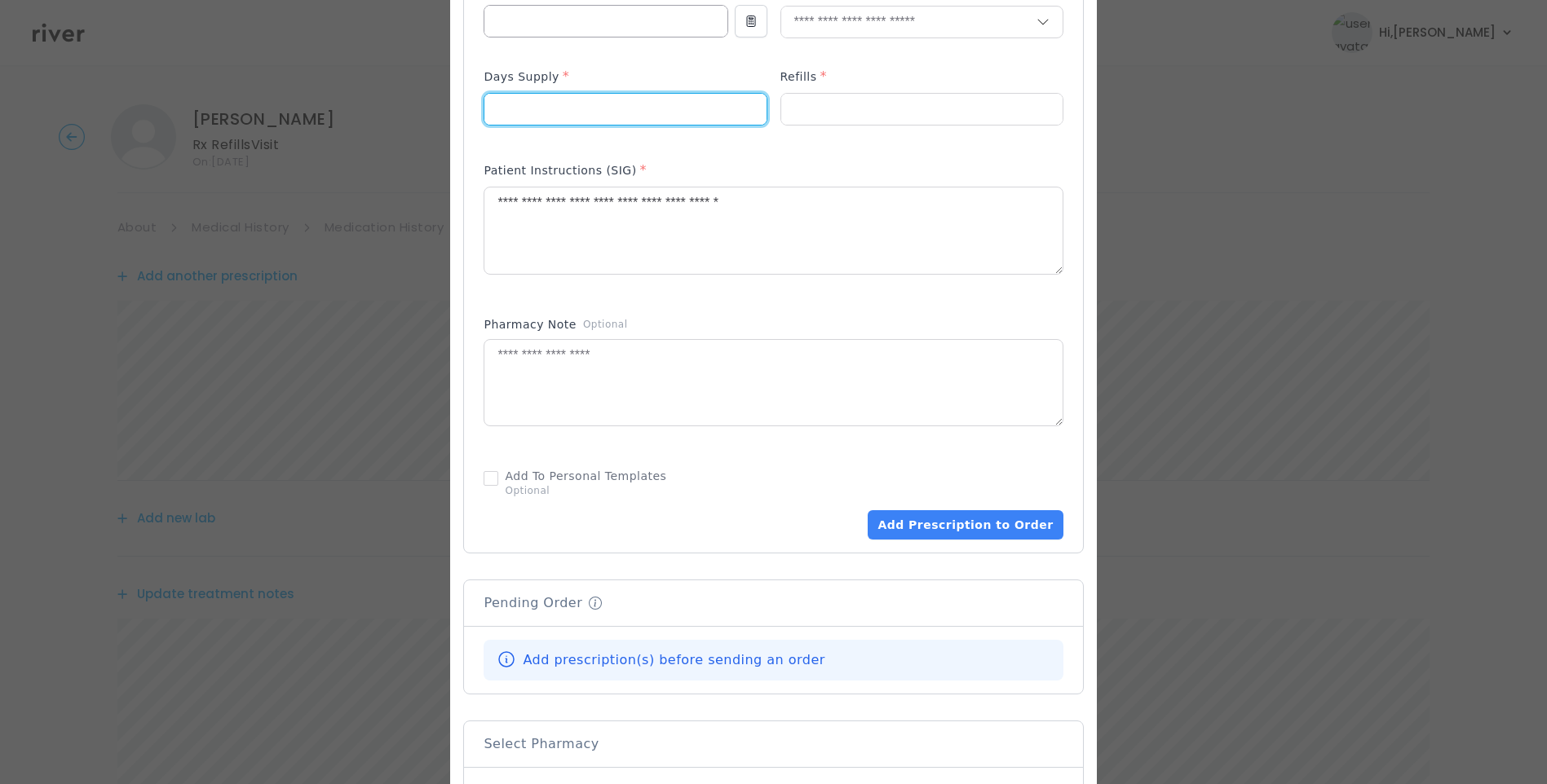
click at [589, 22] on input "number" at bounding box center [605, 21] width 242 height 31
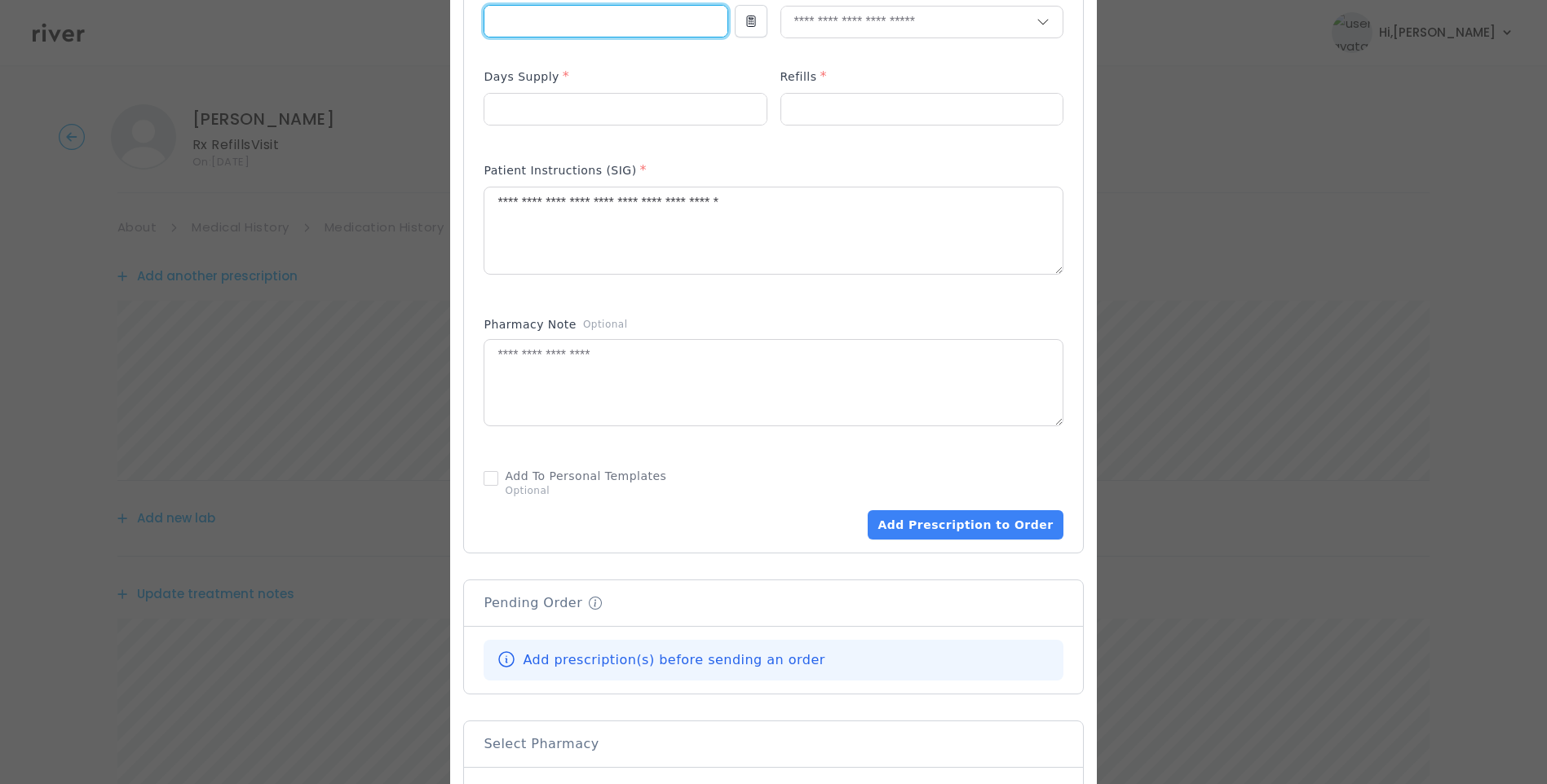
type input "**"
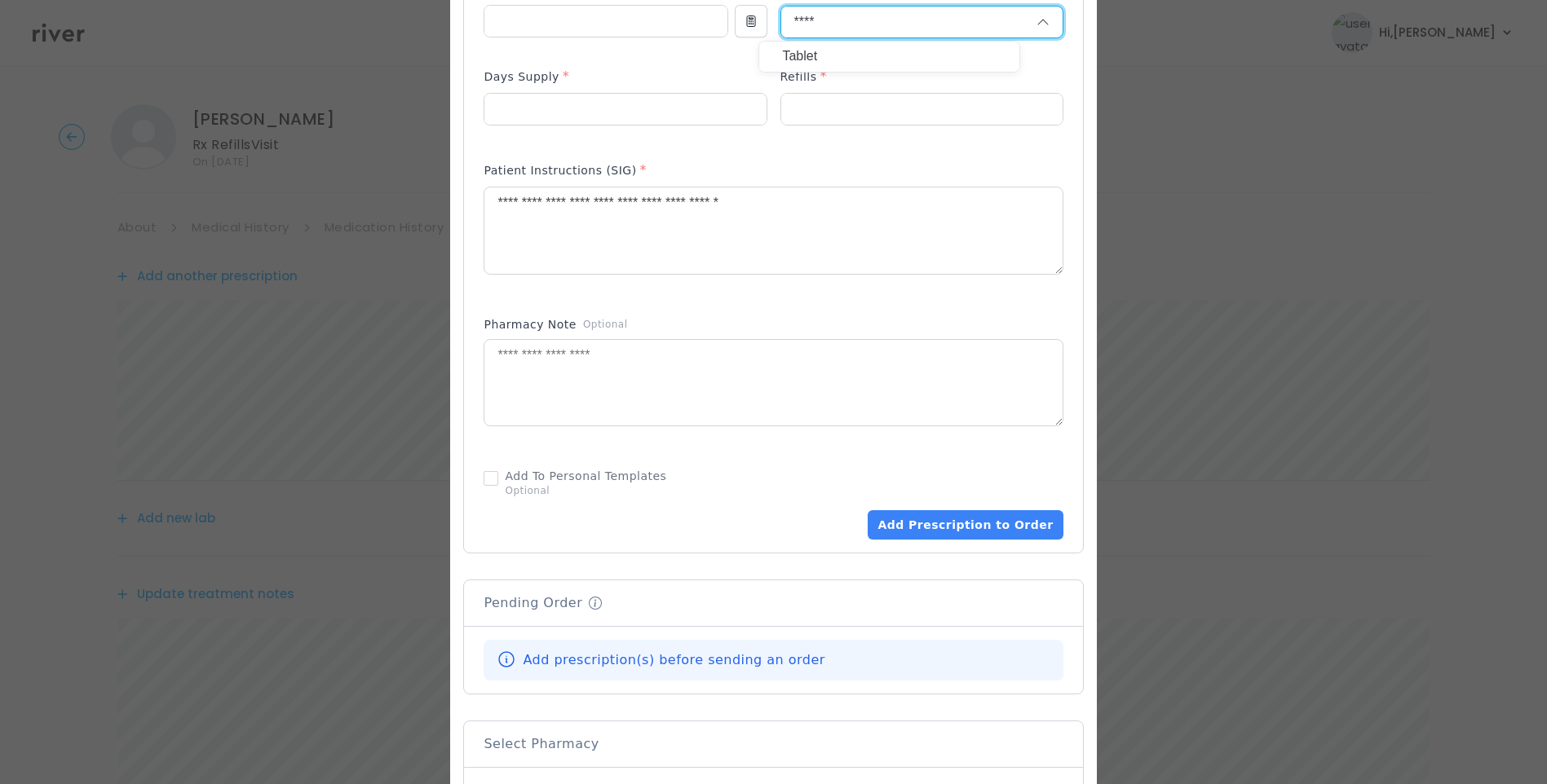
type input "****"
click at [831, 63] on p "Tablet" at bounding box center [889, 57] width 214 height 24
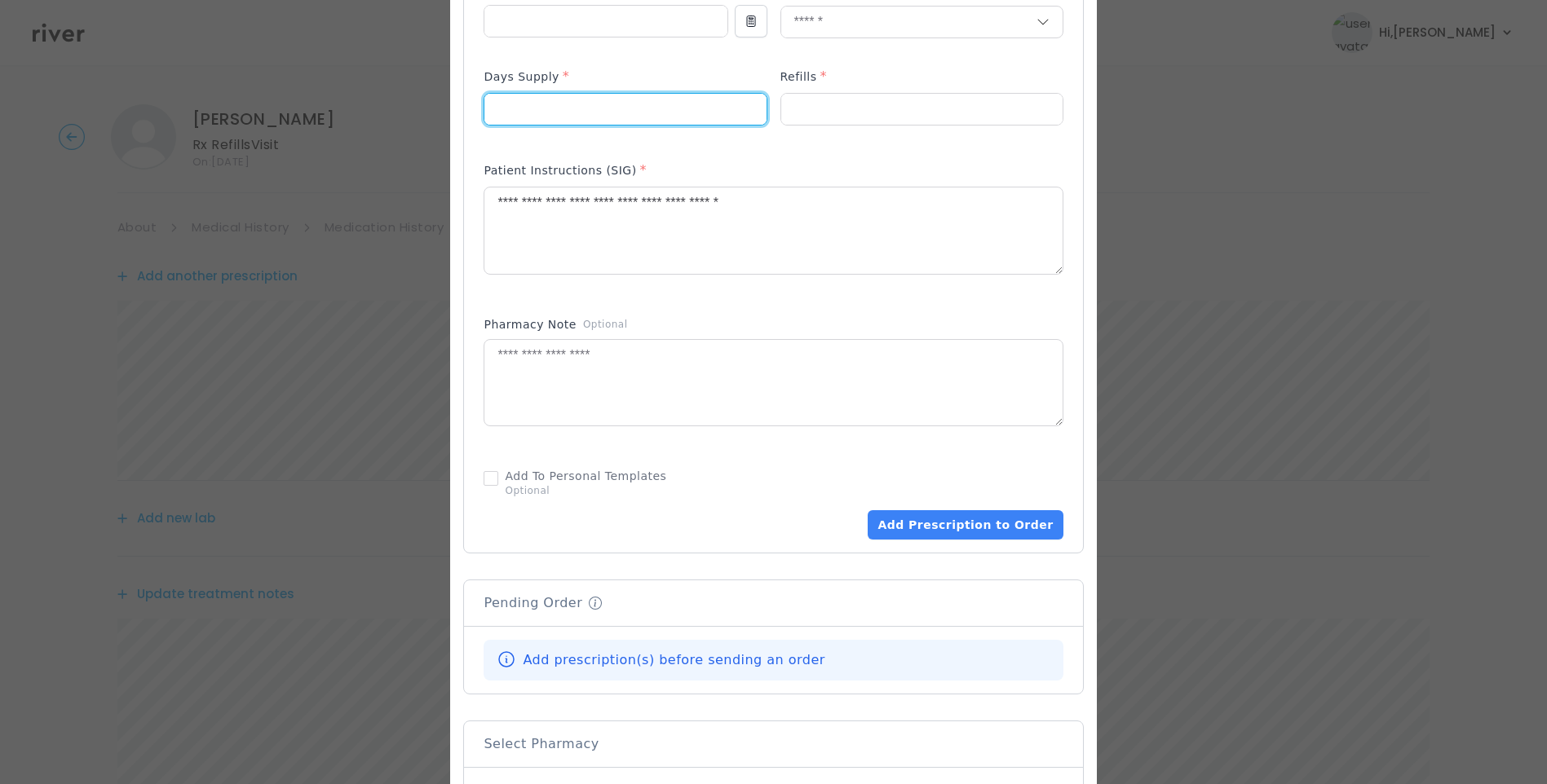
click at [635, 117] on input "number" at bounding box center [625, 109] width 281 height 31
type input "**"
click at [900, 169] on div "Patient Instructions (SIG) *" at bounding box center [774, 173] width 579 height 26
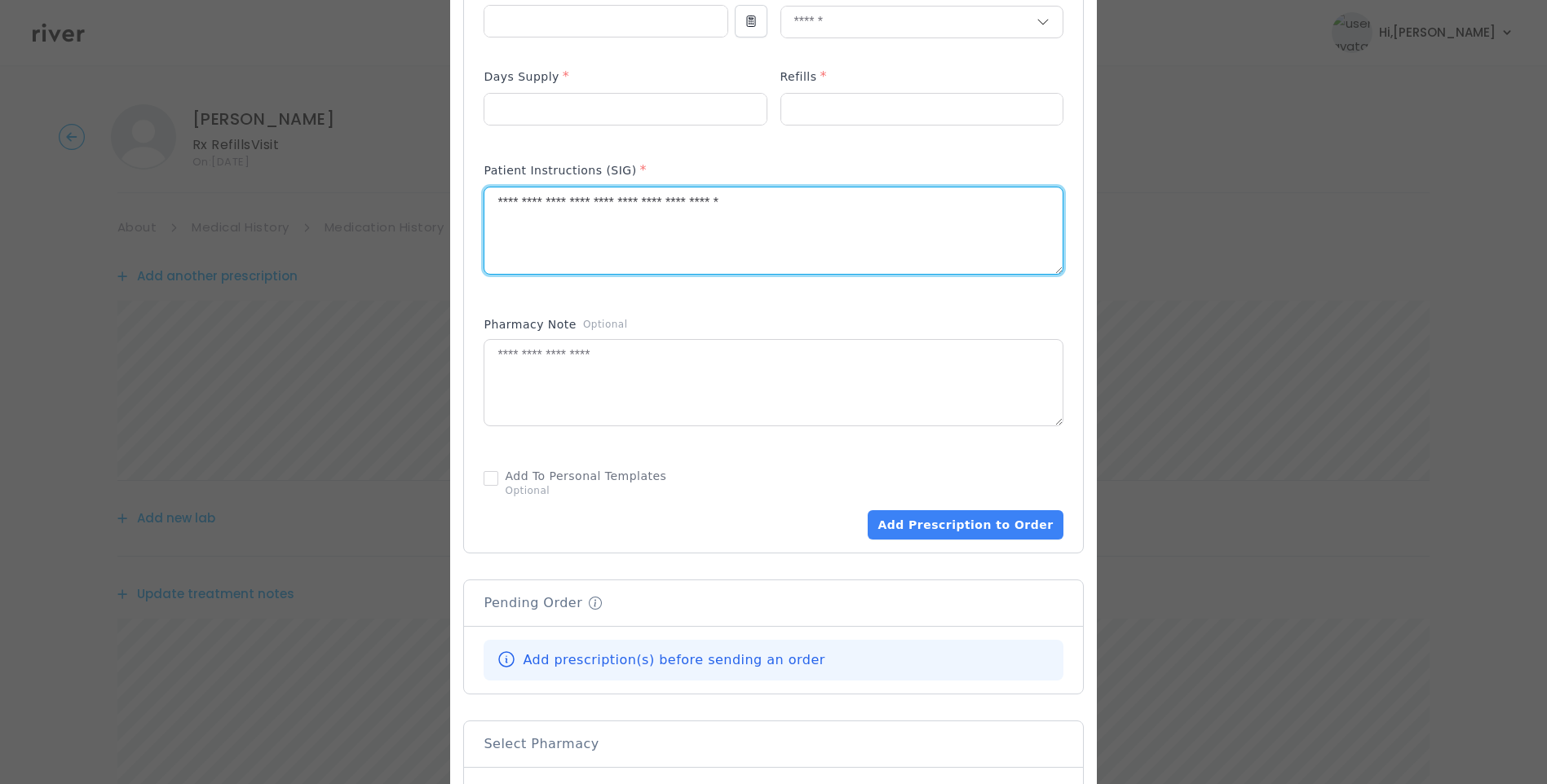
click at [898, 217] on textarea "**********" at bounding box center [774, 230] width 578 height 86
click at [883, 218] on textarea "**********" at bounding box center [774, 230] width 578 height 86
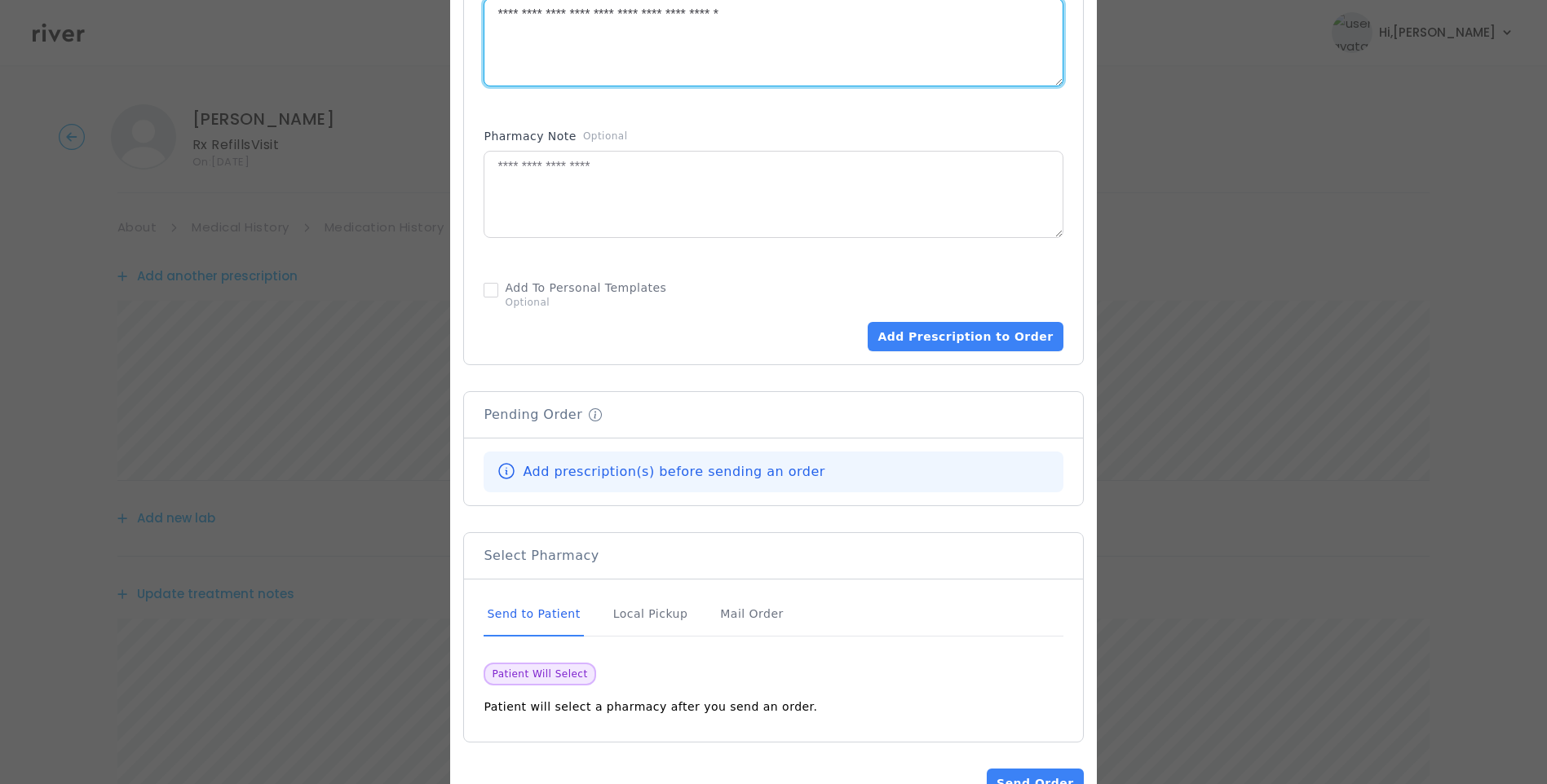
scroll to position [927, 0]
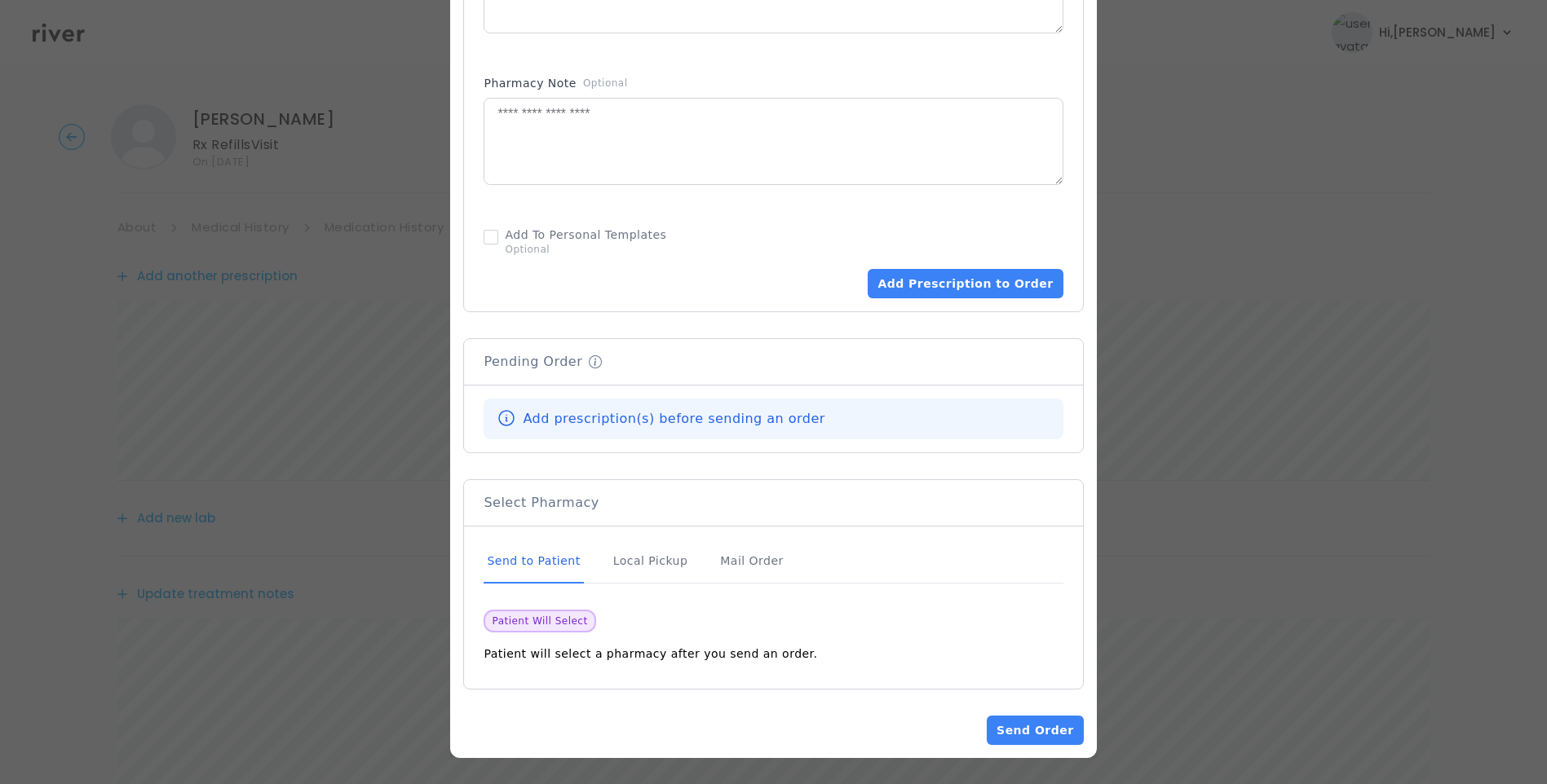
click at [576, 561] on div "Send to Patient" at bounding box center [534, 561] width 100 height 44
drag, startPoint x: 923, startPoint y: 282, endPoint x: 930, endPoint y: 289, distance: 9.9
click at [923, 281] on button "Add Prescription to Order" at bounding box center [965, 284] width 195 height 30
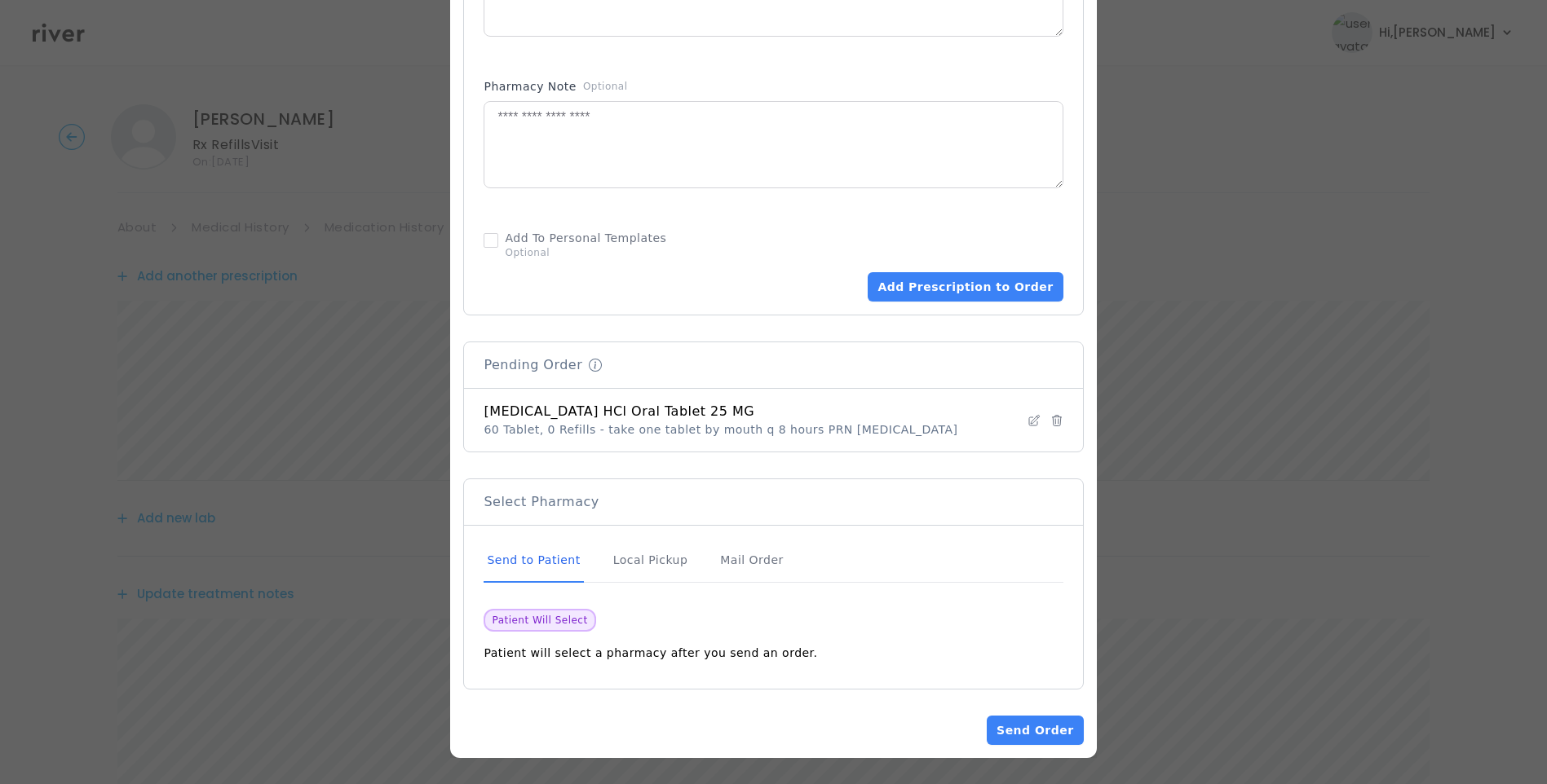
scroll to position [487, 0]
click at [1007, 729] on button "Send Order" at bounding box center [1035, 730] width 96 height 30
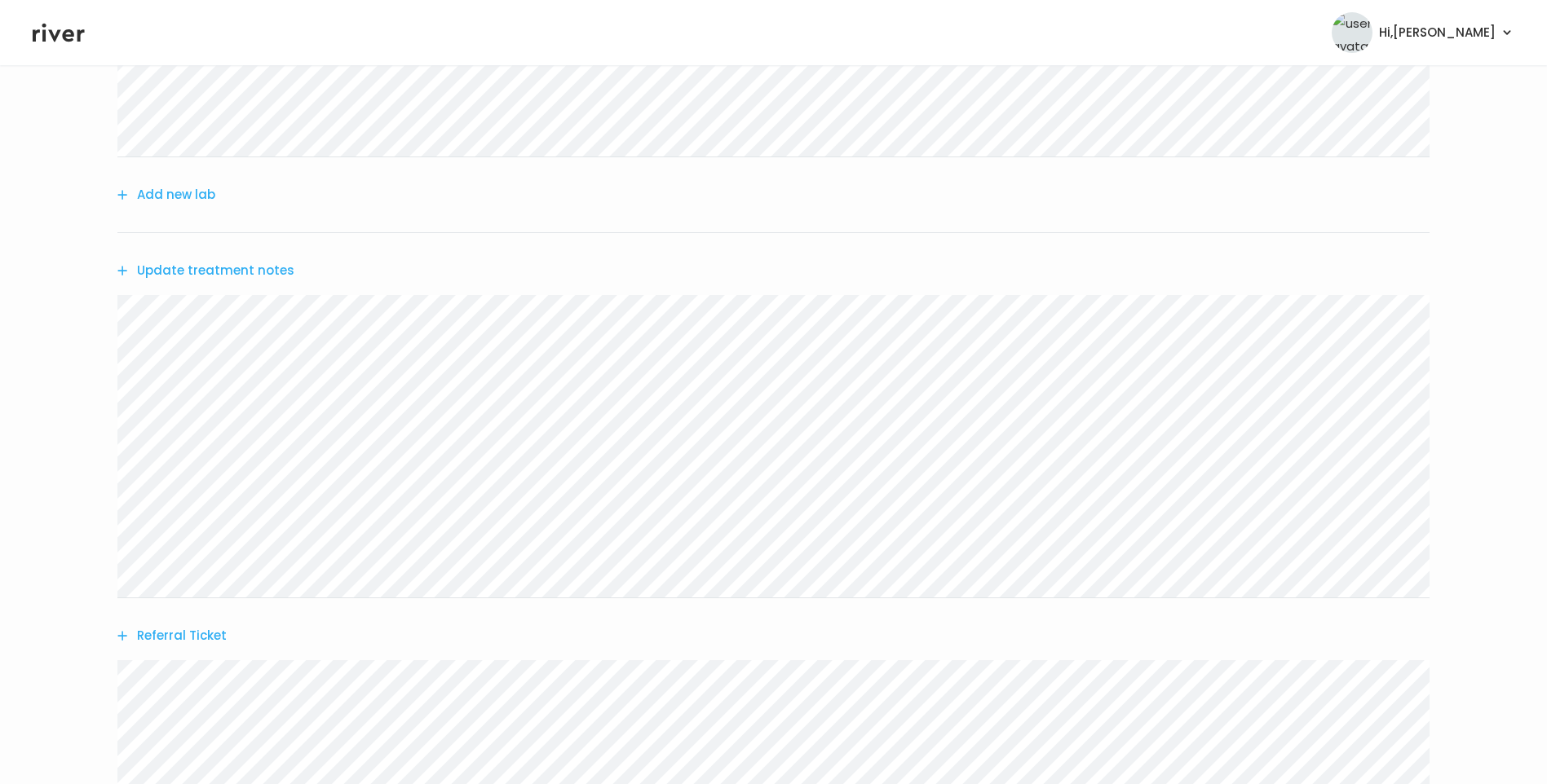
scroll to position [650, 0]
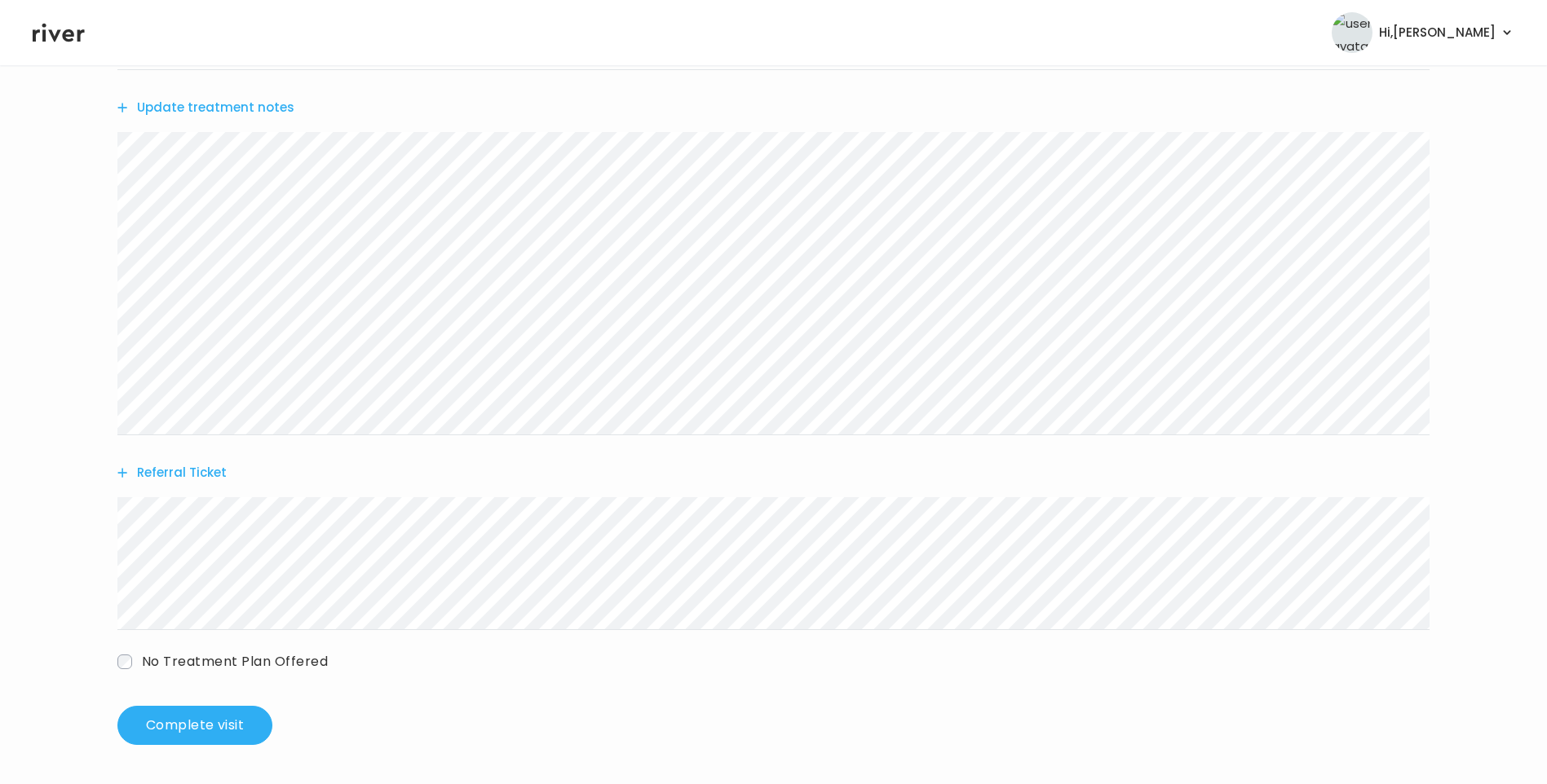
click at [271, 112] on button "Update treatment notes" at bounding box center [206, 107] width 177 height 23
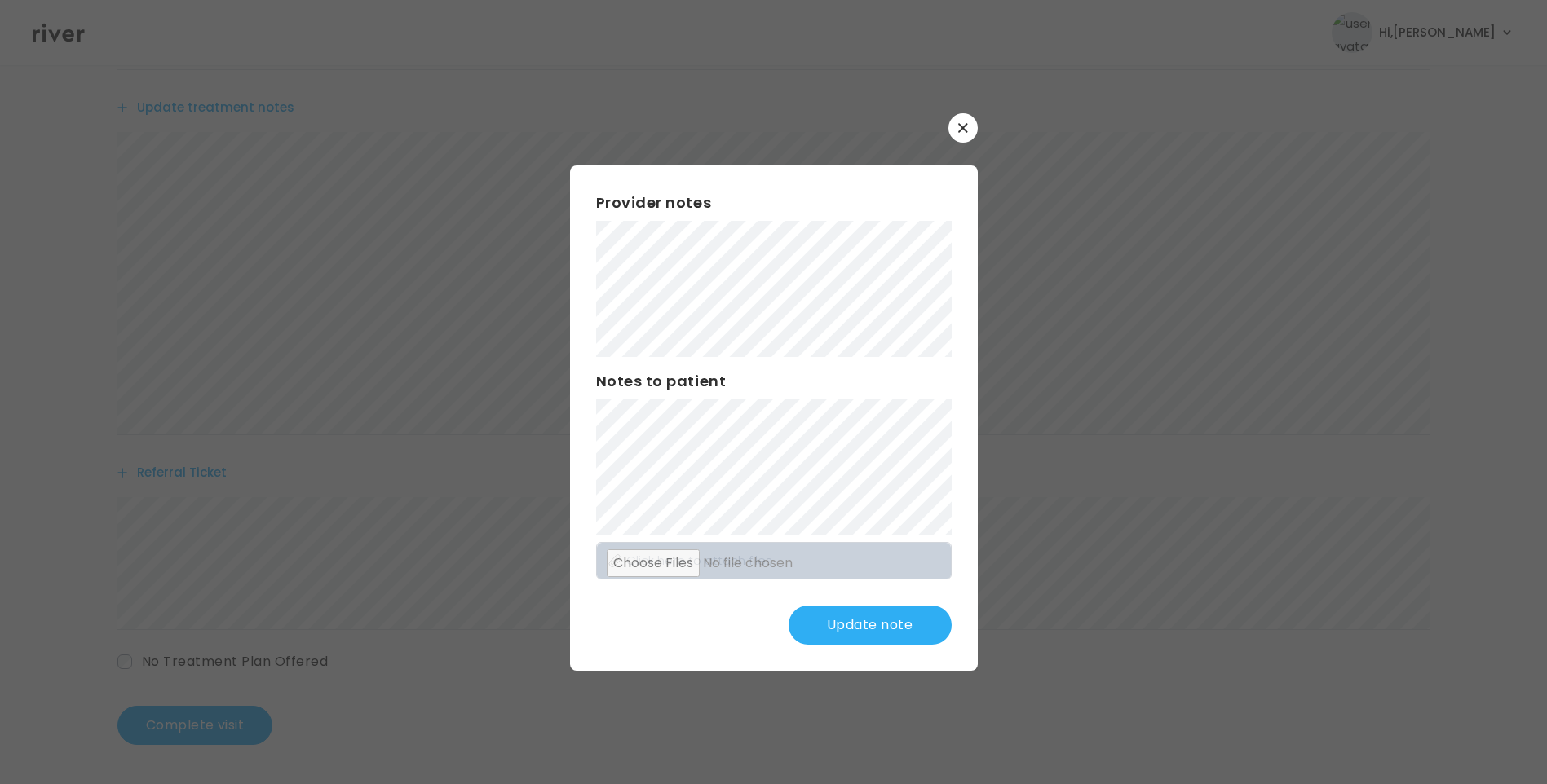
click at [898, 630] on button "Update note" at bounding box center [870, 625] width 163 height 39
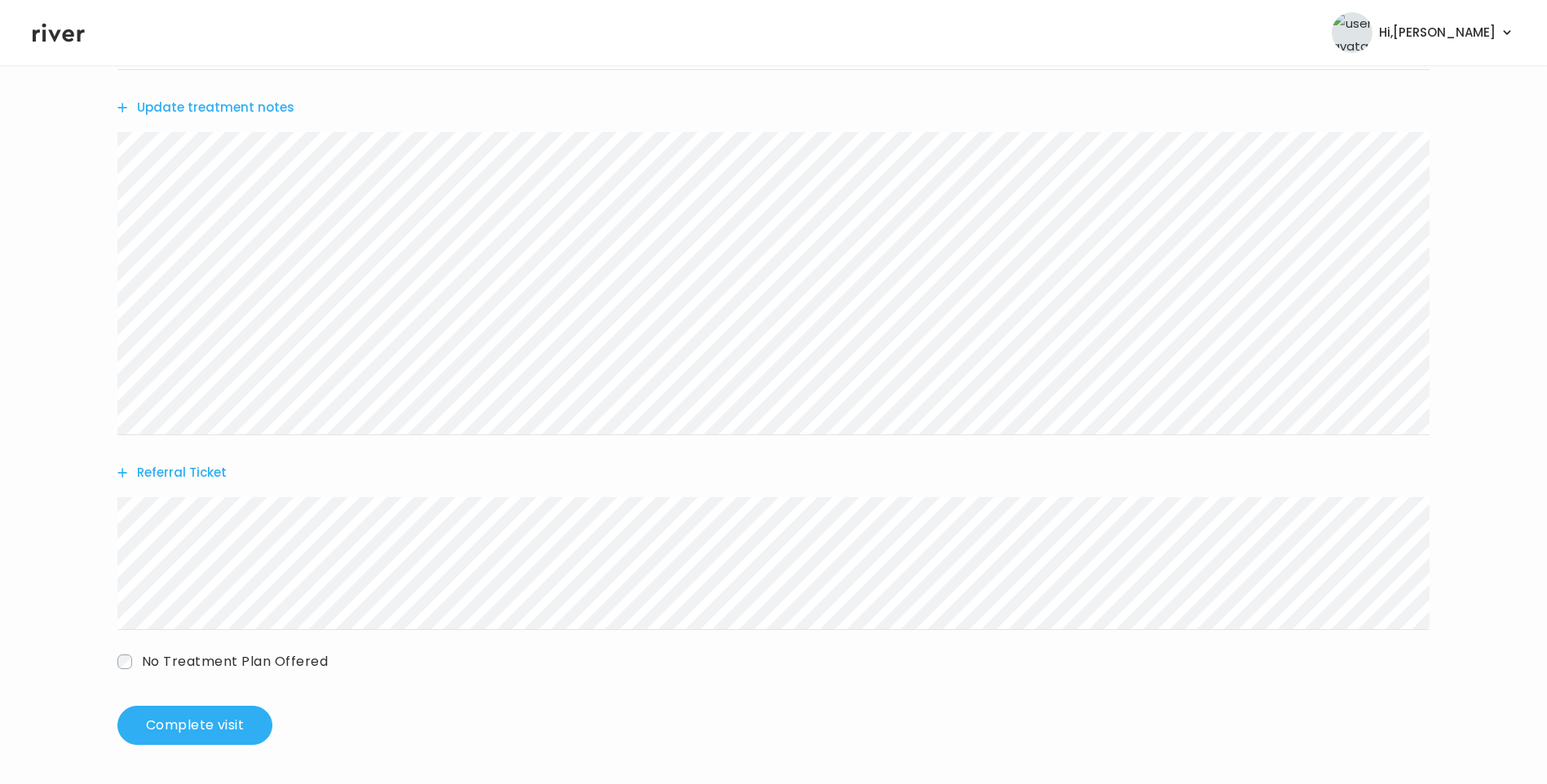
click at [228, 107] on button "Update treatment notes" at bounding box center [206, 107] width 177 height 23
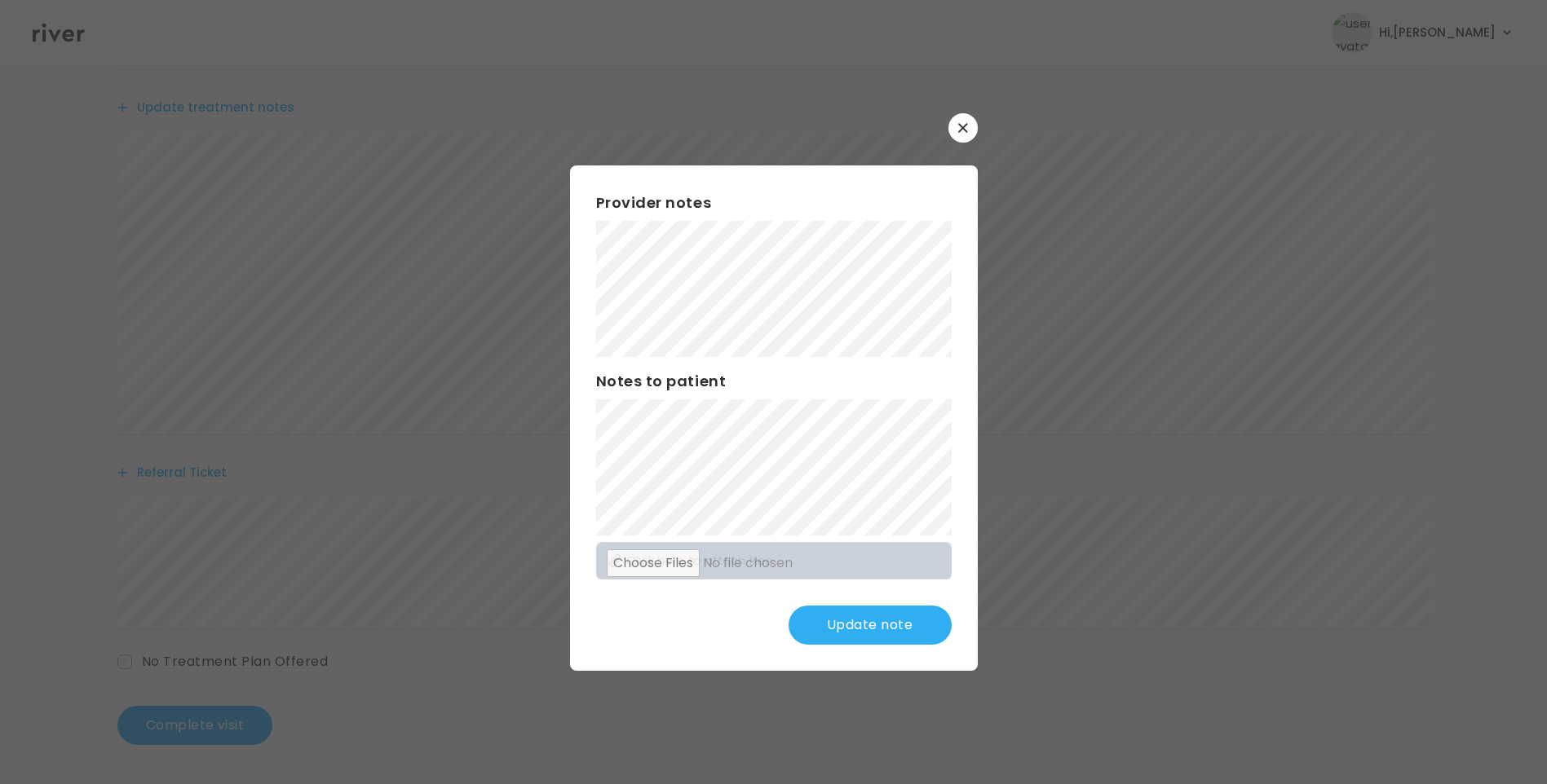
click at [858, 620] on button "Update note" at bounding box center [870, 625] width 163 height 39
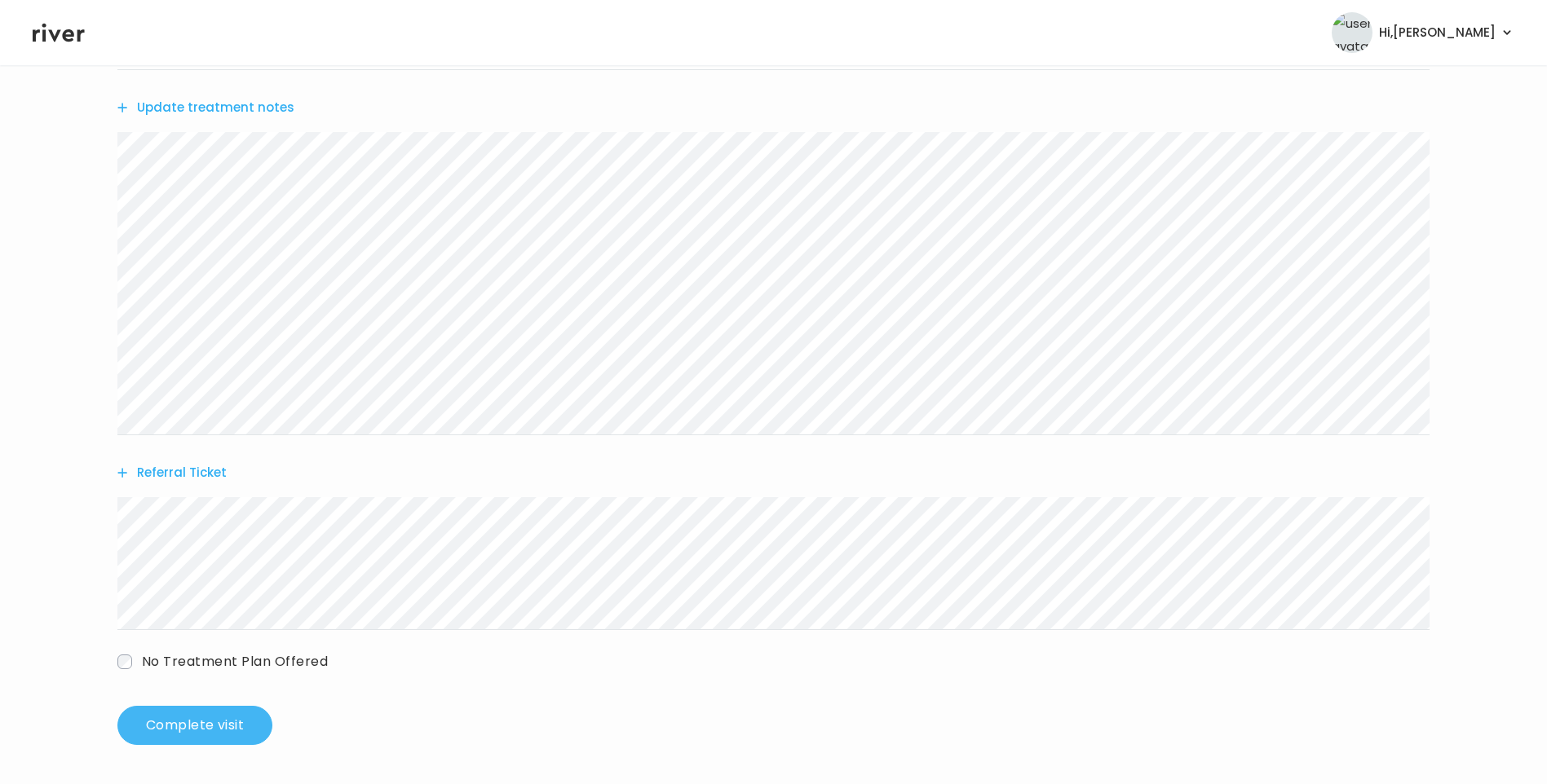
click at [245, 715] on button "Complete visit" at bounding box center [195, 725] width 155 height 39
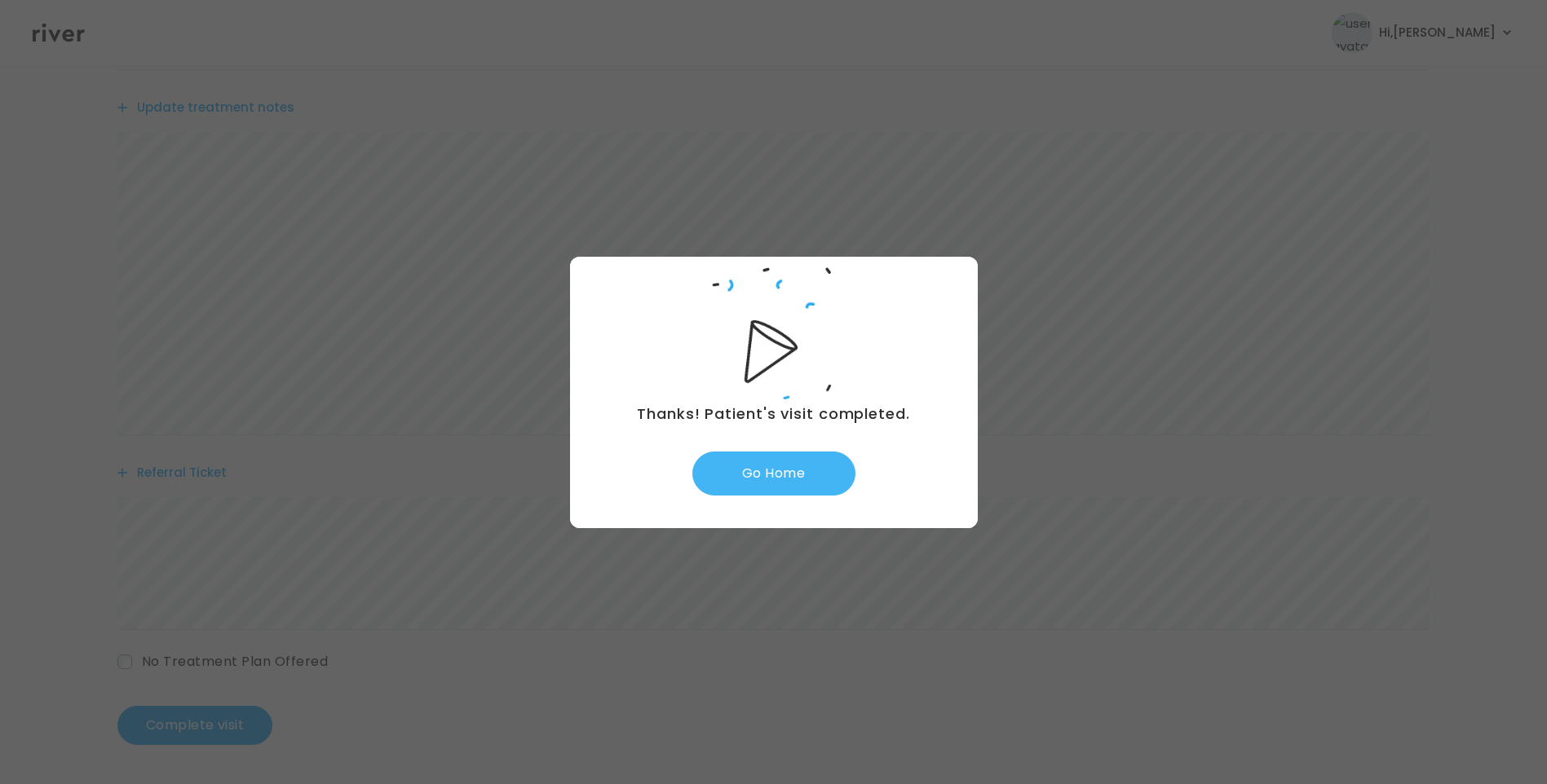
click at [788, 474] on button "Go Home" at bounding box center [774, 473] width 163 height 44
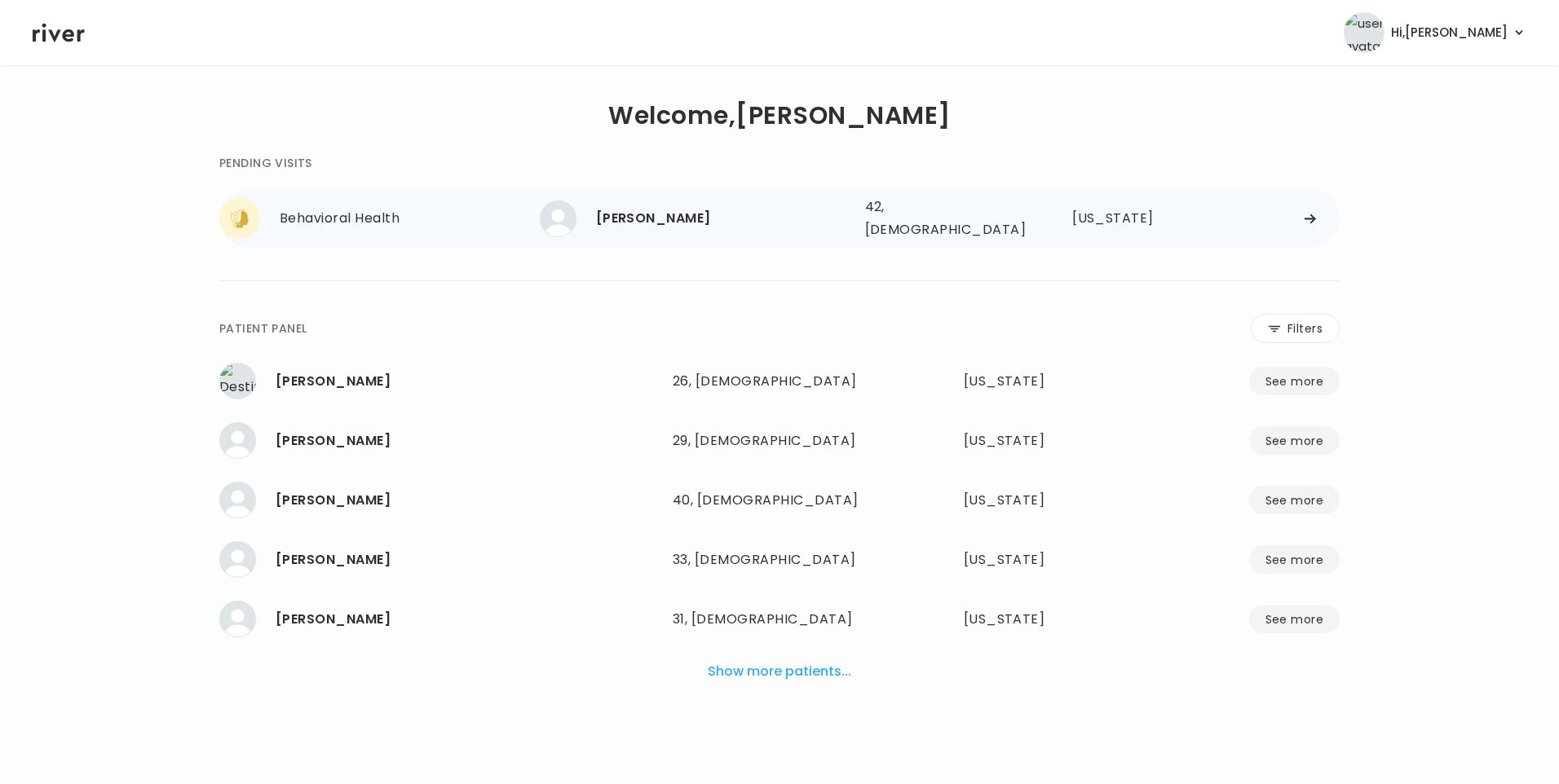
click at [706, 212] on div "Isabel Robles" at bounding box center [723, 218] width 256 height 23
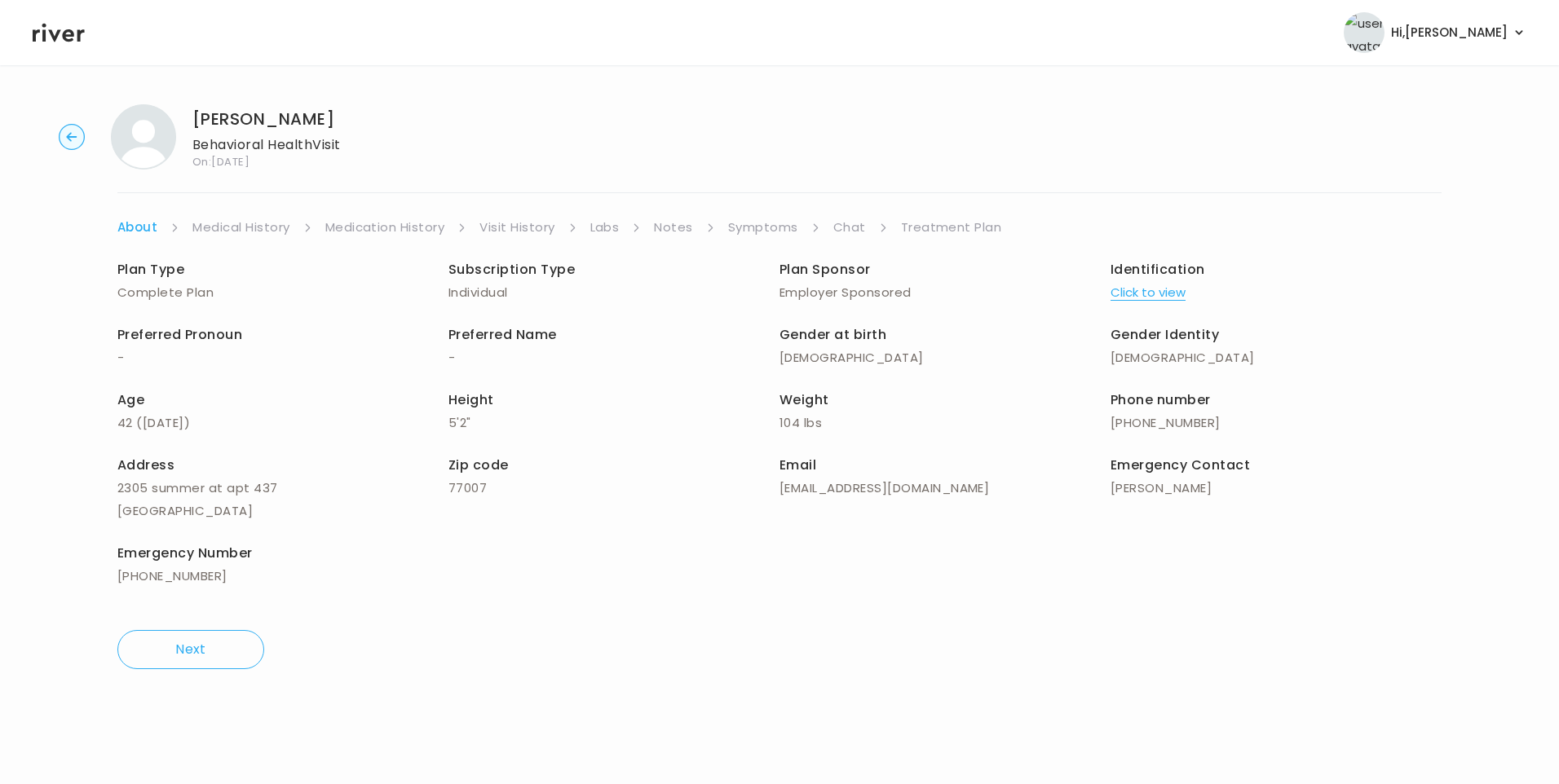
drag, startPoint x: 963, startPoint y: 225, endPoint x: 972, endPoint y: 233, distance: 12.0
click at [963, 225] on link "Treatment Plan" at bounding box center [951, 227] width 101 height 23
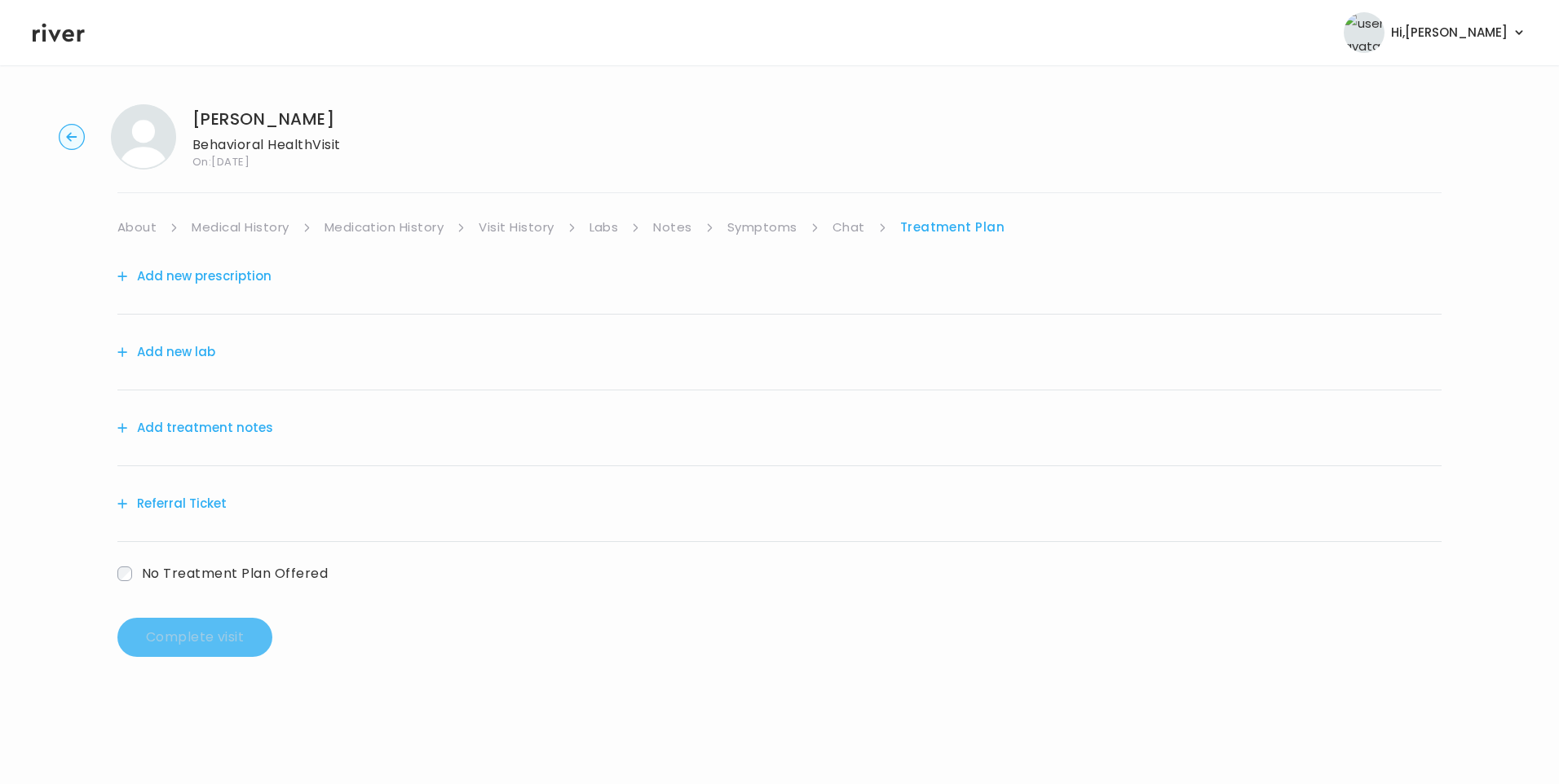
click at [242, 420] on button "Add treatment notes" at bounding box center [195, 428] width 155 height 23
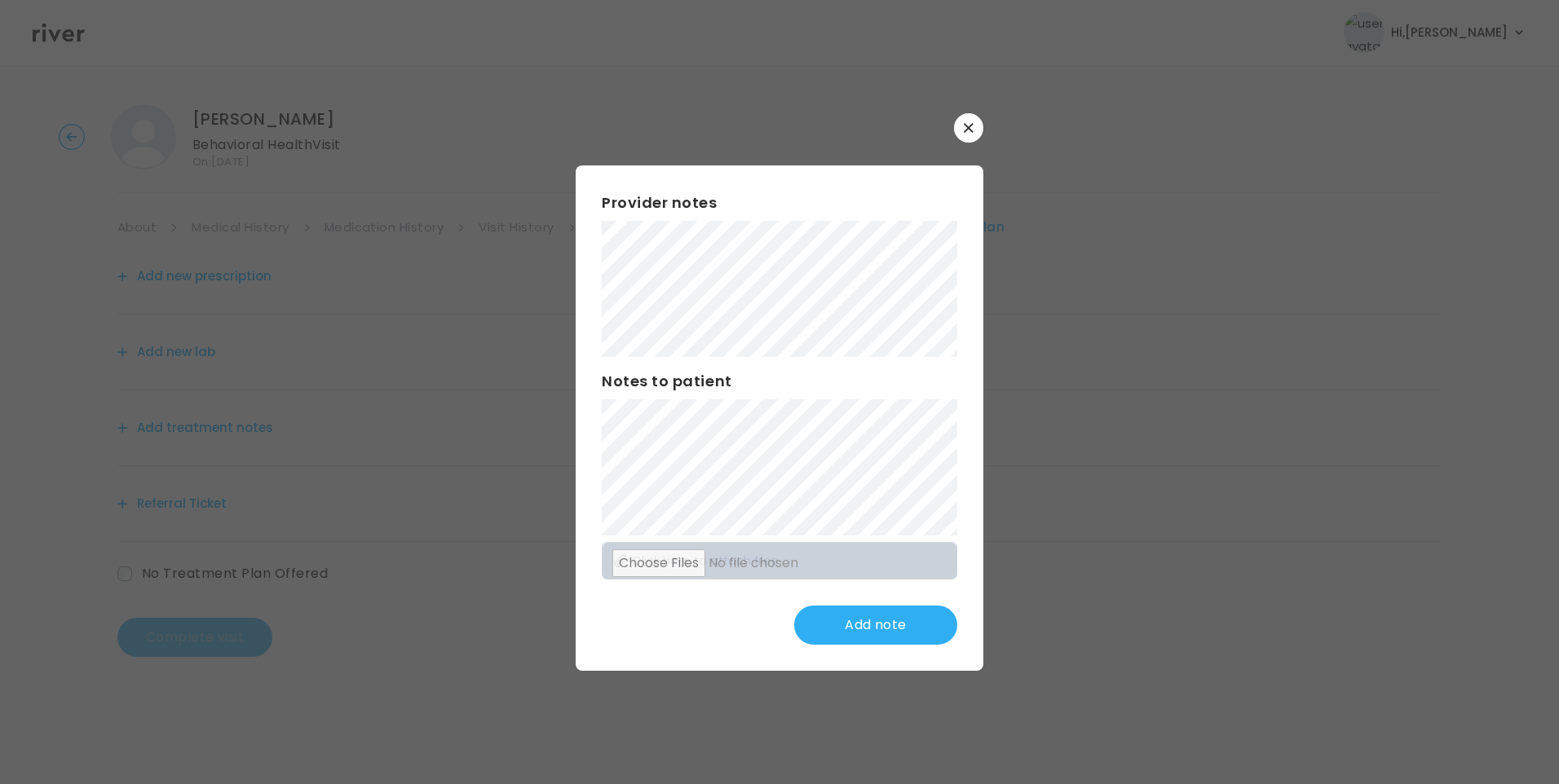
click at [980, 324] on div "Provider notes Notes to patient Click here to attach files Add note" at bounding box center [779, 418] width 408 height 506
click at [1092, 585] on div "​ Provider notes Notes to patient Click here to attach files Update note" at bounding box center [779, 392] width 1559 height 784
click at [893, 630] on button "Update note" at bounding box center [875, 625] width 163 height 39
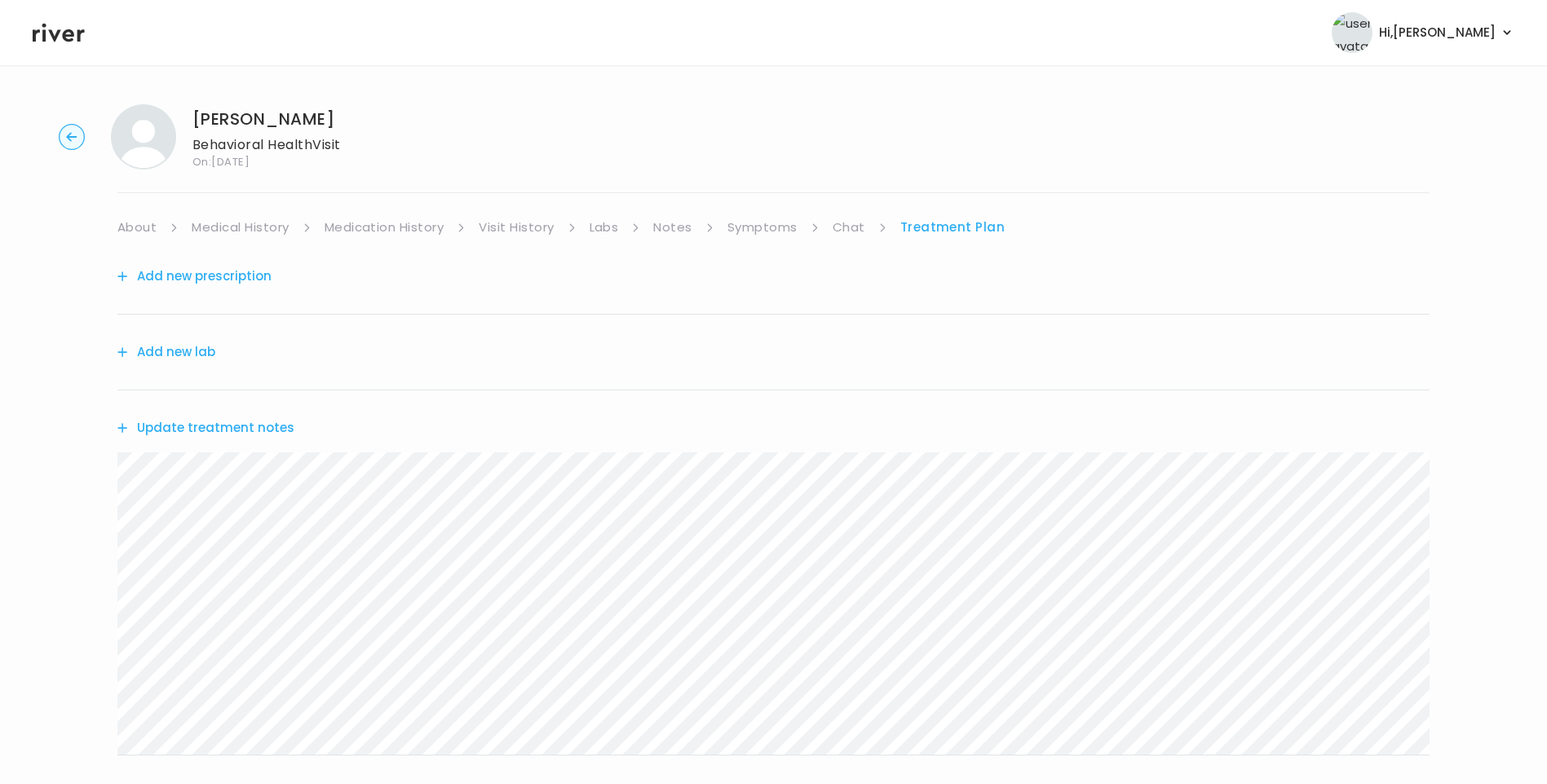
click at [231, 232] on link "Medical History" at bounding box center [240, 227] width 97 height 23
click at [410, 238] on link "Medication History" at bounding box center [391, 227] width 120 height 23
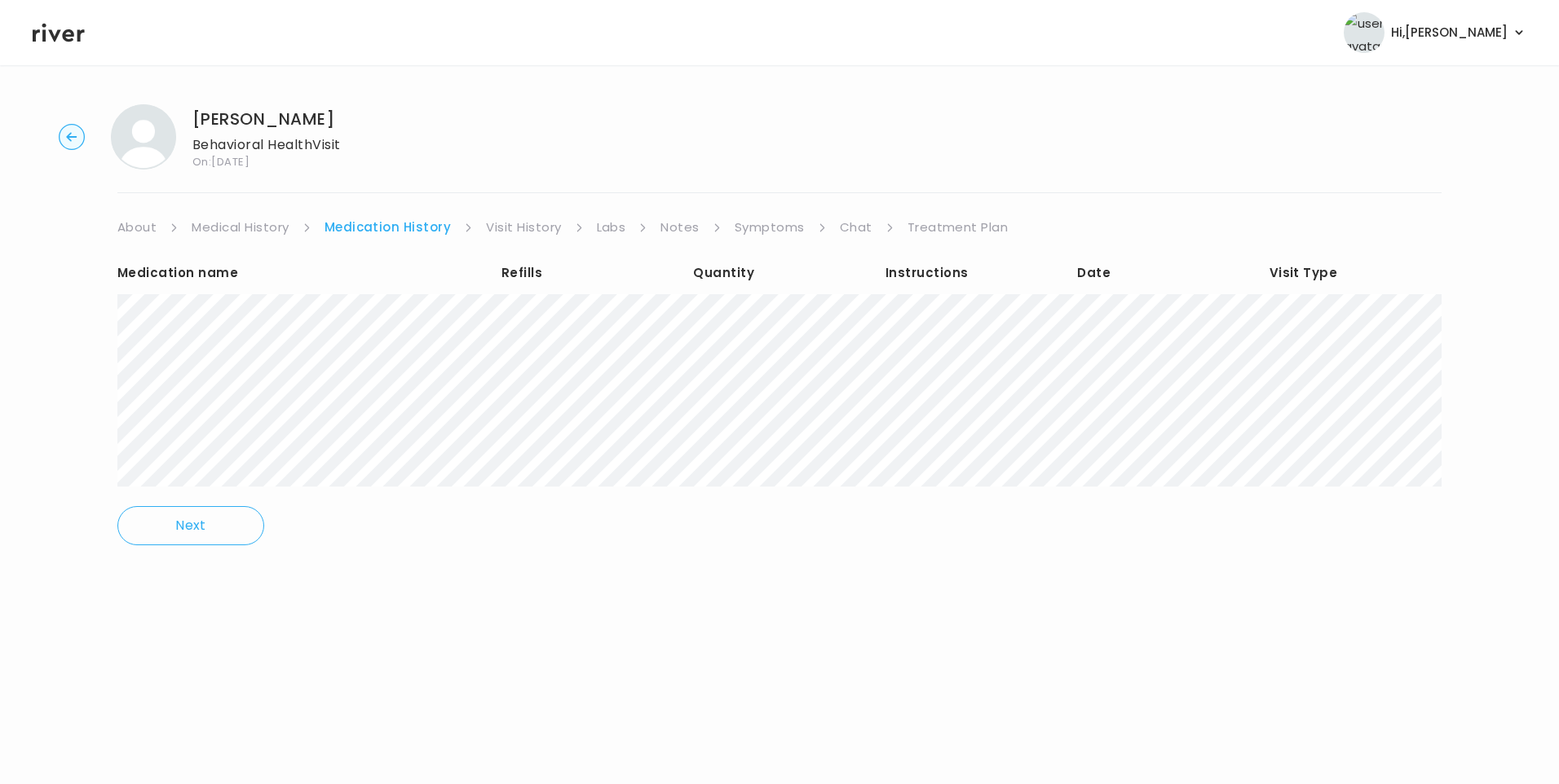
click at [947, 230] on link "Treatment Plan" at bounding box center [958, 227] width 101 height 23
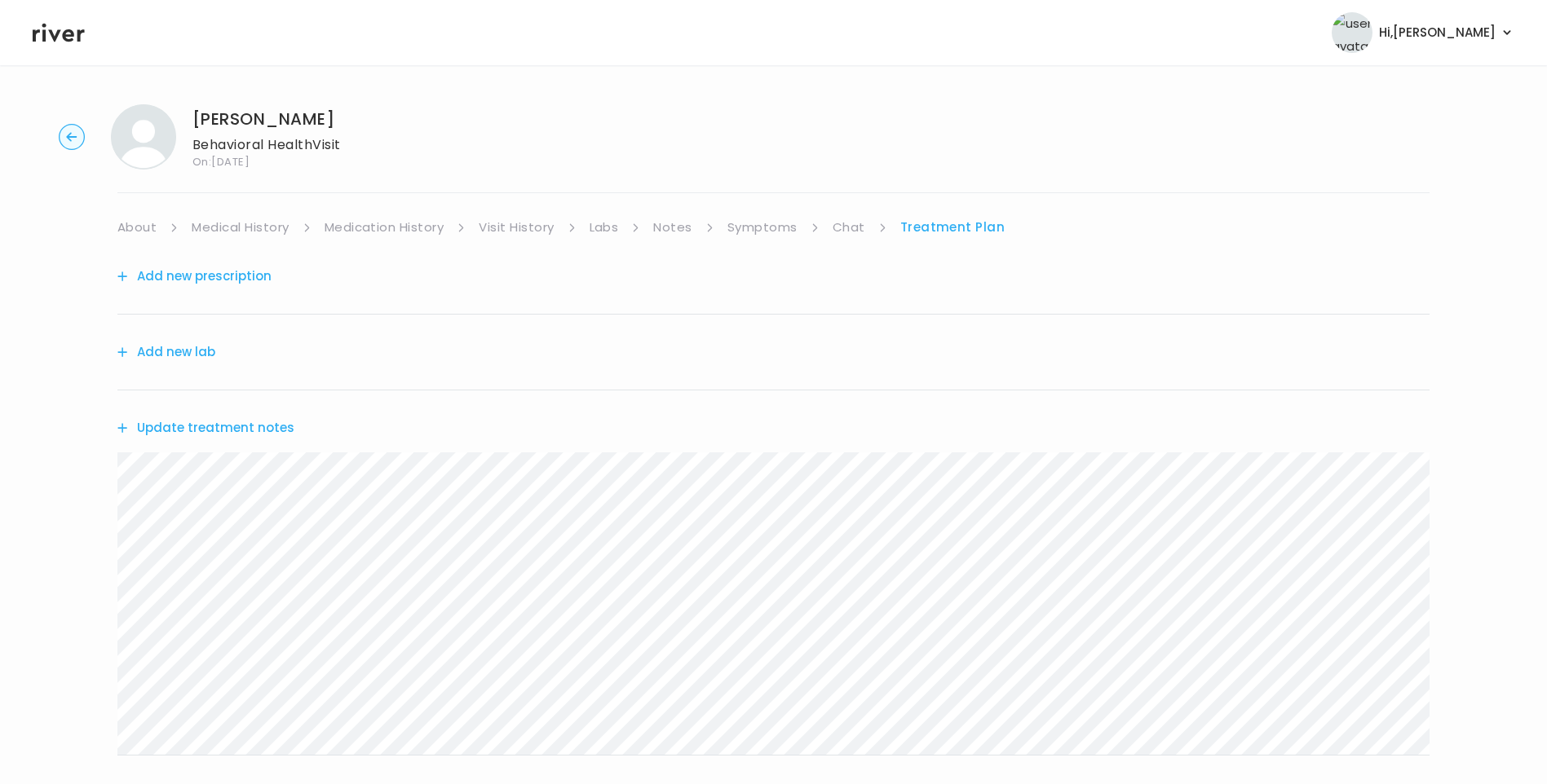
click at [240, 429] on button "Update treatment notes" at bounding box center [206, 428] width 177 height 23
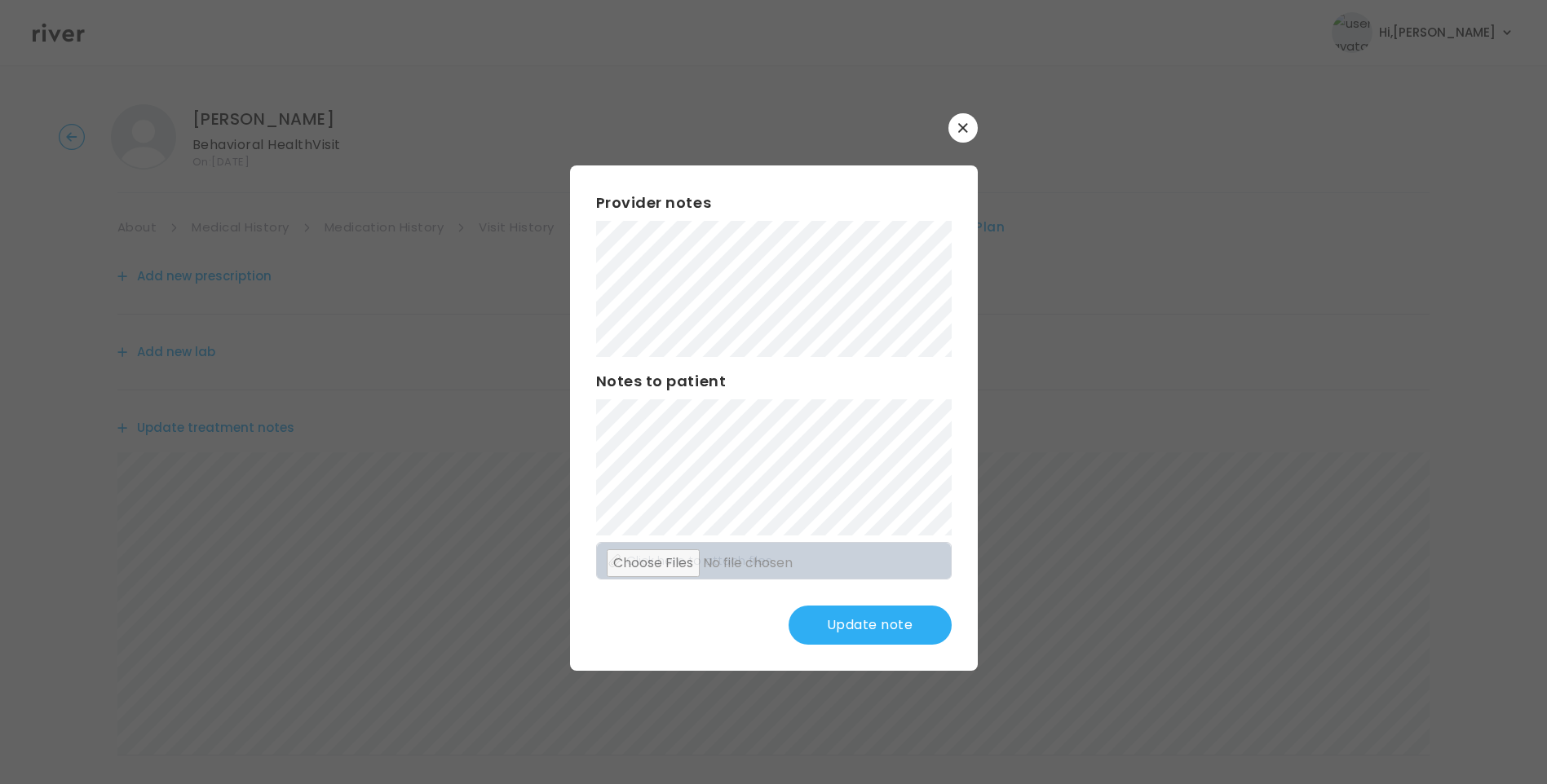
drag, startPoint x: 875, startPoint y: 626, endPoint x: 890, endPoint y: 627, distance: 15.0
click at [875, 627] on button "Update note" at bounding box center [870, 625] width 163 height 39
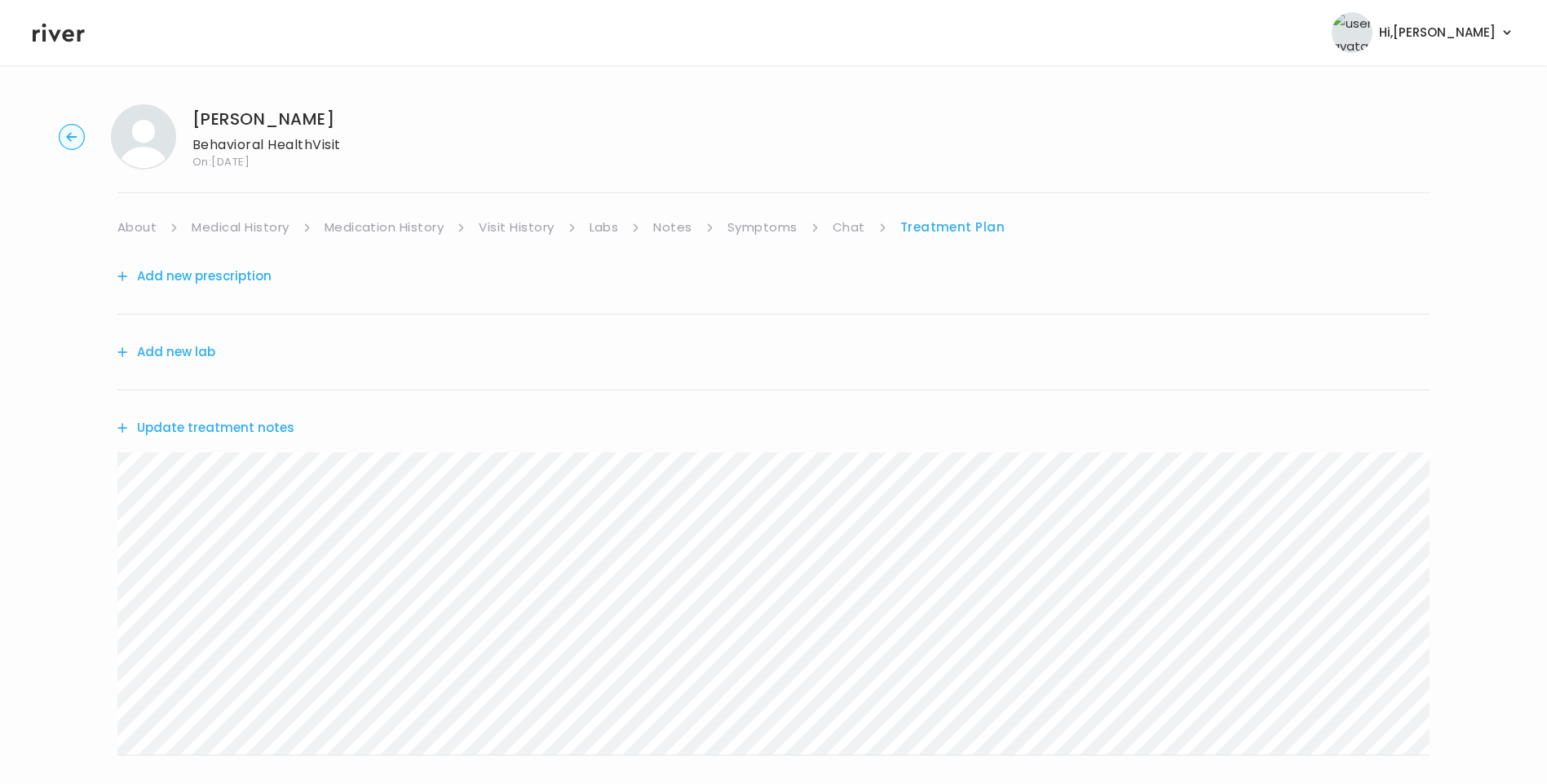
drag, startPoint x: 262, startPoint y: 413, endPoint x: 267, endPoint y: 425, distance: 13.0
click at [262, 415] on div "Update treatment notes" at bounding box center [774, 428] width 1312 height 75
click at [268, 426] on button "Update treatment notes" at bounding box center [206, 428] width 177 height 23
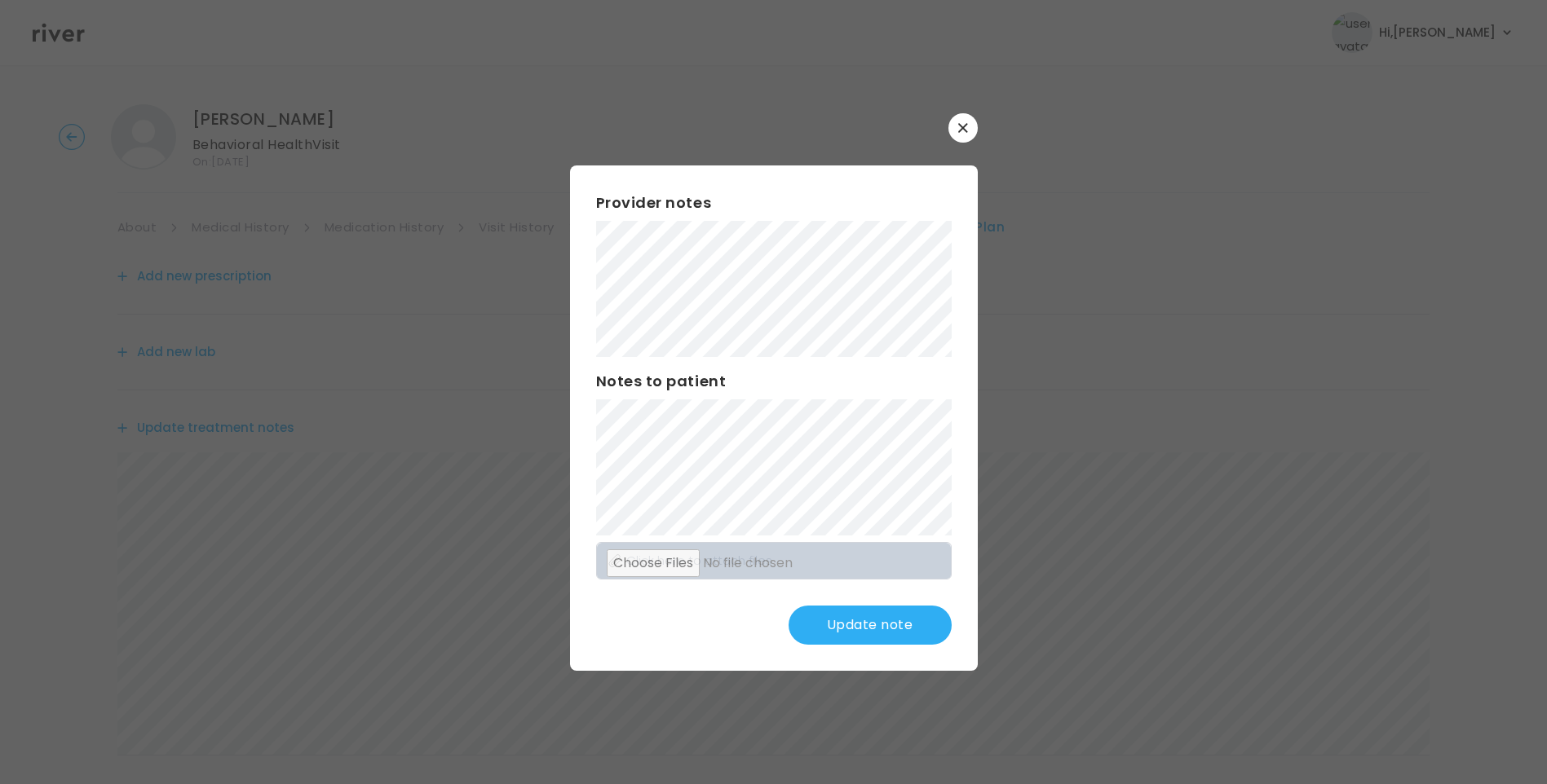
click at [869, 622] on button "Update note" at bounding box center [870, 625] width 163 height 39
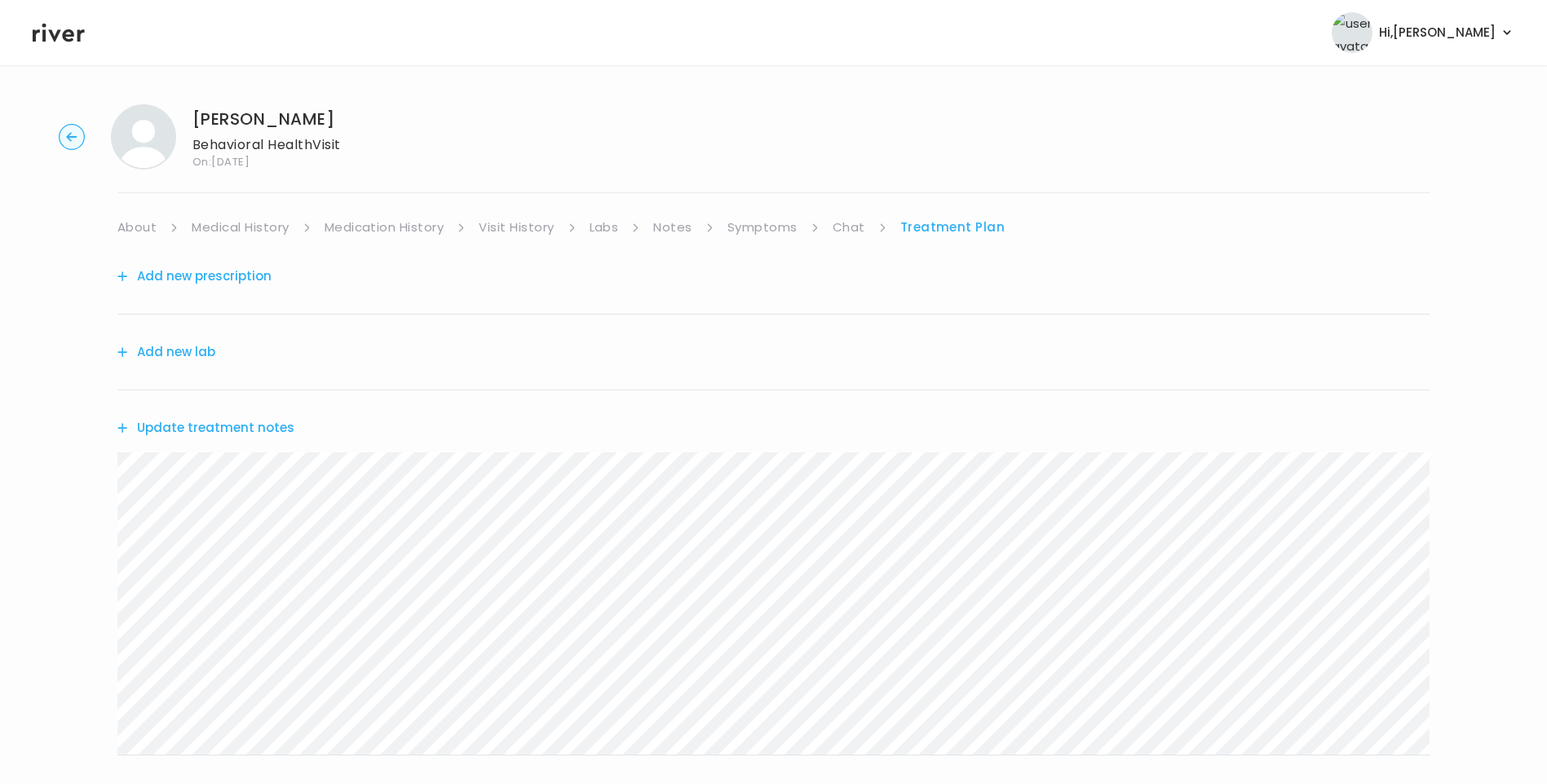
click at [84, 482] on div "Isabel Robles Behavioral Health Visit On: 03 Oct 2025 About Medical History Med…" at bounding box center [774, 525] width 1547 height 868
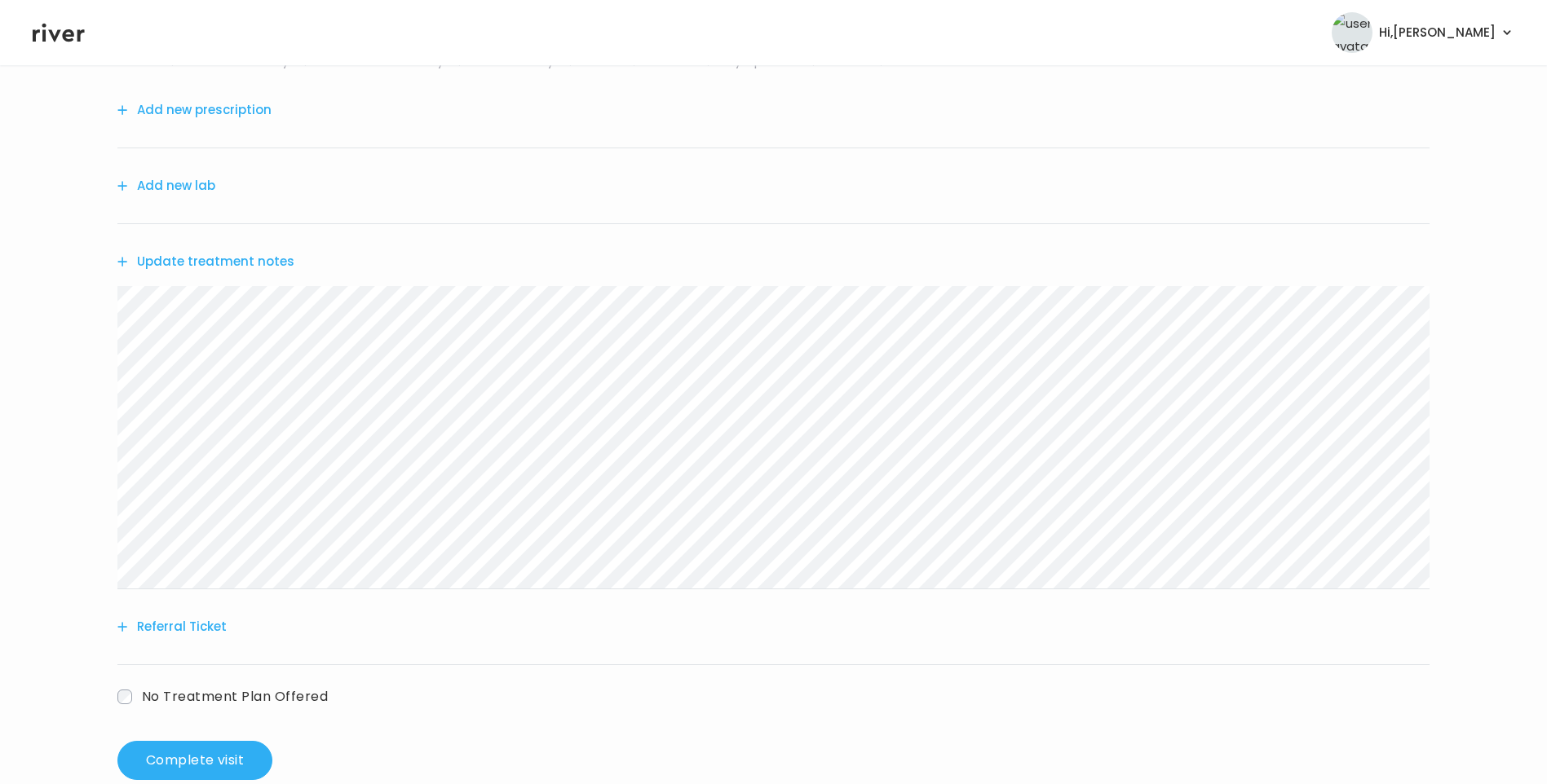
scroll to position [202, 0]
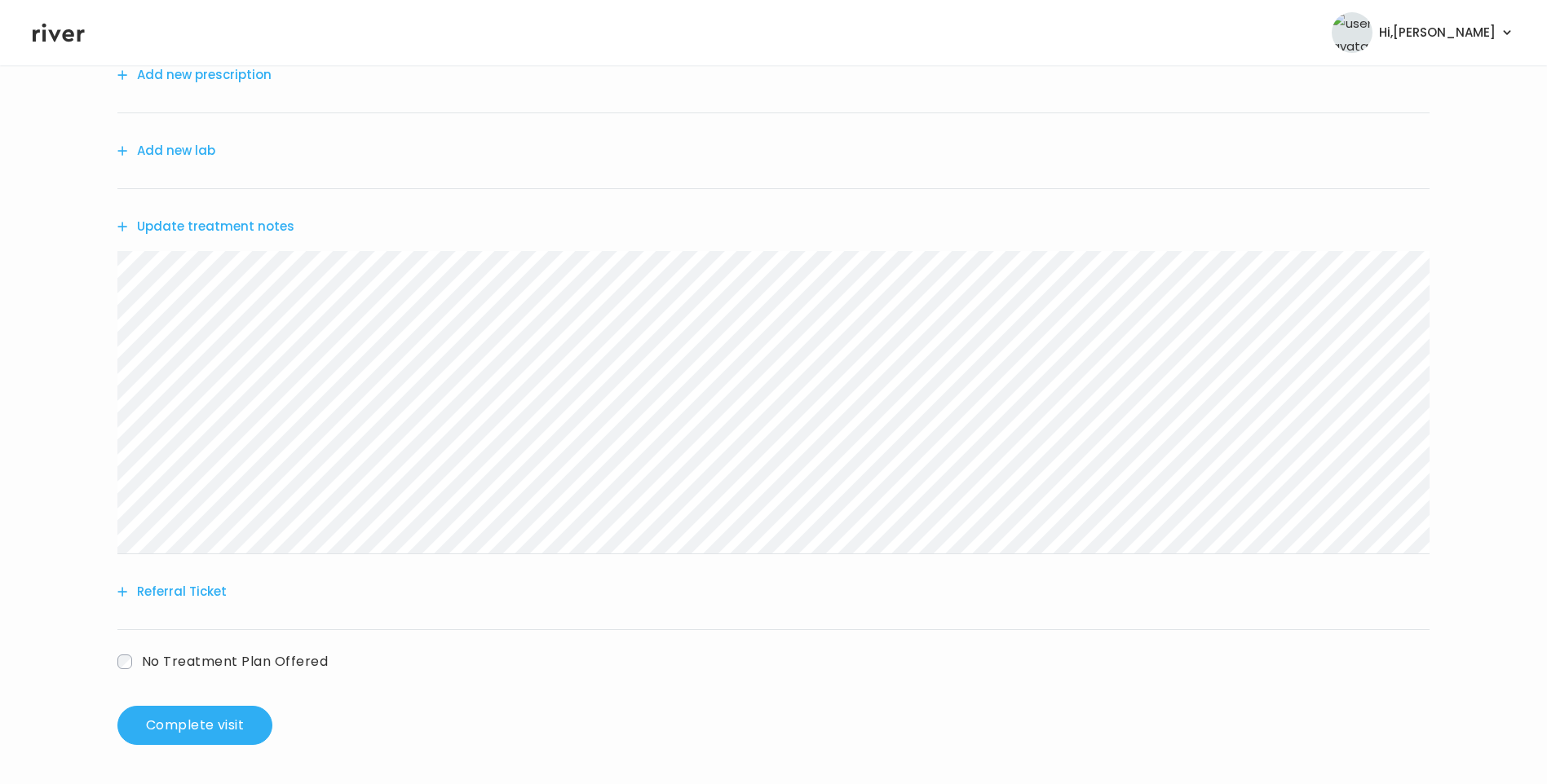
click at [182, 588] on button "Referral Ticket" at bounding box center [171, 592] width 109 height 23
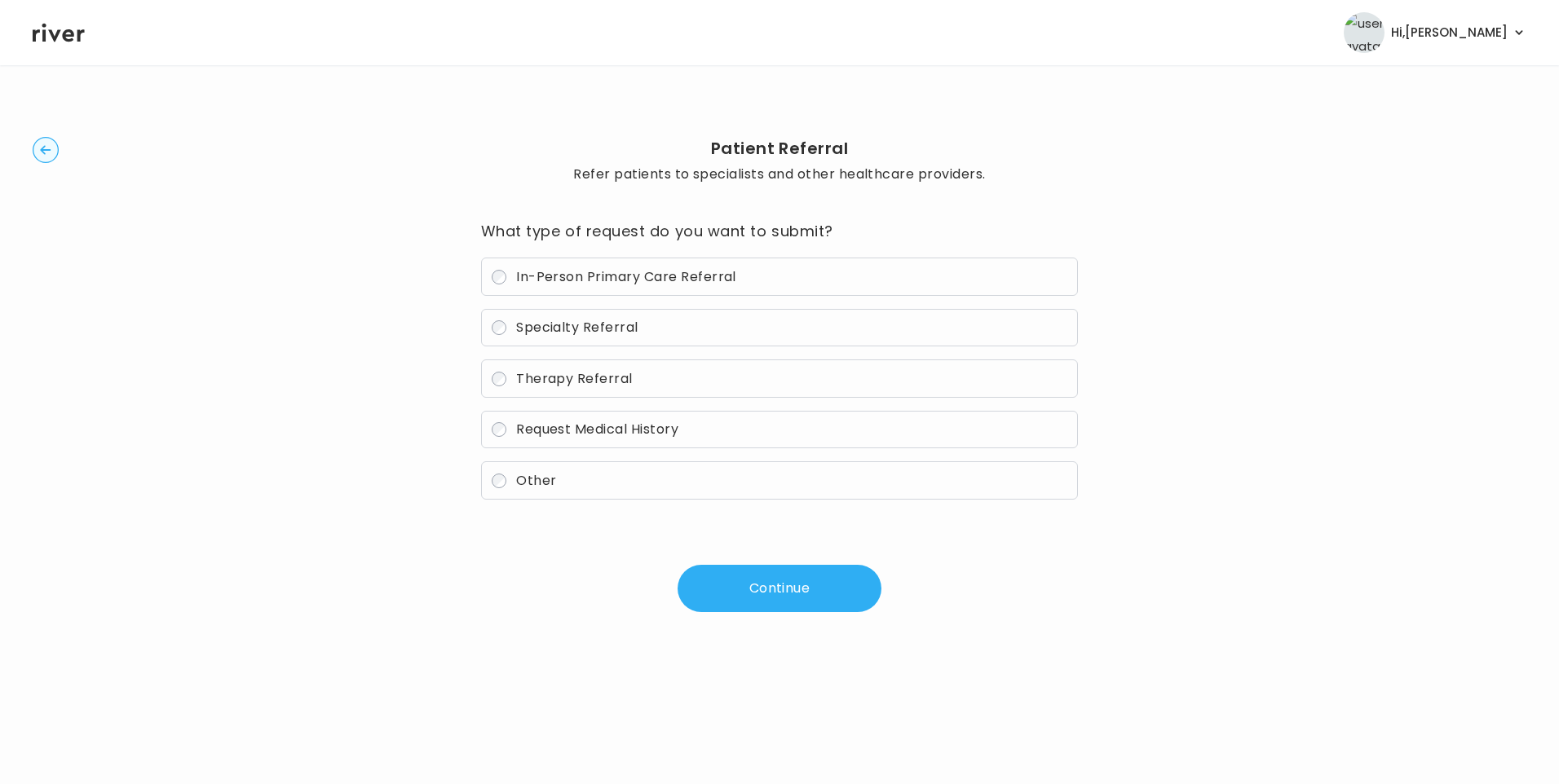
click at [600, 370] on span "Therapy Referral" at bounding box center [574, 379] width 116 height 19
click at [750, 590] on button "Continue" at bounding box center [779, 588] width 203 height 47
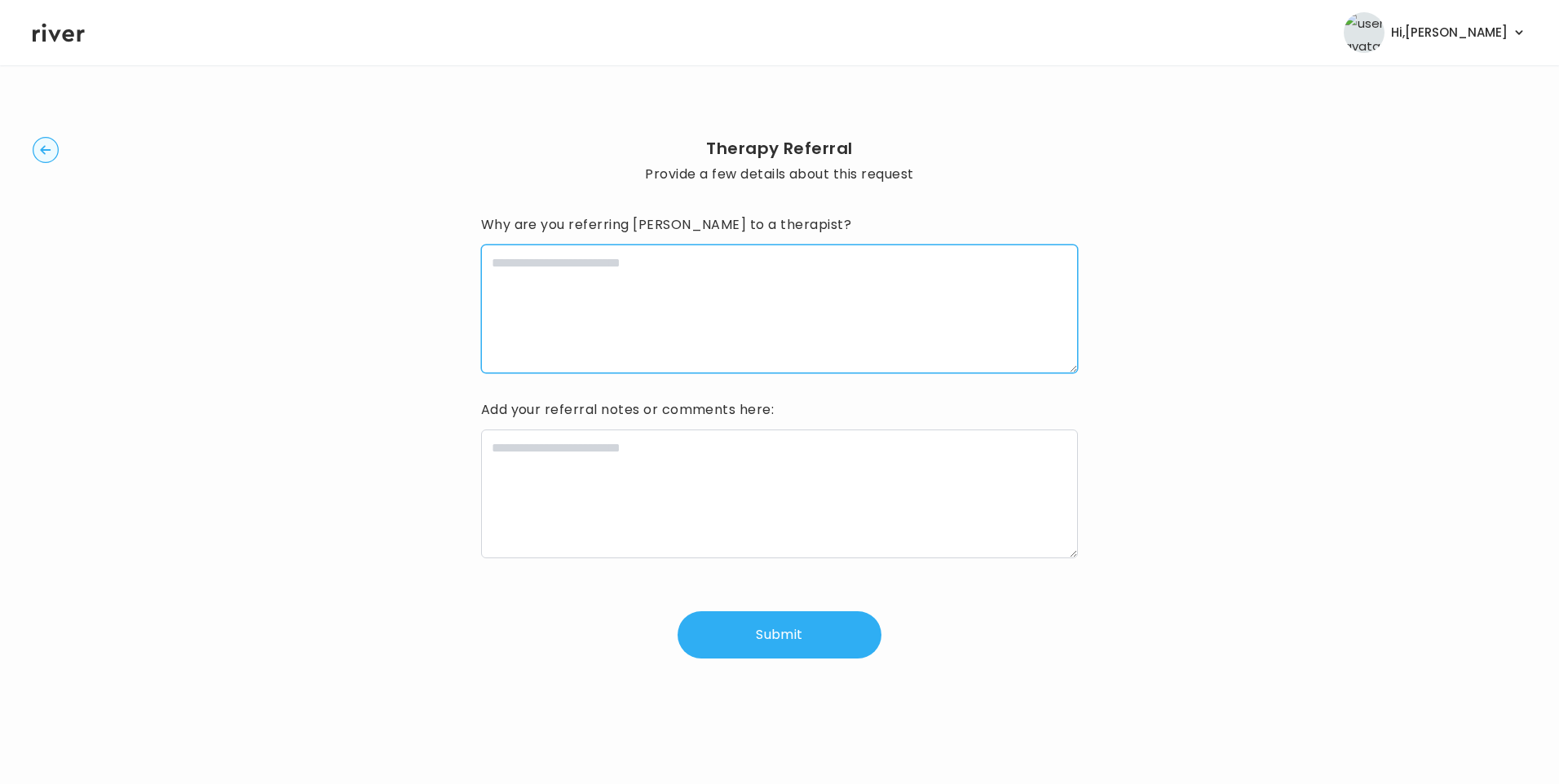
click at [643, 301] on textarea at bounding box center [780, 309] width 598 height 129
type textarea "*"
type textarea "**********"
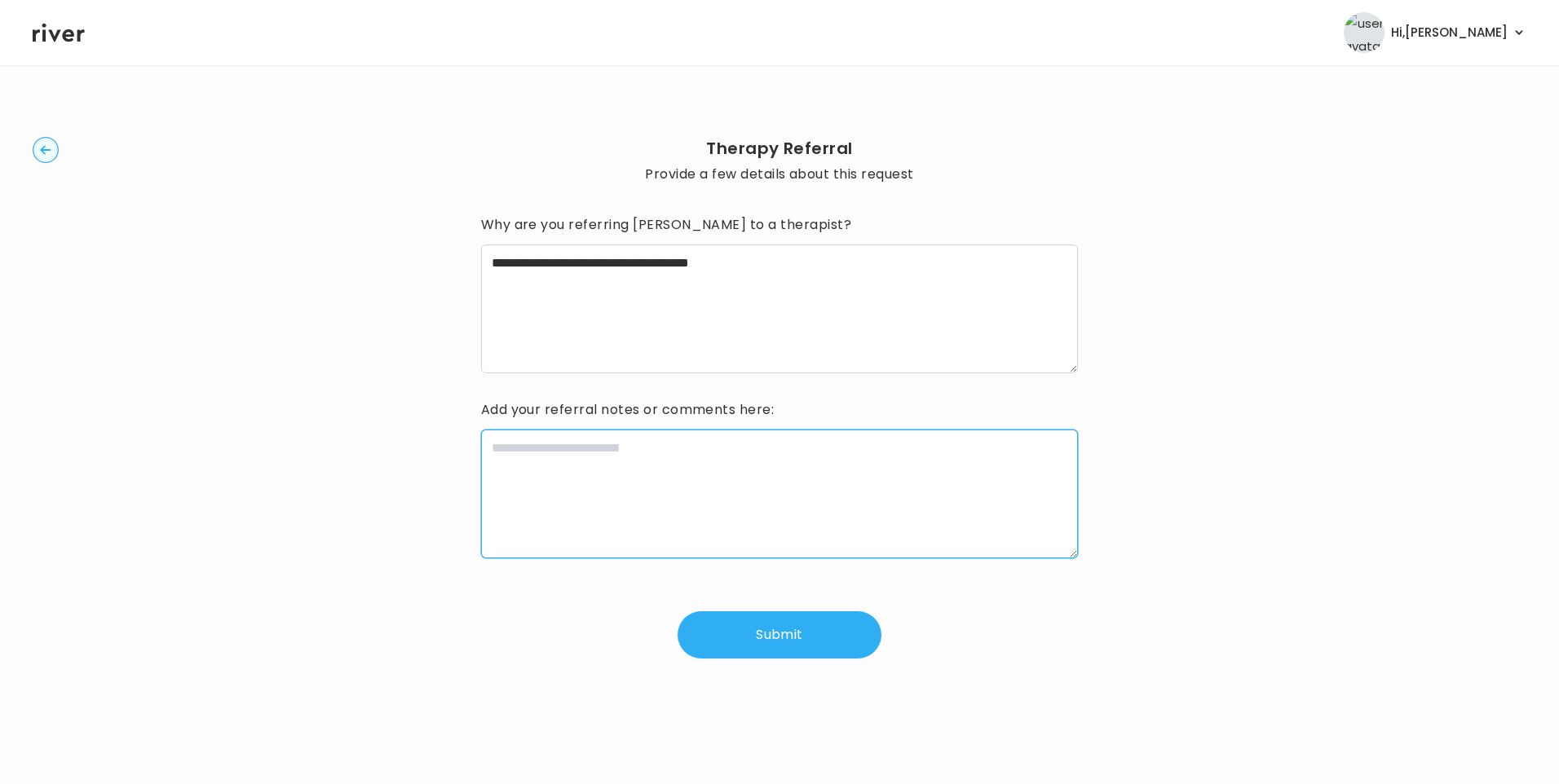
click at [701, 473] on textarea at bounding box center [780, 494] width 598 height 129
paste textarea "**********"
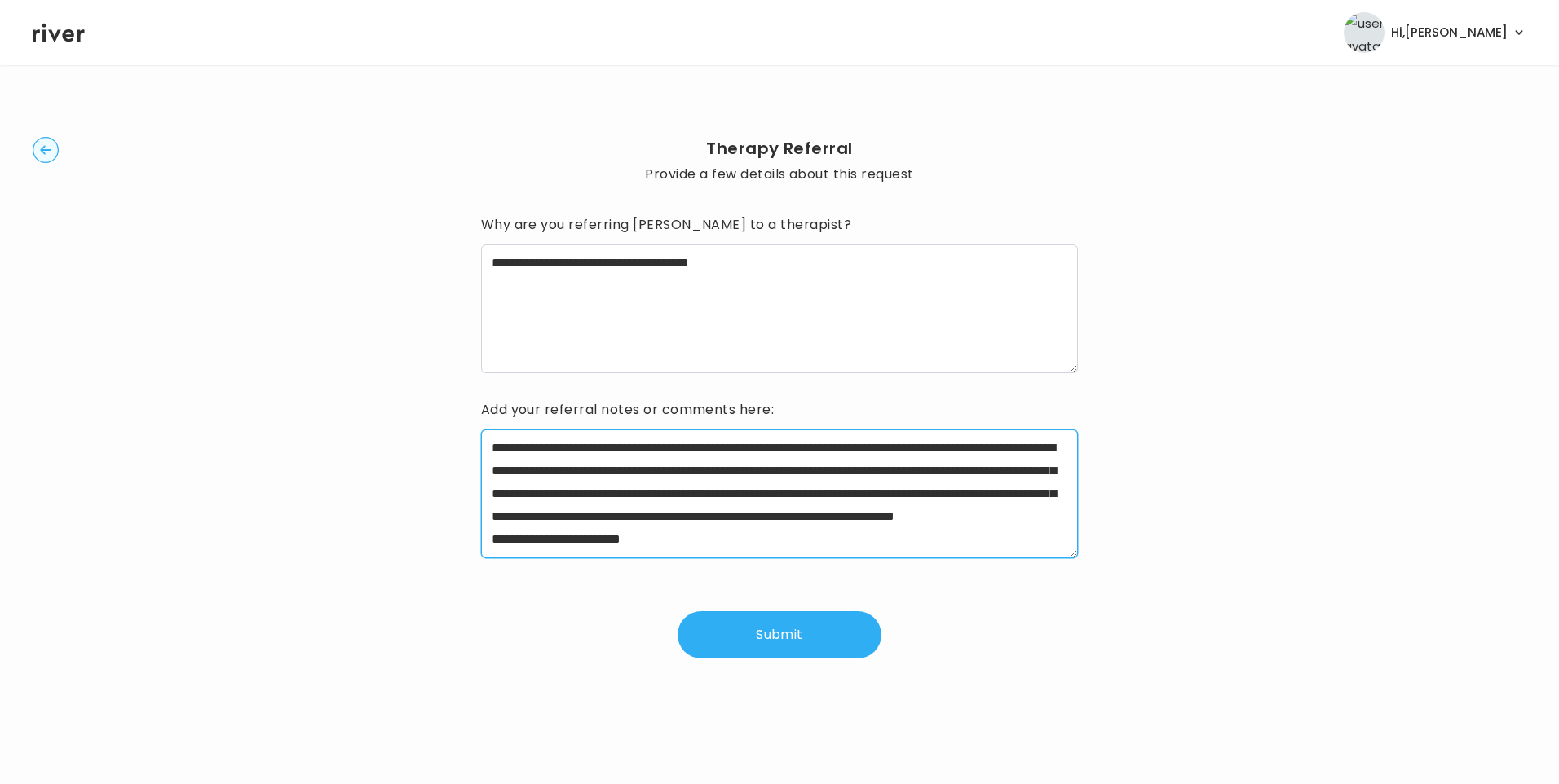
drag, startPoint x: 544, startPoint y: 448, endPoint x: 619, endPoint y: 452, distance: 75.1
click at [619, 452] on textarea "**********" at bounding box center [780, 494] width 598 height 129
click at [1006, 494] on textarea "**********" at bounding box center [780, 494] width 598 height 129
click at [785, 492] on textarea "**********" at bounding box center [780, 494] width 598 height 129
click at [1004, 520] on textarea "**********" at bounding box center [780, 494] width 598 height 129
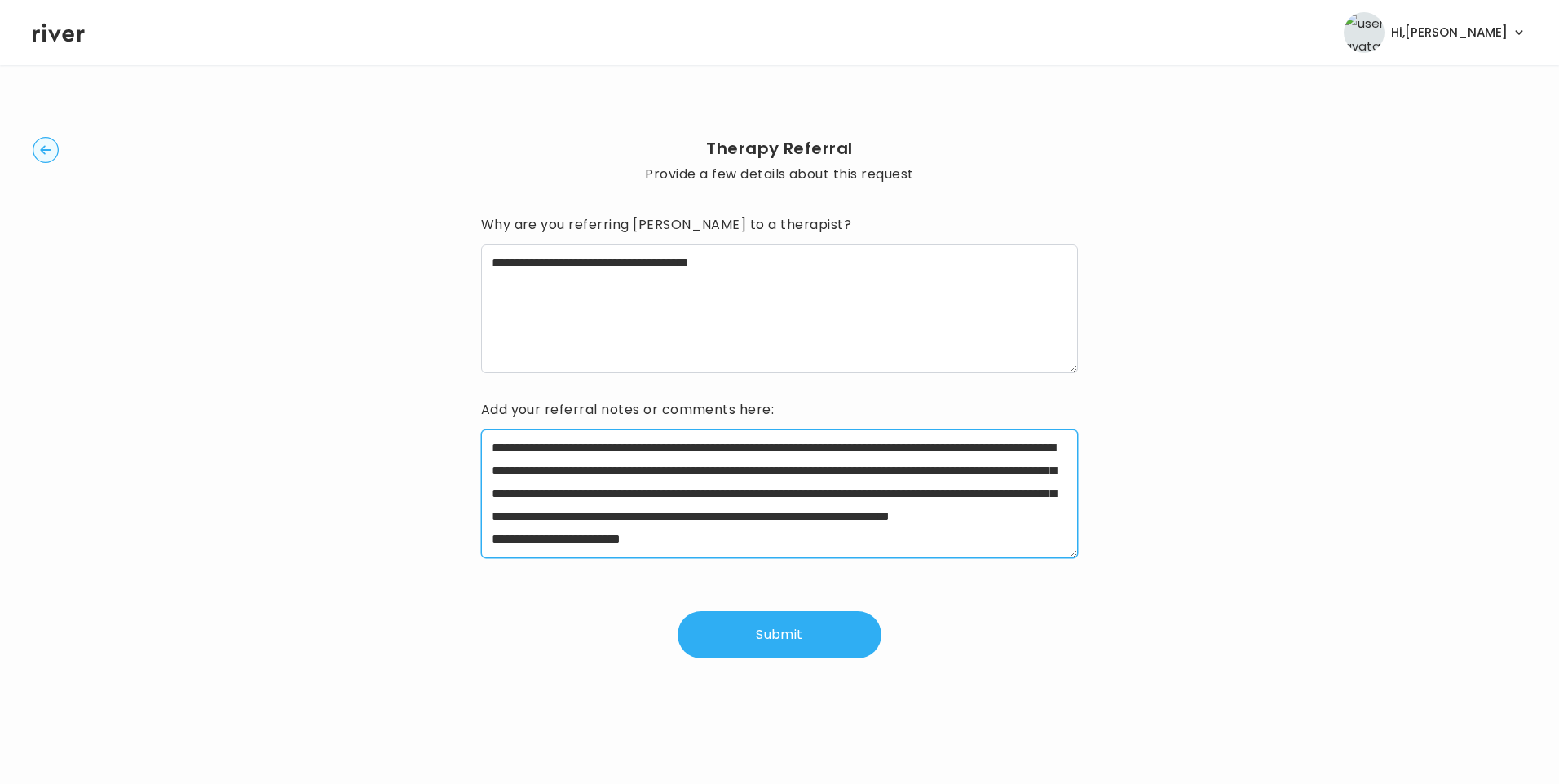
scroll to position [46, 0]
click at [832, 516] on textarea "**********" at bounding box center [780, 494] width 598 height 129
click at [1016, 511] on textarea "**********" at bounding box center [780, 494] width 598 height 129
click at [847, 496] on textarea "**********" at bounding box center [780, 494] width 598 height 129
click at [776, 510] on textarea "**********" at bounding box center [780, 494] width 598 height 129
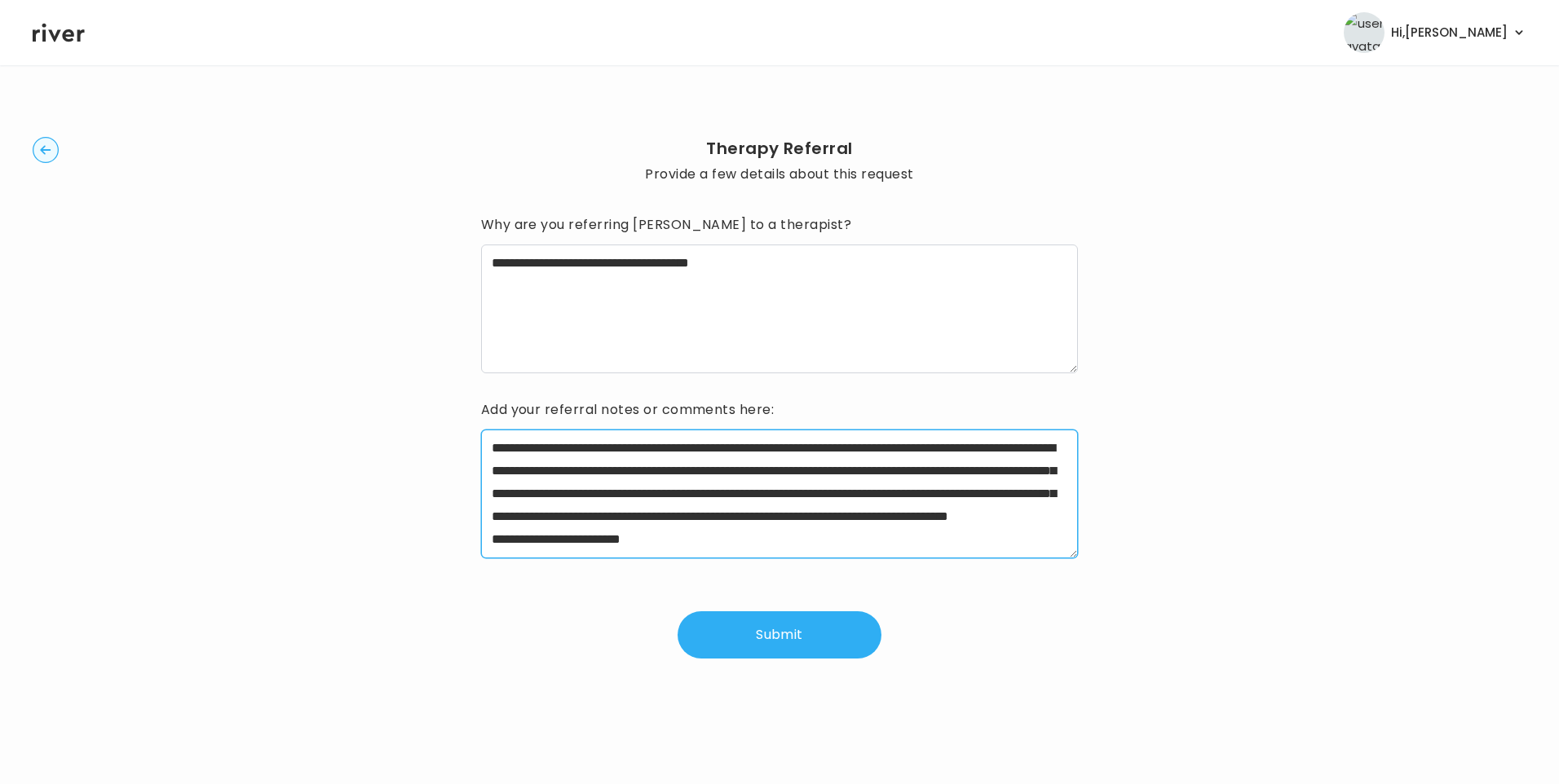
drag, startPoint x: 547, startPoint y: 516, endPoint x: 820, endPoint y: 507, distance: 273.1
click at [812, 506] on textarea "**********" at bounding box center [780, 494] width 598 height 129
click at [778, 534] on textarea "**********" at bounding box center [780, 494] width 598 height 129
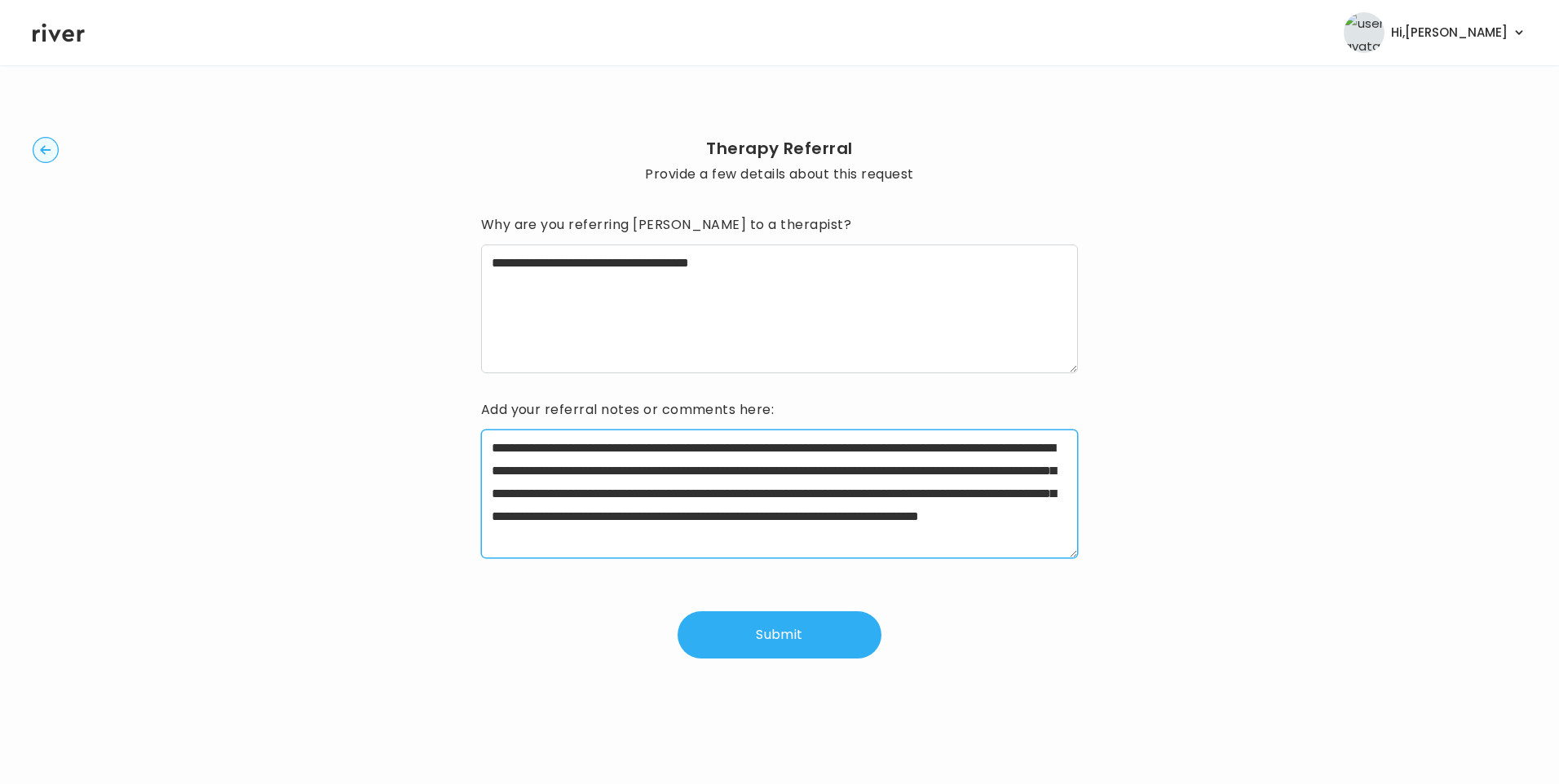
type textarea "**********"
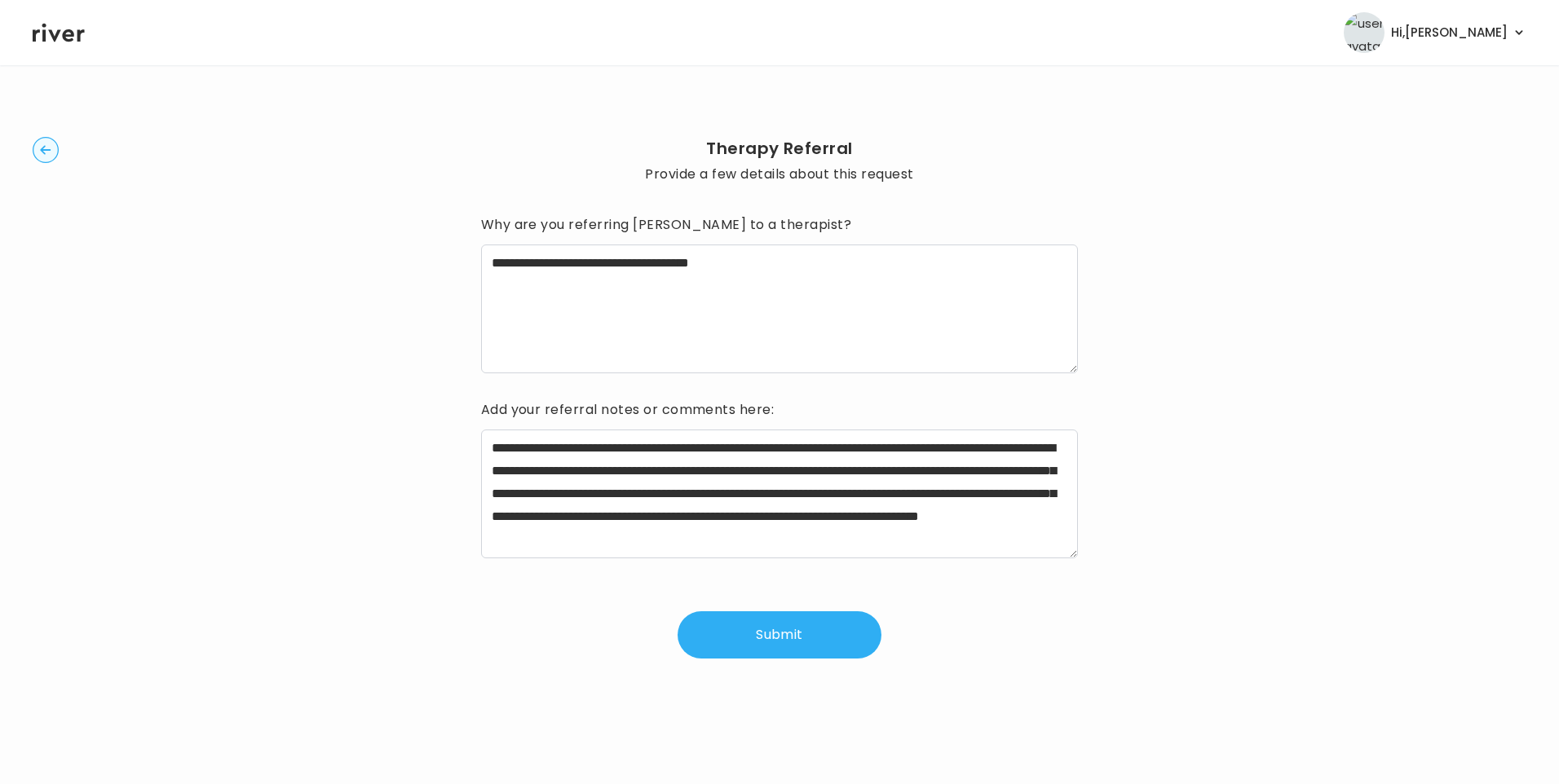
click at [782, 643] on button "Submit" at bounding box center [779, 635] width 203 height 47
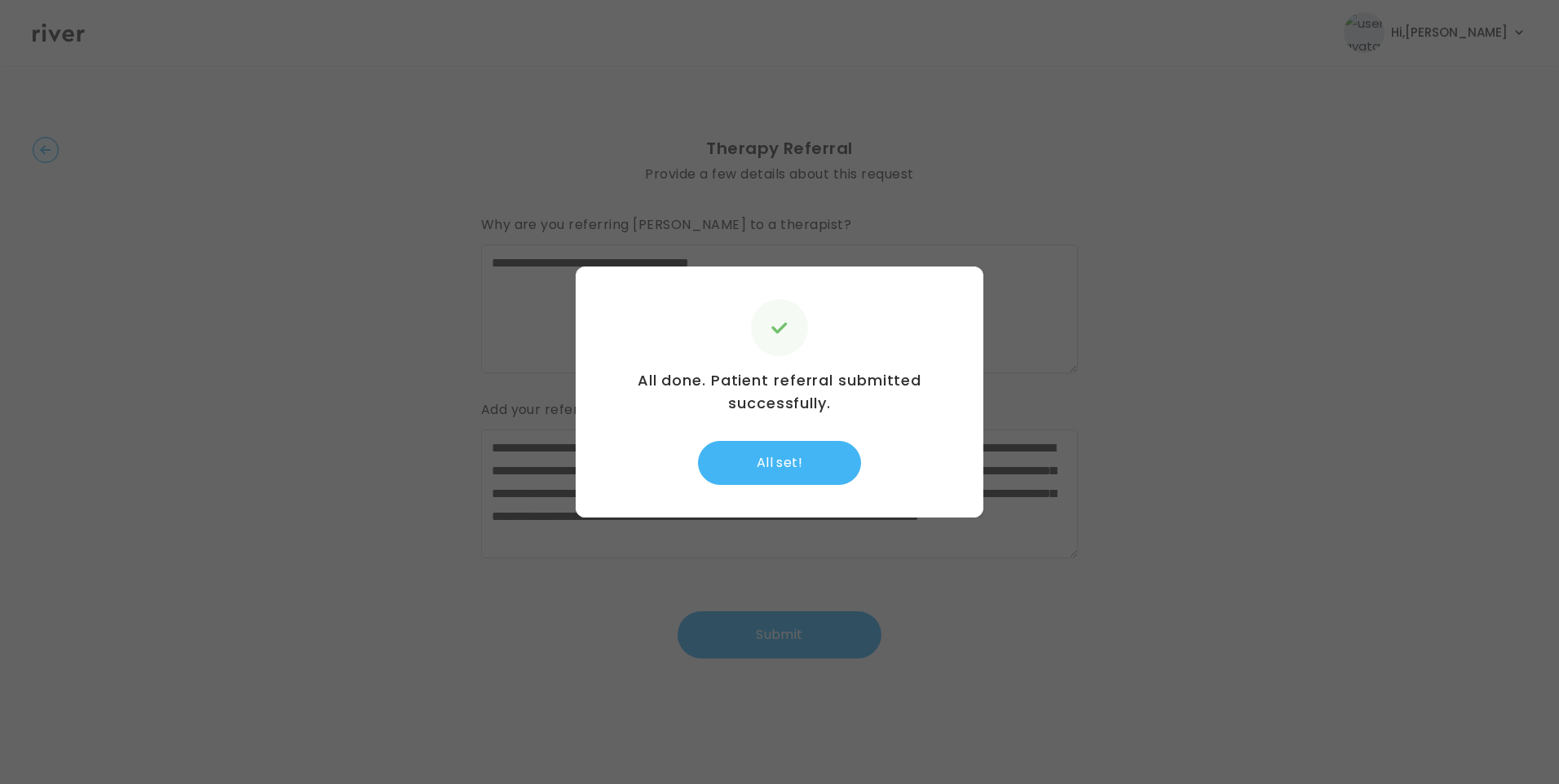
click at [790, 459] on button "All set!" at bounding box center [779, 463] width 163 height 44
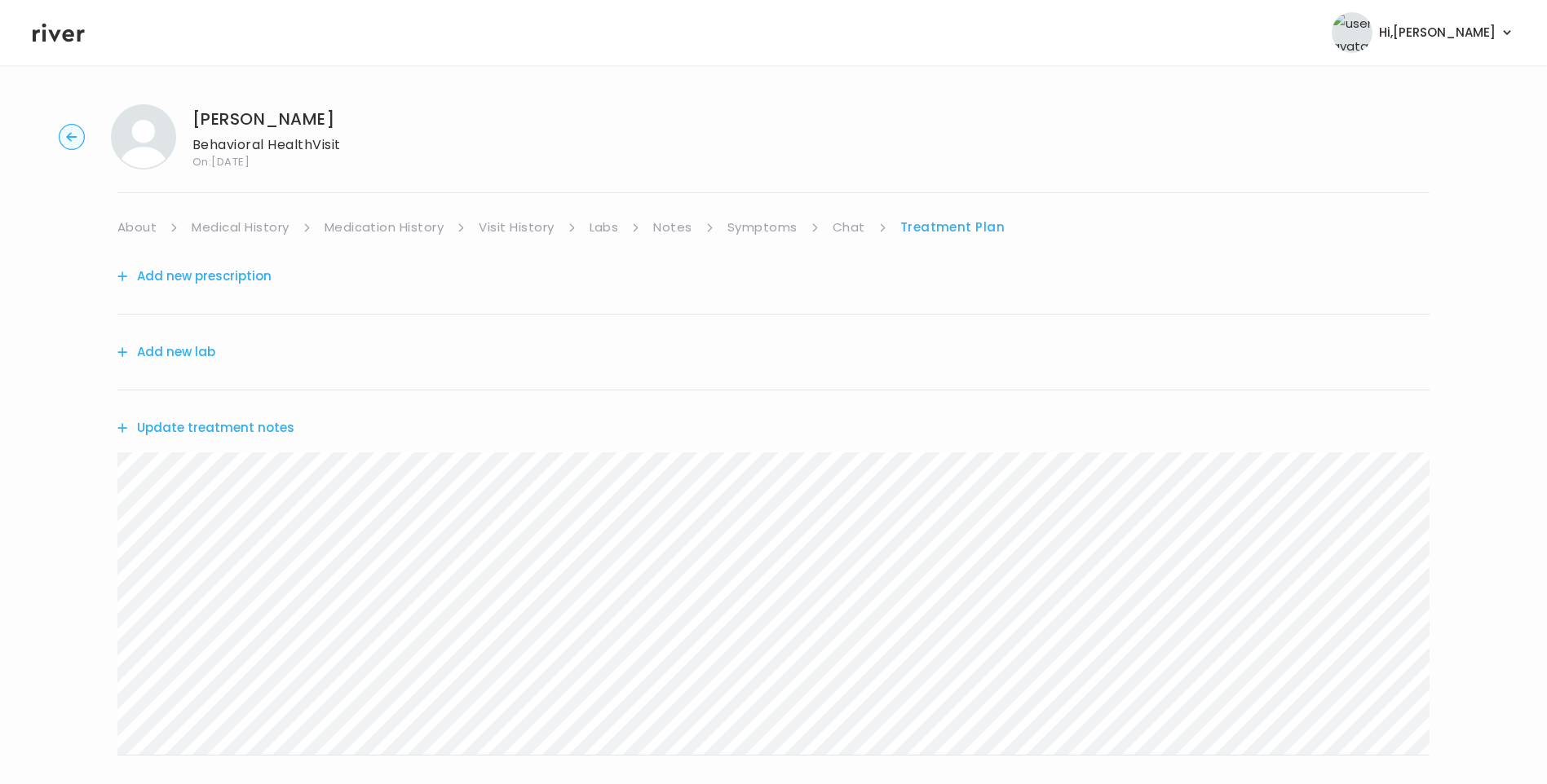
click at [779, 223] on link "Symptoms" at bounding box center [763, 227] width 70 height 23
click at [984, 227] on link "Treatment Plan" at bounding box center [954, 227] width 101 height 23
click at [275, 224] on link "Medical History" at bounding box center [240, 227] width 97 height 23
click at [754, 239] on div "Next" at bounding box center [774, 616] width 1312 height 754
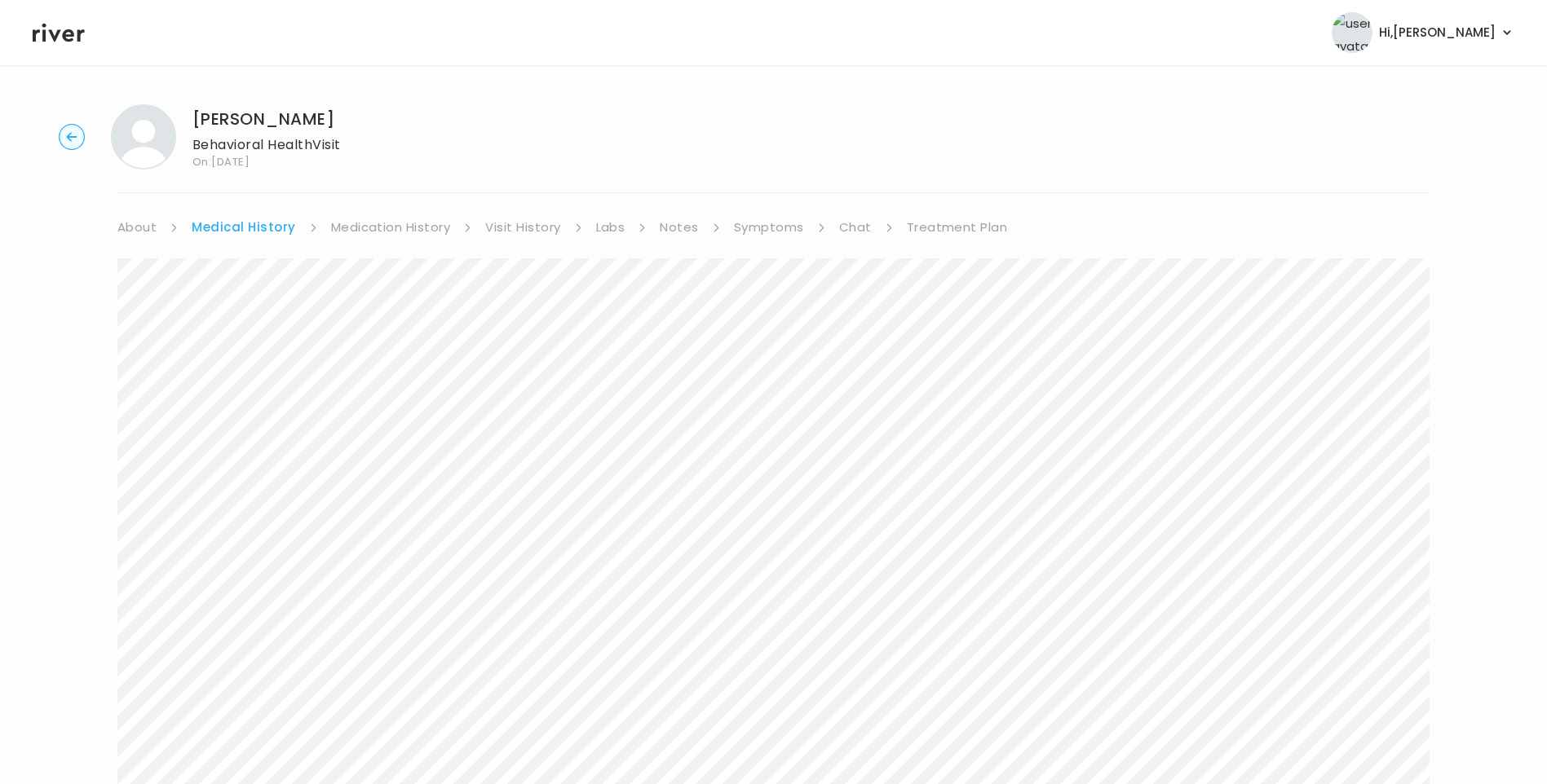
click at [757, 223] on link "Symptoms" at bounding box center [768, 227] width 70 height 23
click at [930, 224] on link "Treatment Plan" at bounding box center [954, 227] width 101 height 23
click at [143, 222] on link "About" at bounding box center [137, 227] width 39 height 23
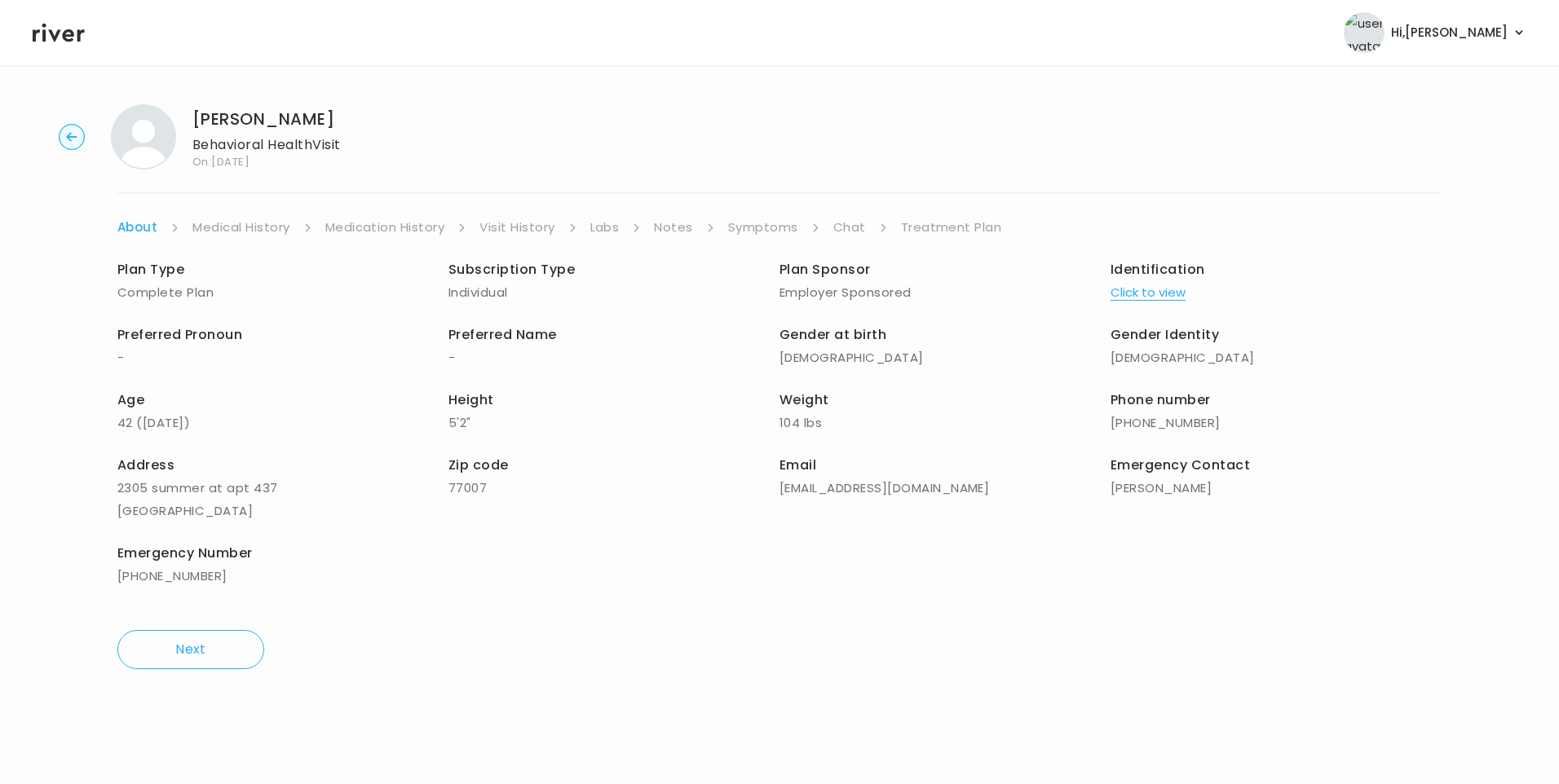
click at [950, 230] on link "Treatment Plan" at bounding box center [951, 227] width 101 height 23
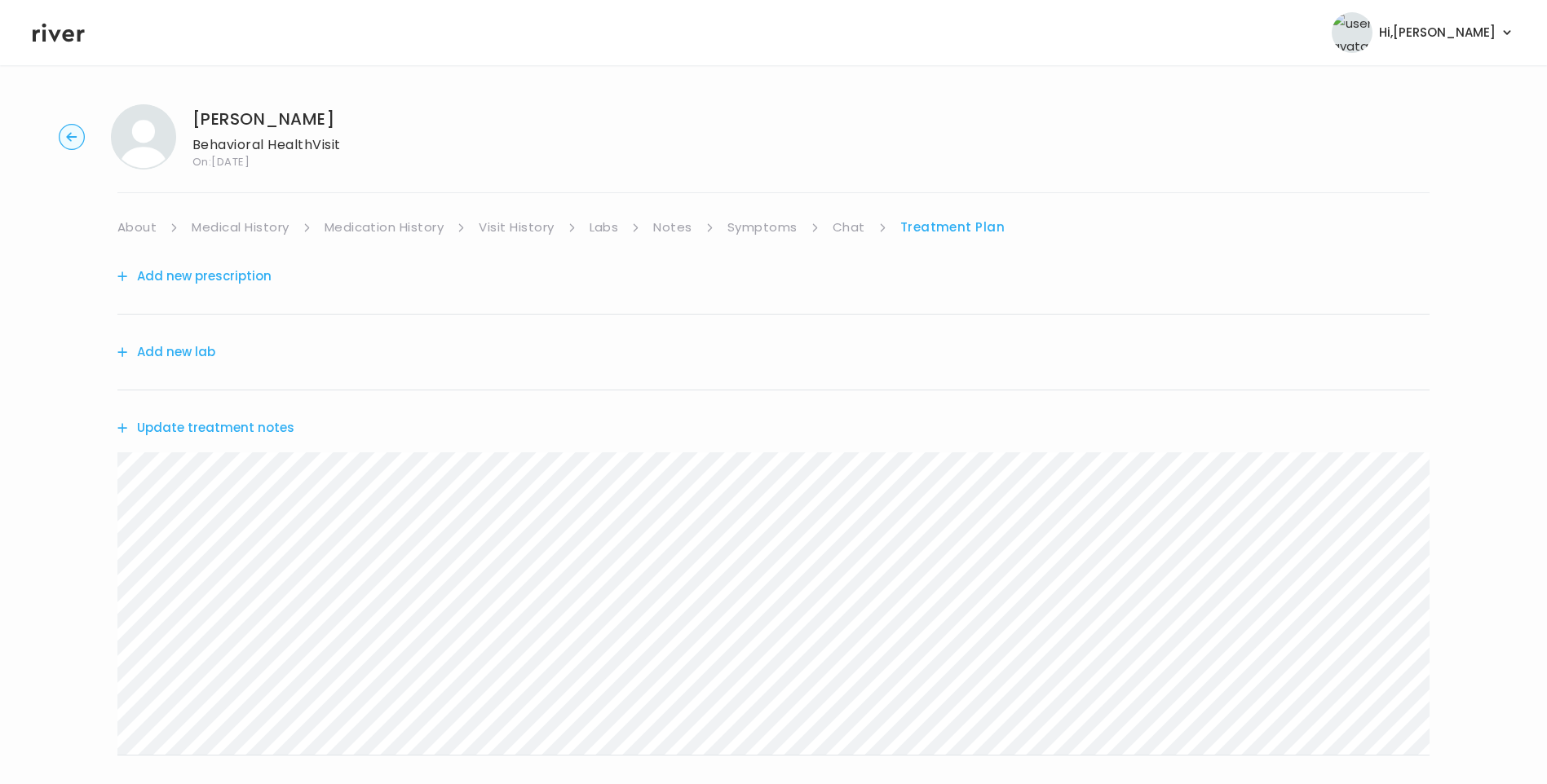
scroll to position [321, 0]
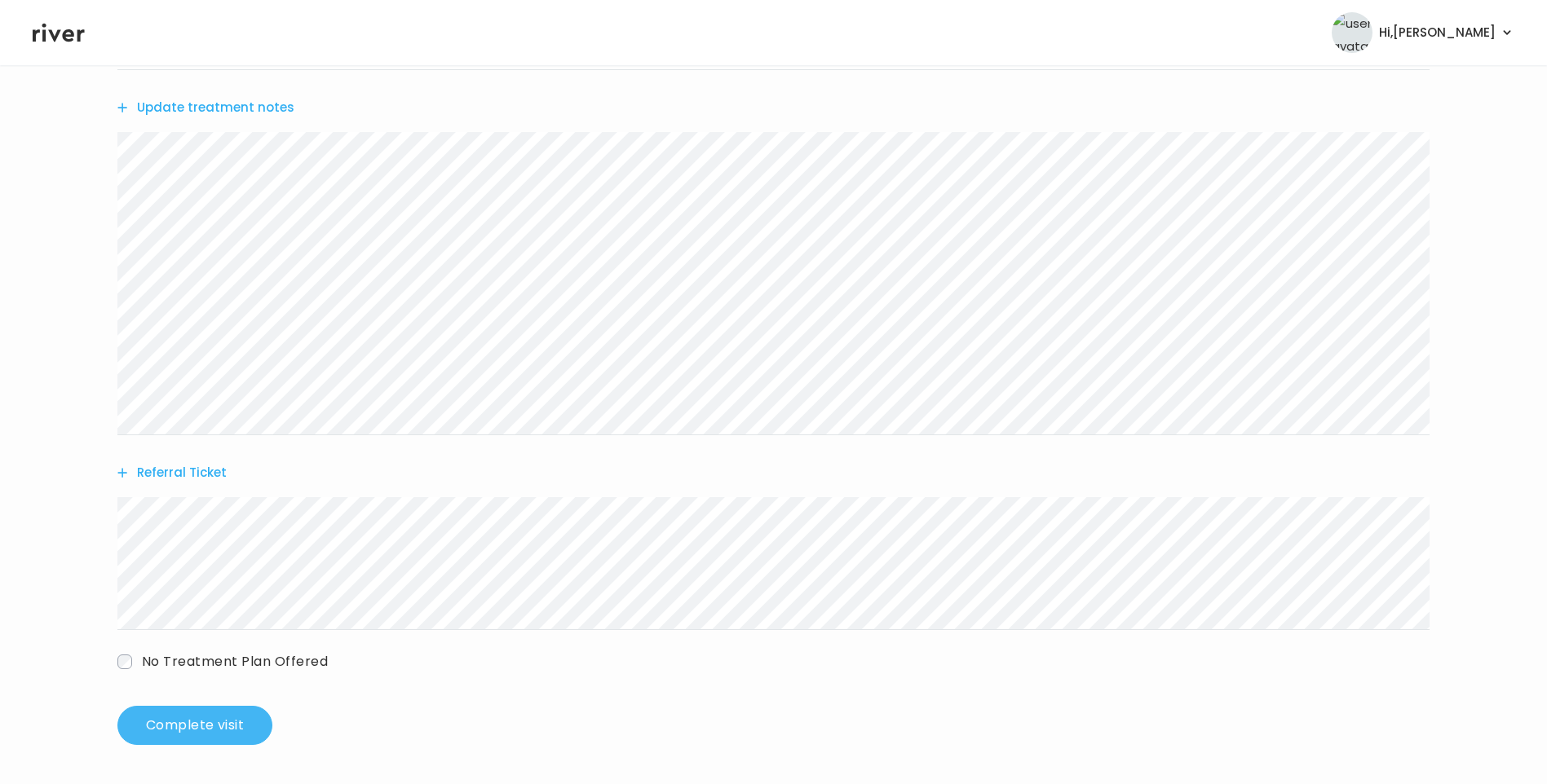
click at [177, 731] on button "Complete visit" at bounding box center [195, 725] width 155 height 39
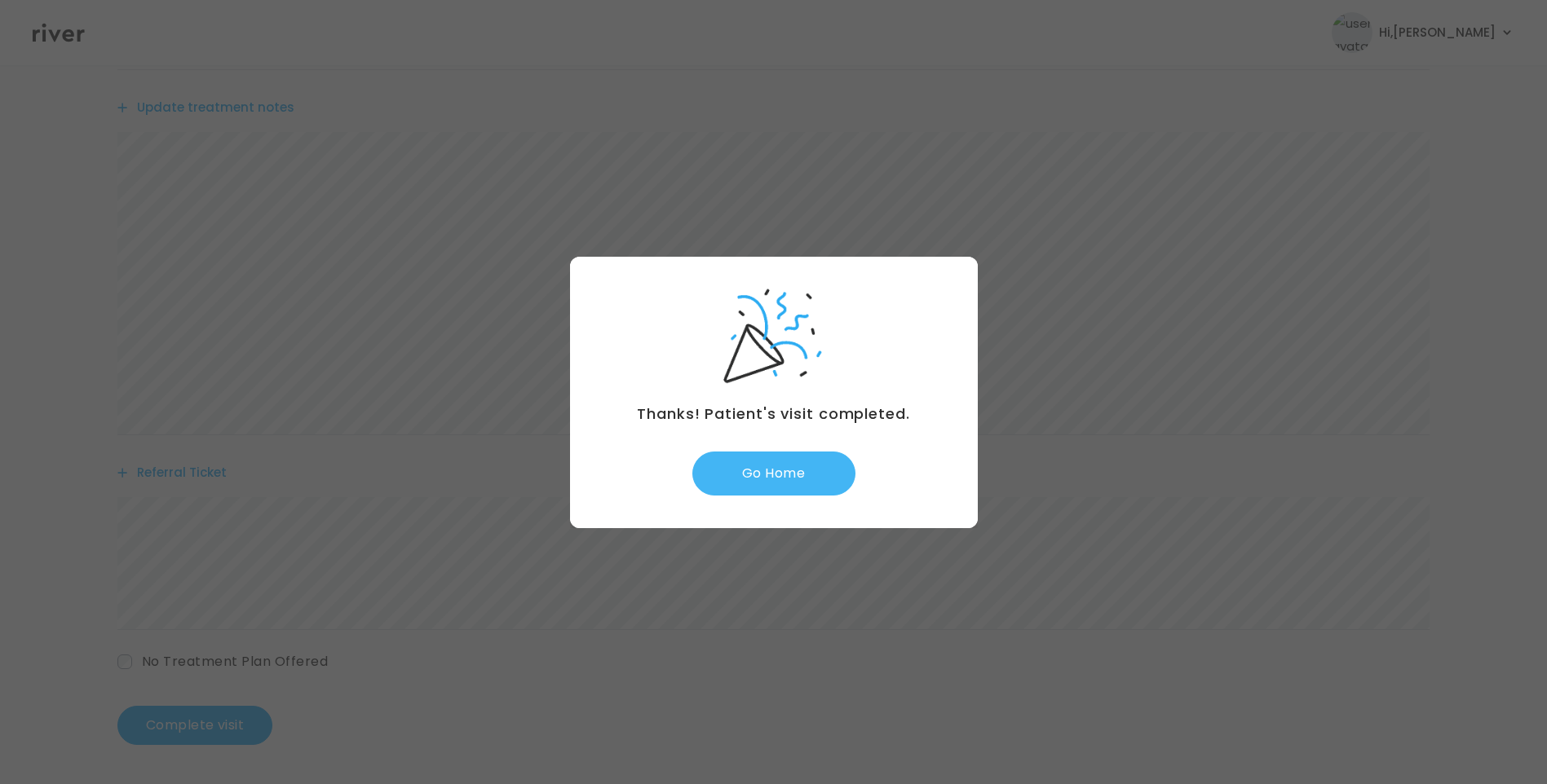
click at [787, 469] on button "Go Home" at bounding box center [774, 473] width 163 height 44
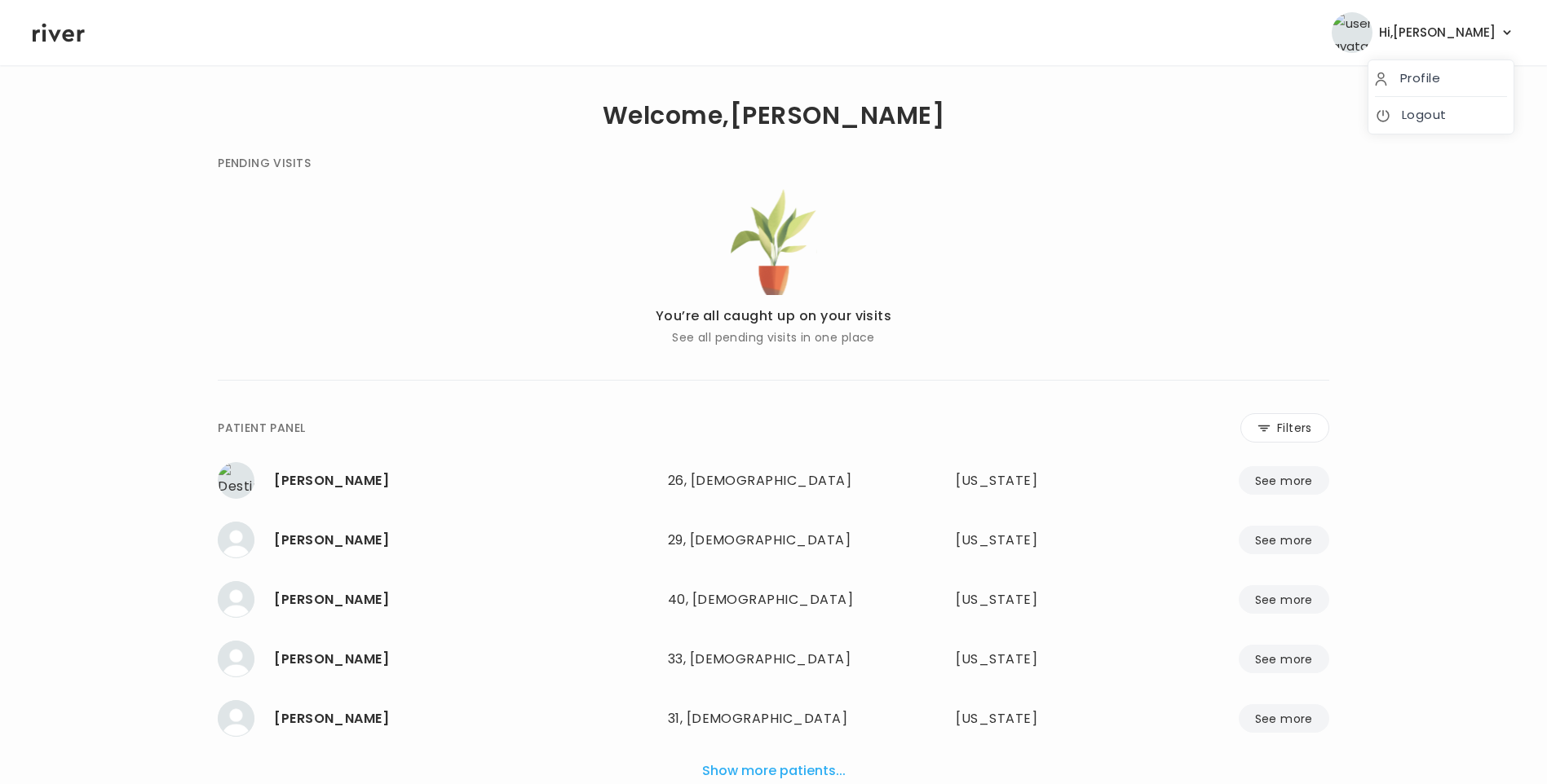
click at [1487, 37] on span "Hi, [PERSON_NAME]" at bounding box center [1437, 32] width 117 height 23
click at [1439, 119] on link "Logout" at bounding box center [1441, 115] width 132 height 23
